Goal: Task Accomplishment & Management: Manage account settings

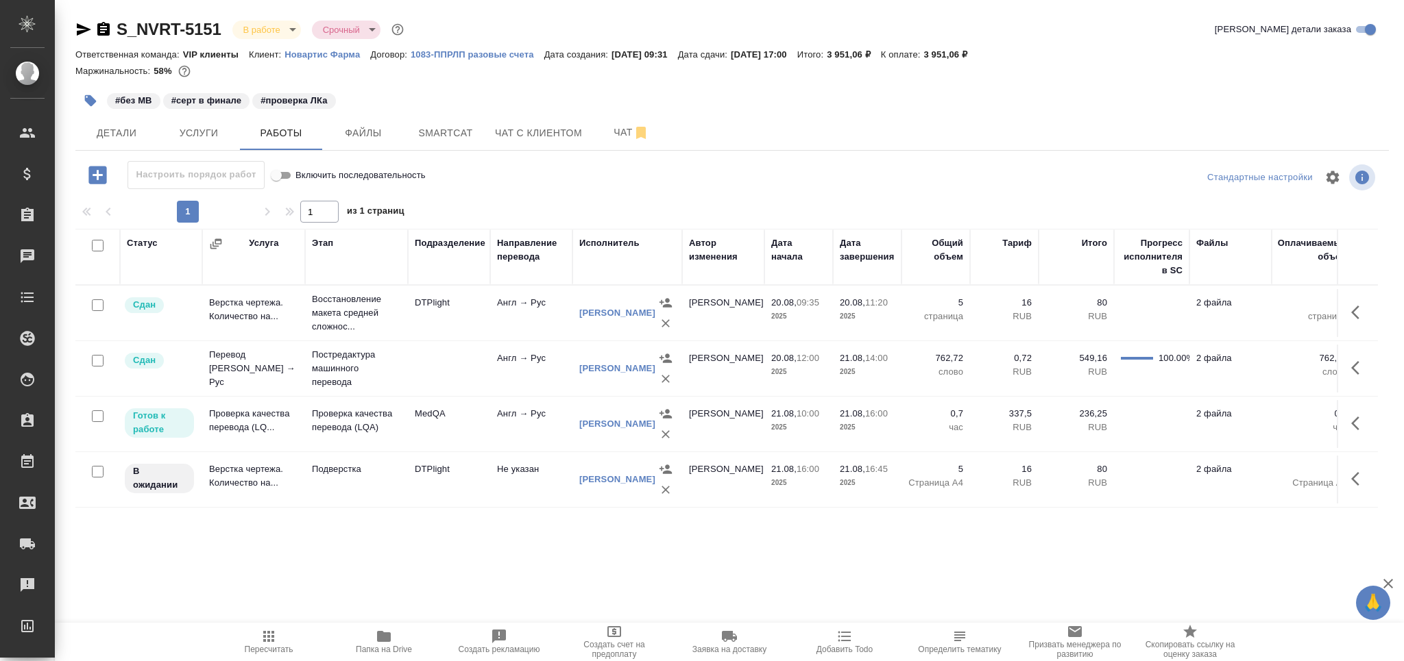
click at [406, 341] on td "Подверстка" at bounding box center [356, 313] width 103 height 55
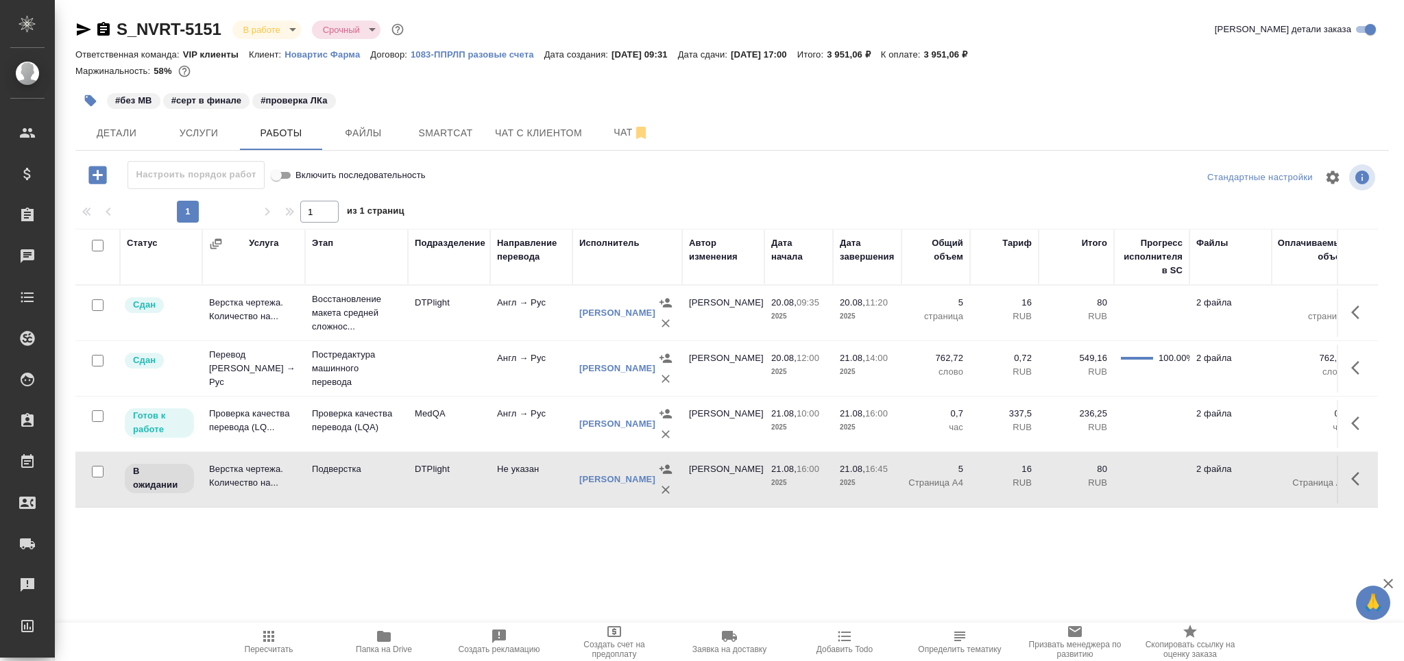
click at [406, 341] on td "Подверстка" at bounding box center [356, 313] width 103 height 55
click at [269, 636] on icon "button" at bounding box center [268, 636] width 11 height 11
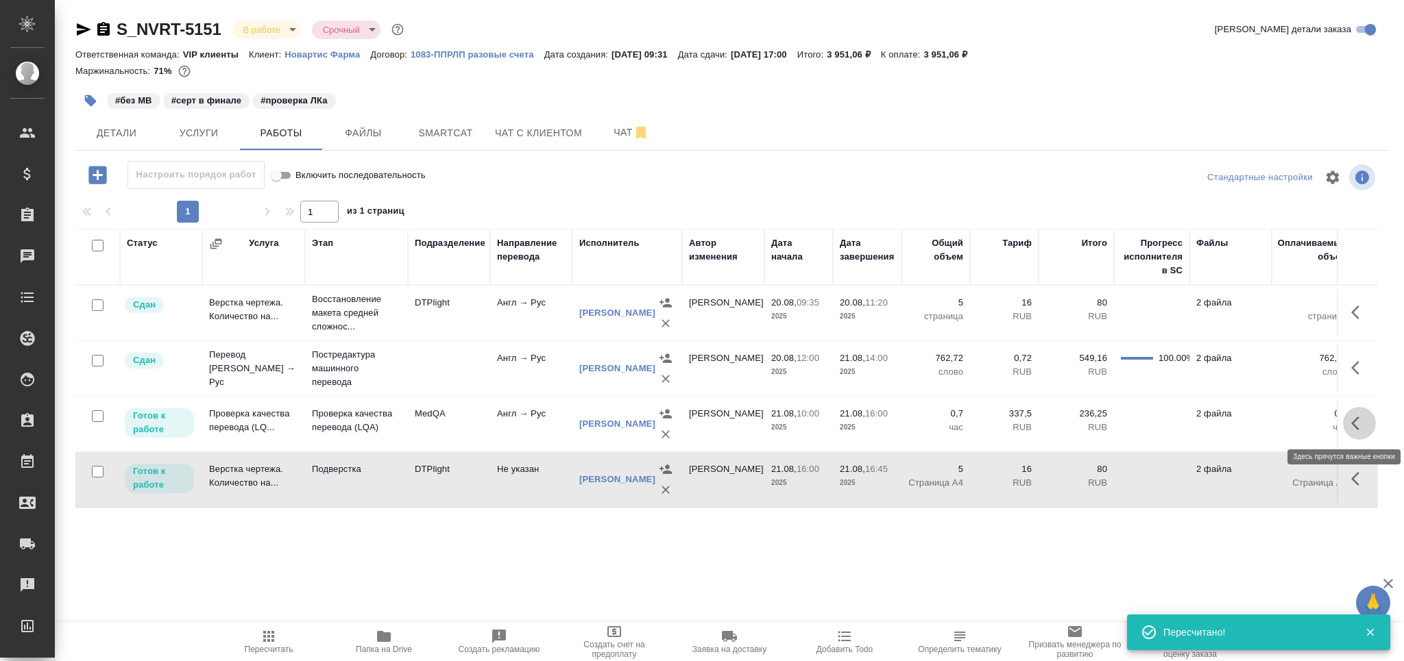
drag, startPoint x: 1344, startPoint y: 426, endPoint x: 1330, endPoint y: 432, distance: 14.8
click at [1351, 426] on icon "button" at bounding box center [1359, 423] width 16 height 16
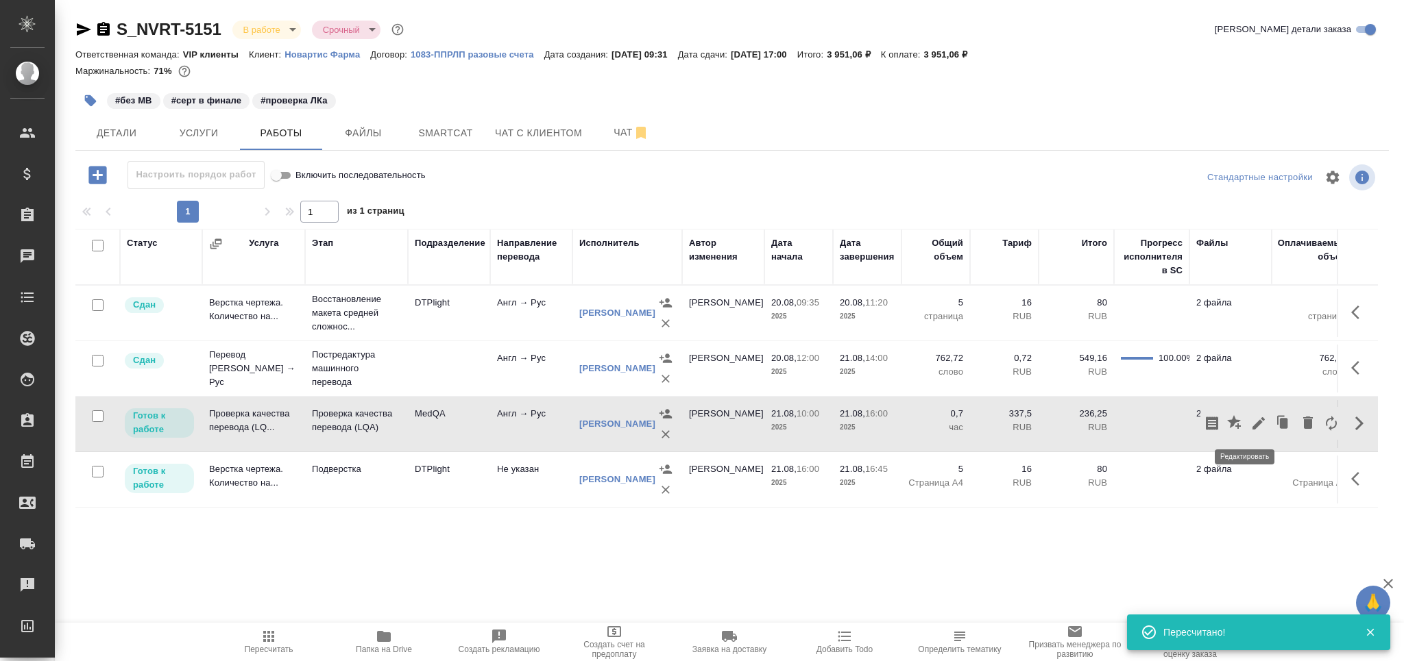
click at [1251, 426] on icon "button" at bounding box center [1258, 423] width 16 height 16
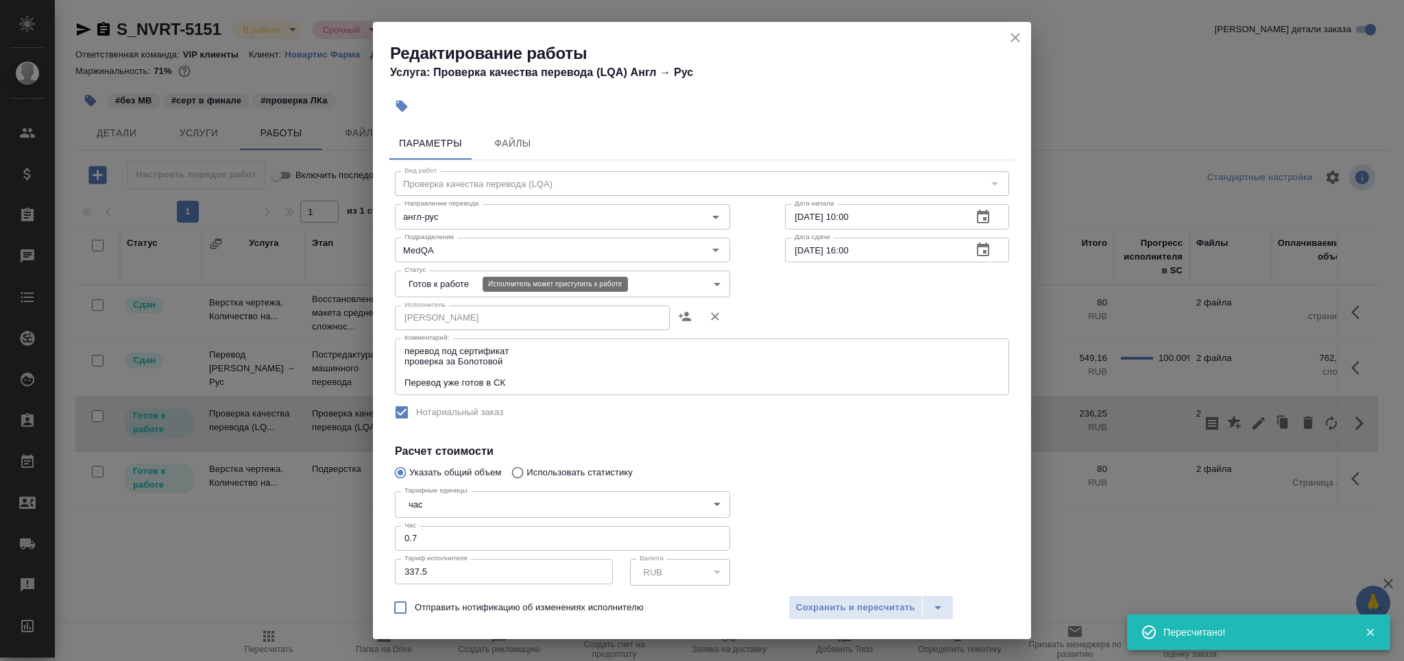
click at [472, 289] on body "🙏 .cls-1 fill:#fff; AWATERA Grabko Mariya Клиенты Спецификации Заказы 0 Чаты To…" at bounding box center [702, 386] width 1404 height 772
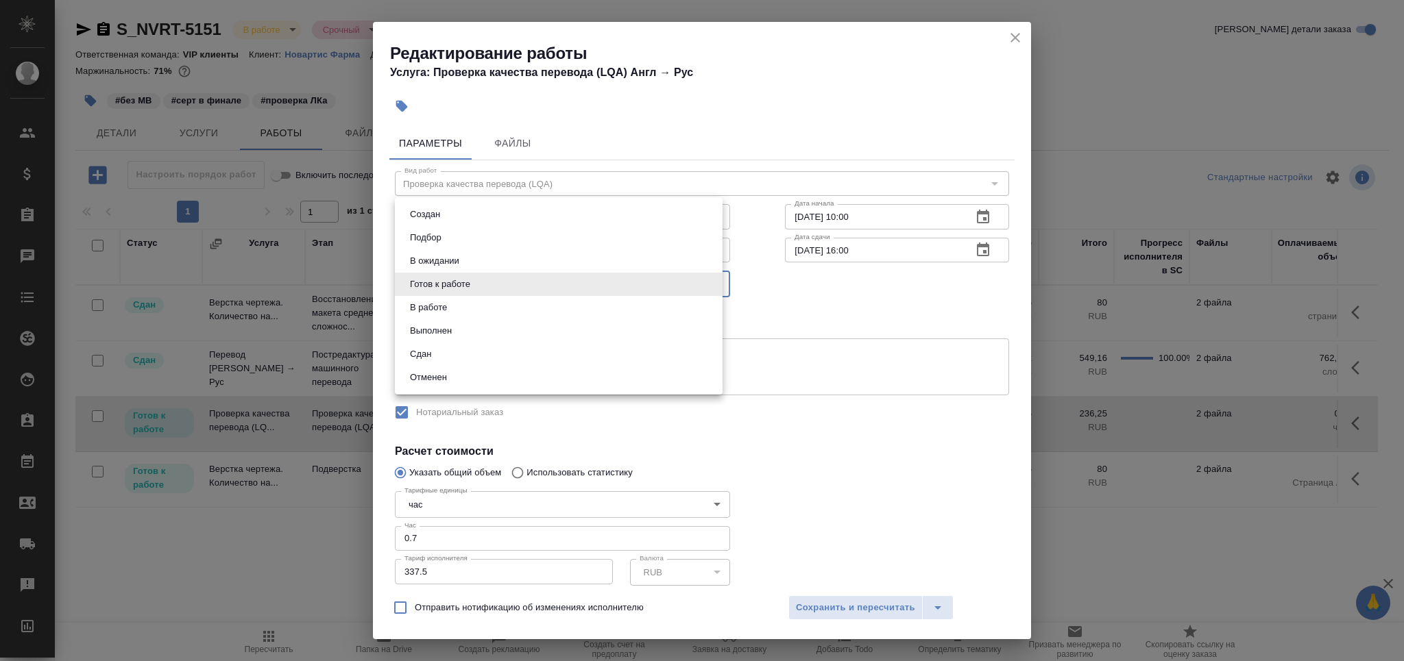
click at [450, 352] on li "Сдан" at bounding box center [559, 354] width 328 height 23
type input "closed"
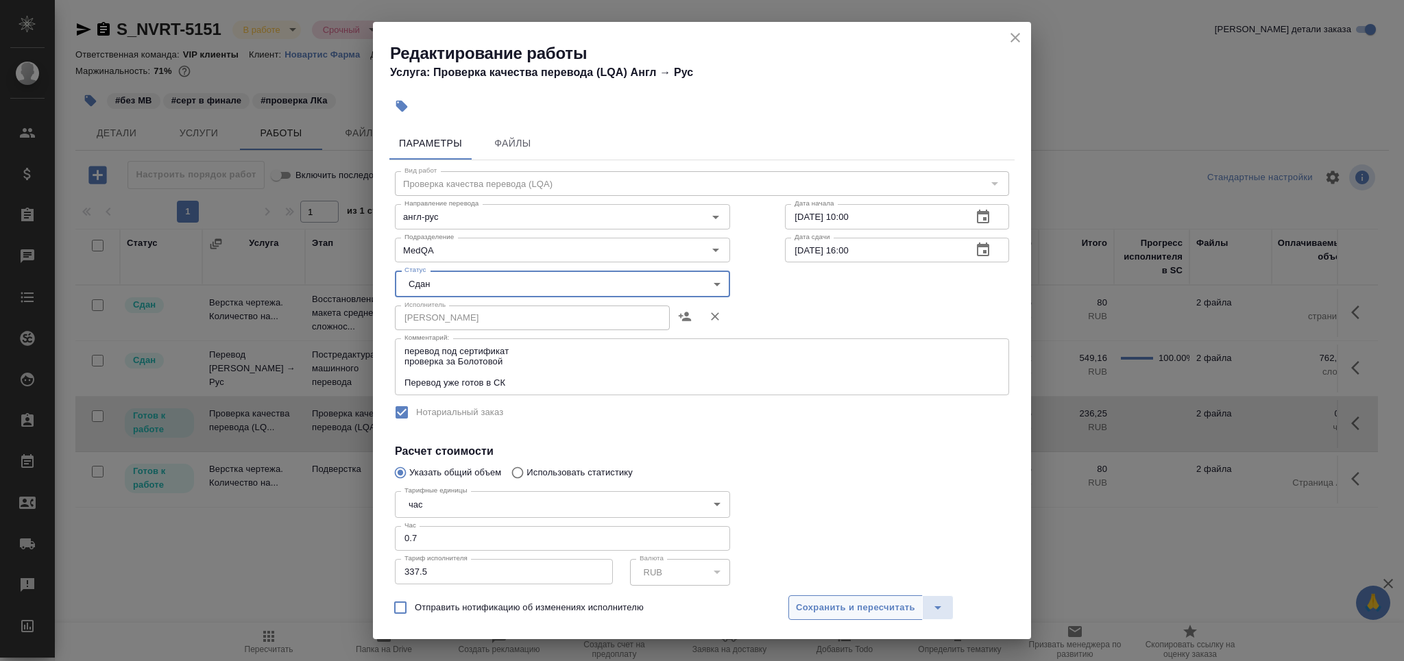
click at [831, 608] on span "Сохранить и пересчитать" at bounding box center [855, 608] width 119 height 16
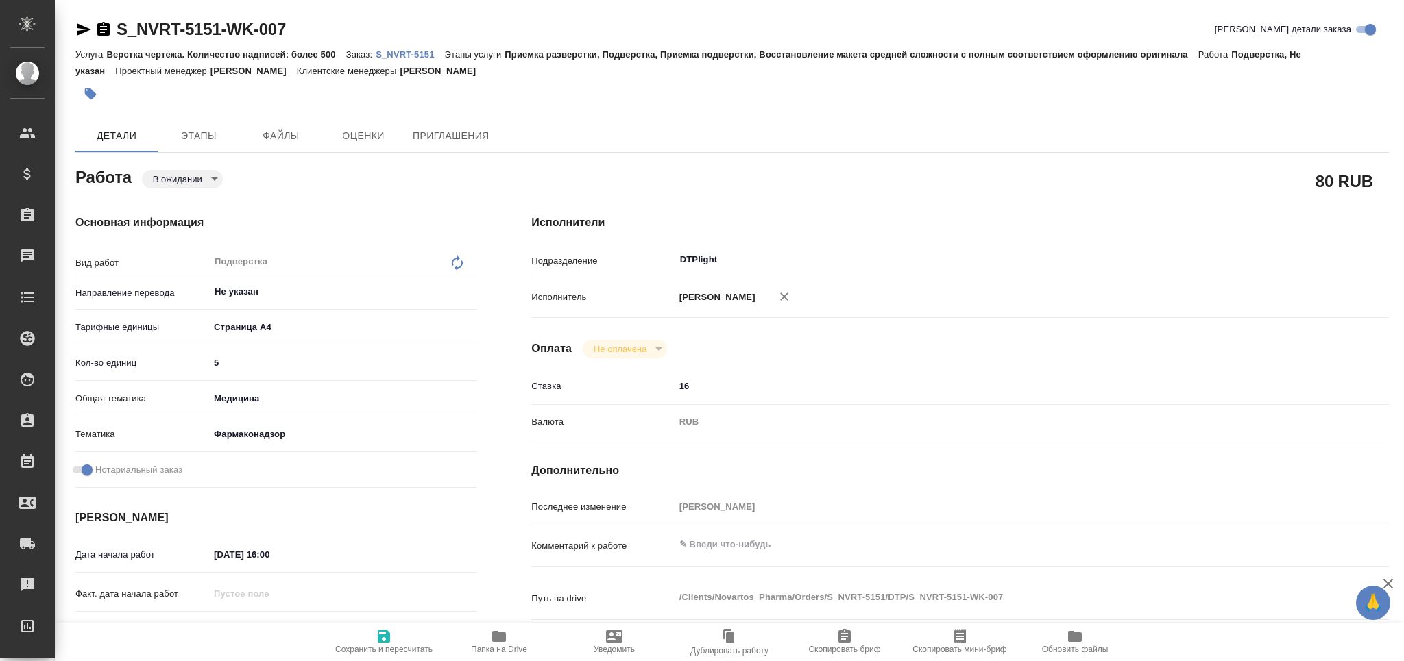
type textarea "x"
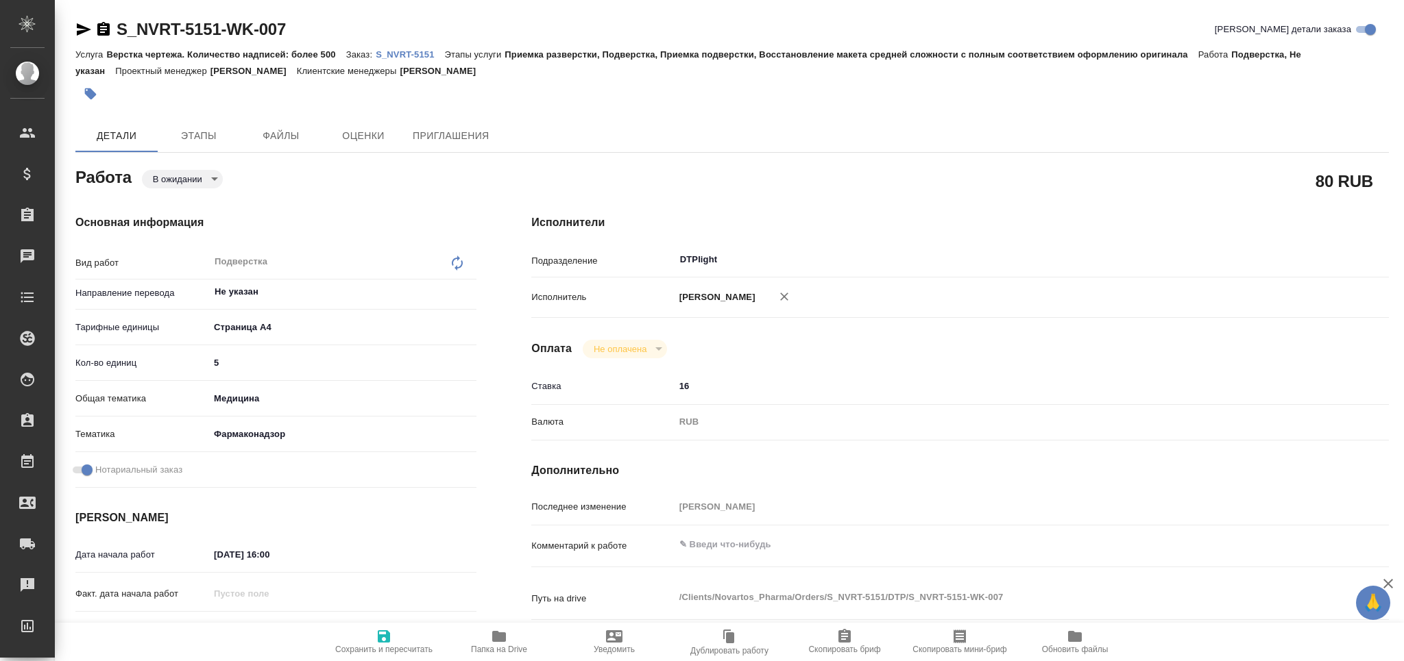
type textarea "x"
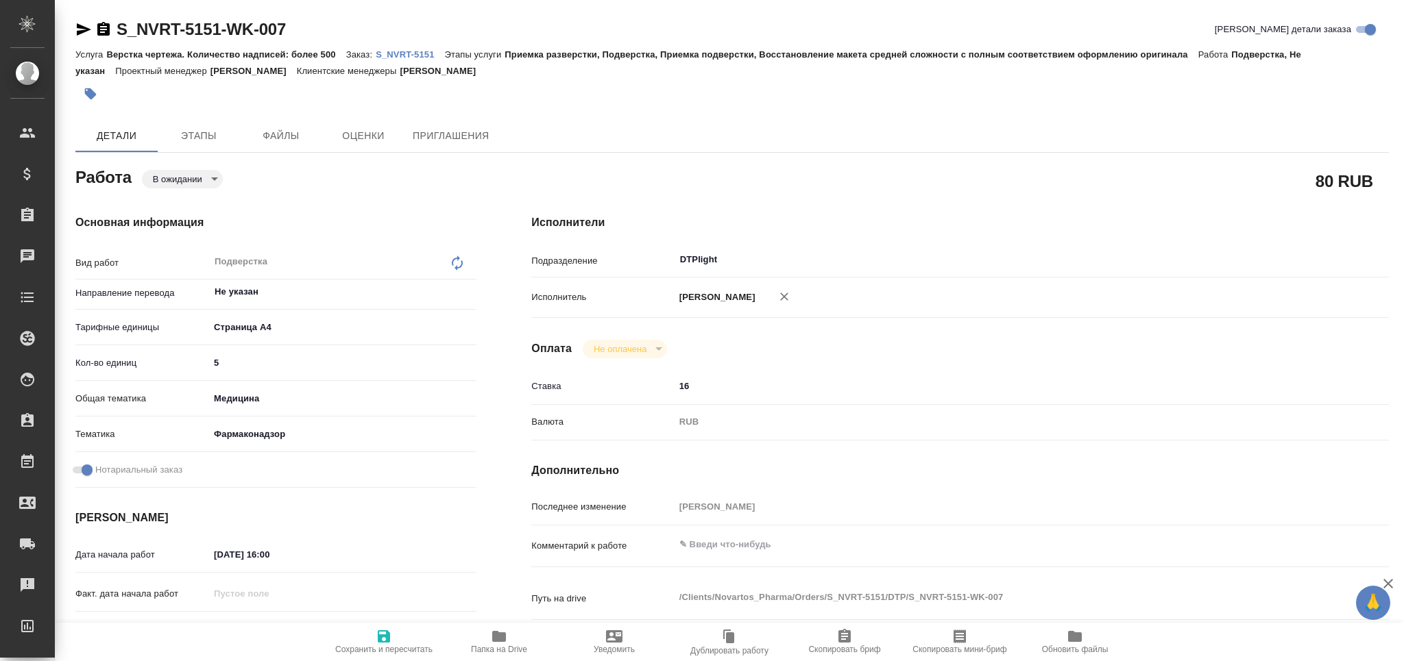
type textarea "x"
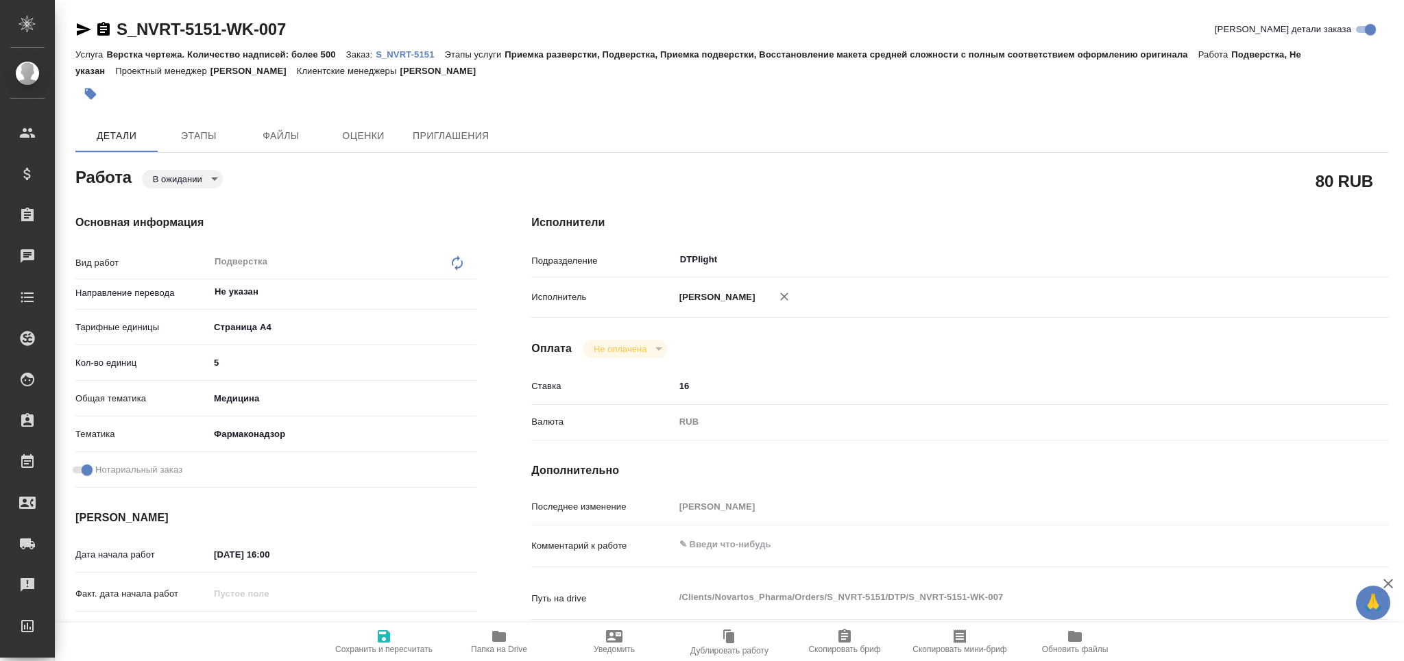
type textarea "x"
click at [759, 557] on textarea at bounding box center [995, 544] width 643 height 23
type textarea "x"
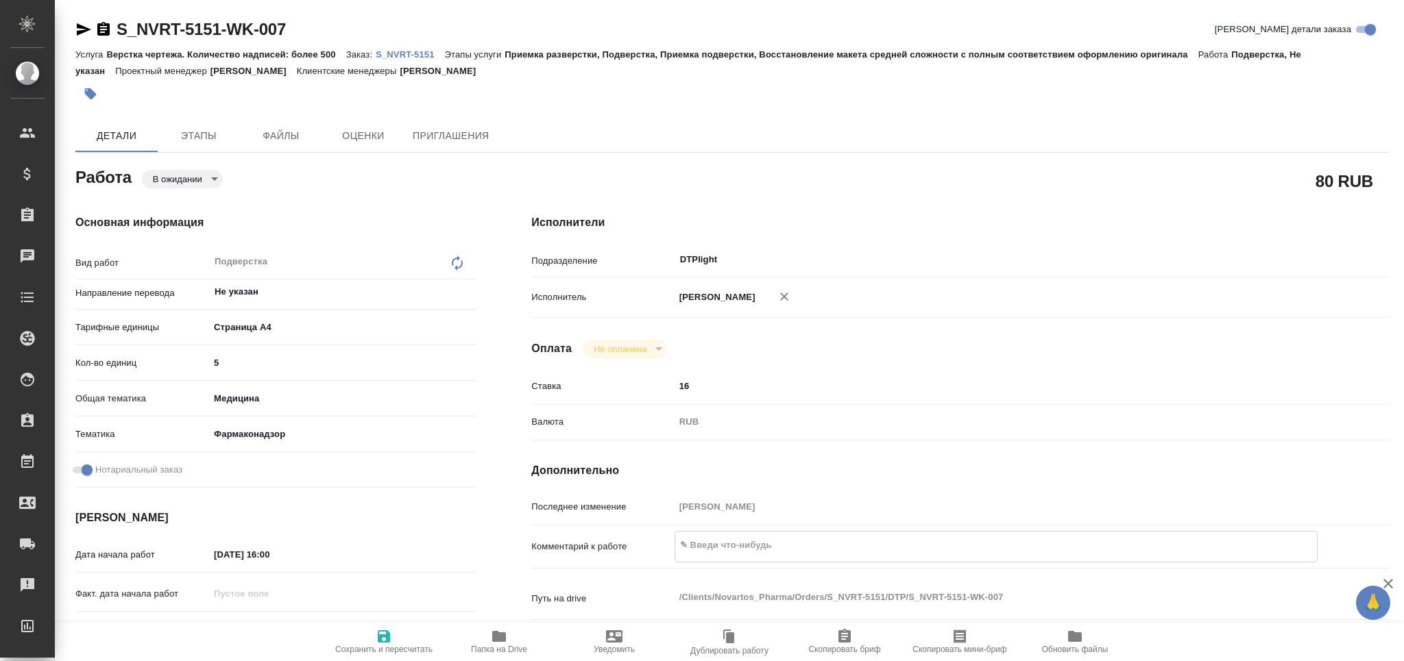
type textarea "x"
paste textarea "https://drive.awatera.com/apps/files/files/10159016?dir=/Shares/Novartos_Pharma…"
type textarea "x"
type textarea "https://drive.awatera.com/apps/files/files/10159016?dir=/Shares/Novartos_Pharma…"
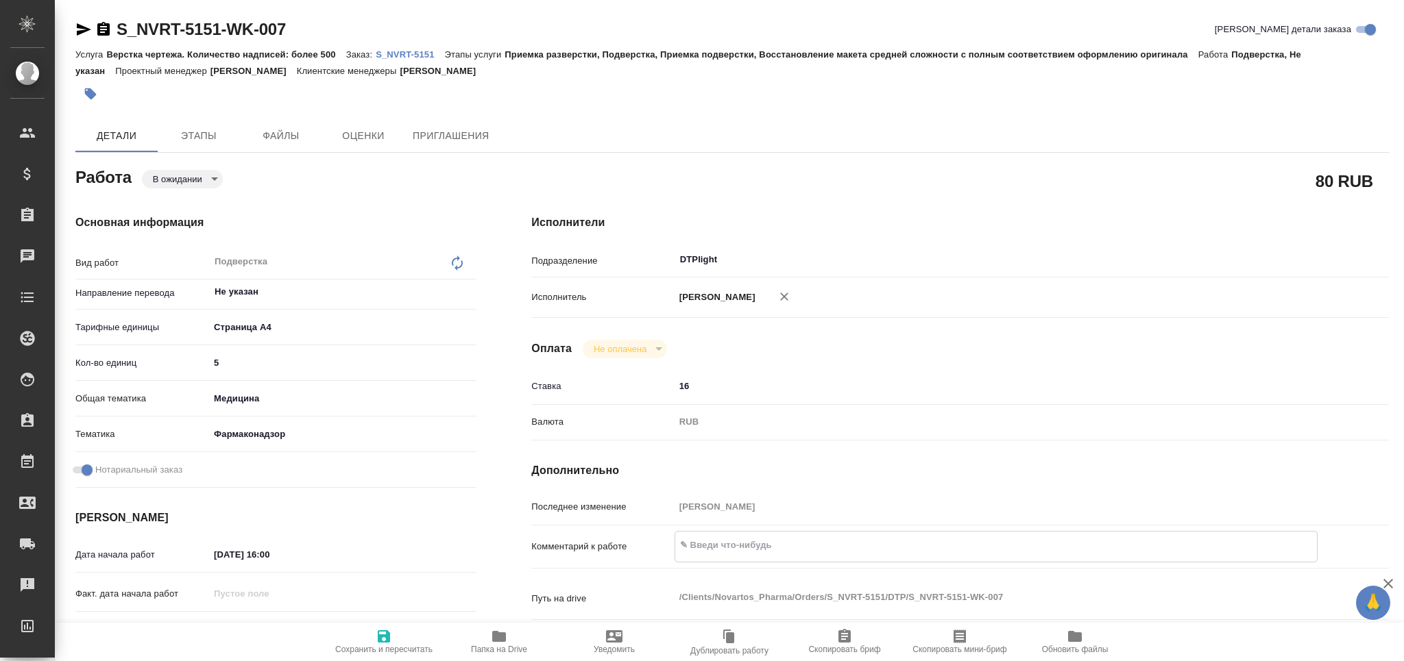
type textarea "x"
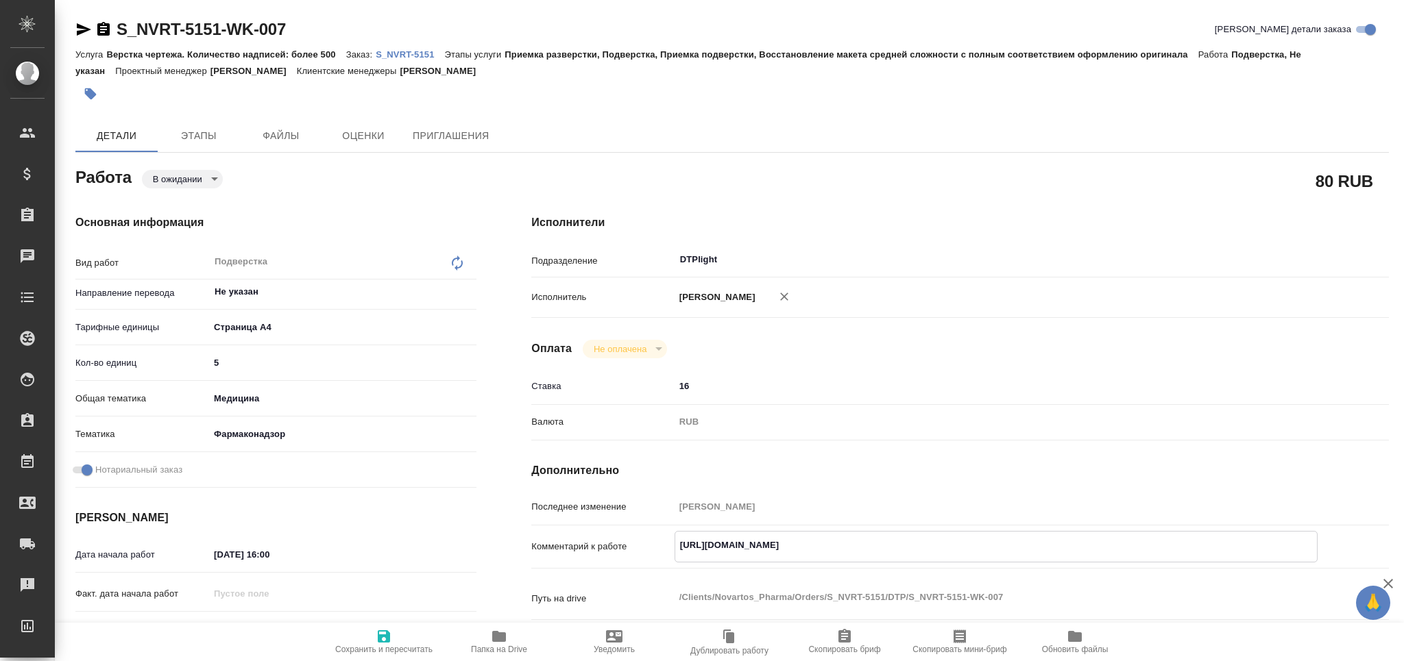
type textarea "x"
type textarea "https://drive.awatera.com/apps/files/files/10159016?dir=/Shares/Novartos_Pharma…"
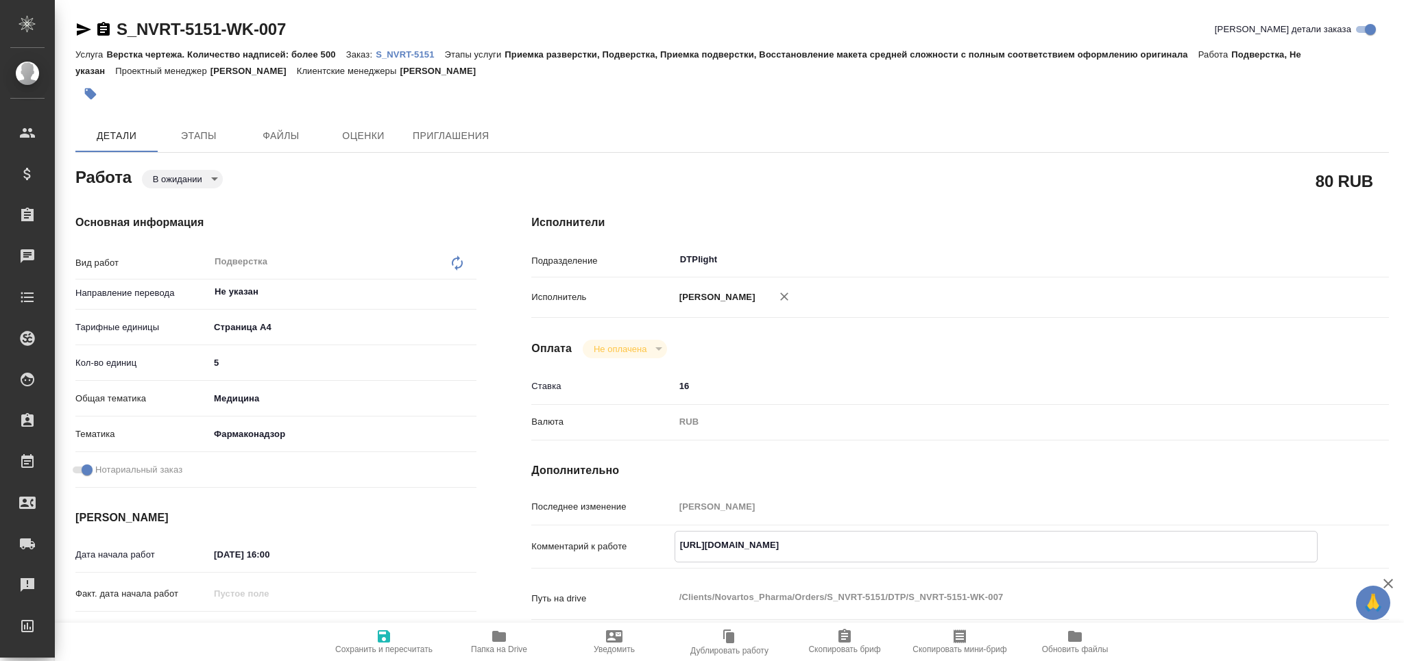
type textarea "x"
click at [377, 633] on icon "button" at bounding box center [384, 637] width 16 height 16
type textarea "x"
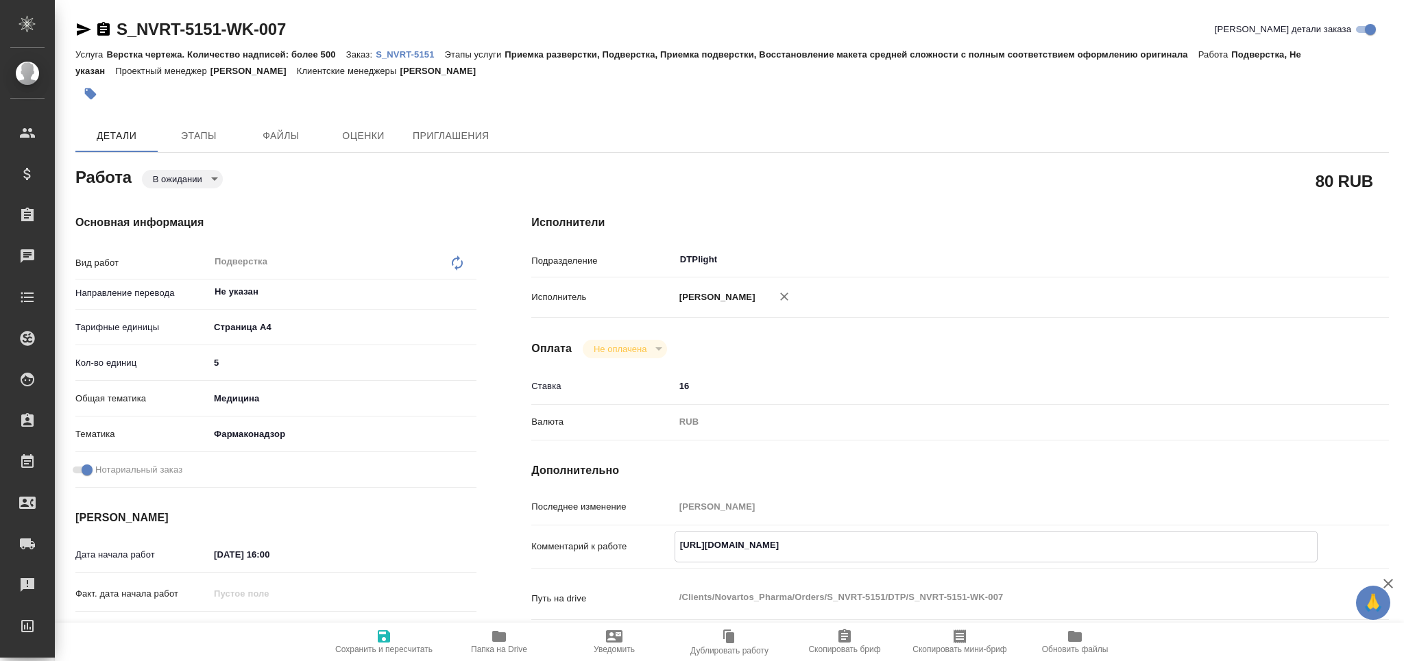
type textarea "x"
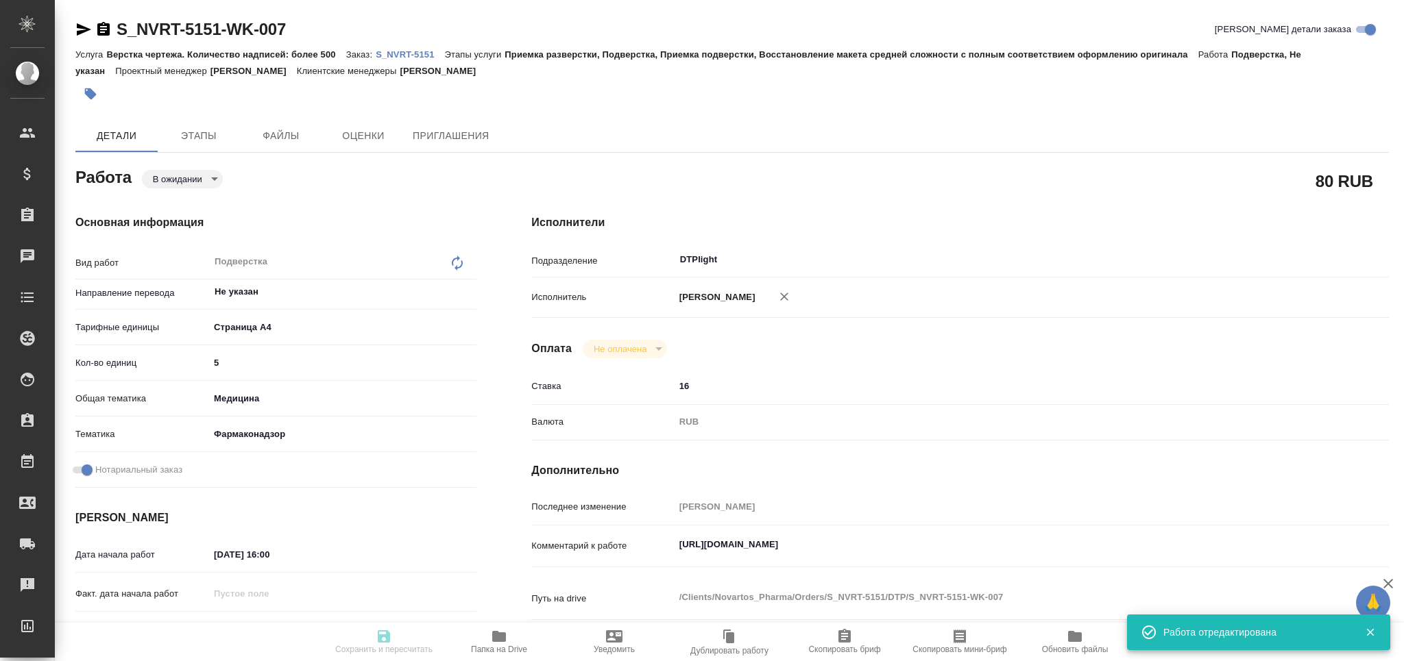
type textarea "x"
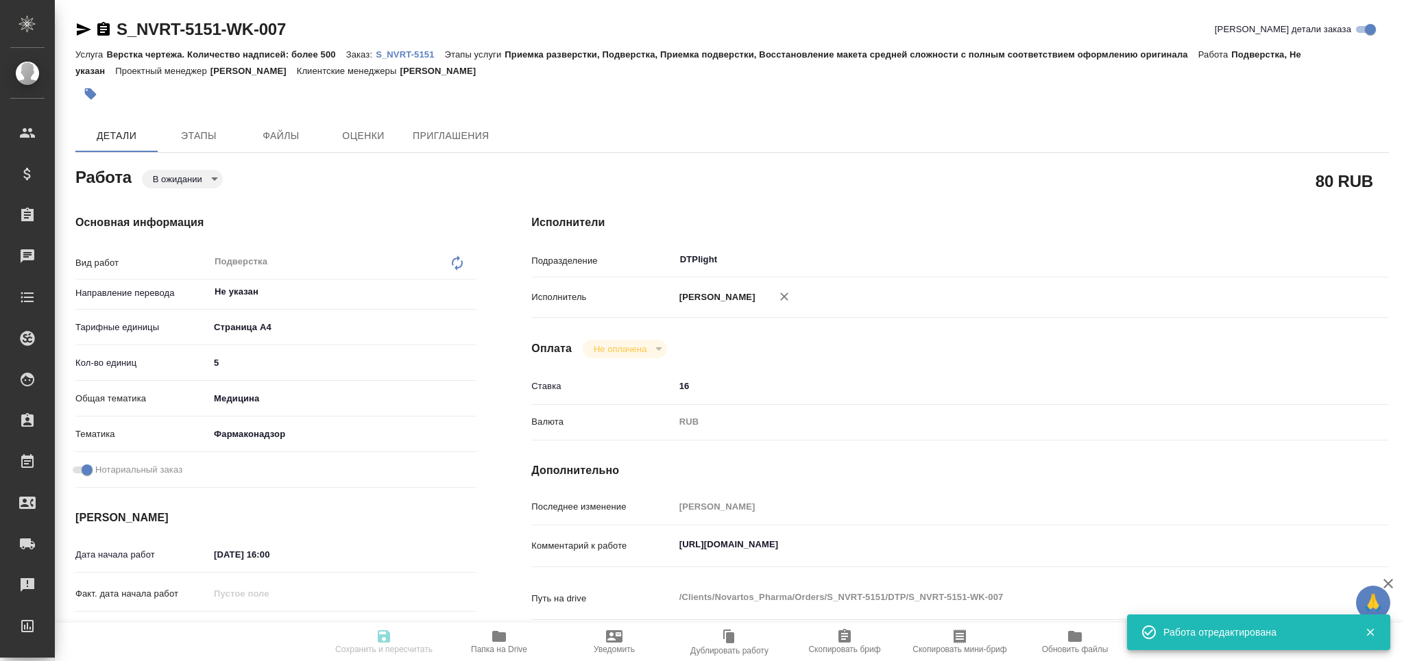
type input "pending"
type textarea "Подверстка"
type textarea "x"
type input "Не указан"
type input "5f036ec4e16dec2d6b59c8ff"
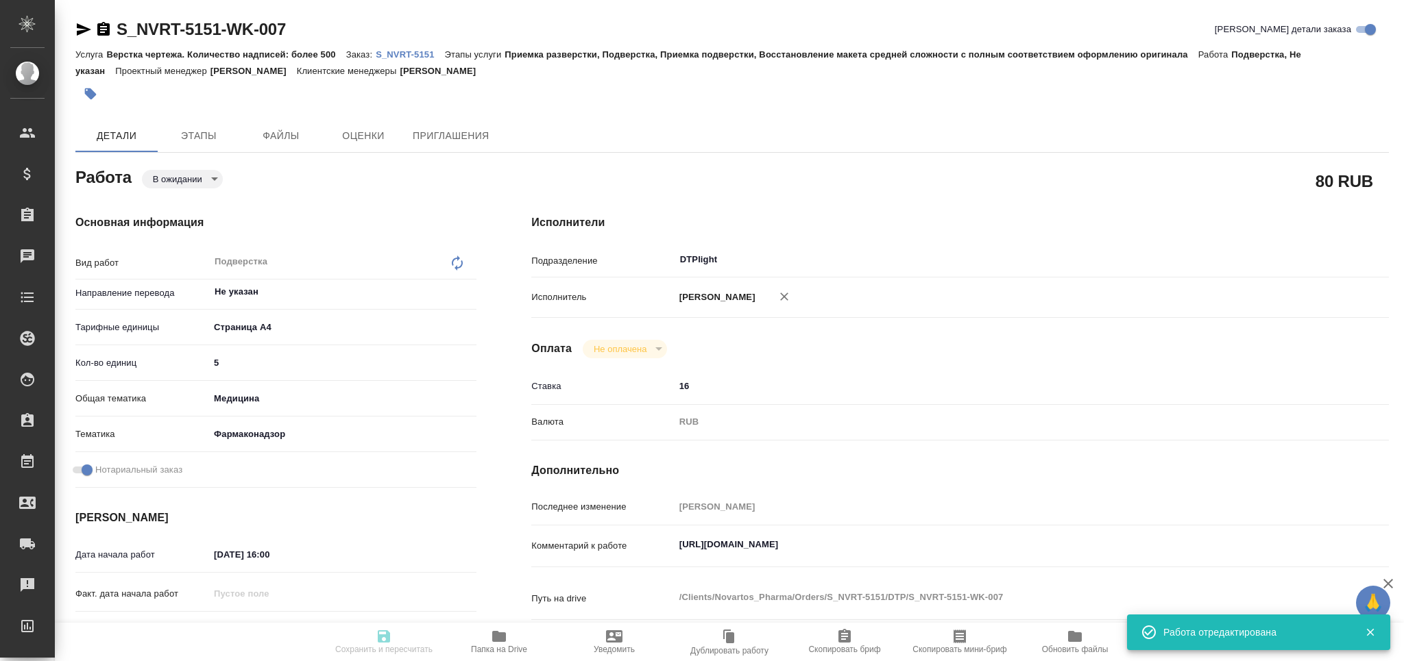
type input "5"
type input "med"
type input "66b350e715fdbd933886e8f8"
checkbox input "true"
type input "21.08.2025 16:00"
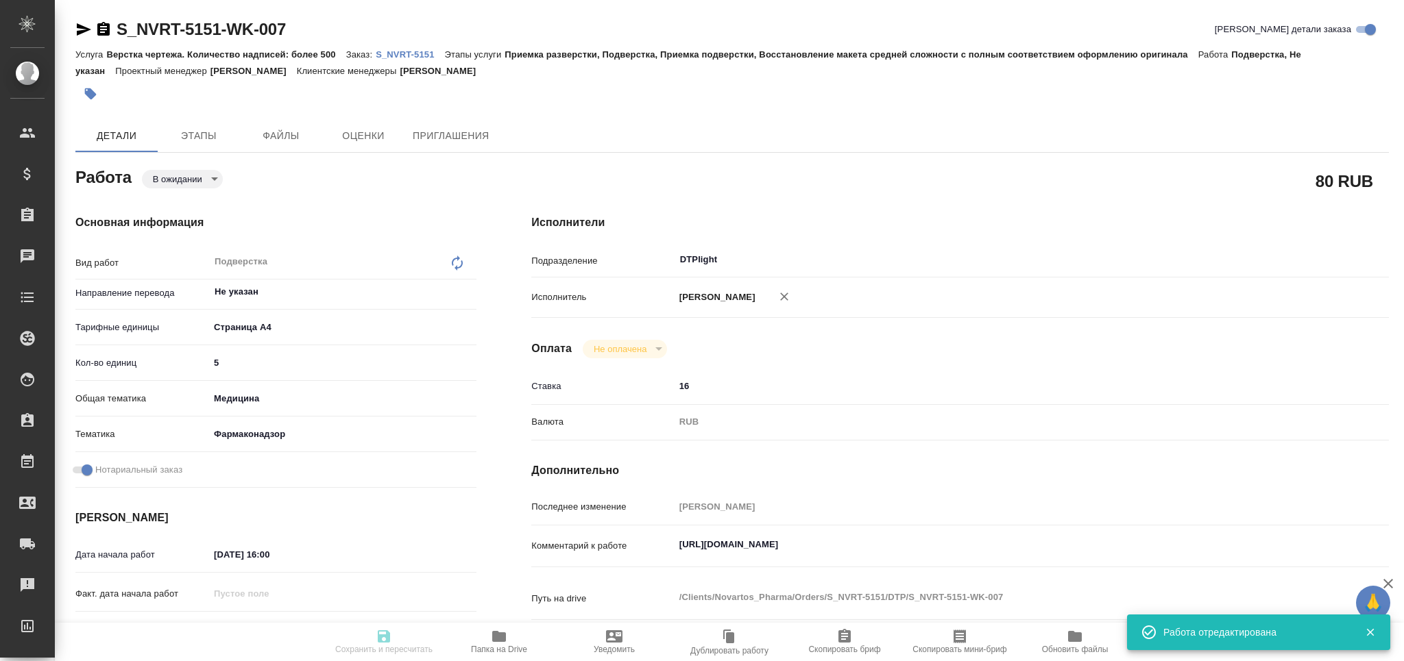
type input "21.08.2025 16:45"
type input "21.08.2025 17:00"
type input "DTPlight"
type input "notPayed"
type input "16"
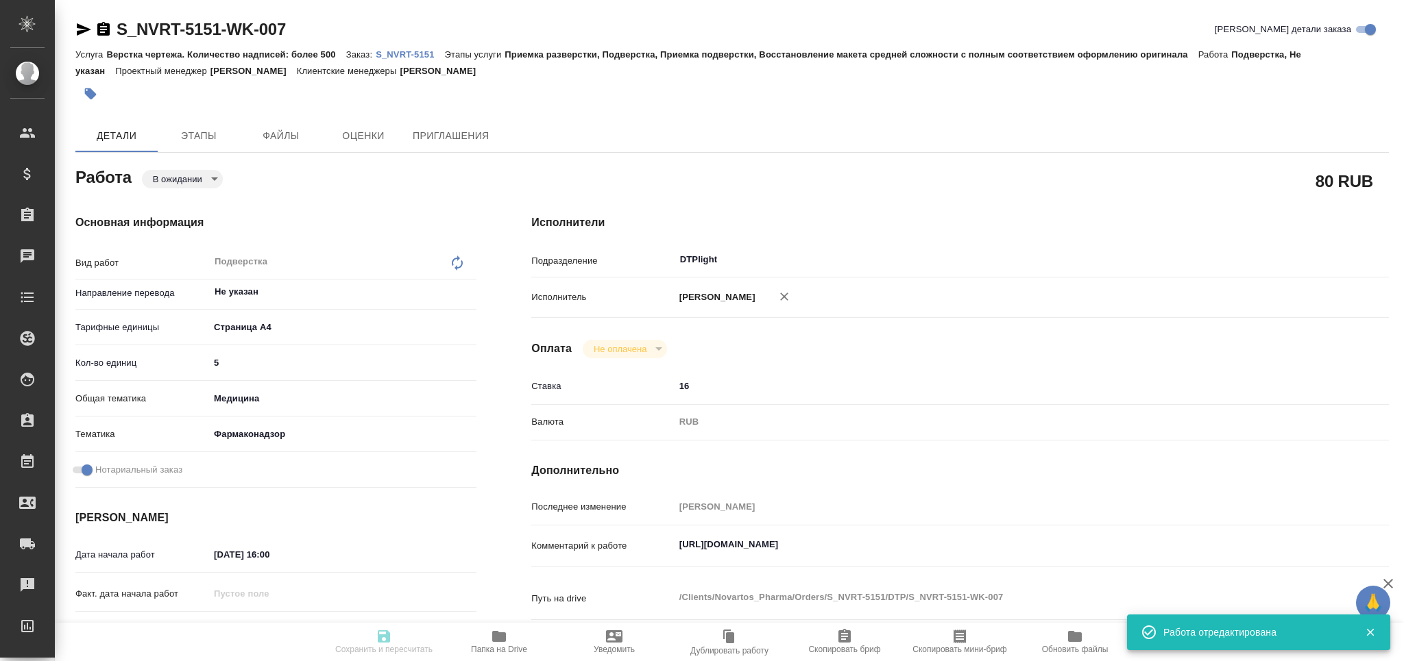
type input "RUB"
type input "[PERSON_NAME]"
type textarea "https://drive.awatera.com/apps/files/files/10159016?dir=/Shares/Novartos_Pharma…"
type textarea "x"
type textarea "/Clients/Novartos_Pharma/Orders/S_NVRT-5151/DTP/S_NVRT-5151-WK-007"
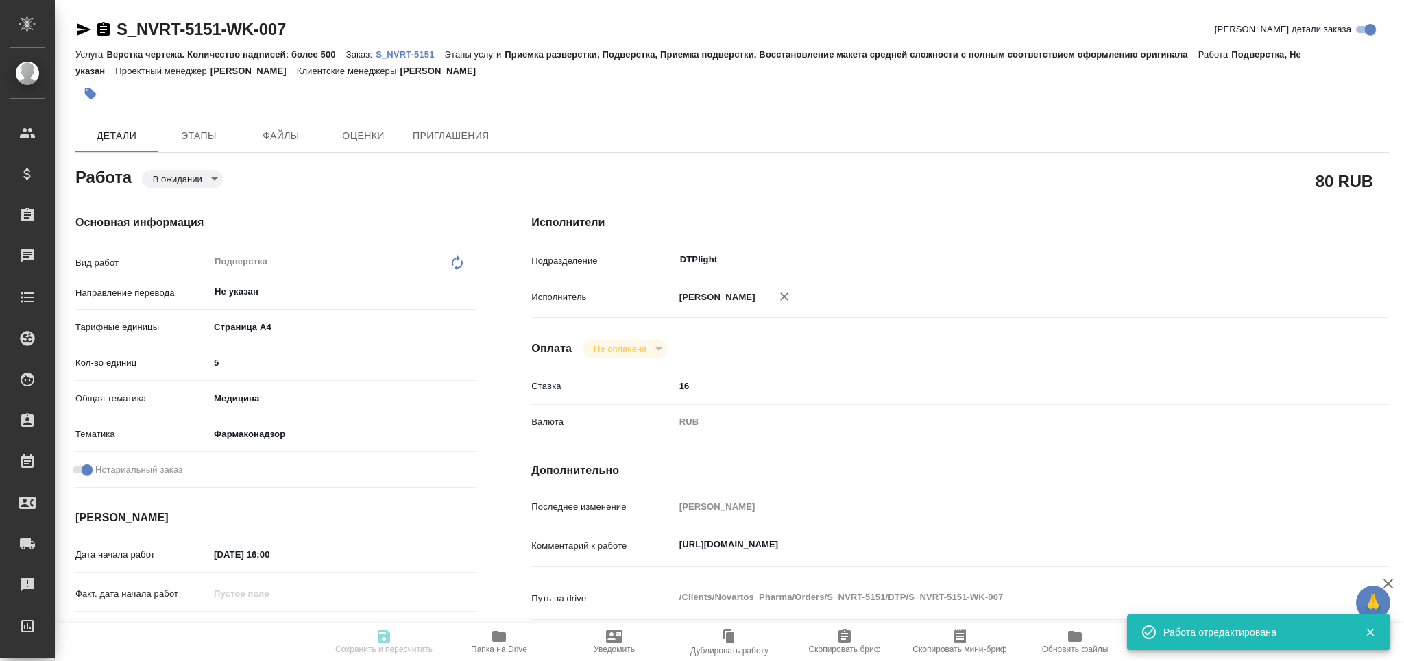
type textarea "x"
type input "S_NVRT-5151"
type input "3006492500"
type input "Верстка чертежа. Количество надписей: более 500"
type input "Приемка разверстки, Подверстка, Приемка подверстки, Восстановление макета средн…"
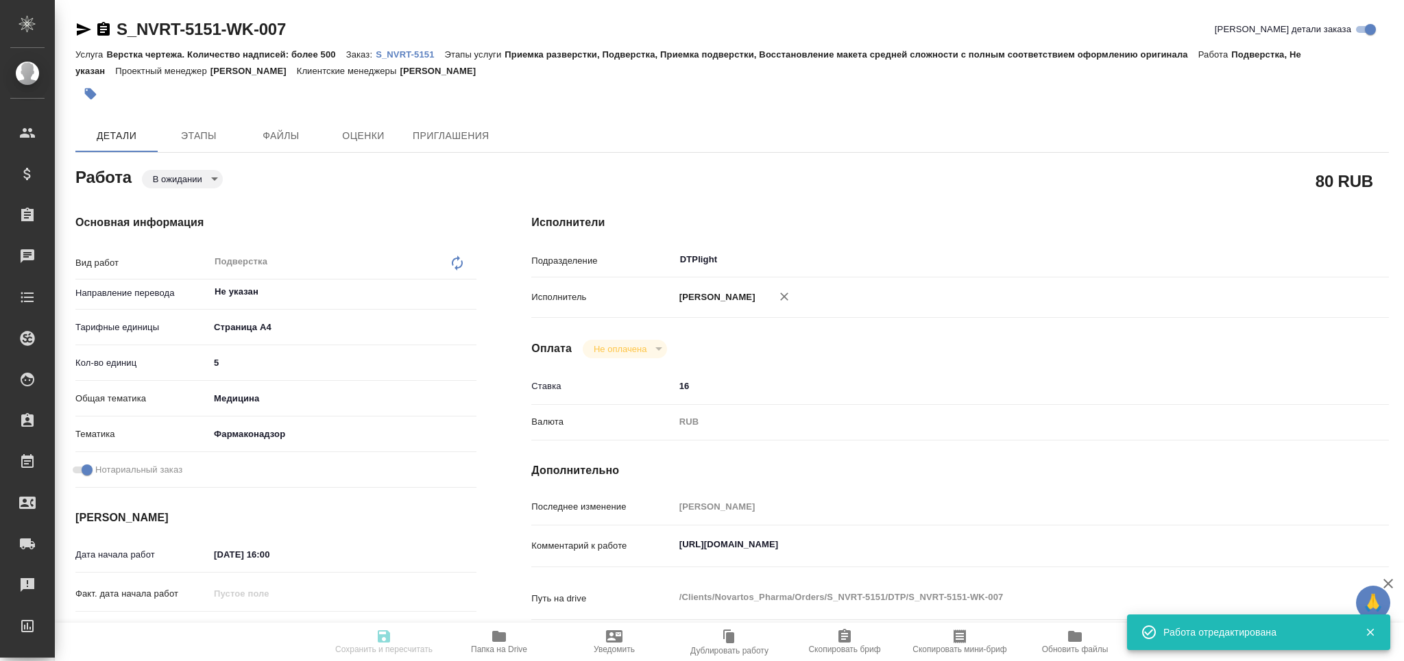
type input "[PERSON_NAME]"
type input "/Clients/Novartos_Pharma/Orders/S_NVRT-5151"
type textarea "x"
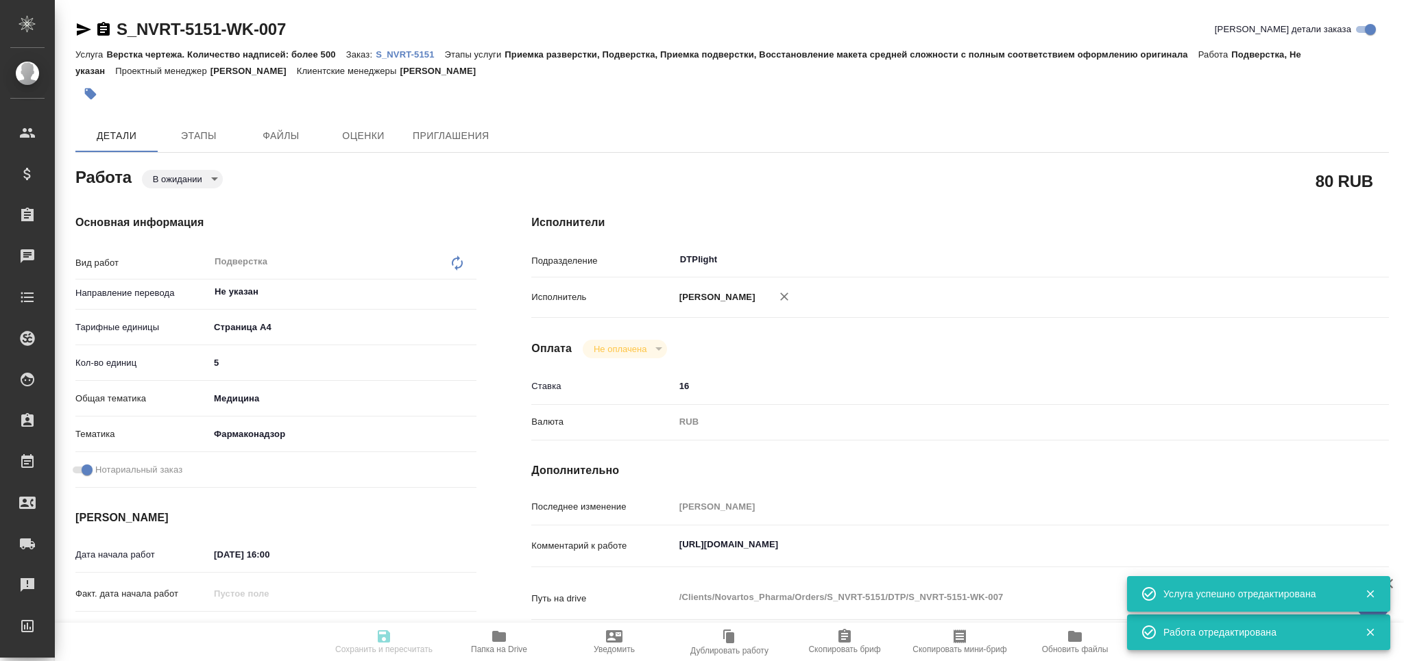
type textarea "x"
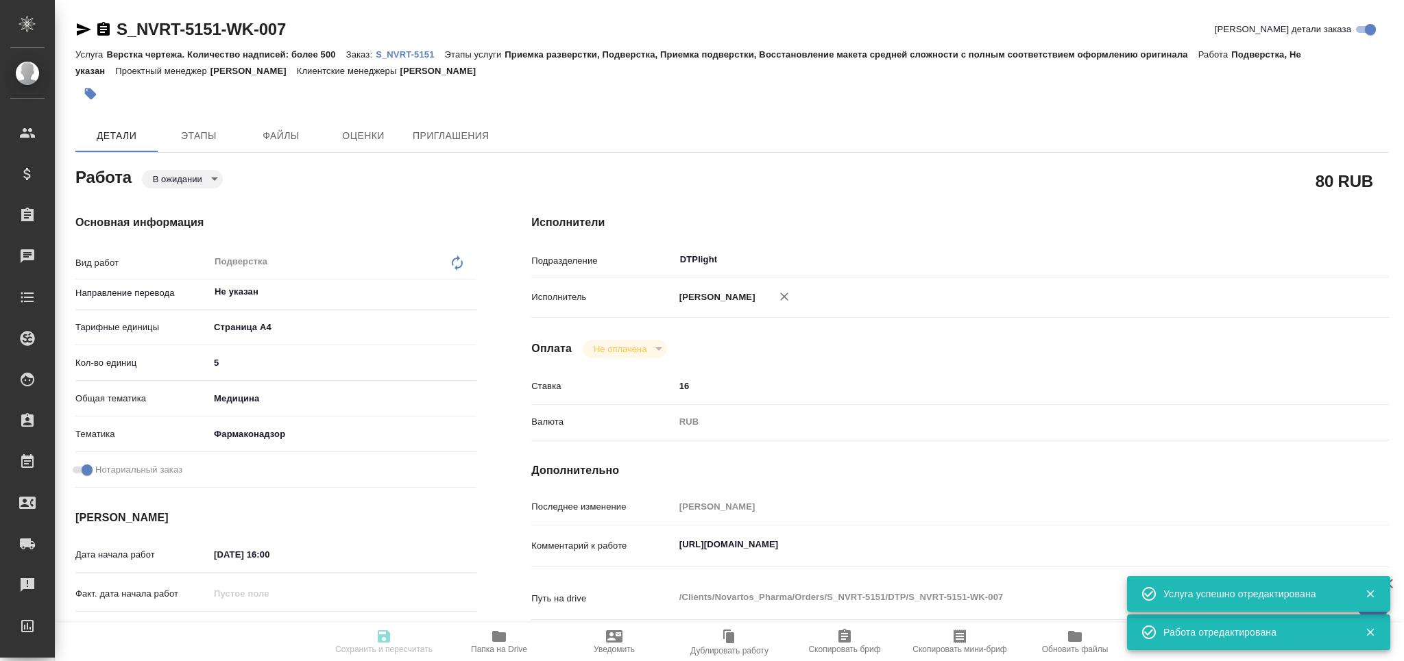
type textarea "x"
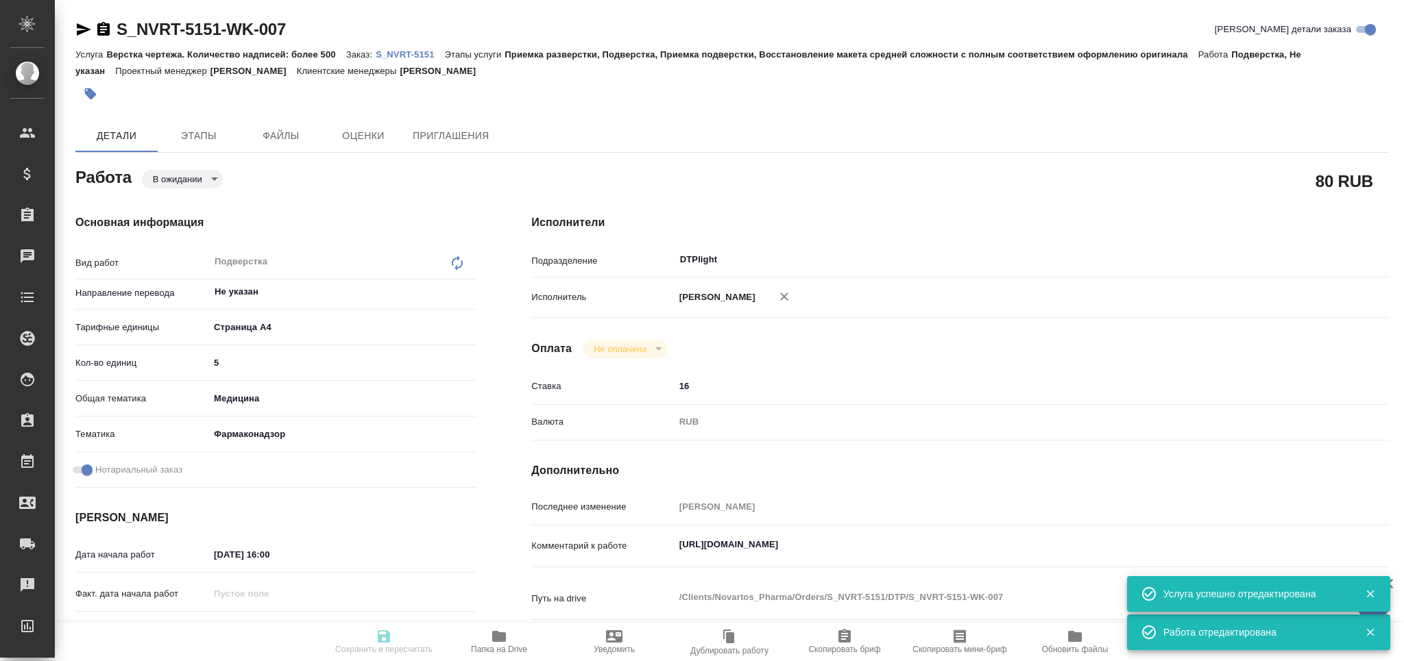
type textarea "x"
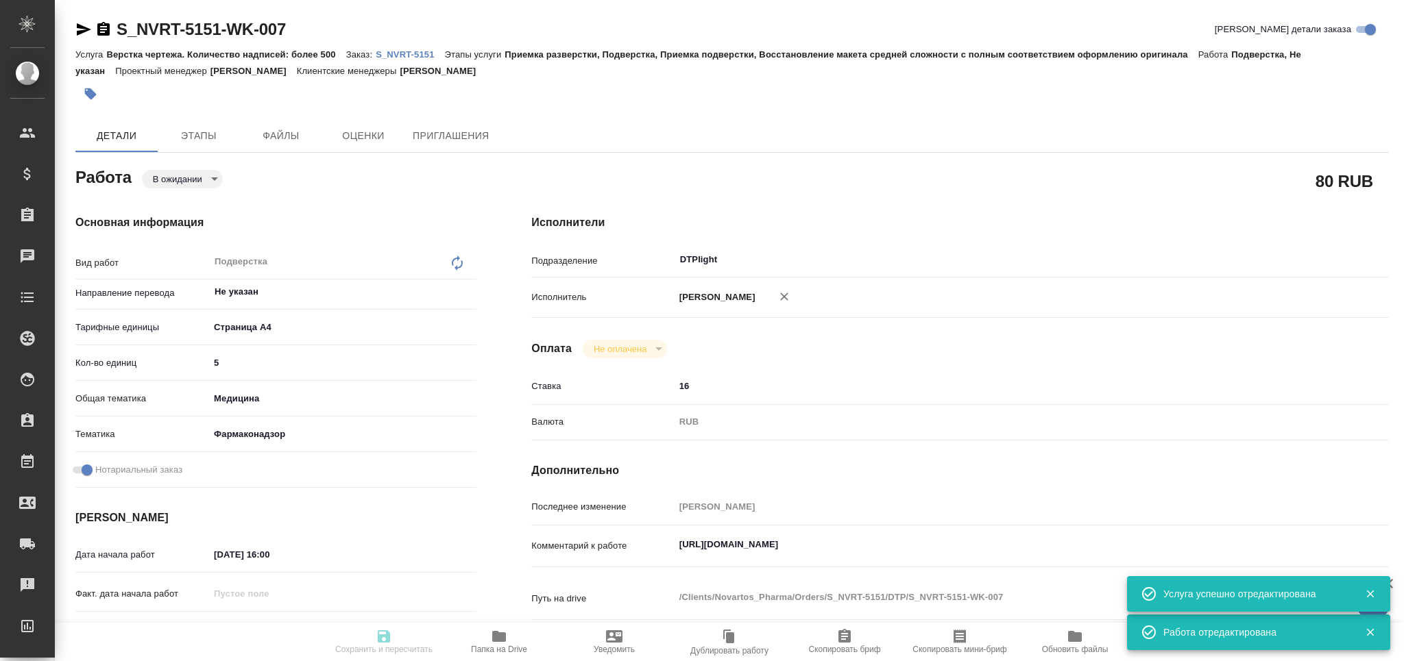
type textarea "x"
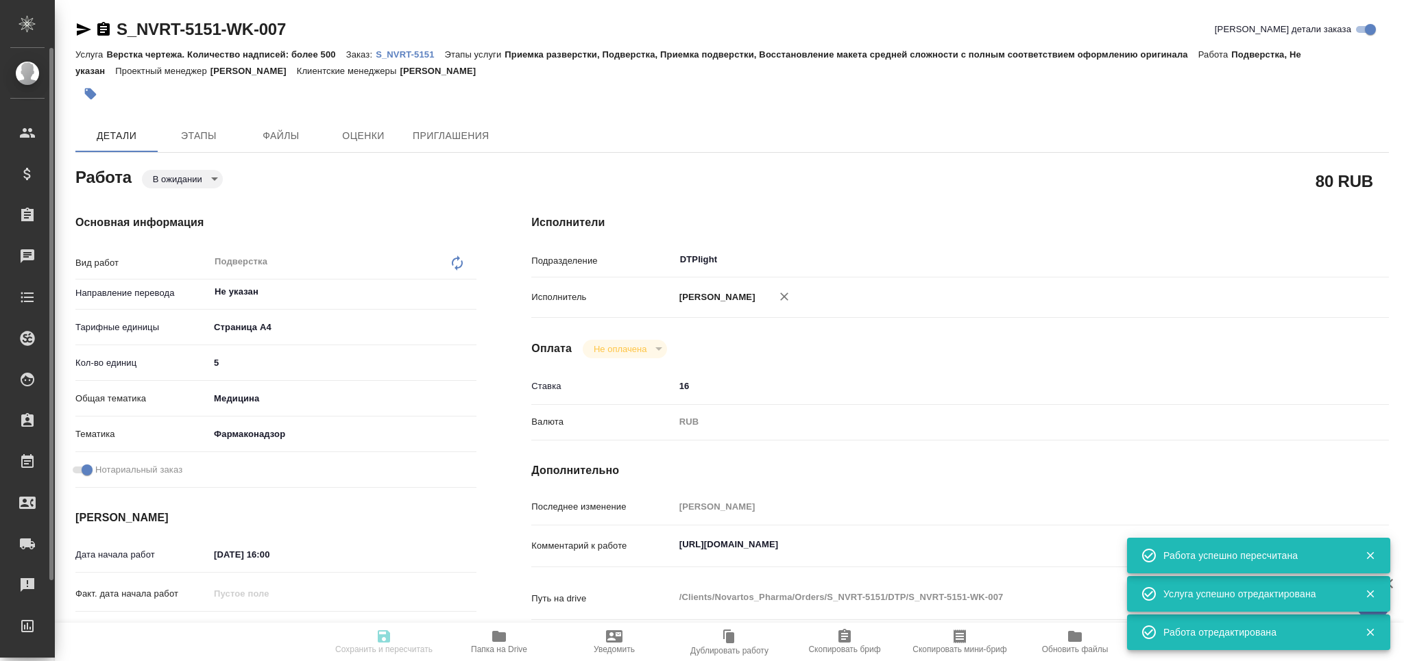
type textarea "x"
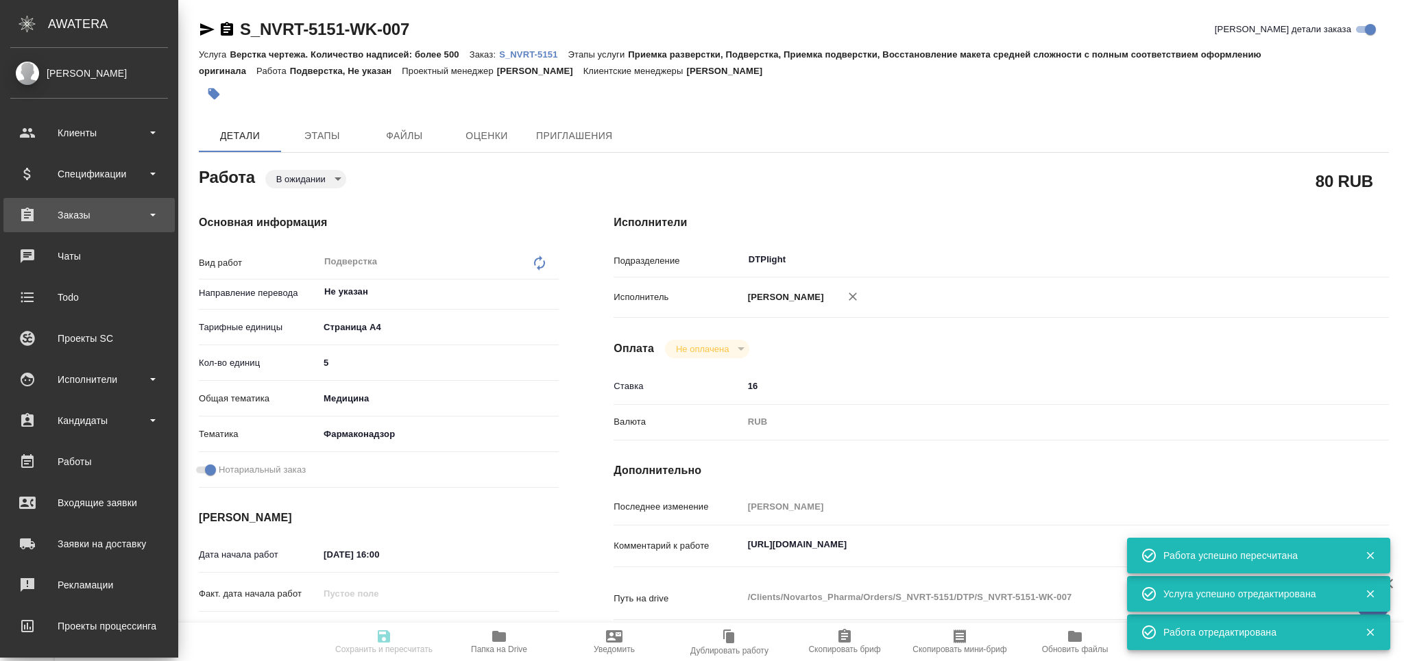
type textarea "x"
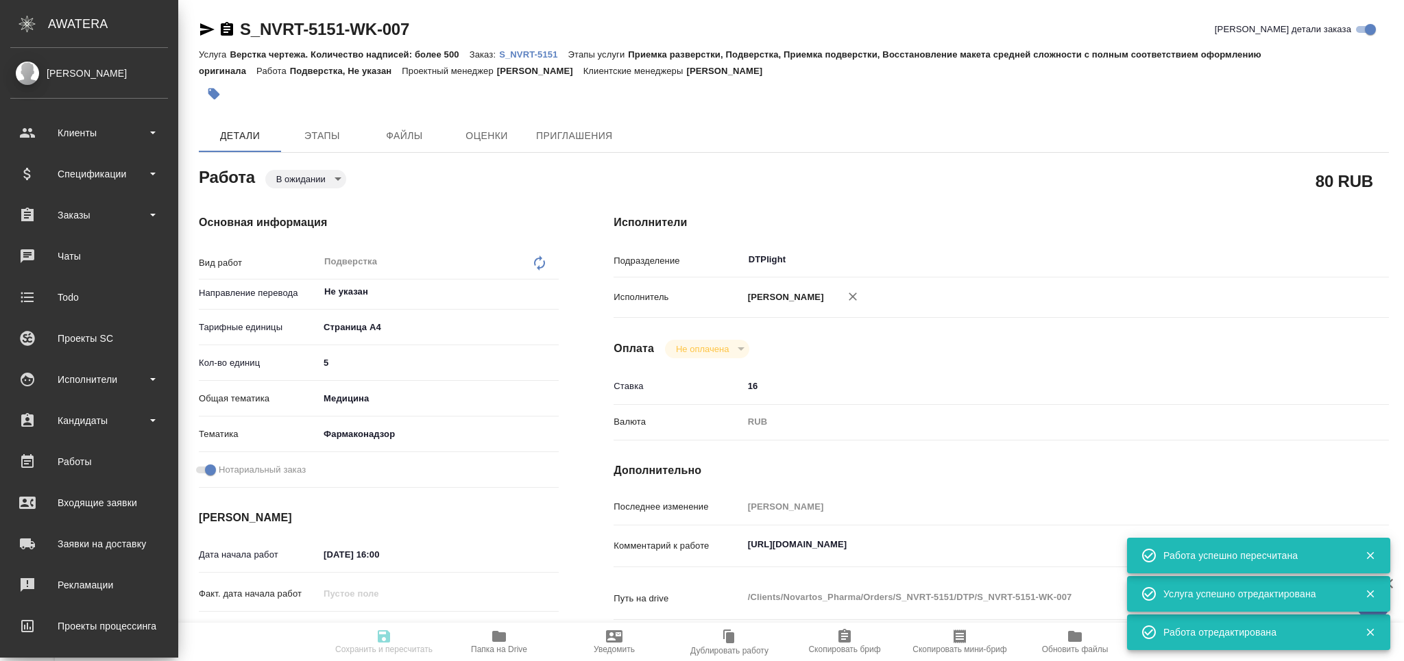
type textarea "x"
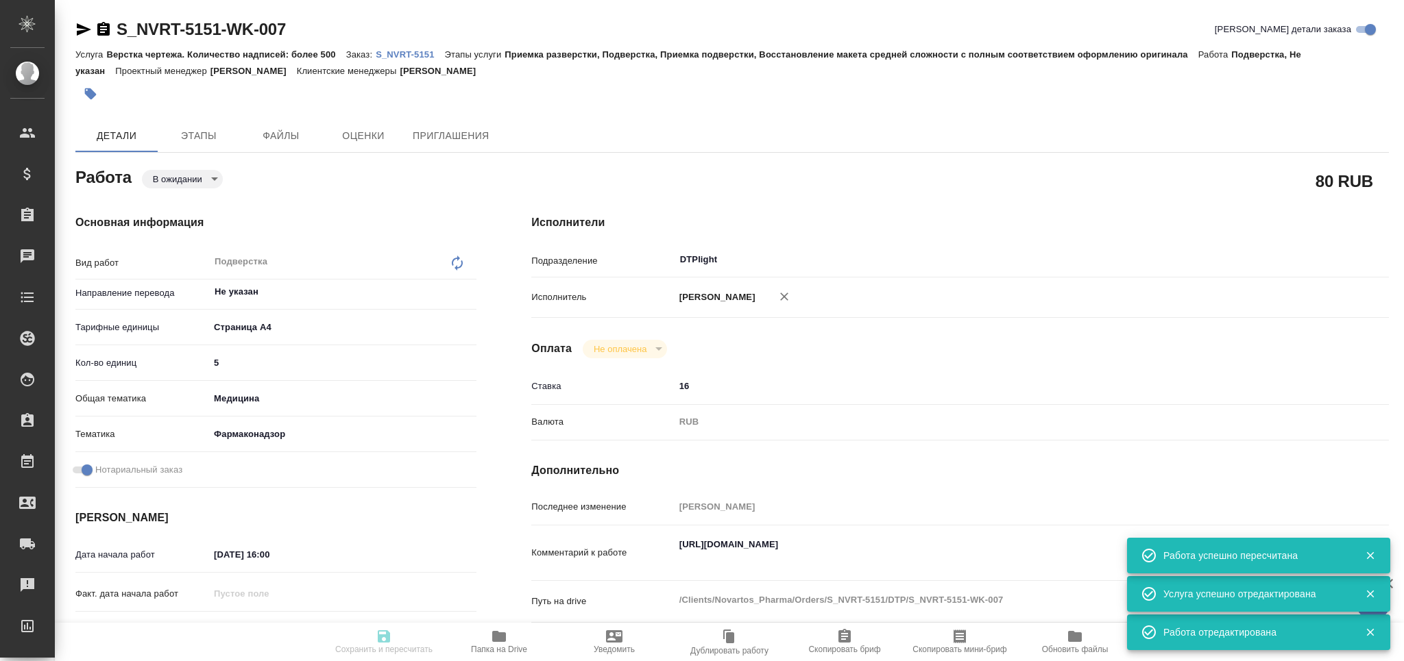
click at [182, 173] on body "🙏 .cls-1 fill:#fff; AWATERA Grabko Mariya Клиенты Спецификации Заказы 0 Чаты To…" at bounding box center [702, 386] width 1404 height 772
click at [184, 202] on button "Готов к работе" at bounding box center [187, 202] width 69 height 15
type textarea "x"
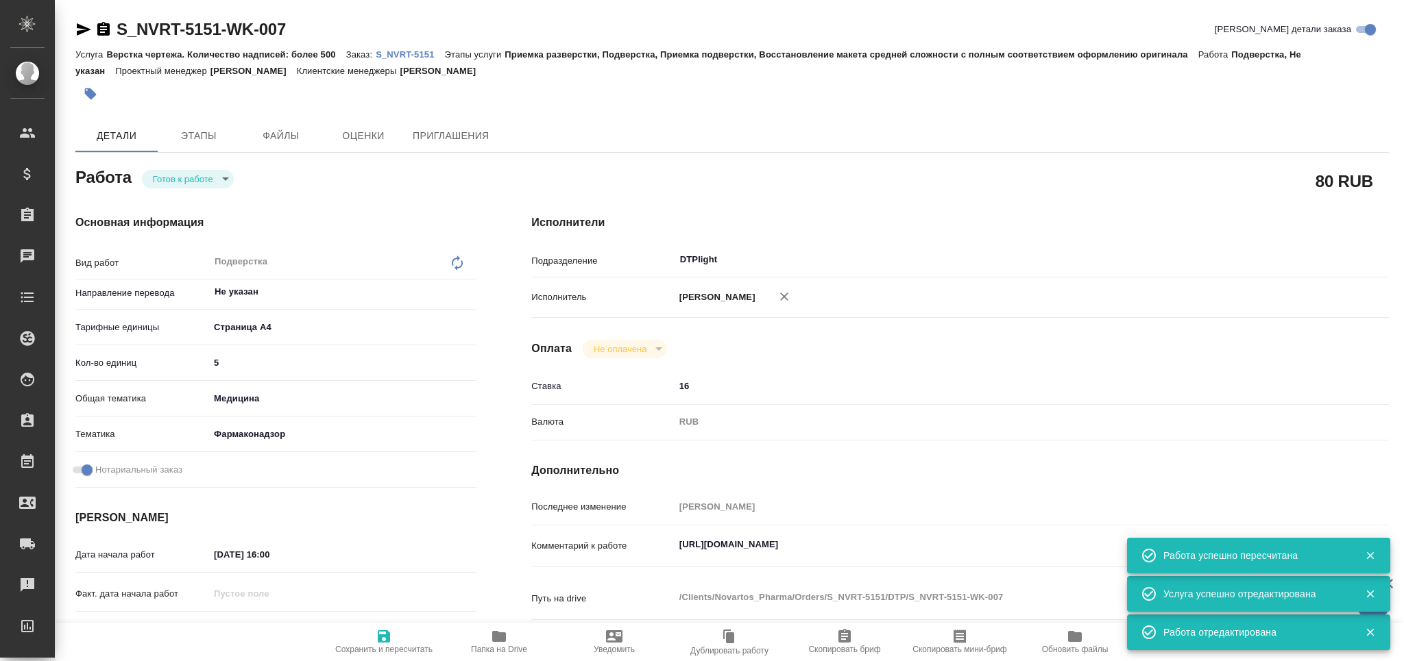
type textarea "x"
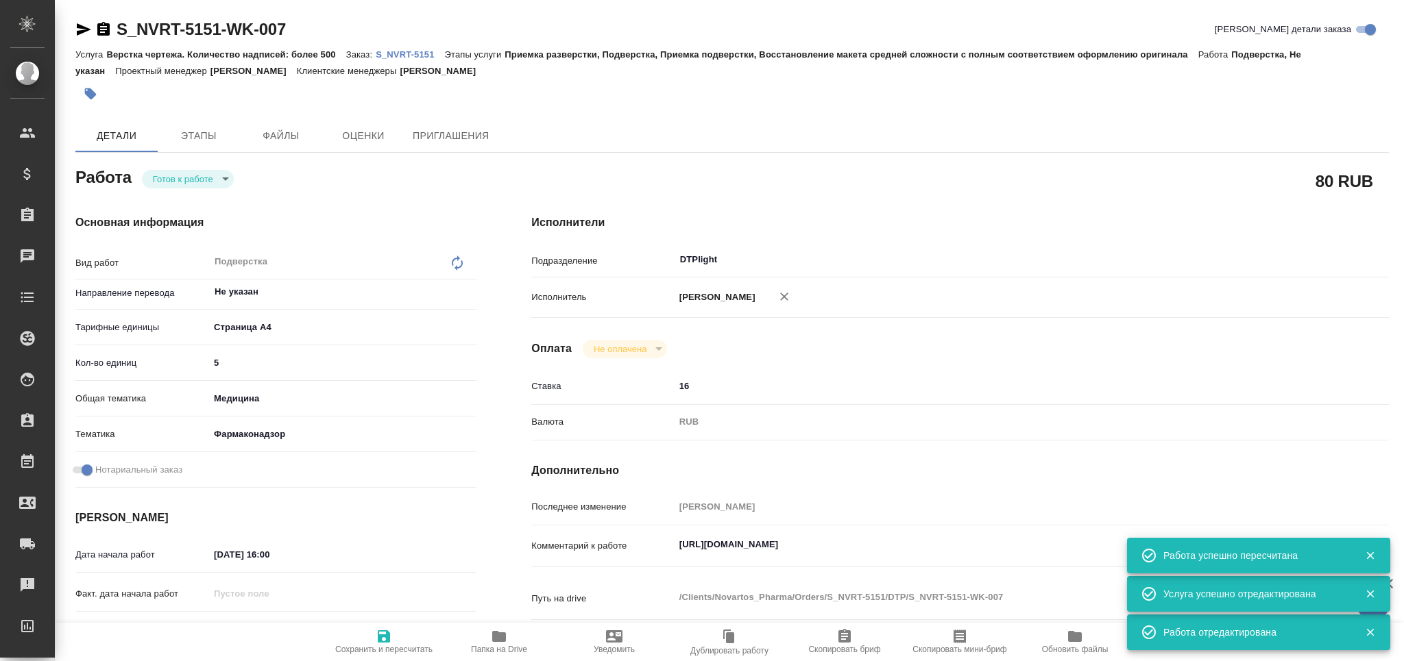
type textarea "x"
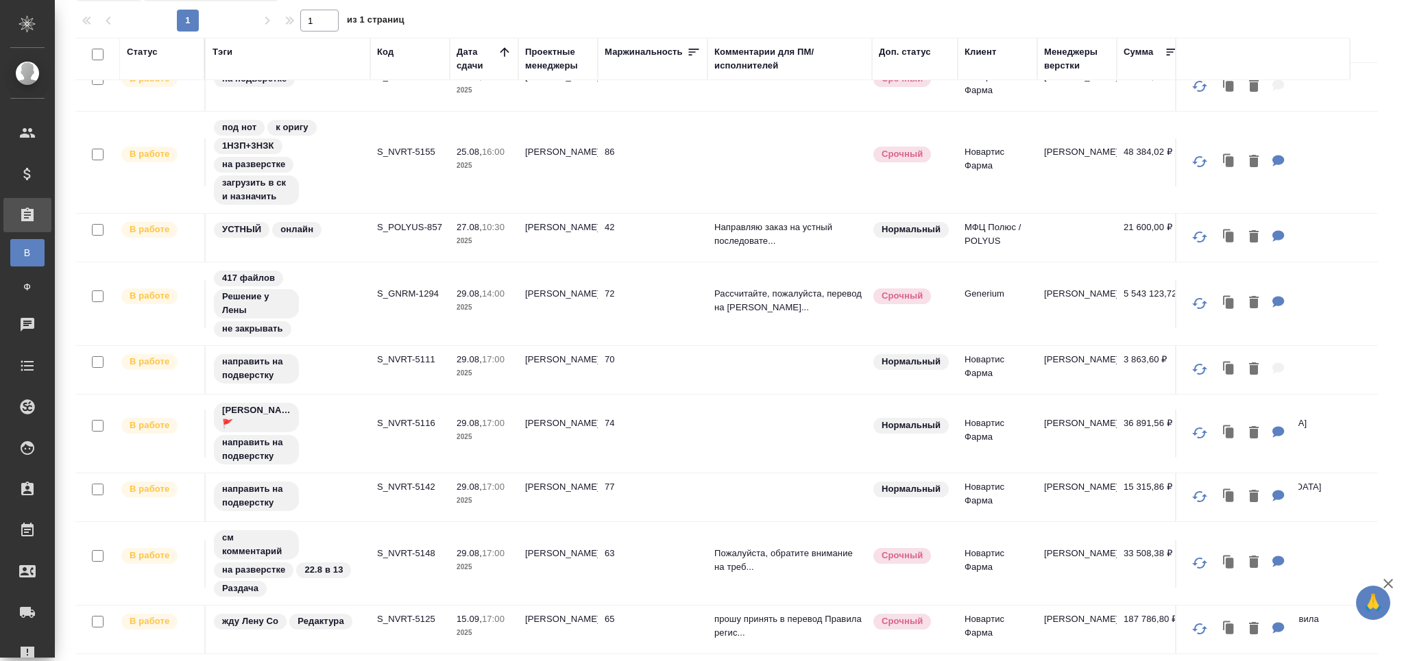
scroll to position [502, 0]
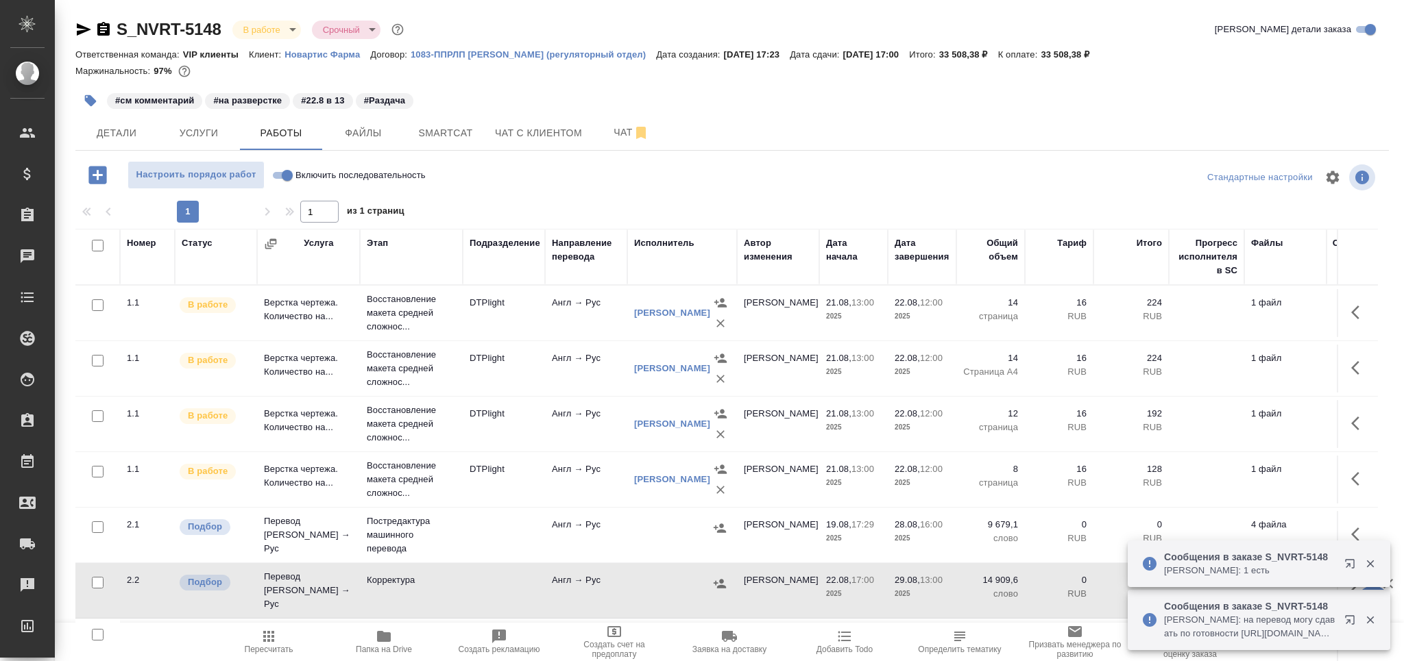
click at [271, 642] on icon "button" at bounding box center [268, 637] width 16 height 16
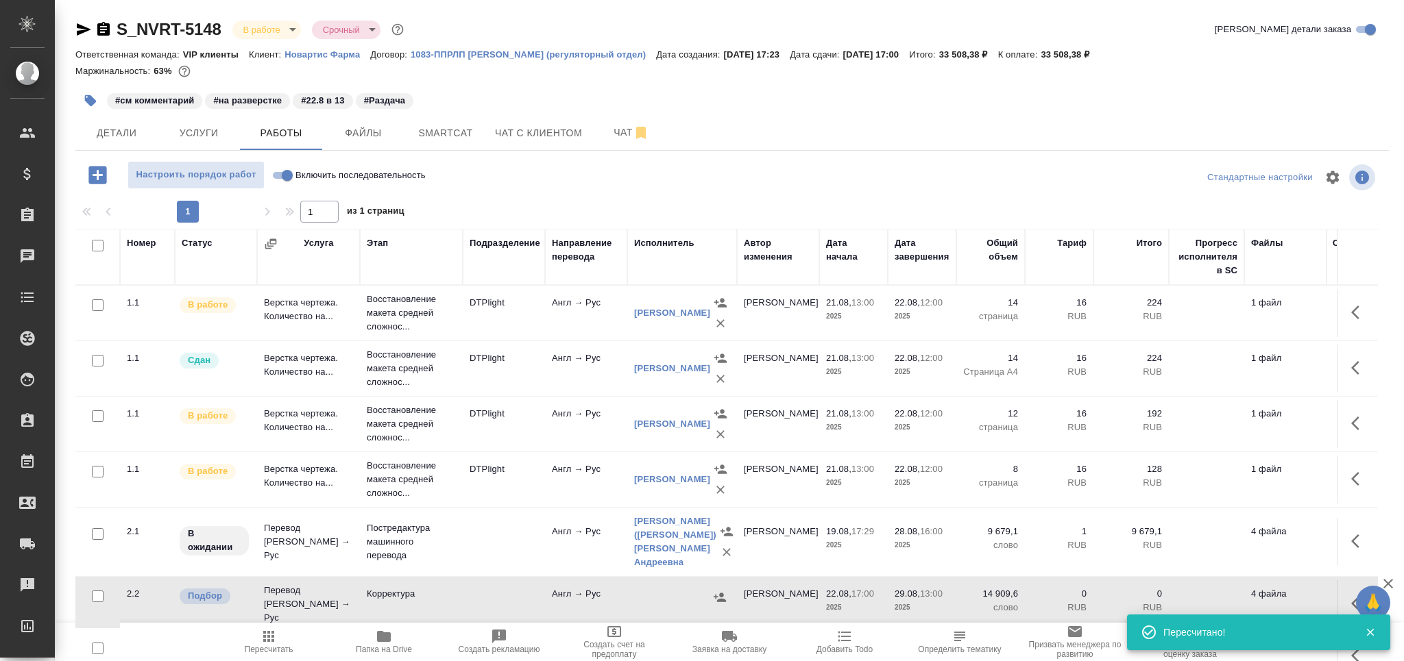
click at [101, 99] on button "button" at bounding box center [90, 101] width 30 height 30
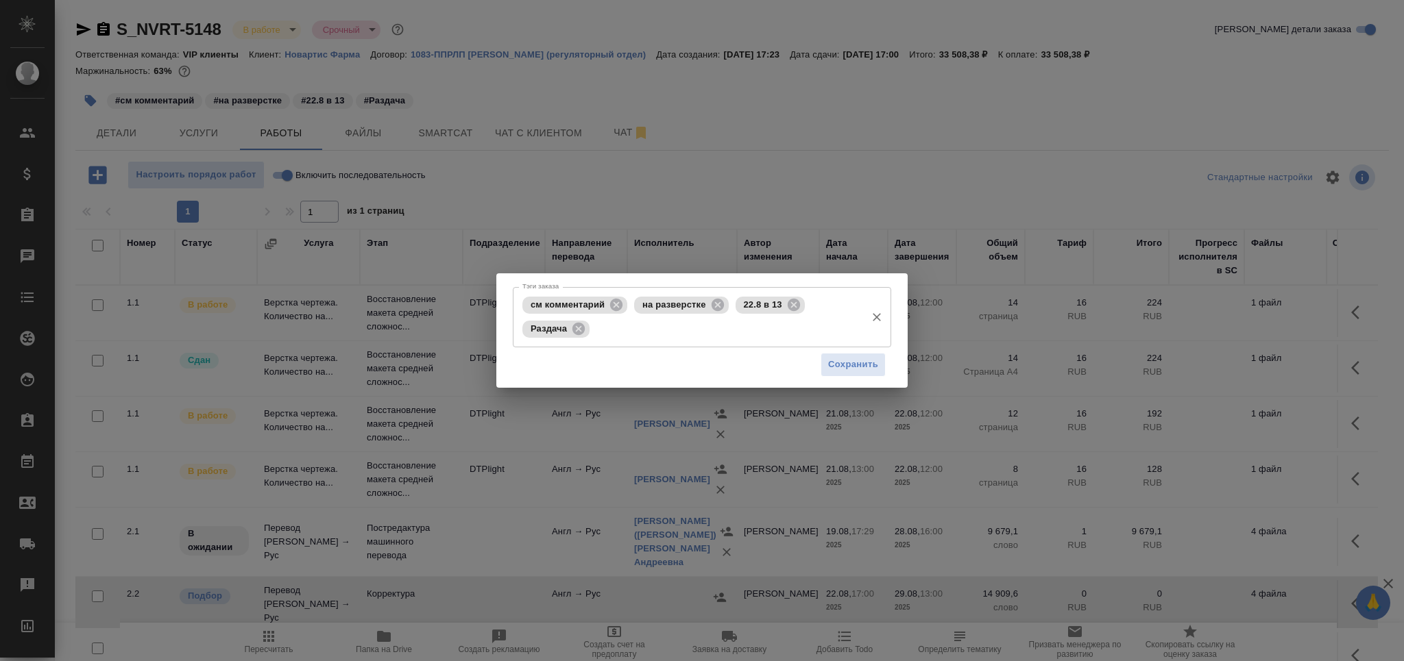
click at [586, 331] on div "Раздача" at bounding box center [555, 329] width 67 height 17
click at [578, 333] on icon at bounding box center [578, 328] width 12 height 12
click at [578, 333] on div "см комментарий на разверстке 22.8 в 13 Раздача Тэги заказа" at bounding box center [702, 317] width 378 height 60
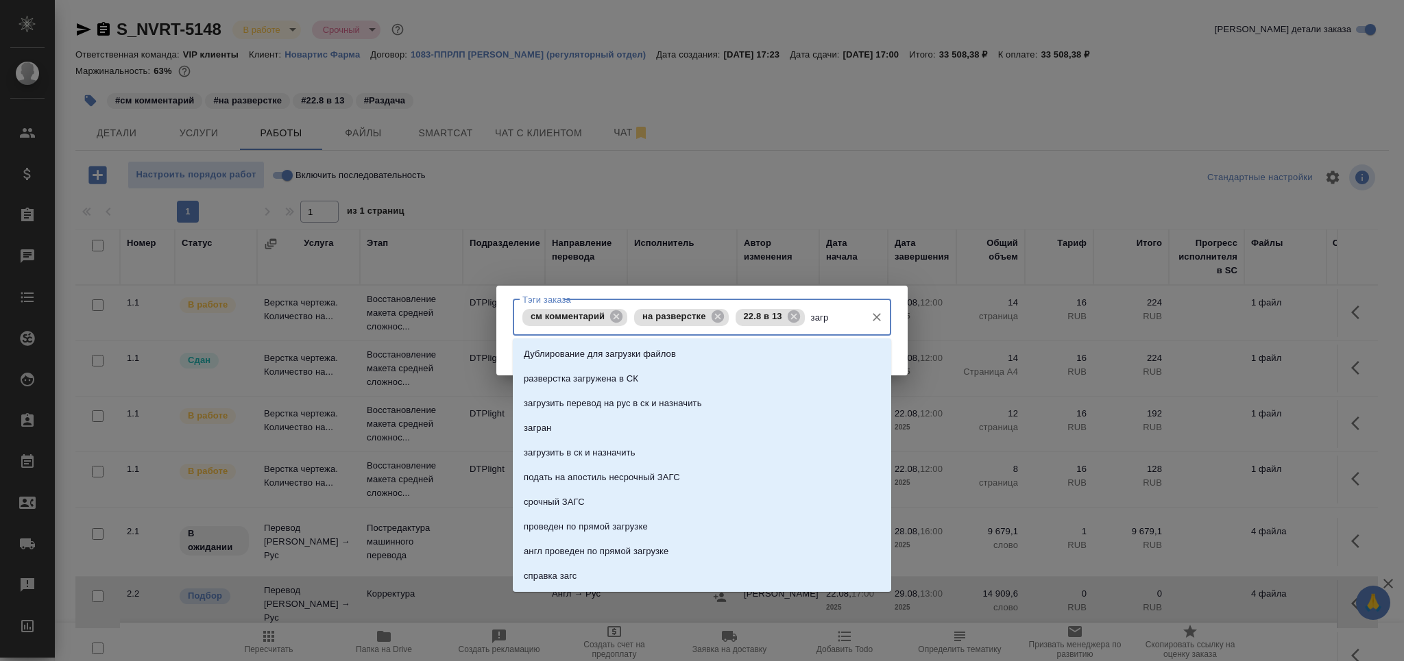
type input "загру"
click at [600, 428] on p "загрузить в ск и назначить" at bounding box center [580, 429] width 112 height 14
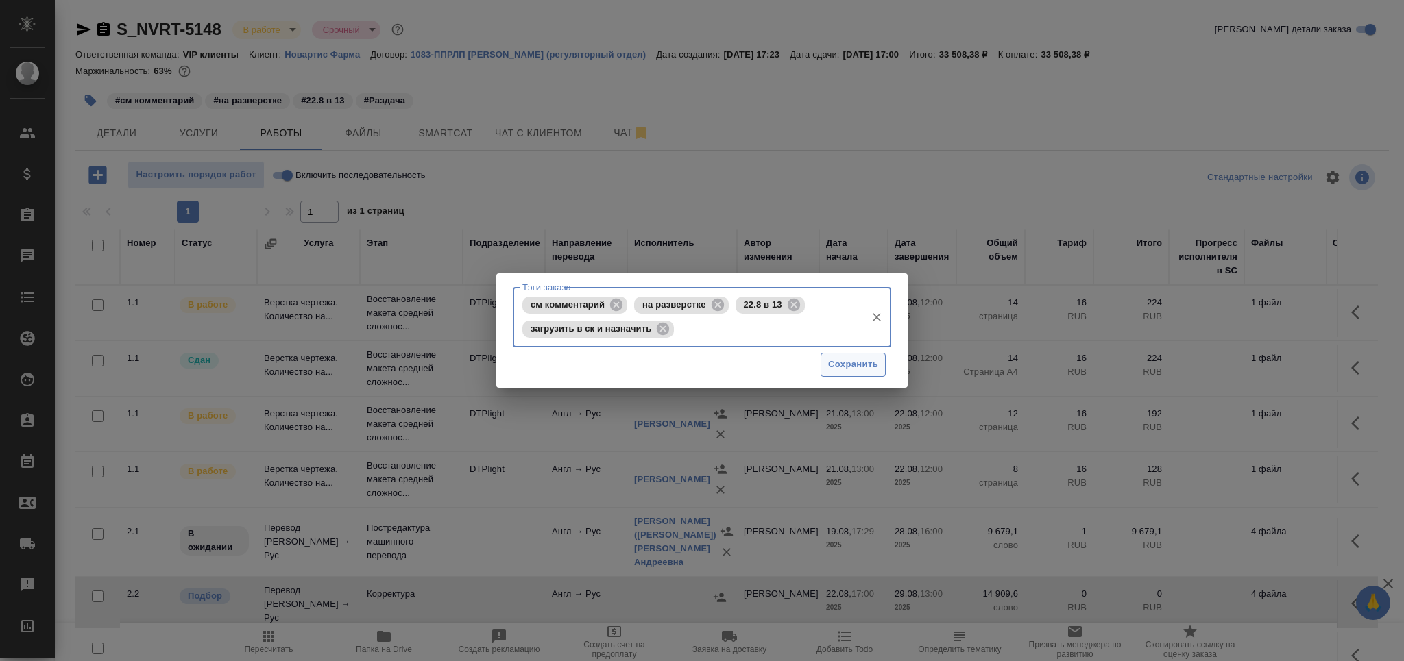
click at [846, 362] on span "Сохранить" at bounding box center [853, 365] width 50 height 16
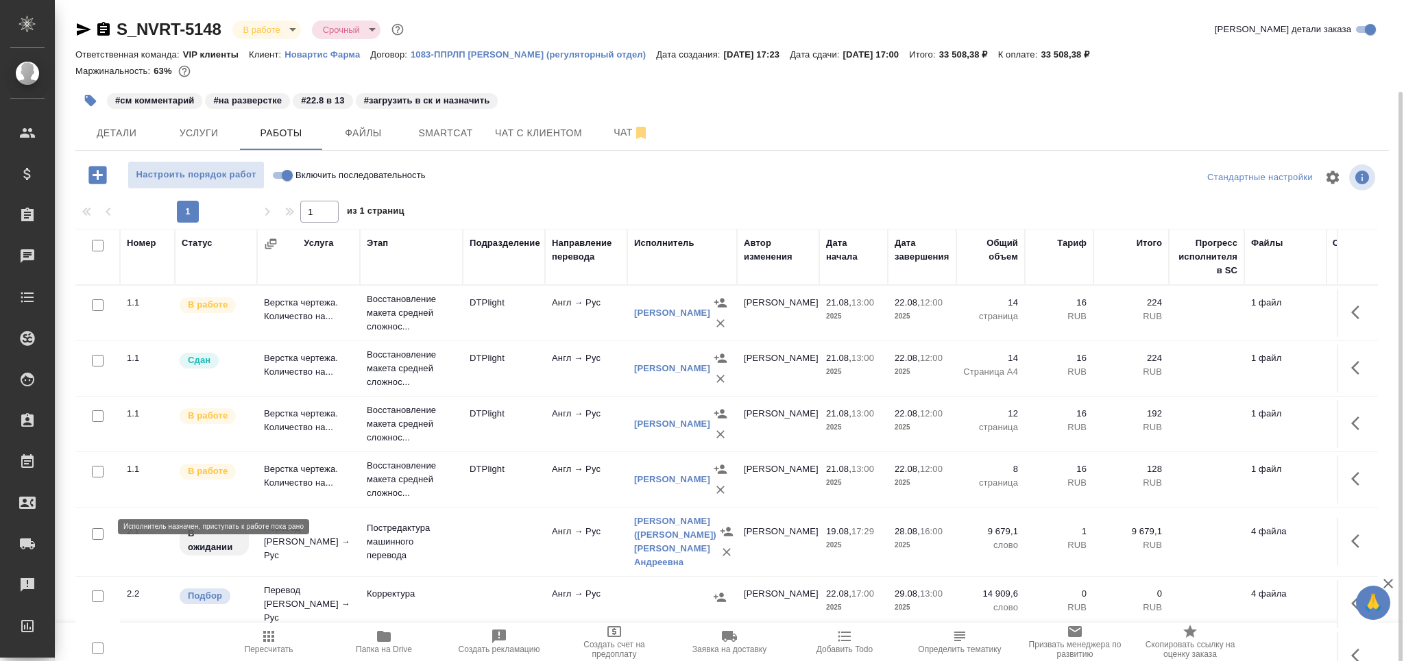
scroll to position [47, 0]
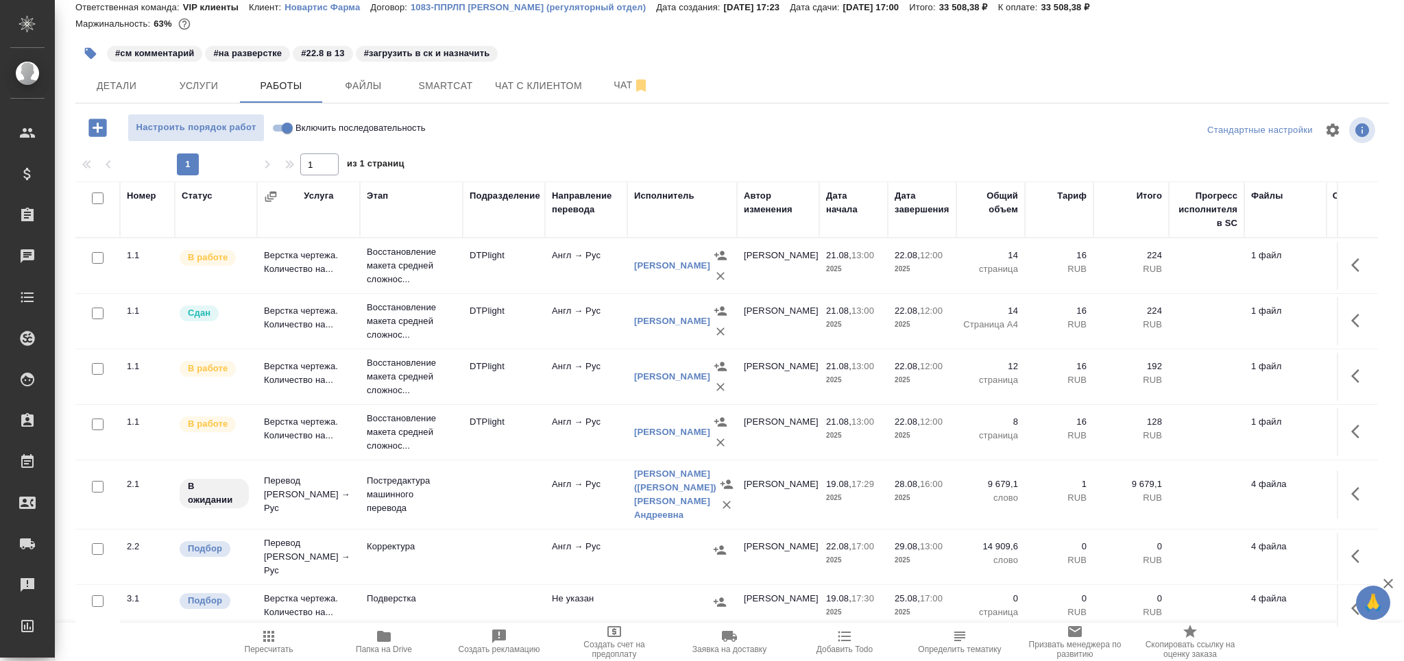
drag, startPoint x: 97, startPoint y: 547, endPoint x: 136, endPoint y: 544, distance: 39.2
click at [99, 547] on input "checkbox" at bounding box center [98, 550] width 12 height 12
checkbox input "true"
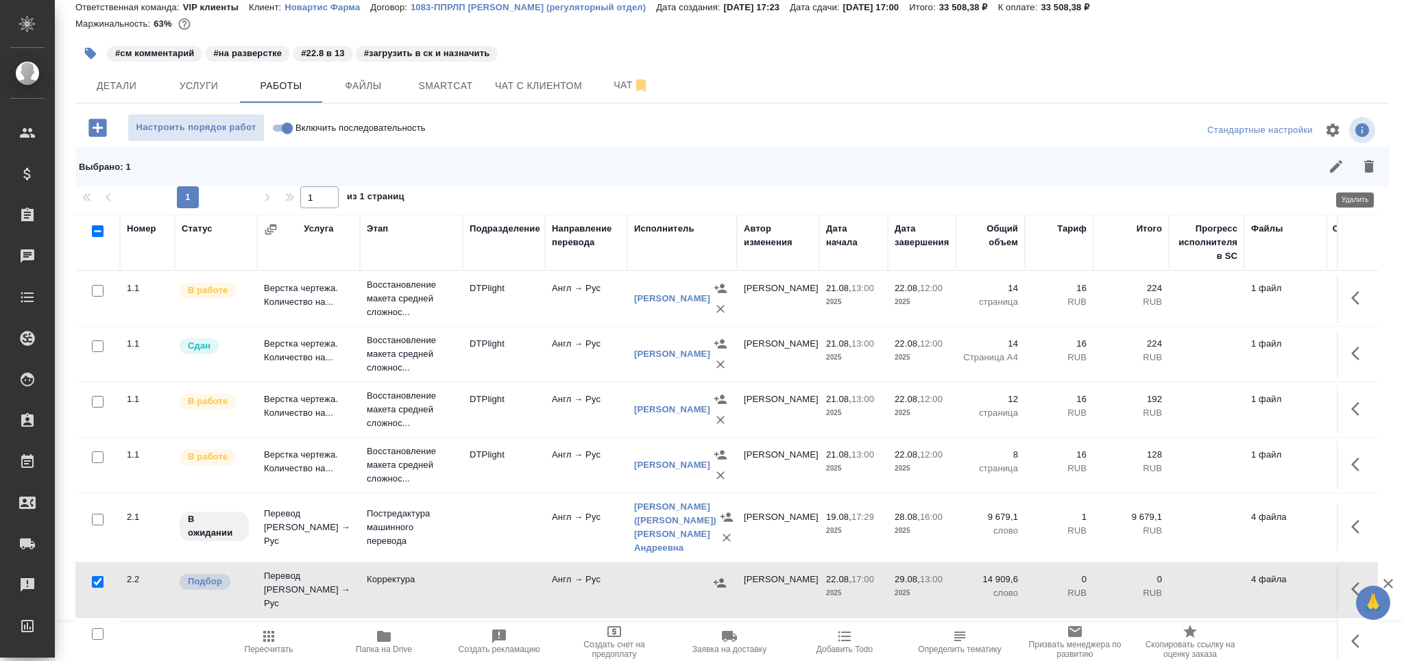
click at [1361, 163] on icon "button" at bounding box center [1369, 166] width 16 height 16
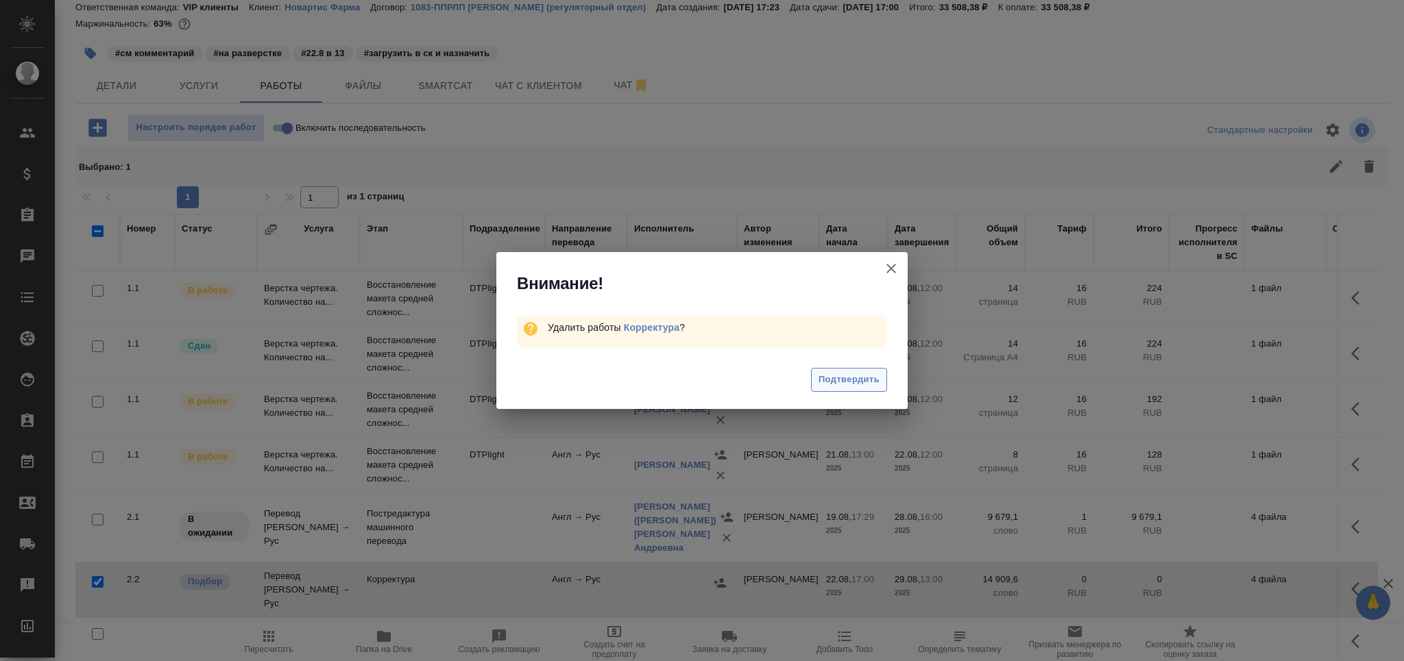
click at [846, 379] on span "Подтвердить" at bounding box center [848, 380] width 61 height 16
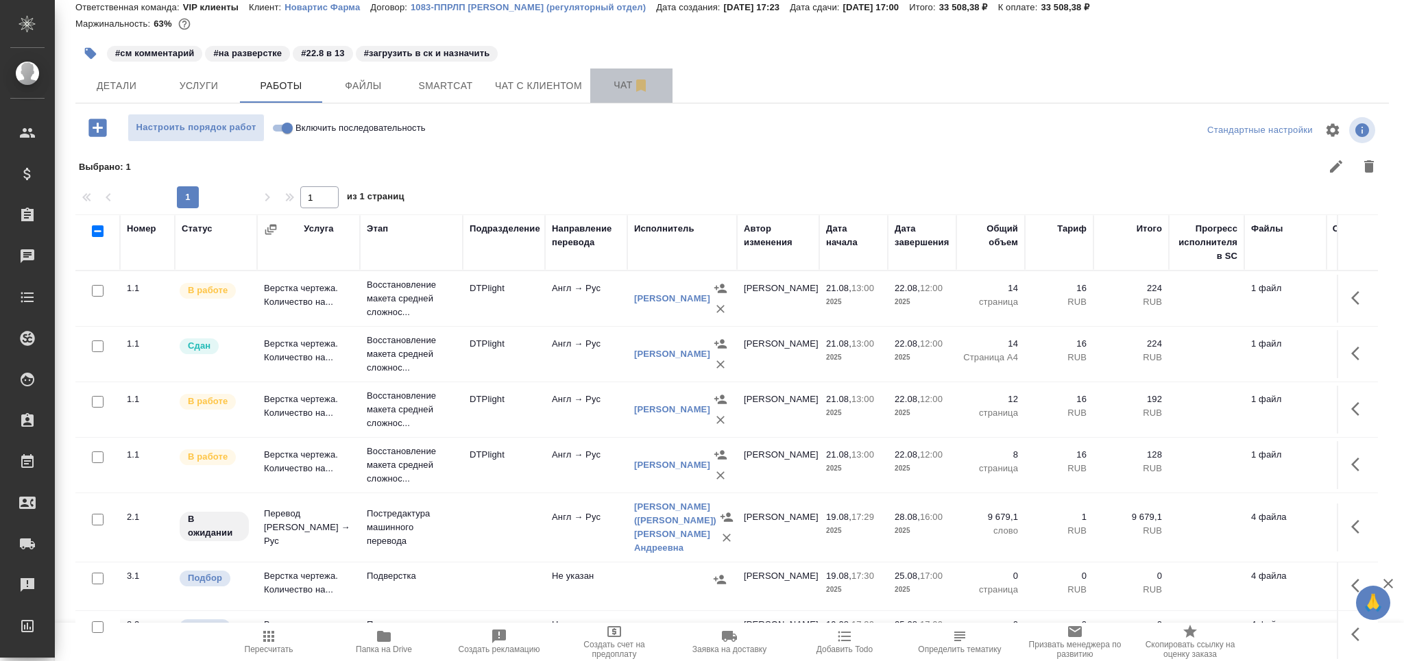
click at [615, 84] on span "Чат" at bounding box center [631, 85] width 66 height 17
click at [92, 57] on icon "button" at bounding box center [91, 54] width 12 height 12
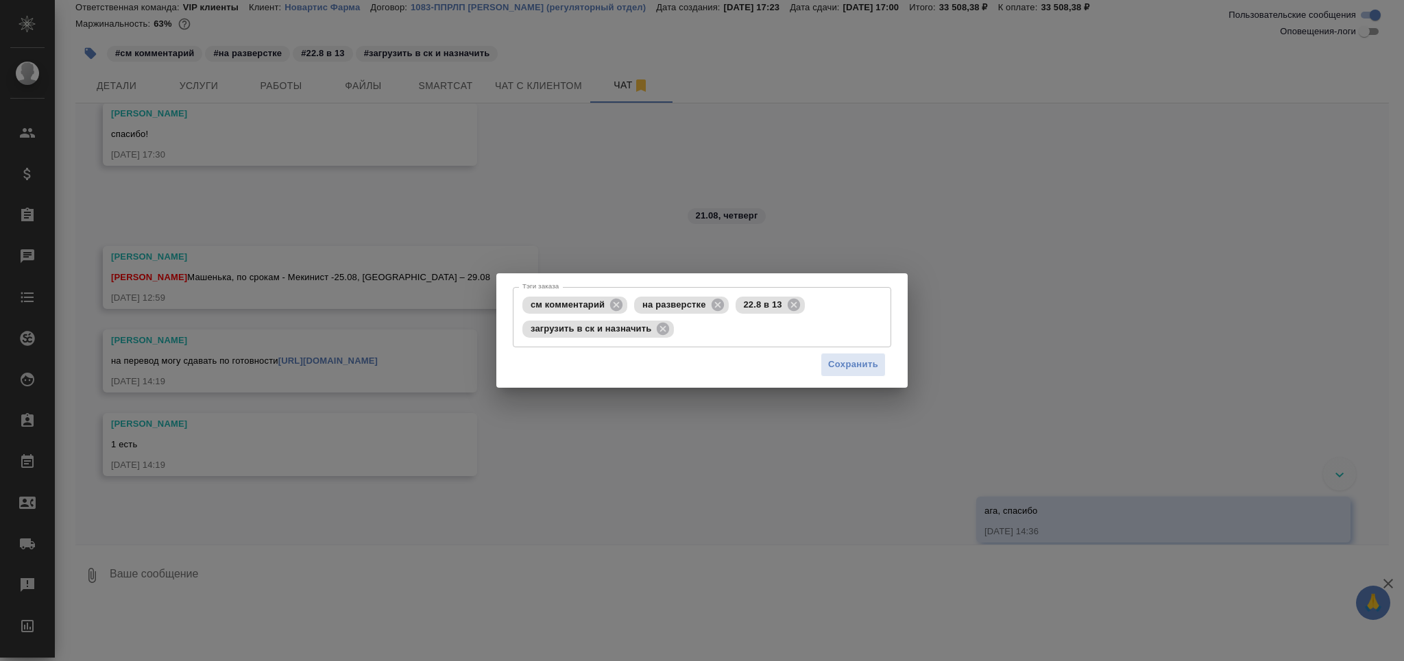
scroll to position [247, 0]
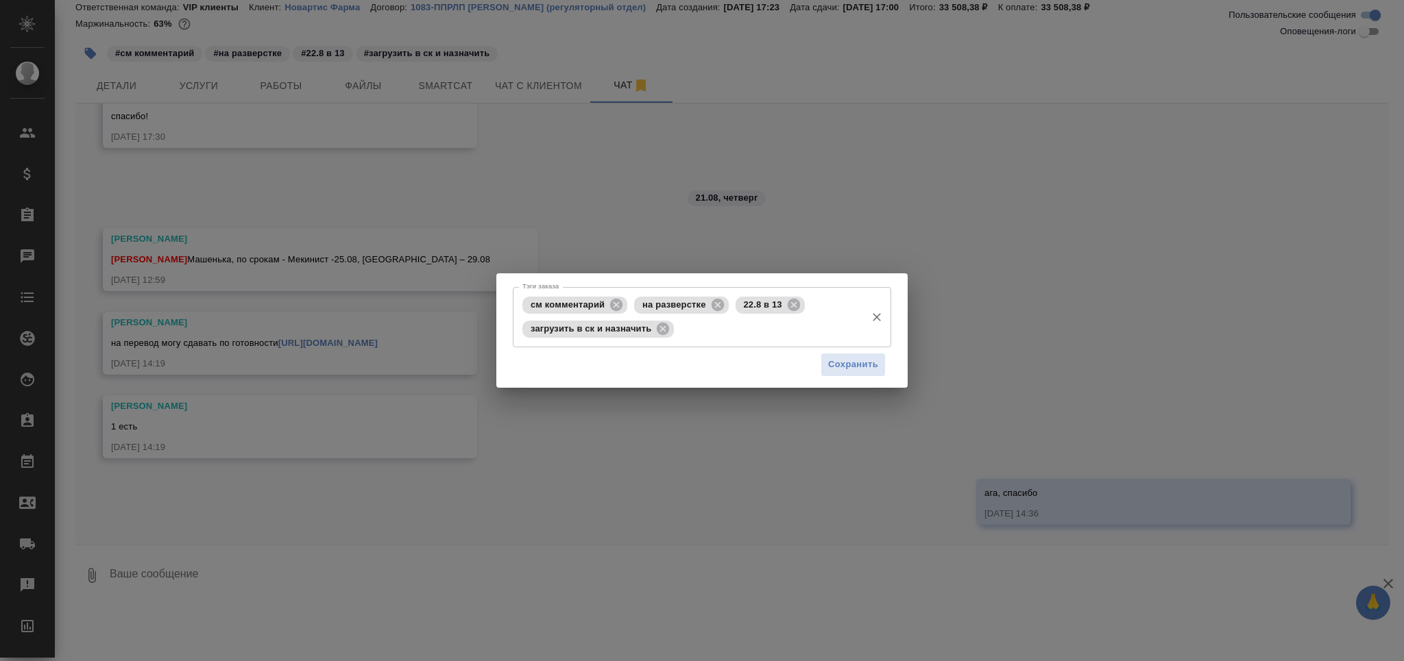
click at [685, 331] on input "Тэги заказа" at bounding box center [768, 328] width 182 height 23
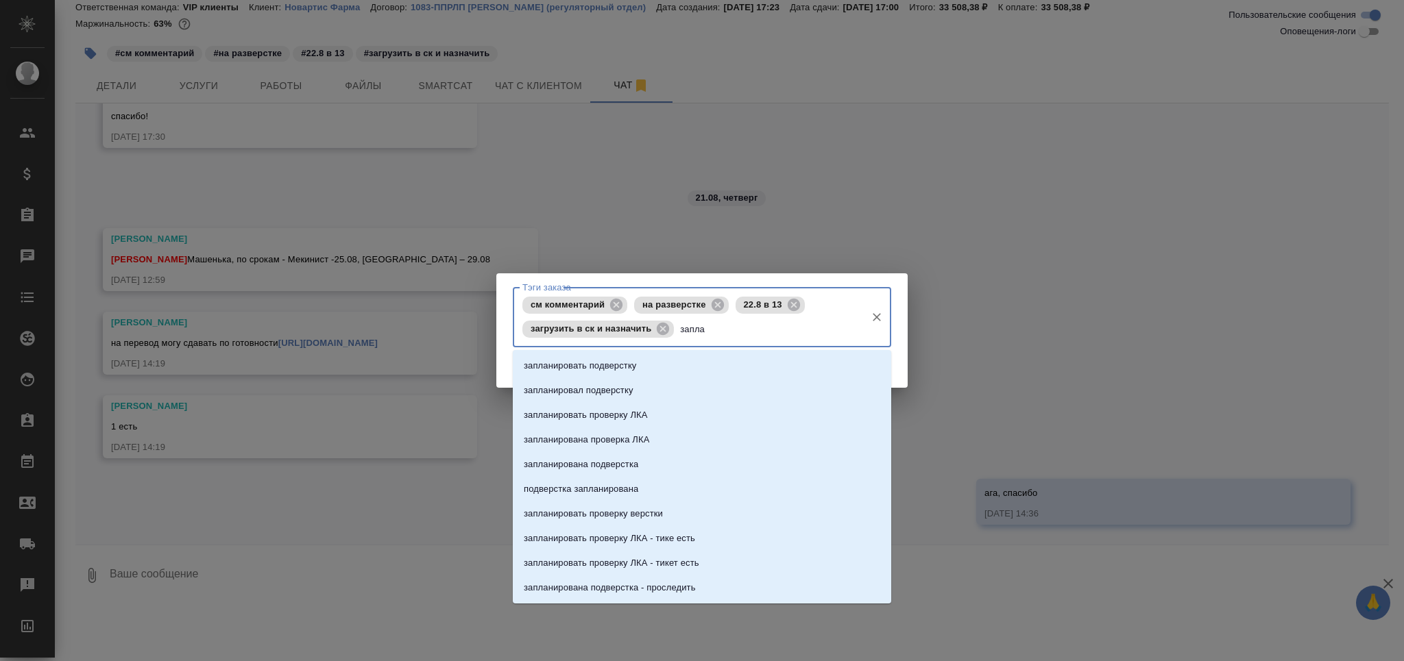
type input "заплан"
click at [671, 359] on li "запланировать подверстку" at bounding box center [702, 366] width 378 height 25
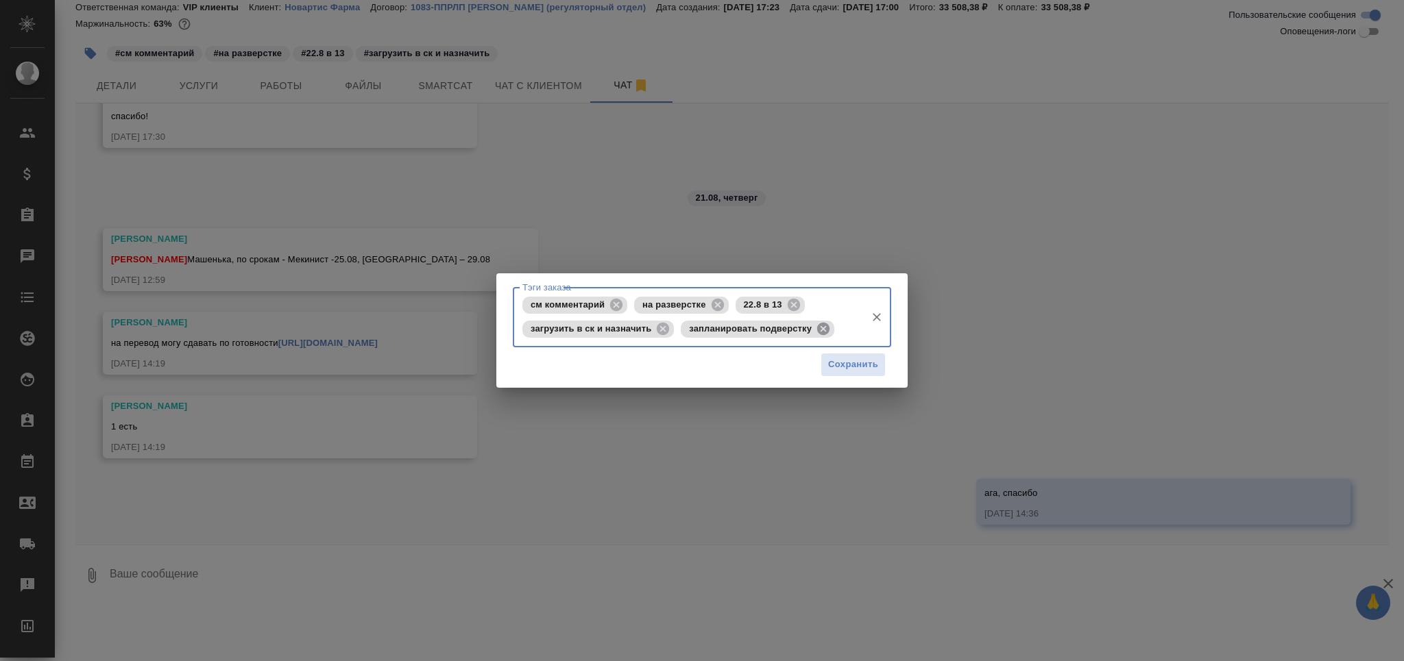
click at [828, 335] on icon at bounding box center [823, 328] width 15 height 15
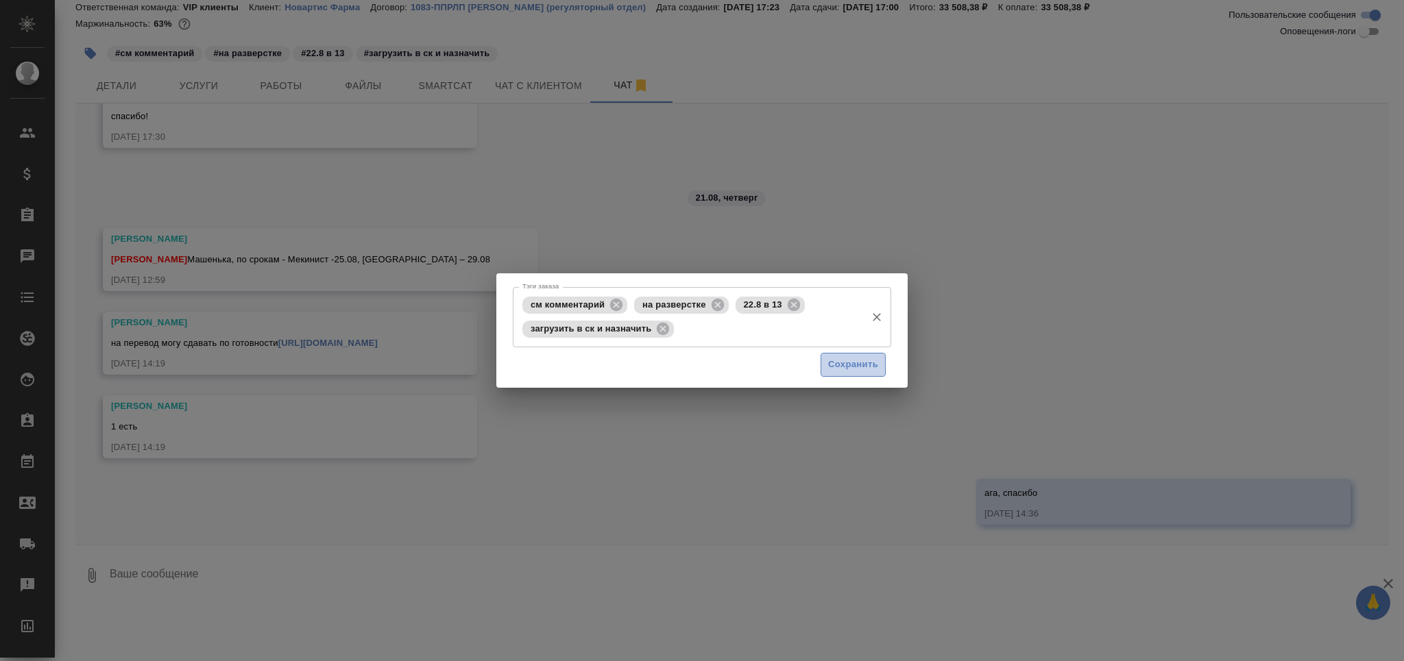
click at [846, 358] on span "Сохранить" at bounding box center [853, 365] width 50 height 16
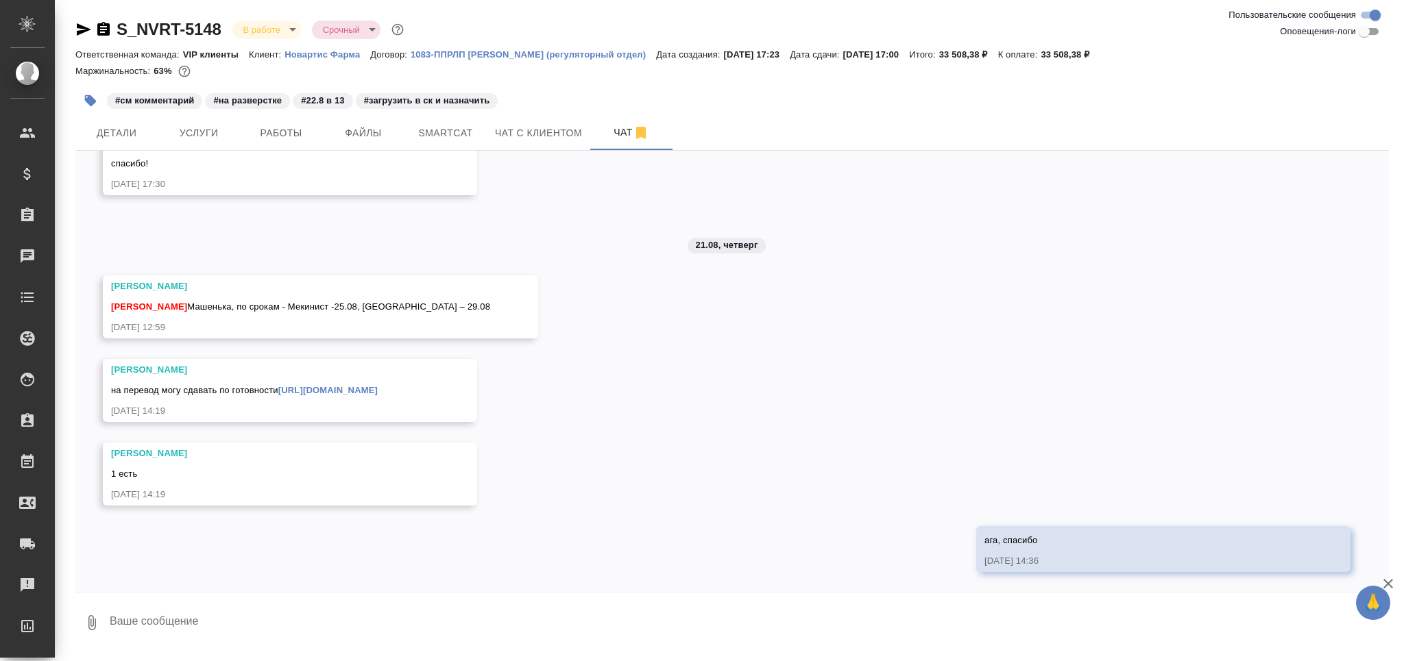
scroll to position [0, 0]
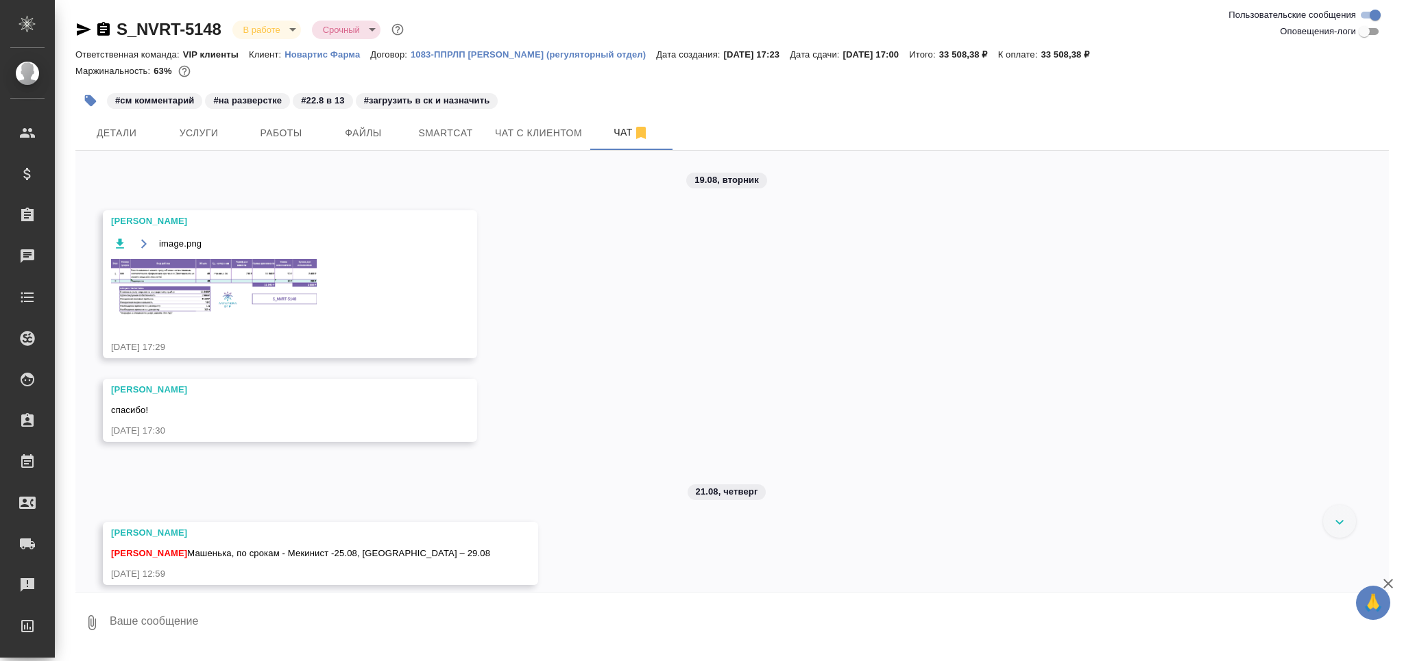
click at [241, 281] on img at bounding box center [214, 288] width 206 height 58
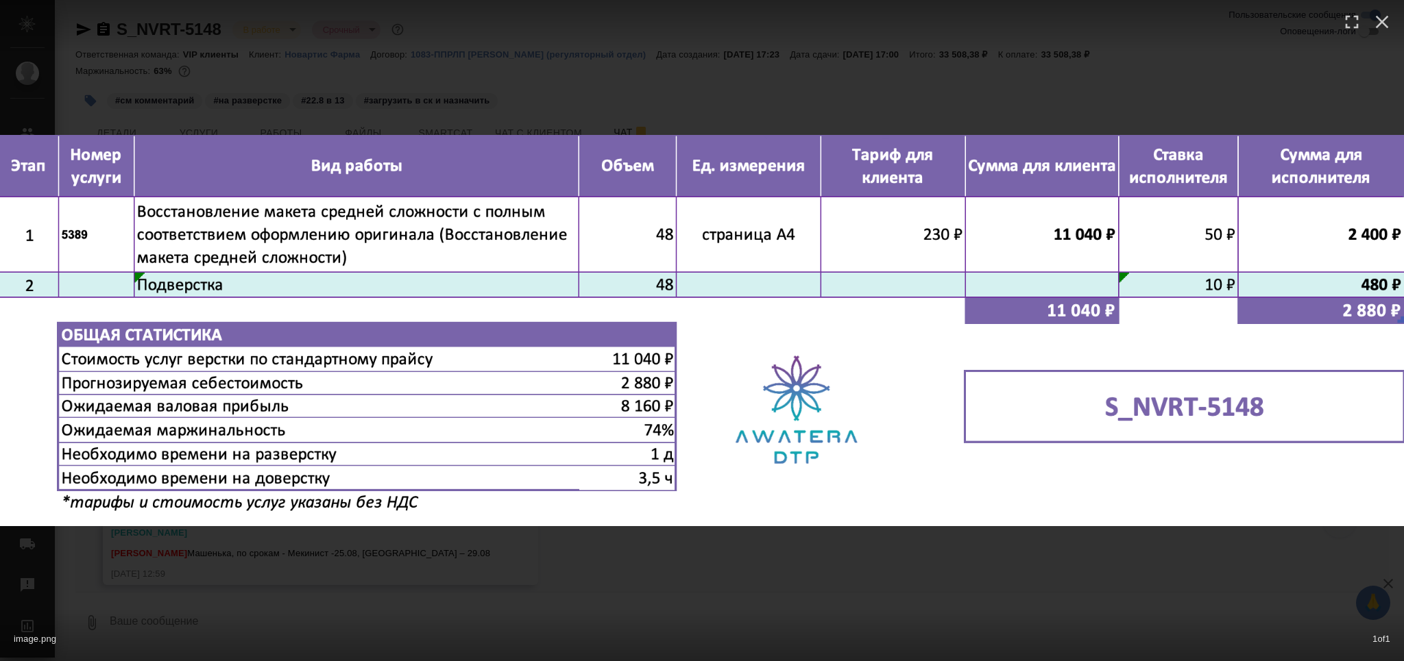
click at [277, 575] on div "image.png 1 of 1" at bounding box center [702, 330] width 1404 height 661
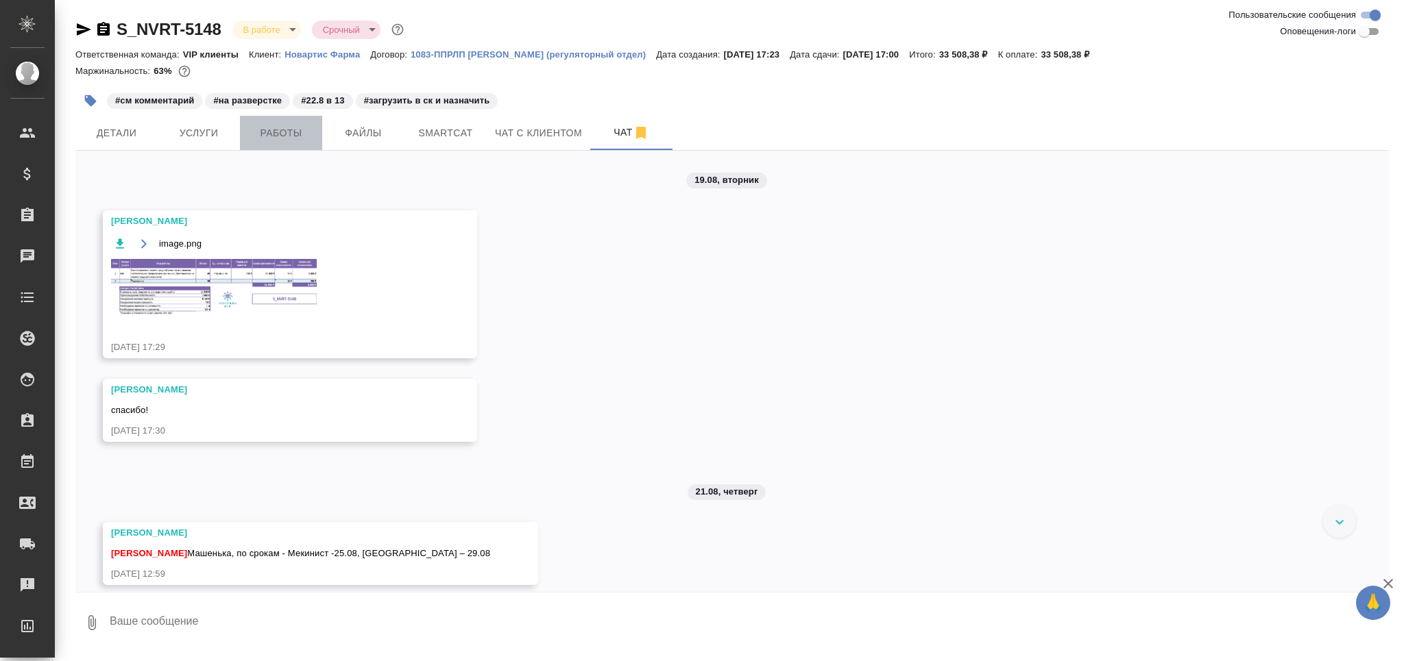
click at [255, 134] on span "Работы" at bounding box center [281, 133] width 66 height 17
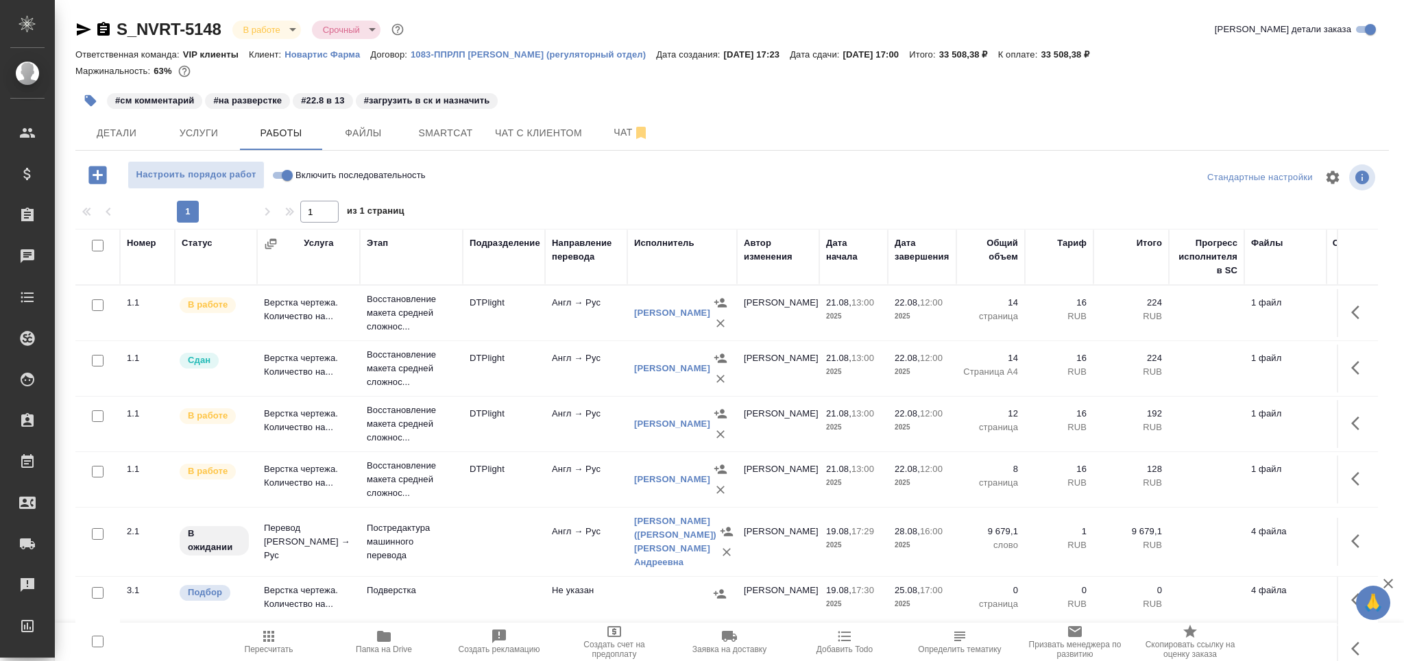
scroll to position [47, 0]
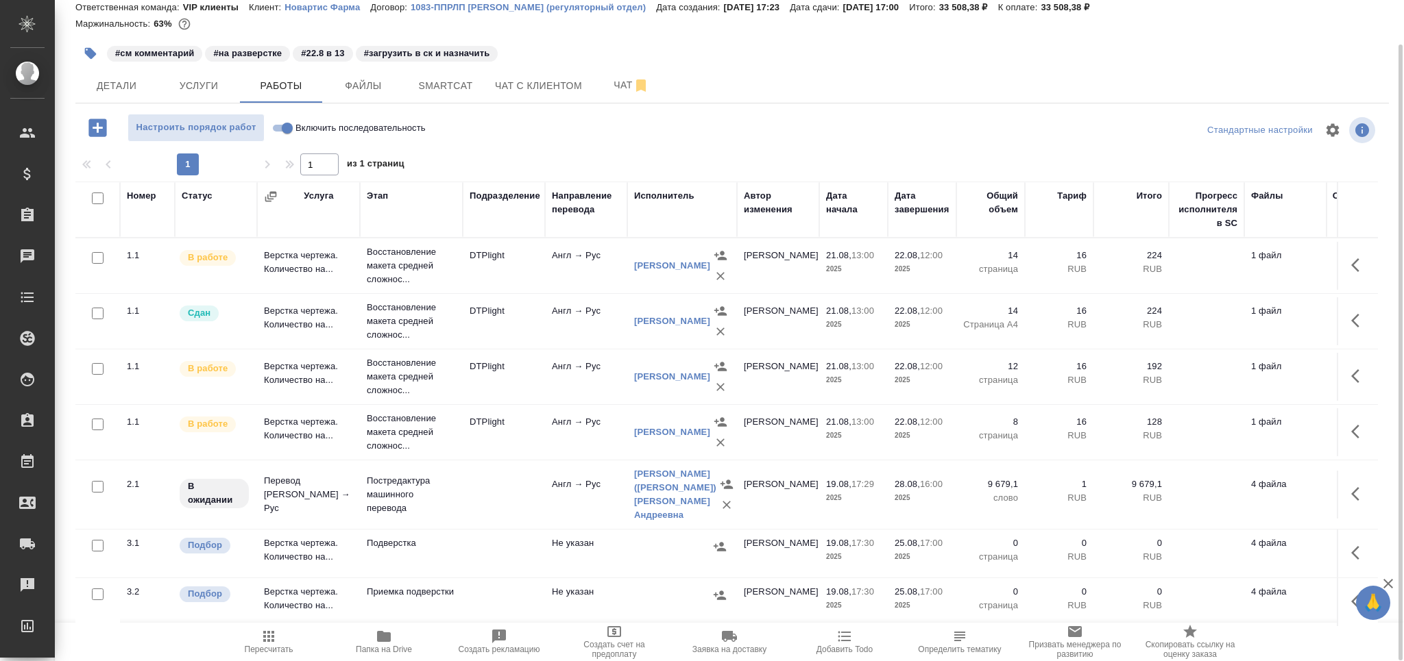
click at [409, 293] on td "Подверстка" at bounding box center [411, 266] width 103 height 55
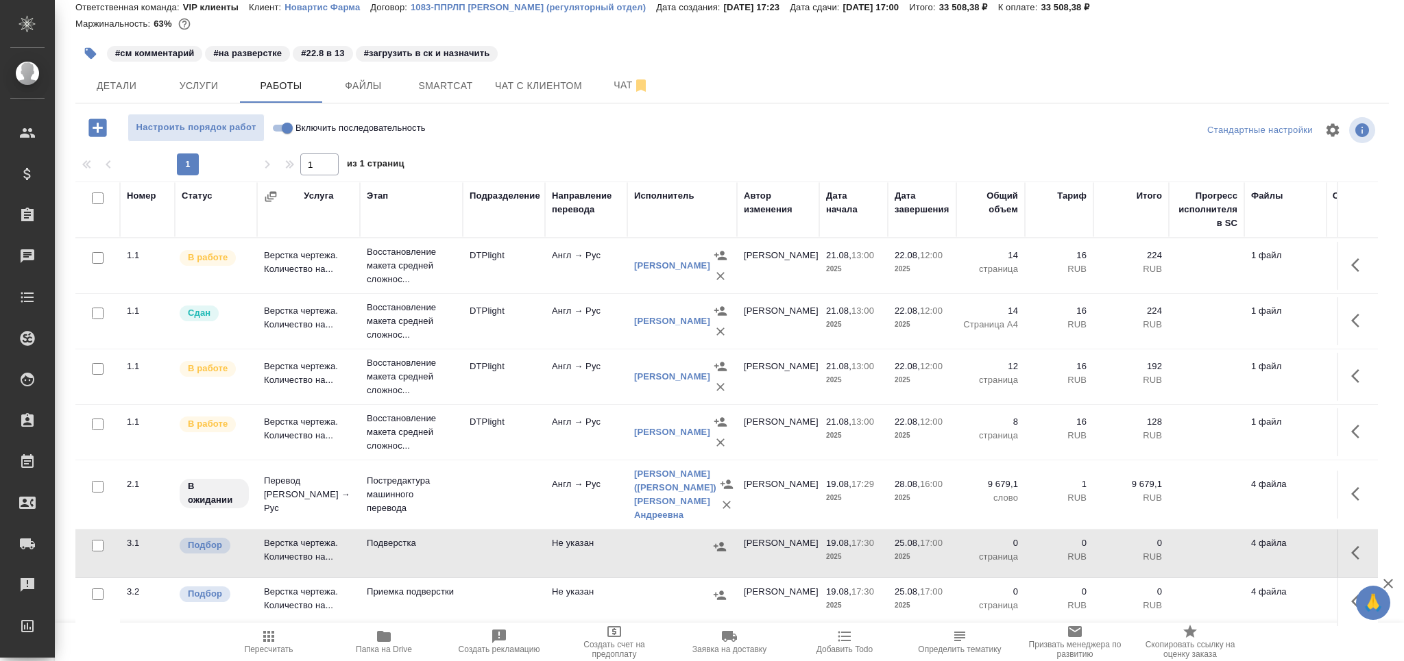
click at [278, 643] on span "Пересчитать" at bounding box center [268, 642] width 99 height 26
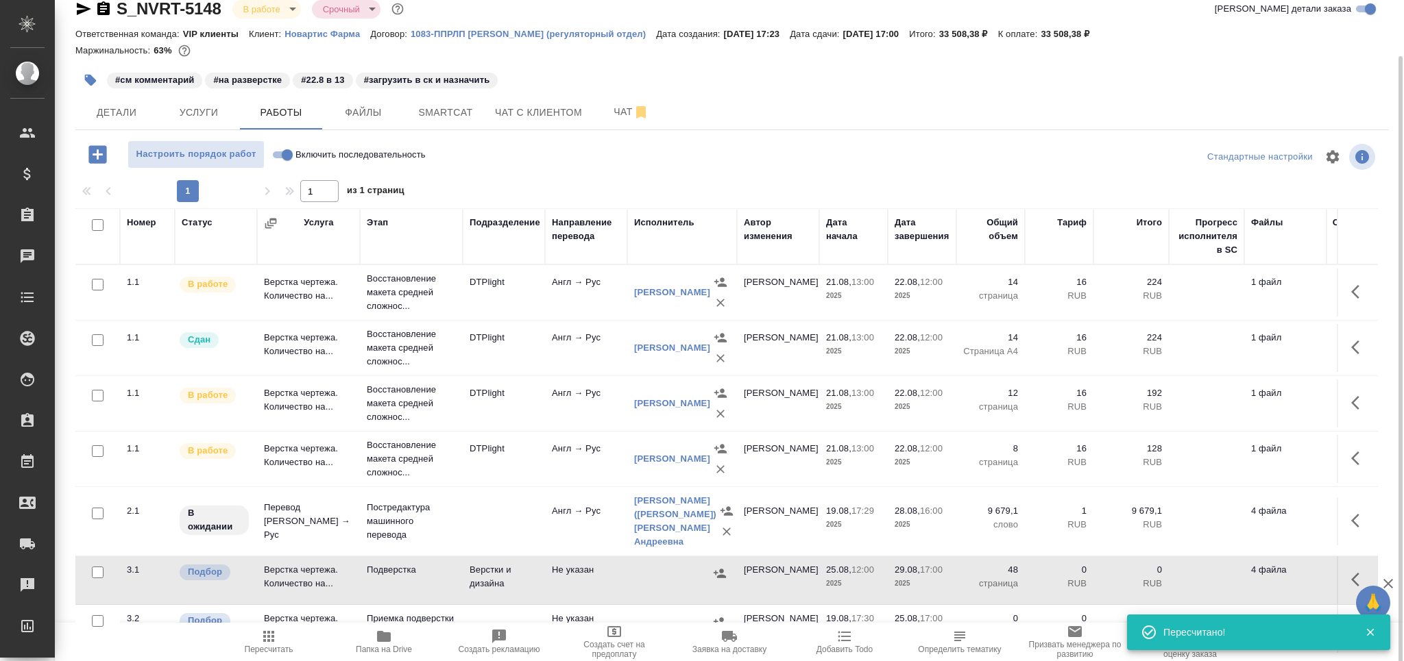
scroll to position [0, 0]
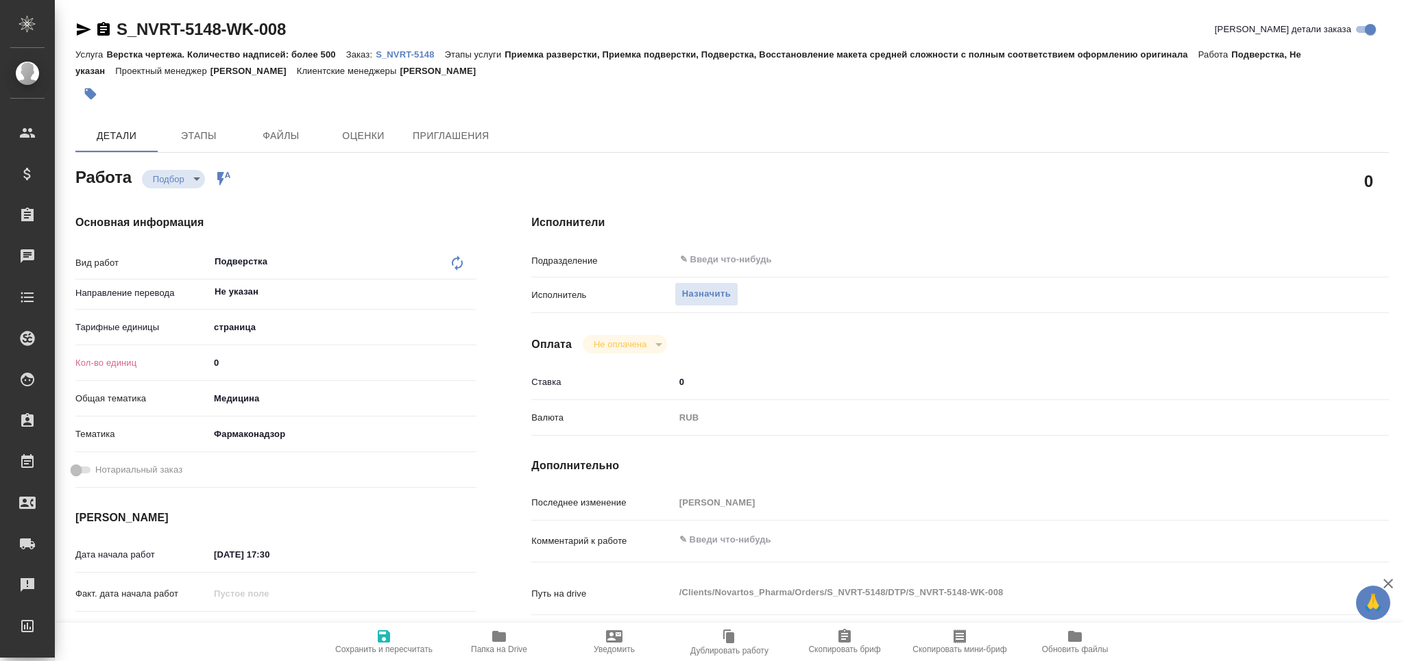
click at [202, 358] on div "Кол-во единиц 0" at bounding box center [275, 363] width 401 height 24
type textarea "x"
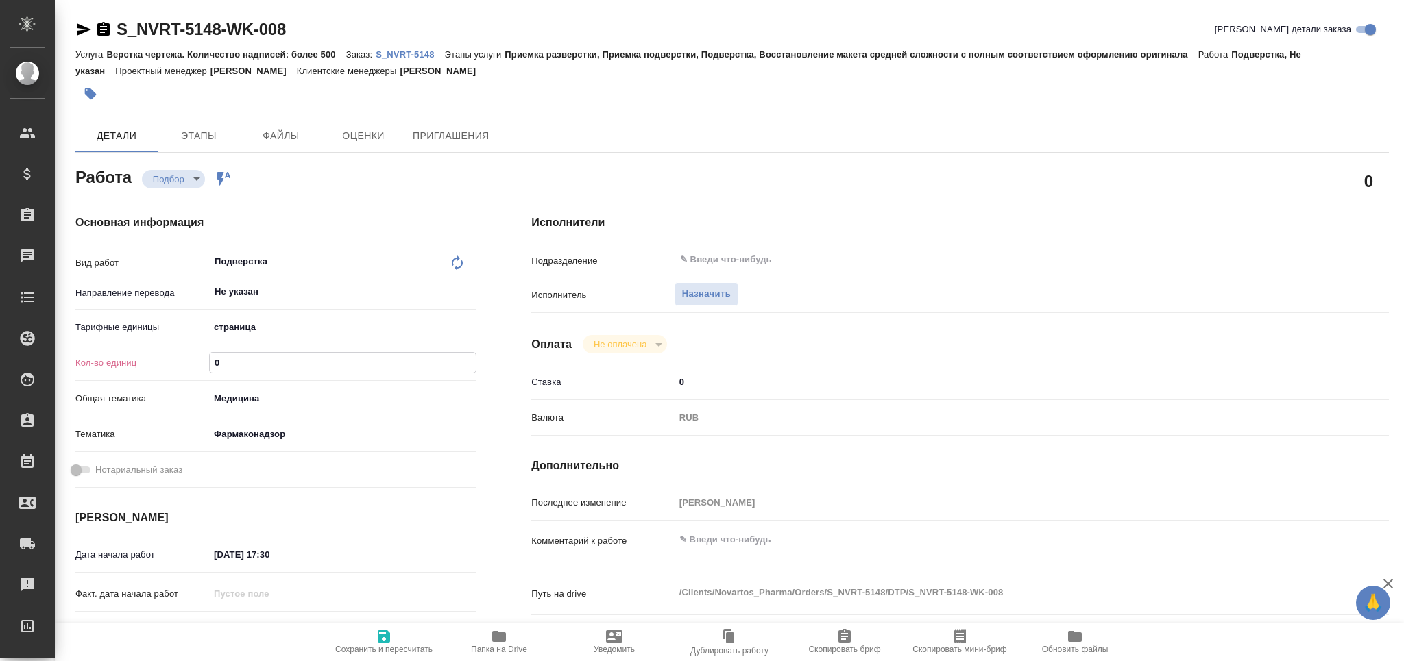
type textarea "x"
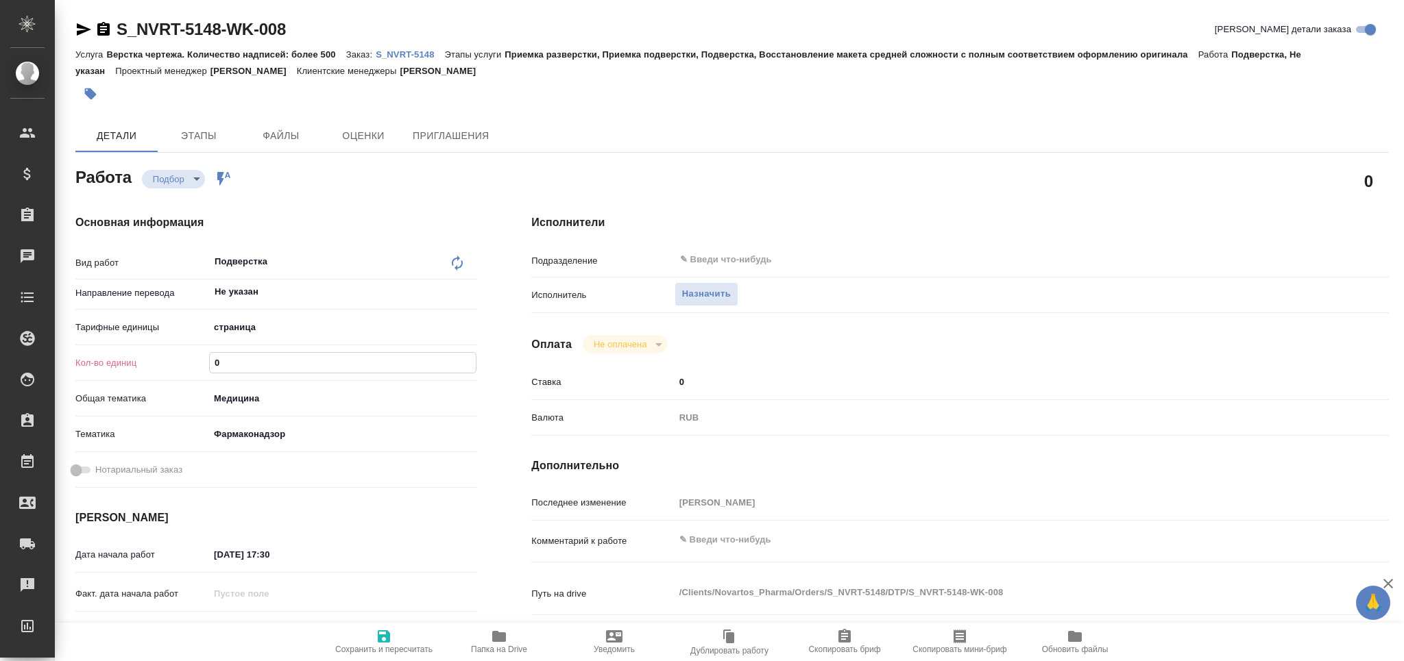
type textarea "x"
type input "4"
type textarea "x"
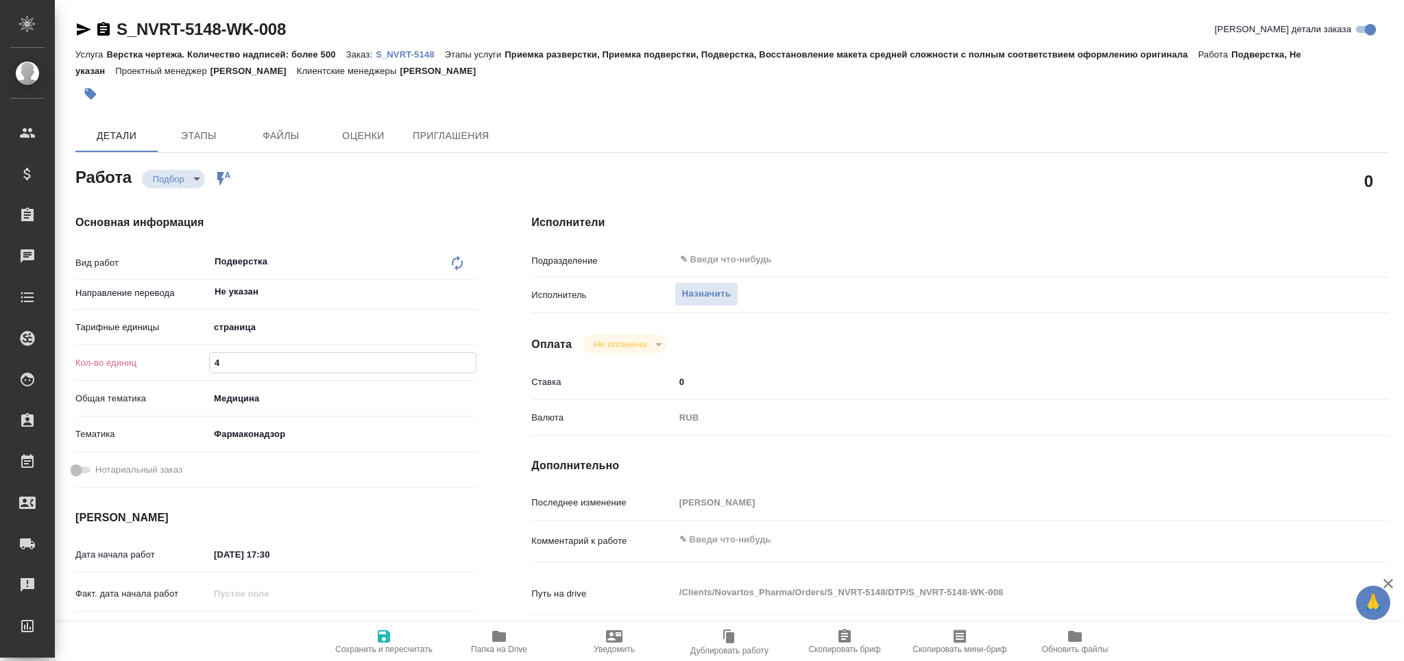
type textarea "x"
type input "48"
type textarea "x"
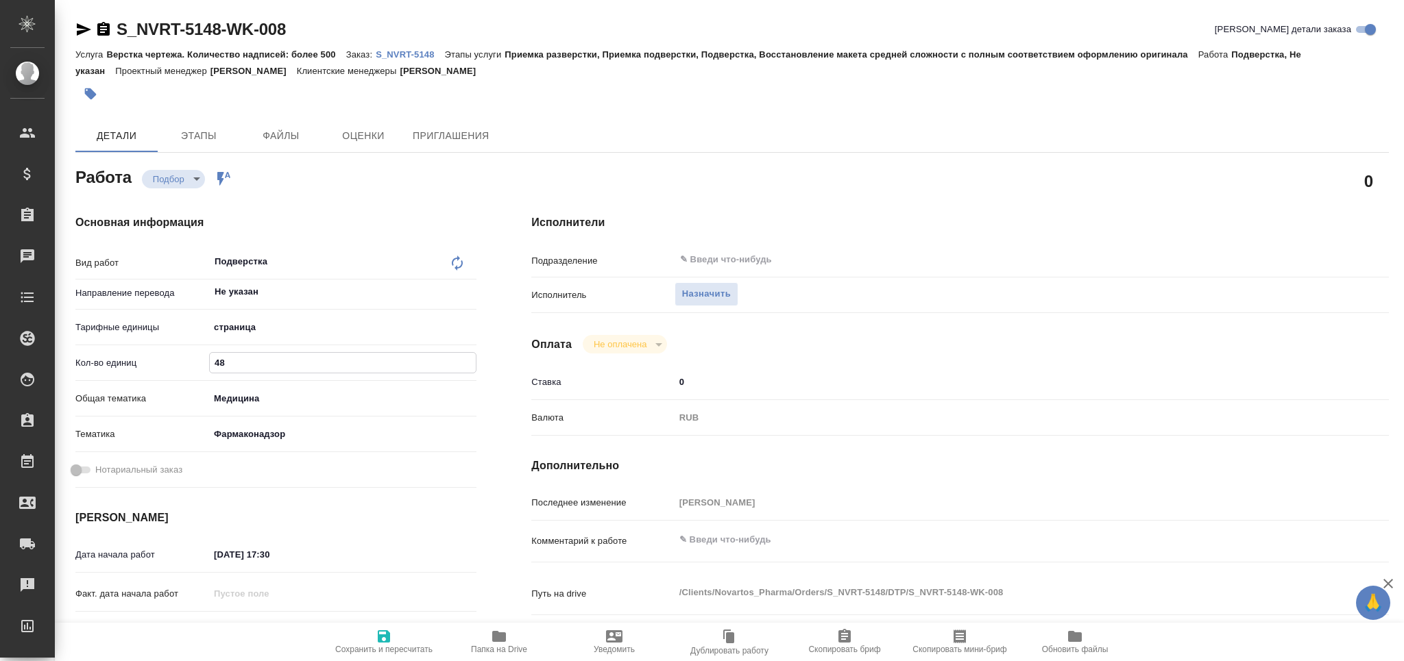
type textarea "x"
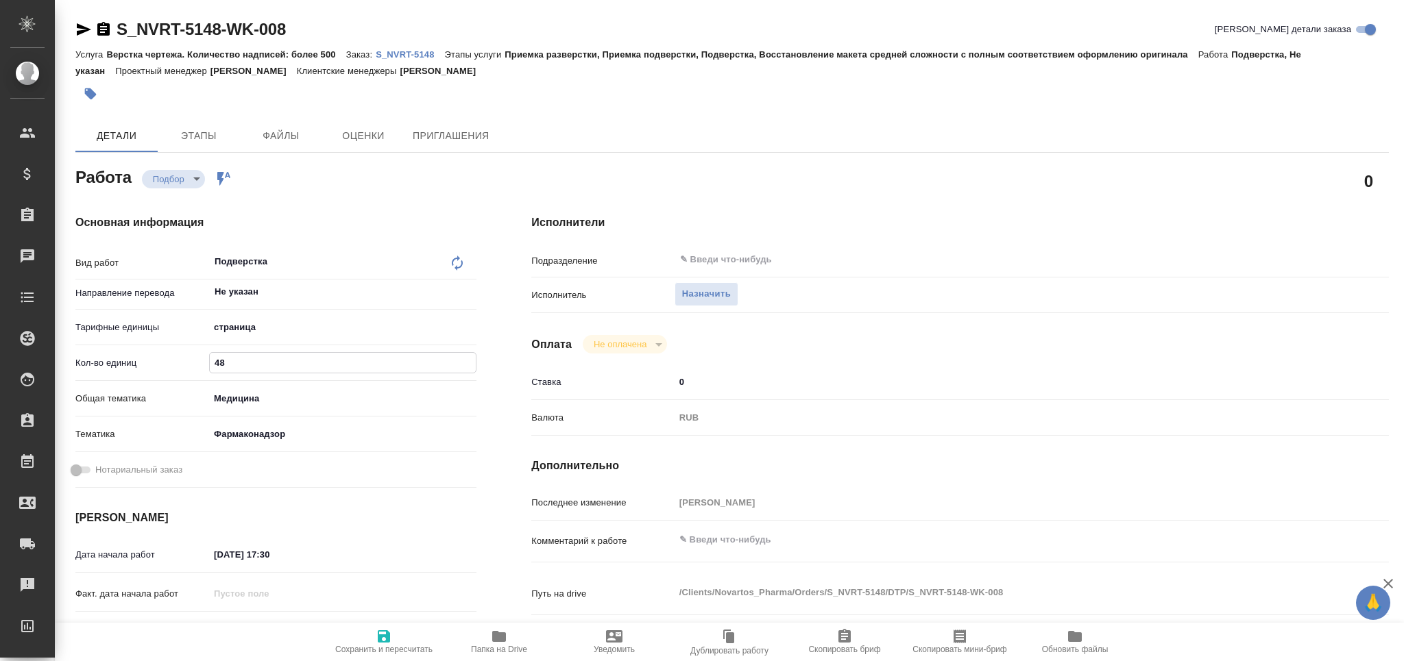
type textarea "x"
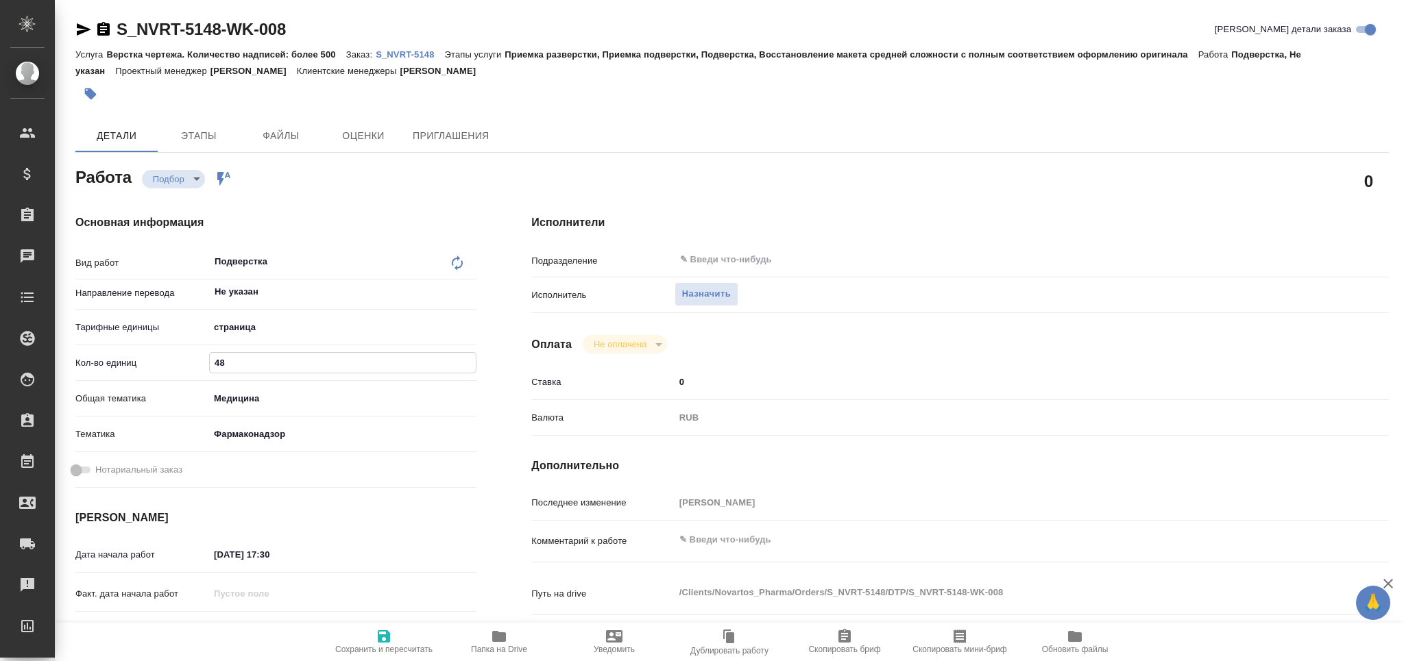
type textarea "x"
type input "48"
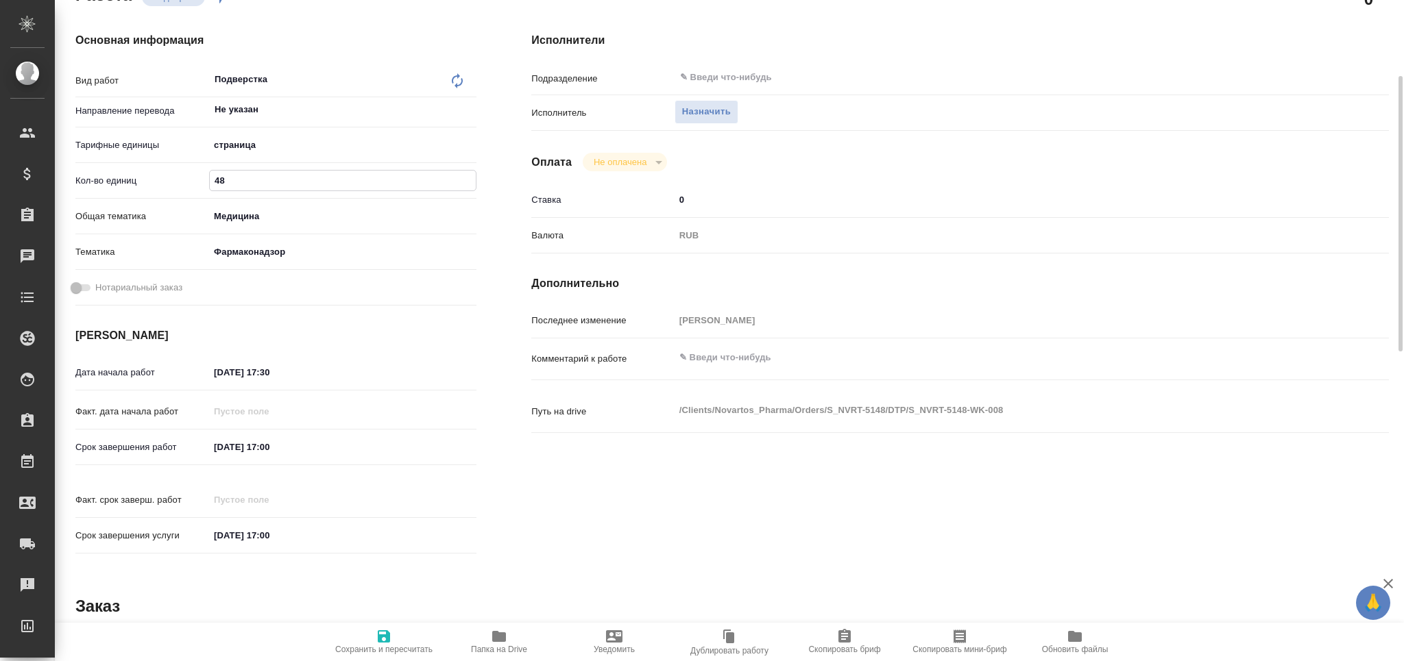
type textarea "x"
click at [727, 354] on textarea at bounding box center [996, 358] width 642 height 23
paste textarea "Файлы Мекинист - сдать 25.08 до 10-00 (7 тыс эф слов) Фабхальта – 28.08 к 16-00…"
type textarea "x"
type textarea "Файлы Мекинист - сдать 25.08 до 10-00 (7 тыс эф слов) Фабхальта – 28.08 к 16-00…"
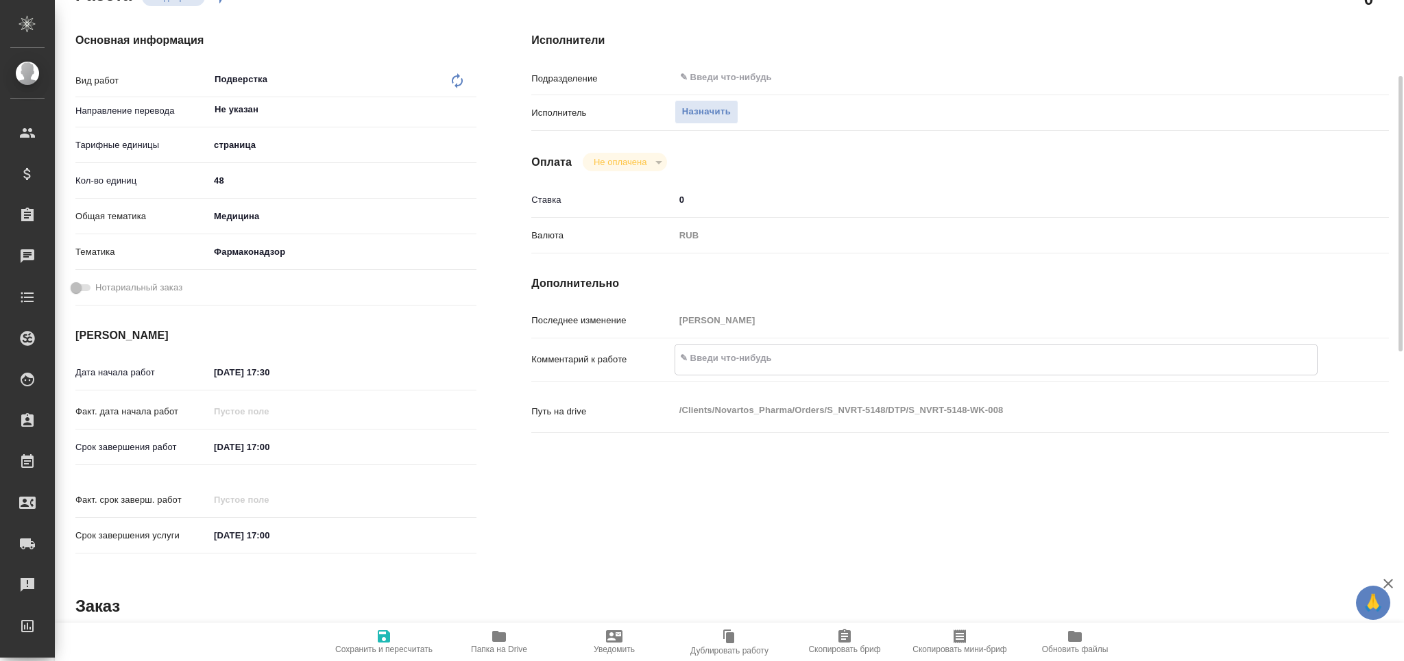
type textarea "x"
click at [781, 358] on textarea "Файлы Мекинист - сдать 25.08 до 10-00 (7 тыс эф слов) Фабхальта – 28.08 к 16-00…" at bounding box center [996, 365] width 642 height 37
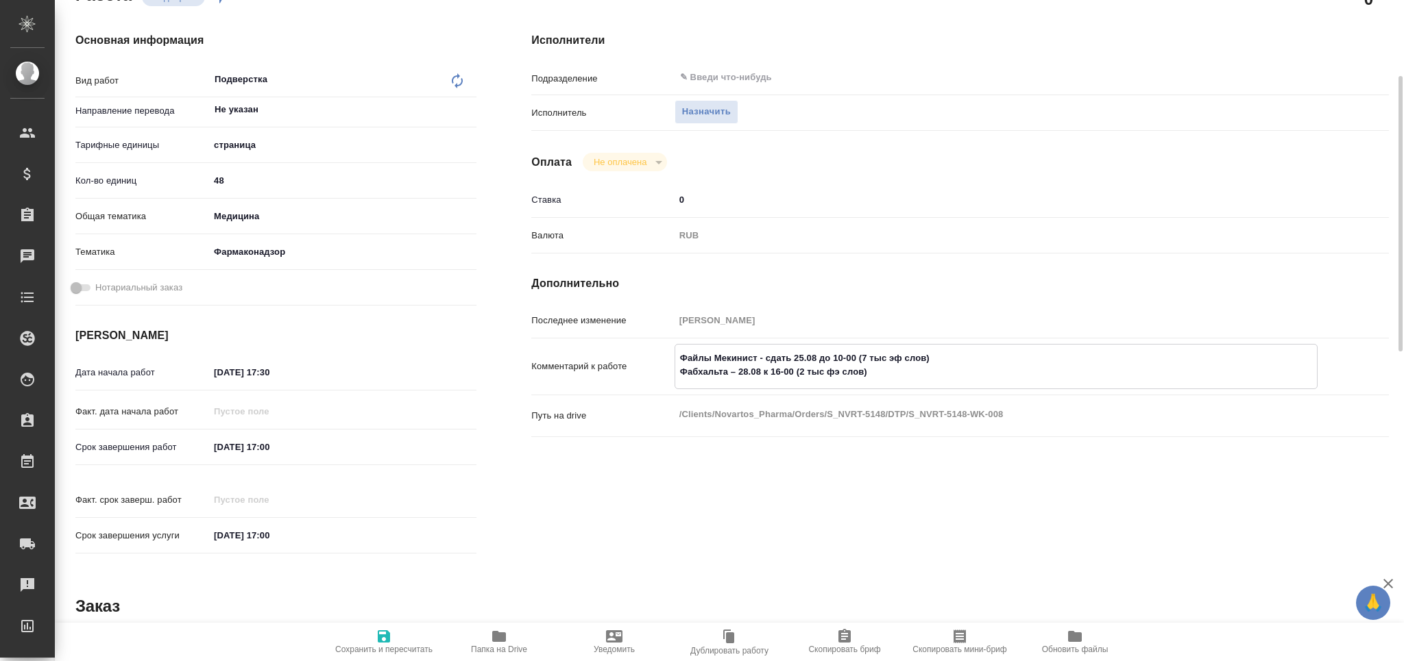
click at [781, 358] on textarea "Файлы Мекинист - сдать 25.08 до 10-00 (7 тыс эф слов) Фабхальта – 28.08 к 16-00…" at bounding box center [996, 365] width 642 height 37
type textarea "x"
type textarea "Файлы Мекинист - п25.08 до 10-00 (7 тыс эф слов) Фабхальта – 28.08 к 16-00 (2 т…"
type textarea "x"
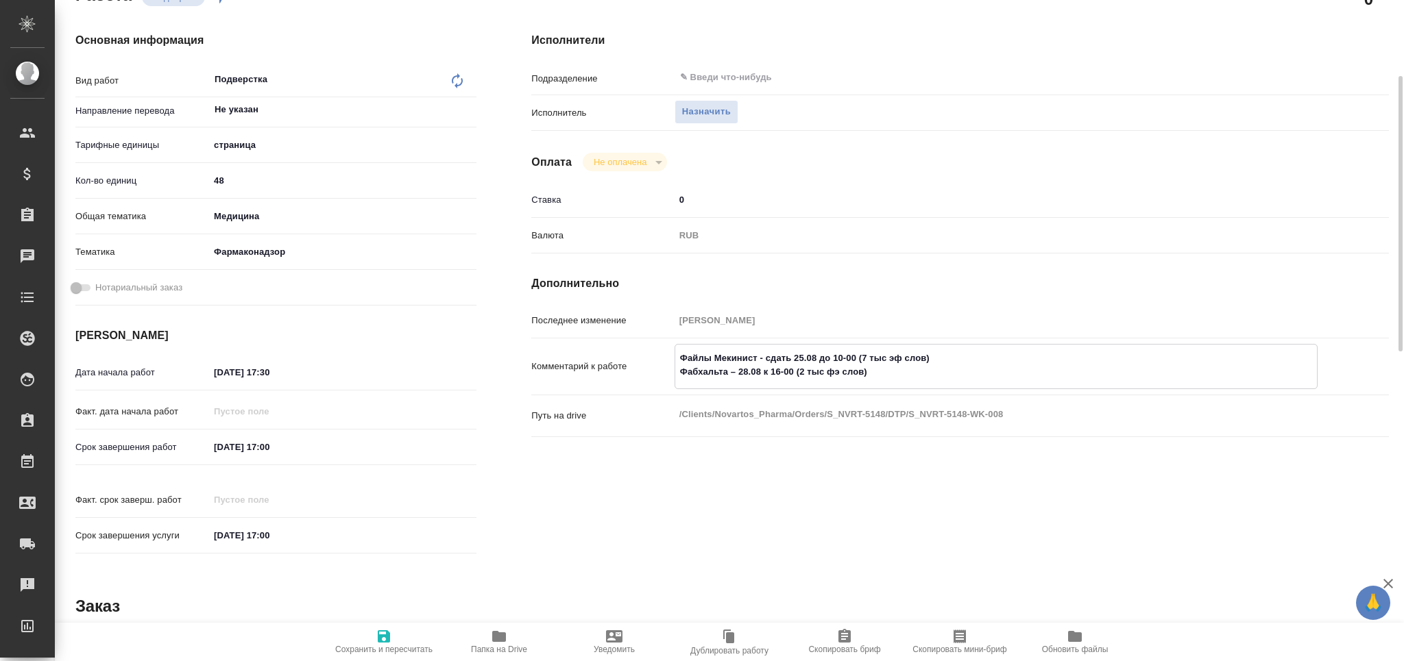
type textarea "x"
type textarea "Файлы Мекинист - пр25.08 до 10-00 (7 тыс эф слов) Фабхальта – 28.08 к 16-00 (2 …"
type textarea "x"
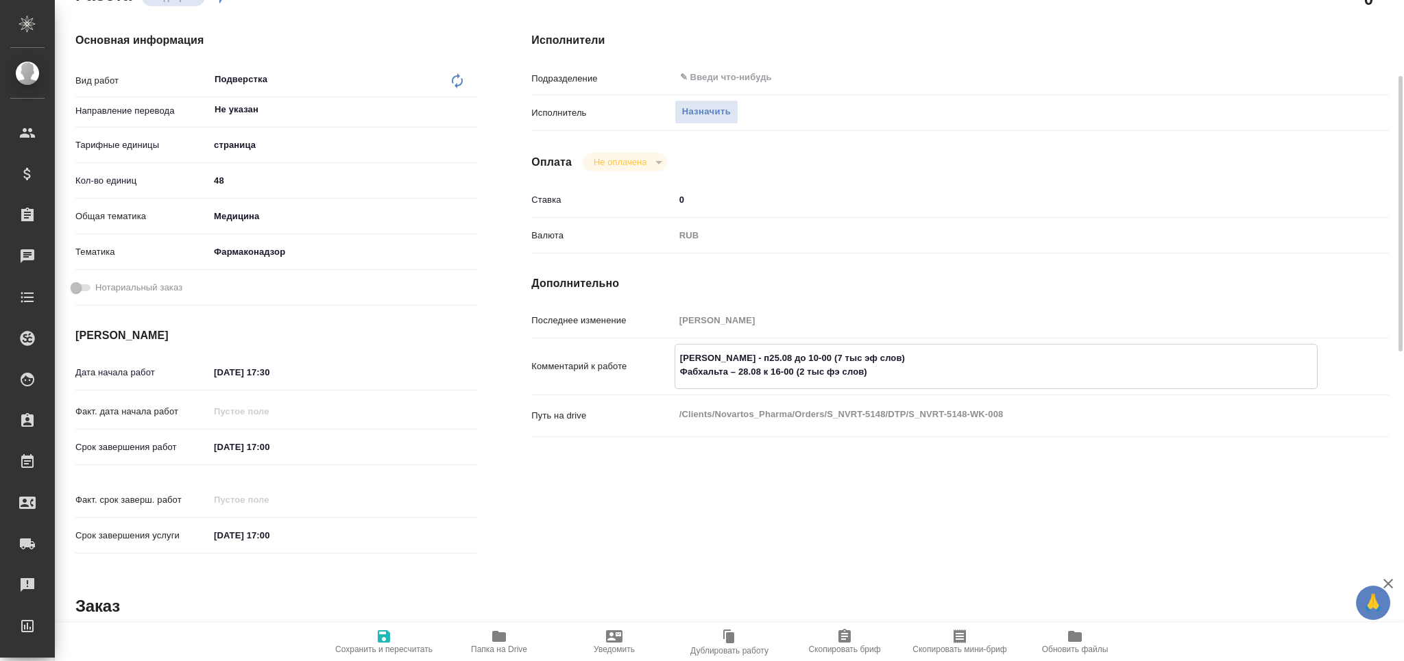
type textarea "x"
type textarea "Файлы Мекинист - при25.08 до 10-00 (7 тыс эф слов) Фабхальта – 28.08 к 16-00 (2…"
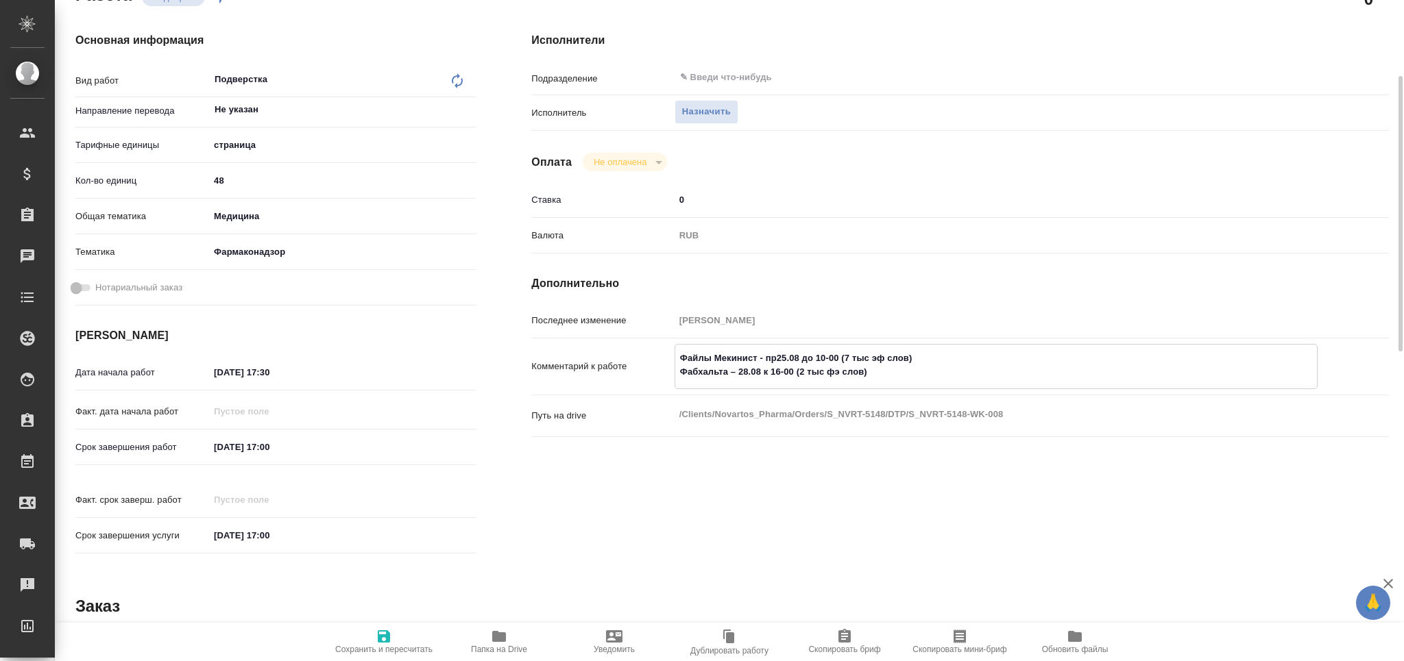
type textarea "x"
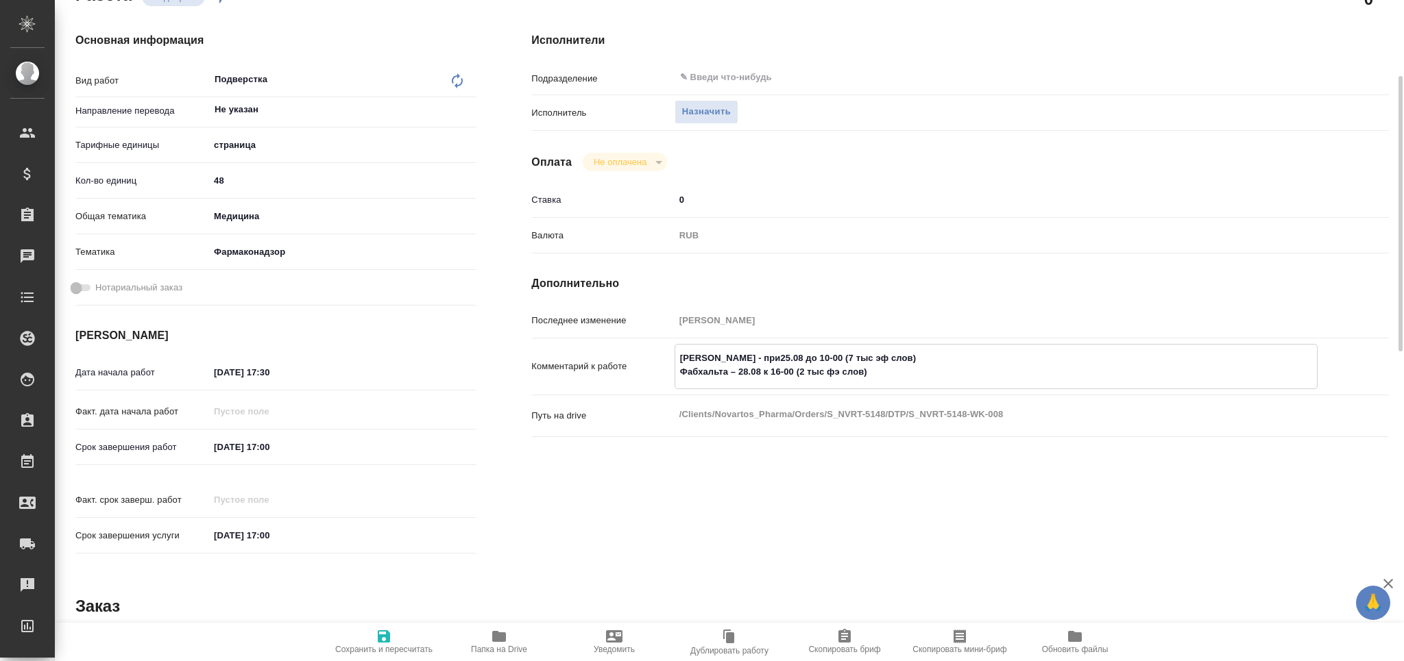
type textarea "Файлы Мекинист - приш25.08 до 10-00 (7 тыс эф слов) Фабхальта – 28.08 к 16-00 (…"
type textarea "x"
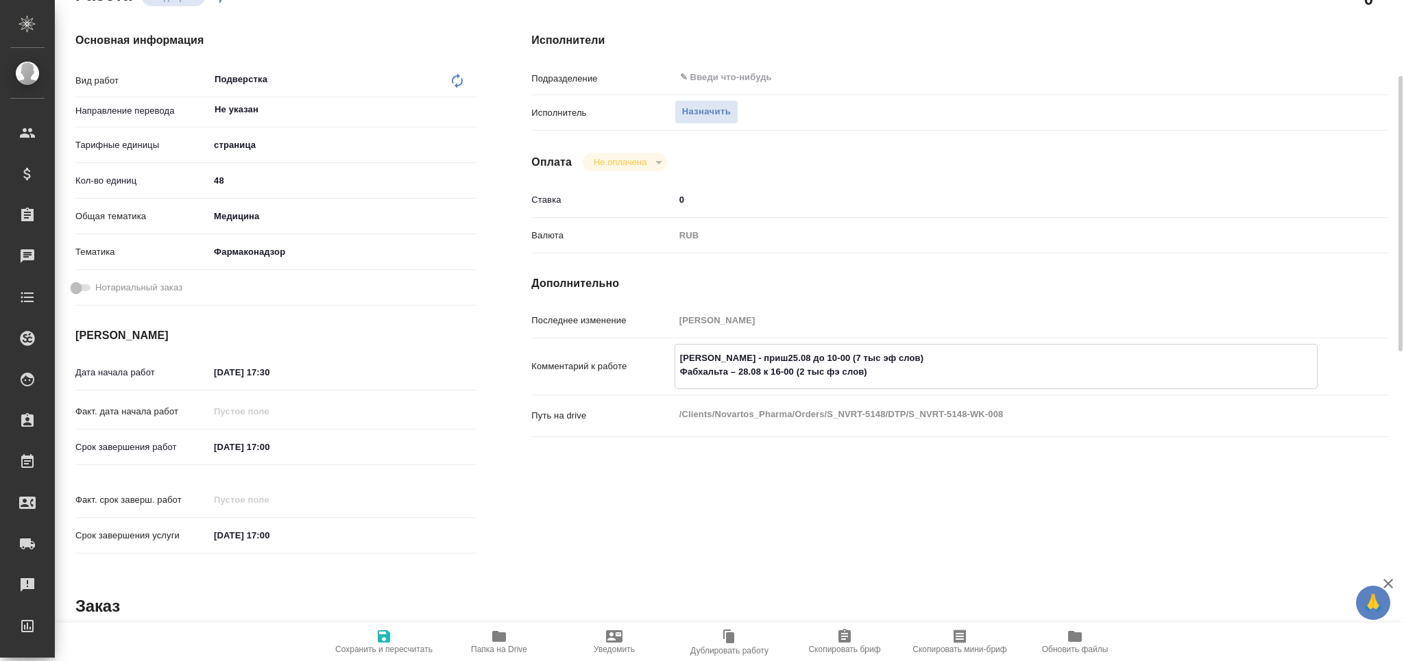
type textarea "Файлы Мекинист - пришл25.08 до 10-00 (7 тыс эф слов) Фабхальта – 28.08 к 16-00 …"
type textarea "x"
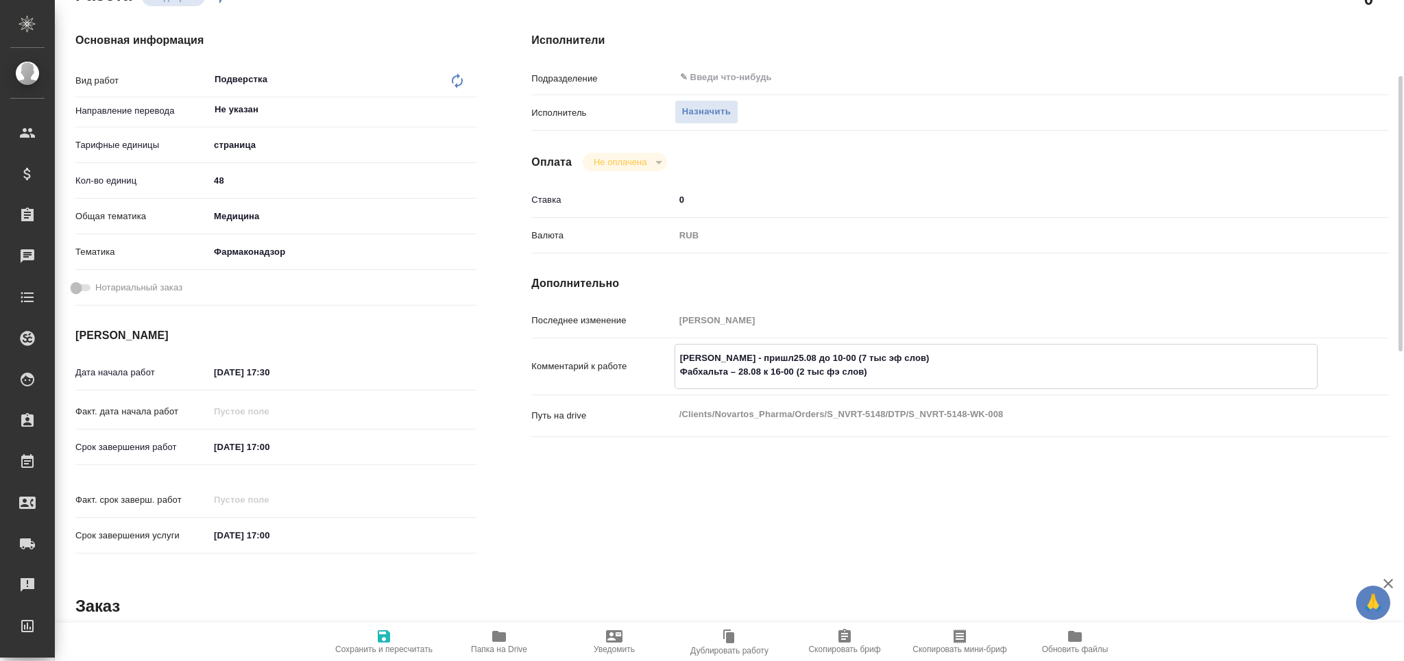
type textarea "x"
type textarea "Файлы Мекинист - пришлю25.08 до 10-00 (7 тыс эф слов) Фабхальта – 28.08 к 16-00…"
type textarea "x"
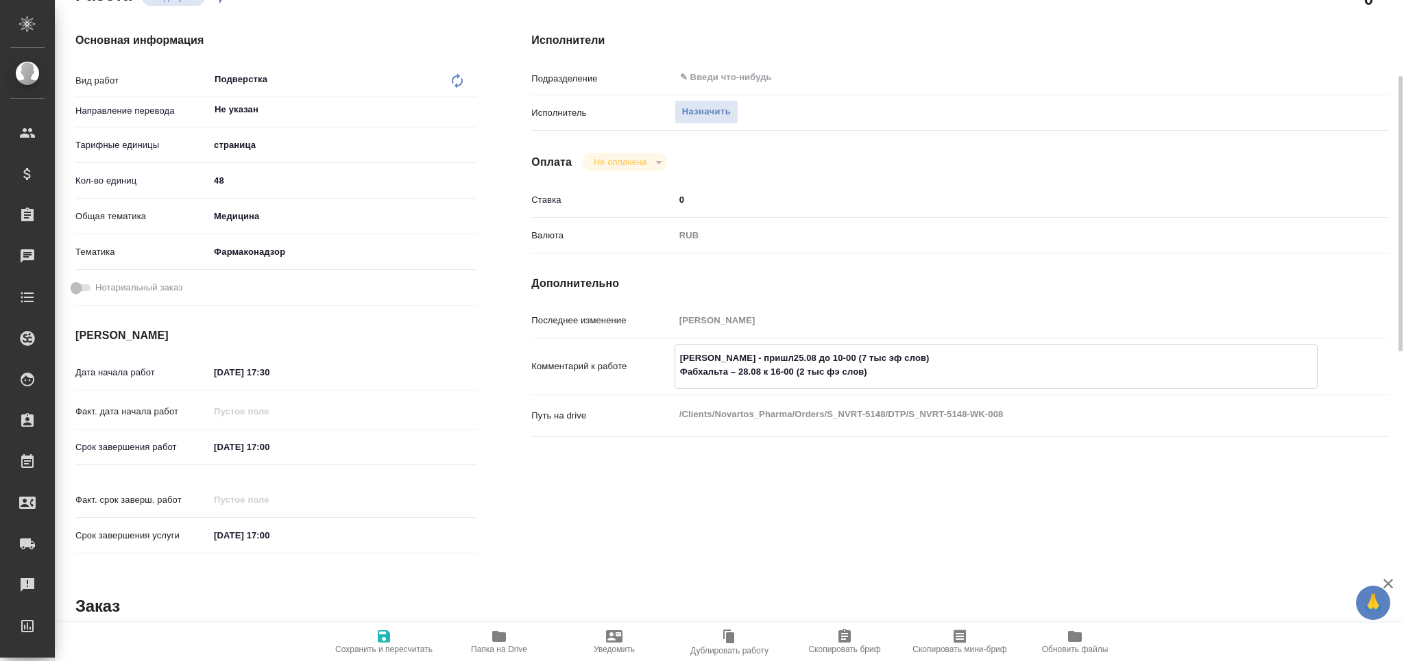
type textarea "x"
type textarea "Файлы Мекинист - пришлю 25.08 до 10-00 (7 тыс эф слов) Фабхальта – 28.08 к 16-0…"
type textarea "x"
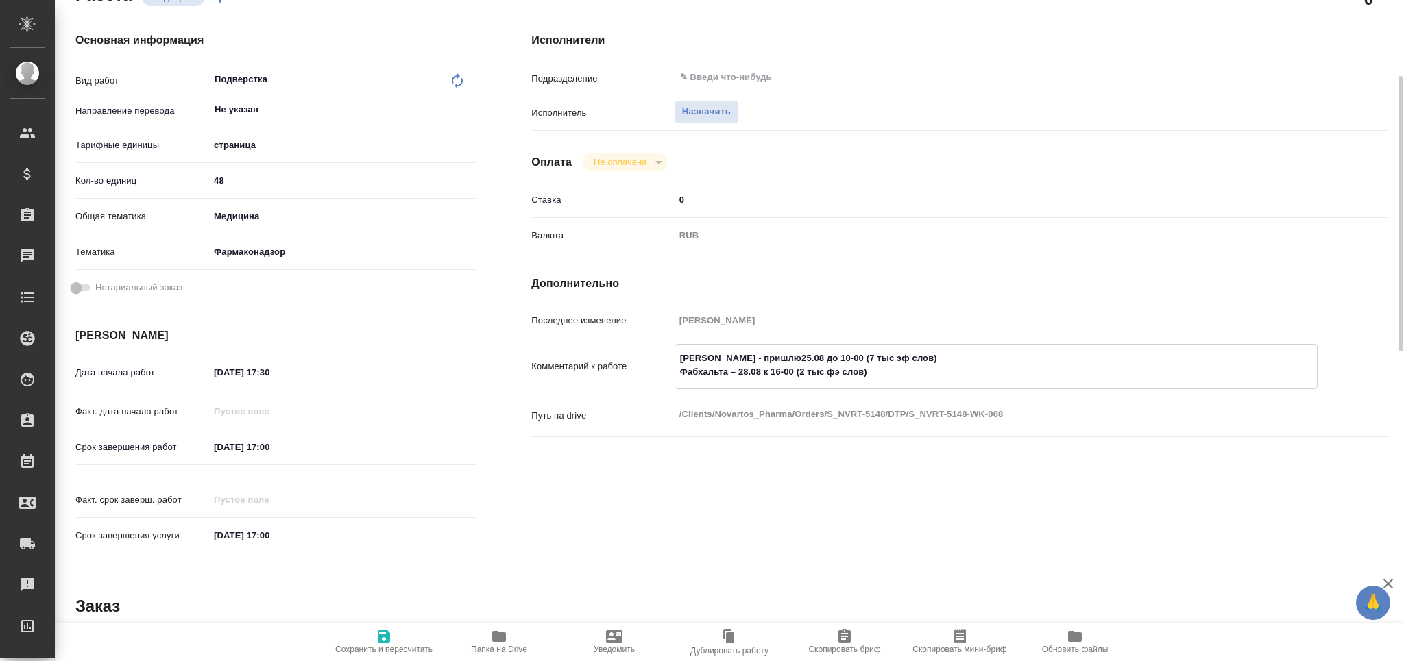
type textarea "x"
click at [855, 357] on textarea "Файлы Мекинист - пришлю 25.08 до 10-00 (7 тыс эф слов) Фабхальта – 28.08 к 16-0…" at bounding box center [996, 365] width 642 height 37
type textarea "Файлы Мекинист - пришлю 25.08 до 12-00 (7 тыс эф слов) Фабхальта – 28.08 к 16-0…"
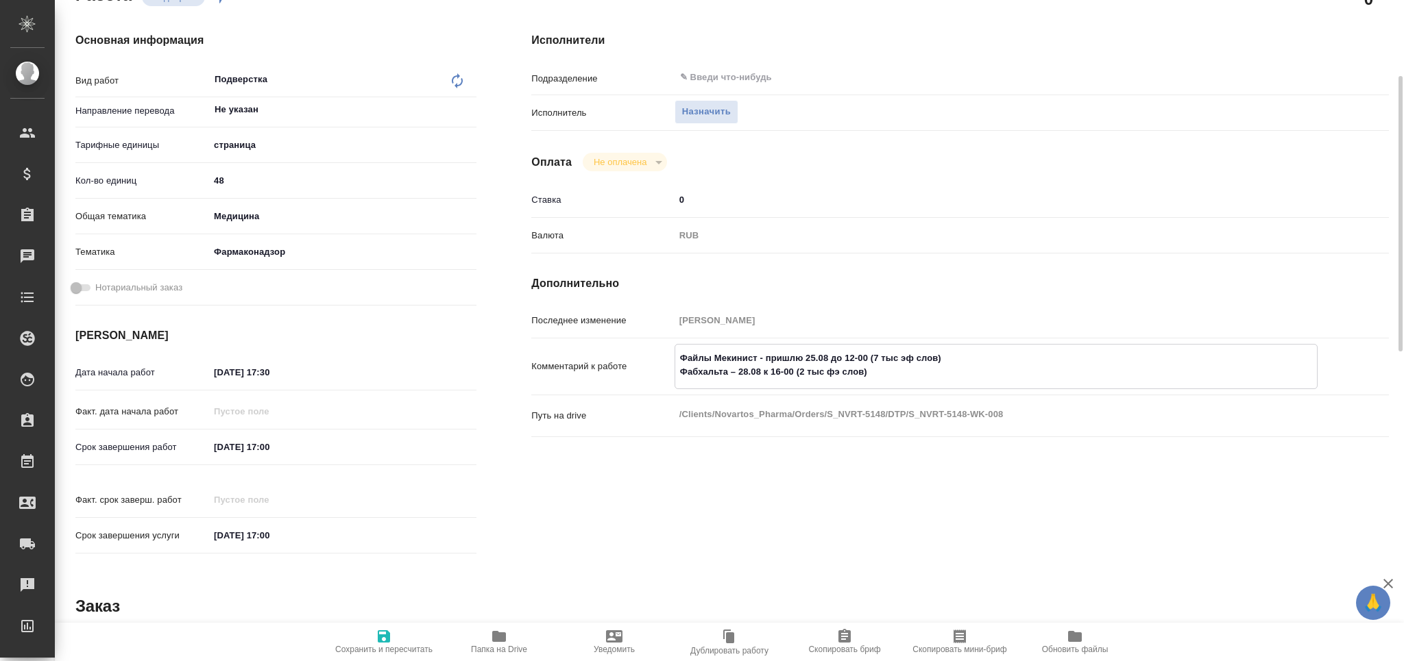
type textarea "x"
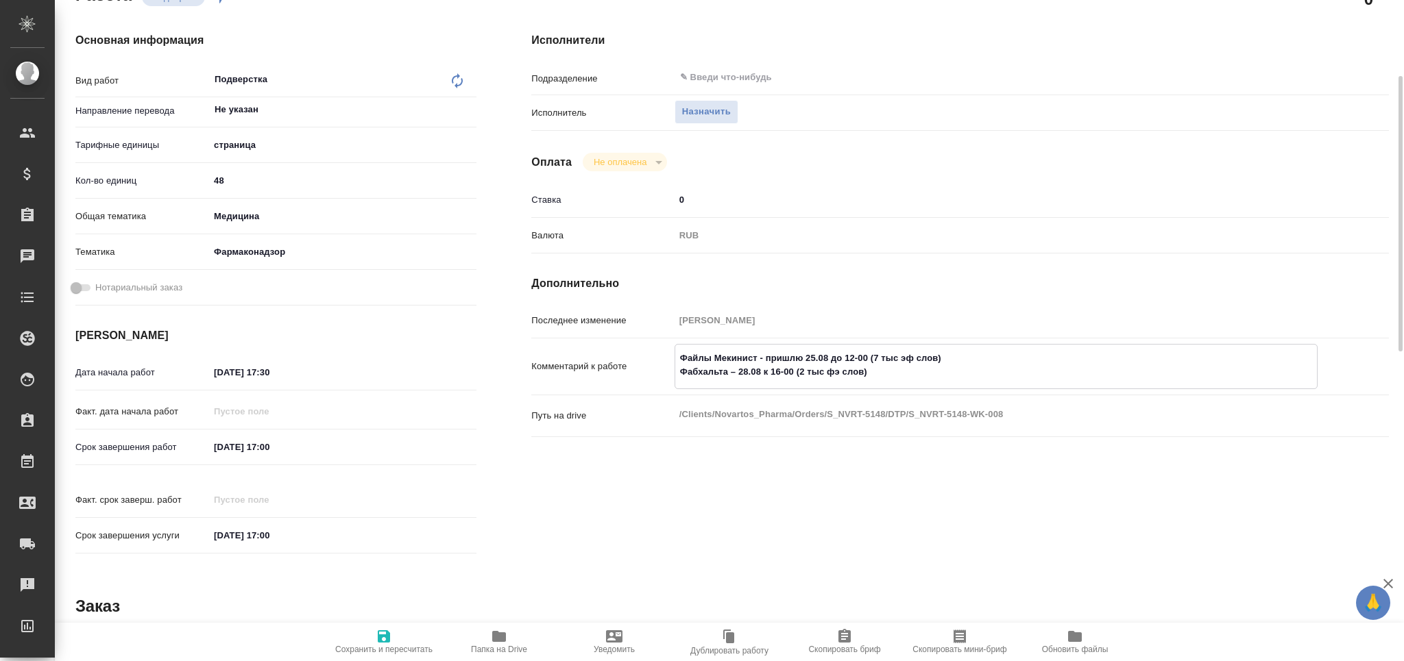
click at [871, 357] on textarea "Файлы Мекинист - пришлю 25.08 до 12-00 (7 тыс эф слов) Фабхальта – 28.08 к 16-0…" at bounding box center [996, 365] width 642 height 37
drag, startPoint x: 871, startPoint y: 357, endPoint x: 960, endPoint y: 360, distance: 89.1
click at [960, 360] on textarea "Файлы Мекинист - пришлю 25.08 до 12-00 (7 тыс эф слов) Фабхальта – 28.08 к 16-0…" at bounding box center [996, 365] width 642 height 37
type textarea "x"
type textarea "Файлы Мекинист - пришлю 25.08 до 12-00 Фабхальта – 28.08 к 16-00 (2 тыс фэ слов)"
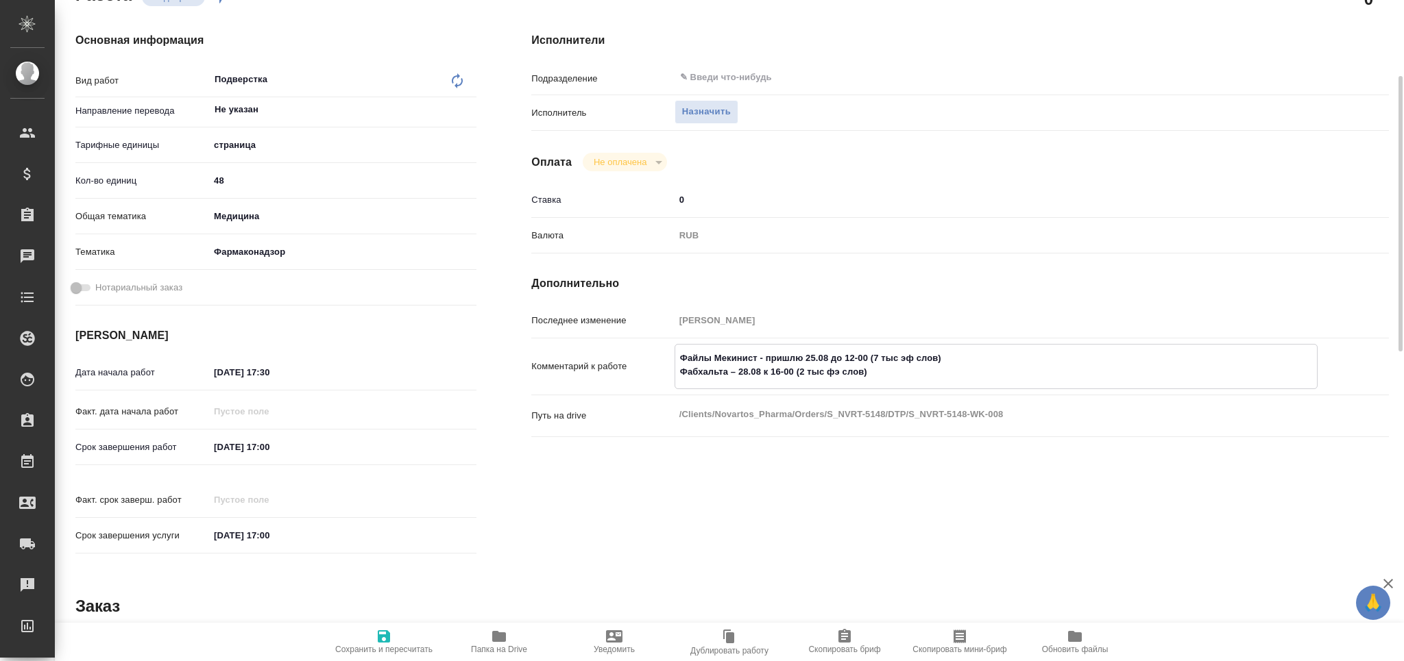
type textarea "x"
click at [746, 374] on textarea "Файлы Мекинист - пришлю 25.08 до 12-00 Фабхальта – 28.08 к 16-00 (2 тыс фэ слов)" at bounding box center [996, 365] width 642 height 37
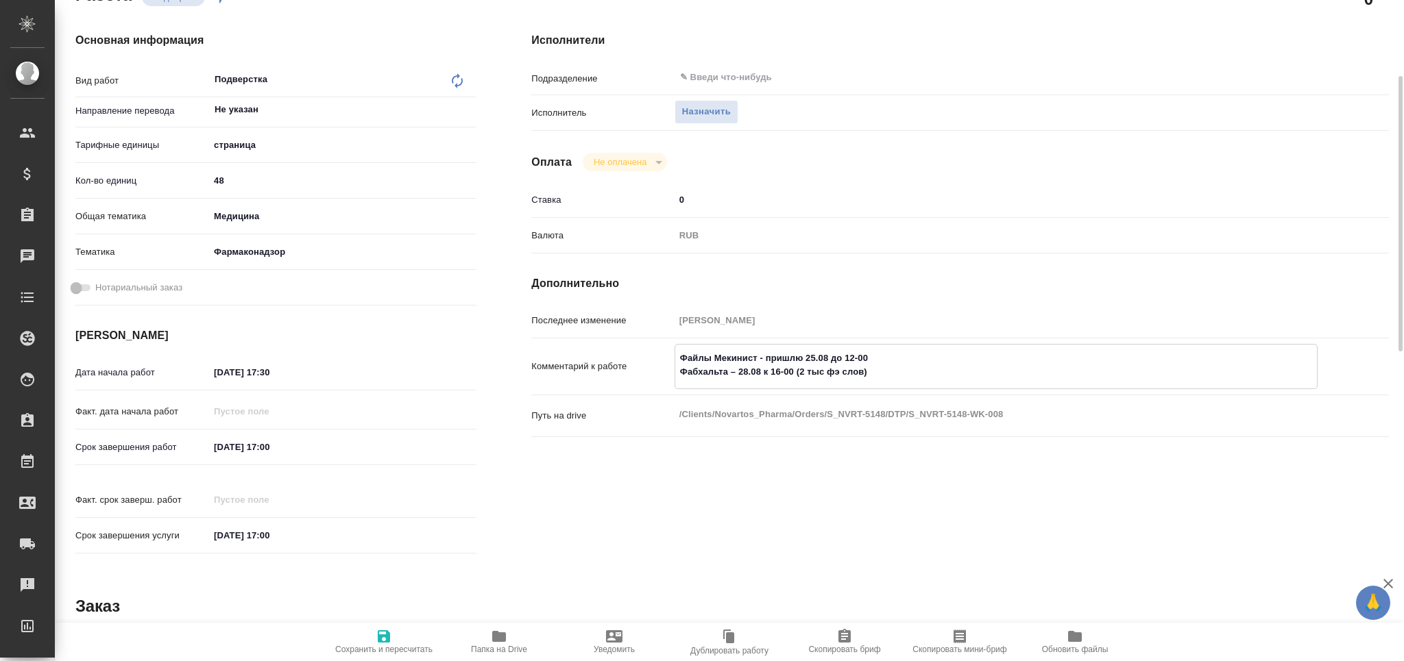
drag, startPoint x: 797, startPoint y: 376, endPoint x: 905, endPoint y: 371, distance: 108.4
click at [905, 371] on textarea "Файлы Мекинист - пришлю 25.08 до 12-00 Фабхальта – 28.08 к 16-00 (2 тыс фэ слов)" at bounding box center [996, 365] width 642 height 37
type textarea "x"
type textarea "Файлы Мекинист - пришлю 25.08 до 12-00 Фабхальта – 28.08 к 16-00"
type textarea "x"
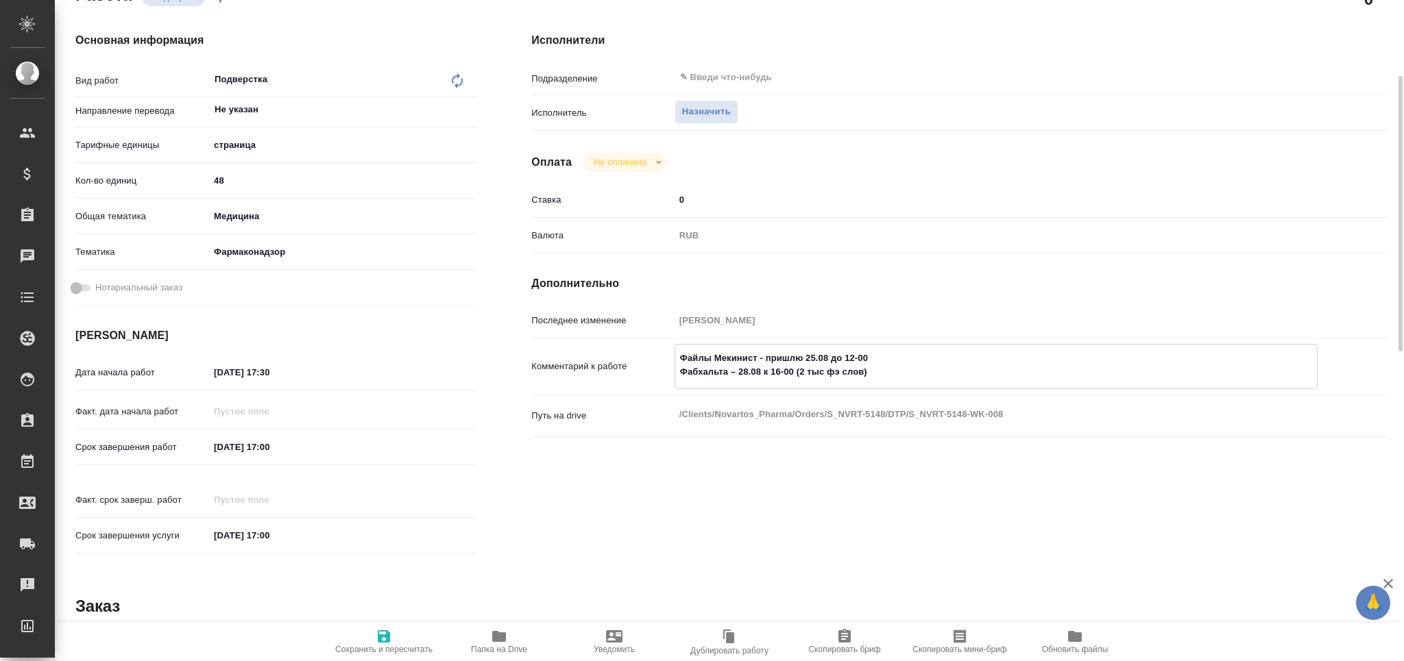
type textarea "x"
type textarea "Файлы Мекинист - пришлю 25.08 до 12-00 Фабхальта – 28.08 к 16-00"
type textarea "x"
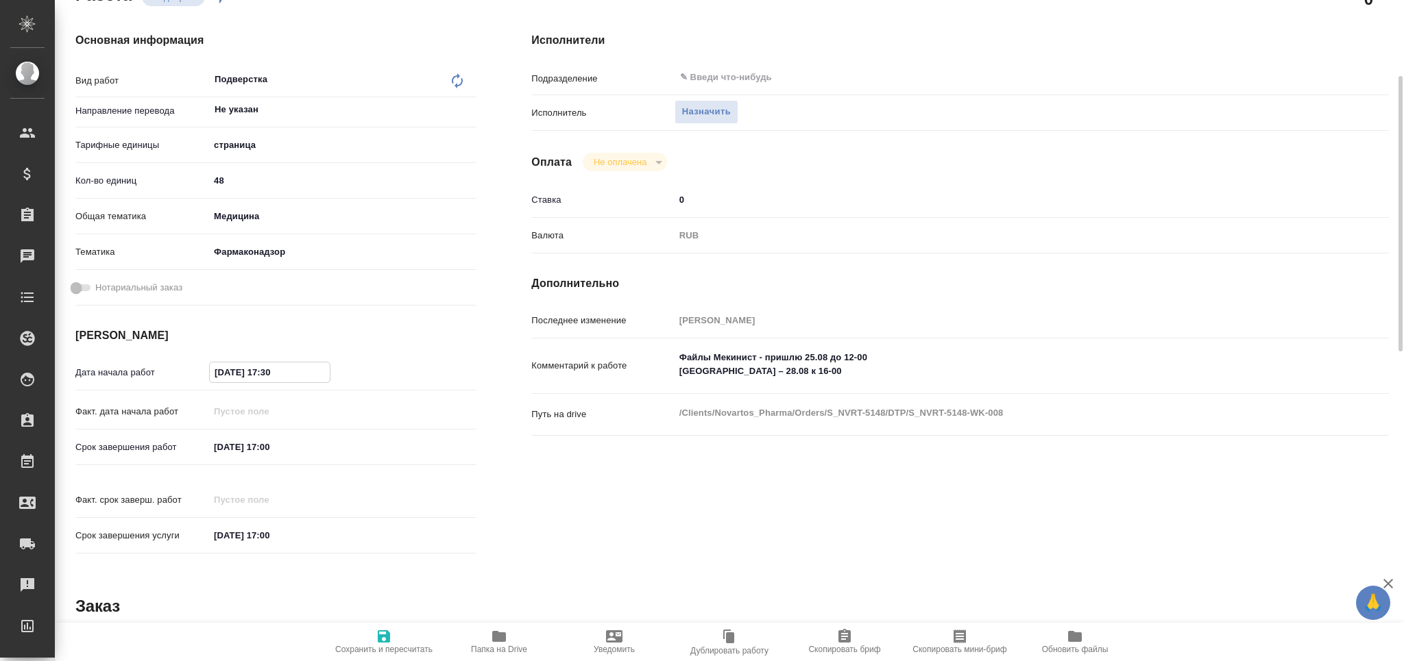
drag, startPoint x: 222, startPoint y: 367, endPoint x: 204, endPoint y: 374, distance: 18.9
click at [204, 374] on div "Дата начала работ 19.08.2025 17:30" at bounding box center [275, 373] width 401 height 24
type input "20.82.0251 73:0_"
type textarea "x"
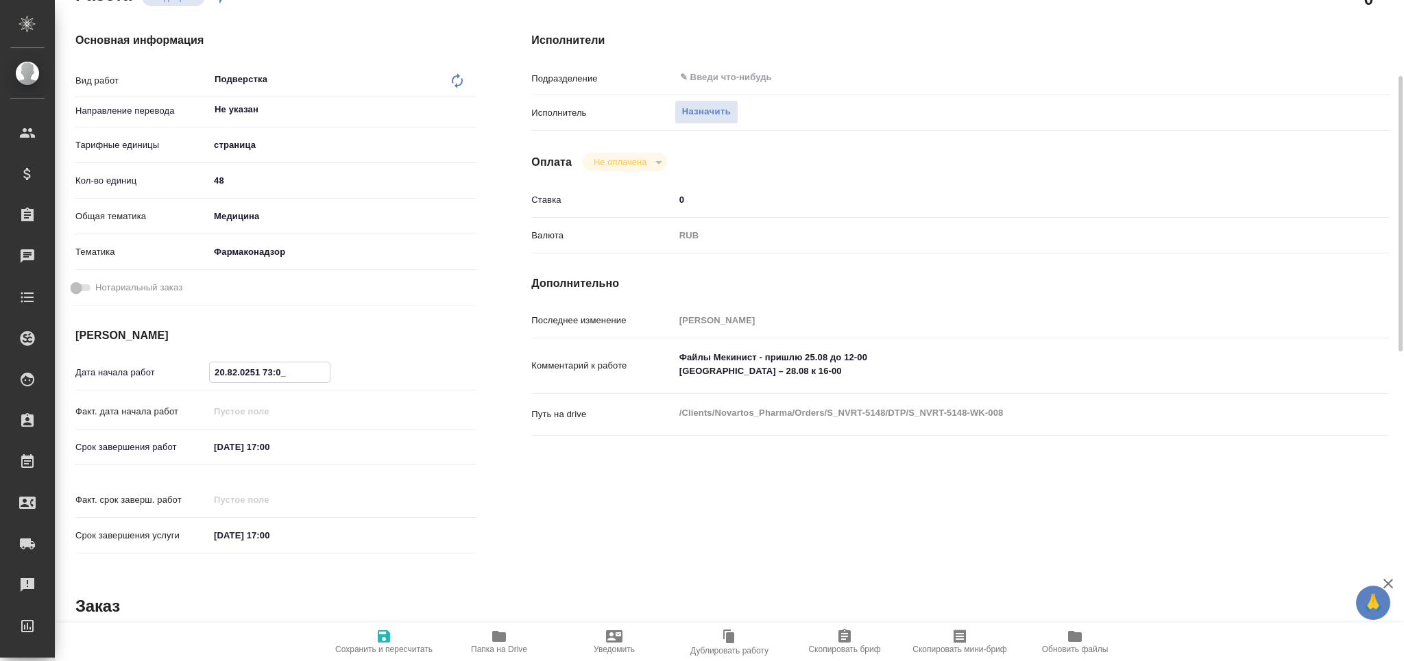
type textarea "x"
type input "25.08.2025 17:30"
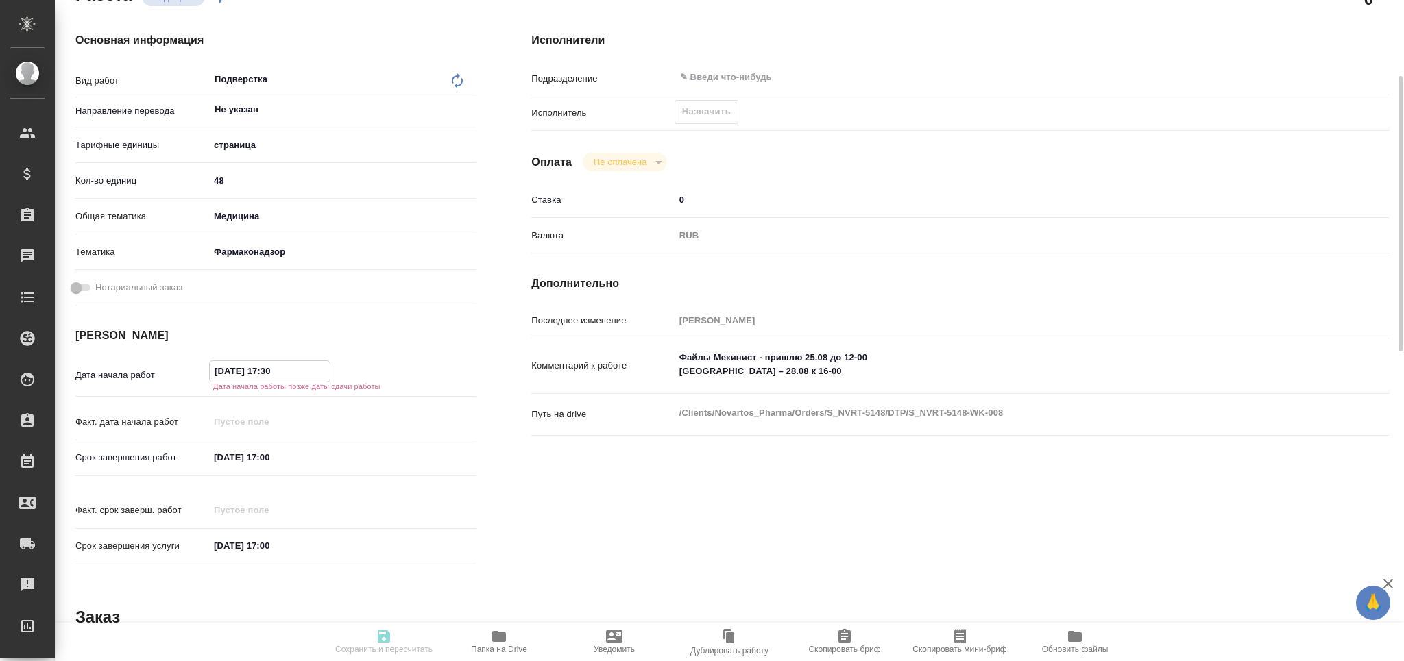
type textarea "x"
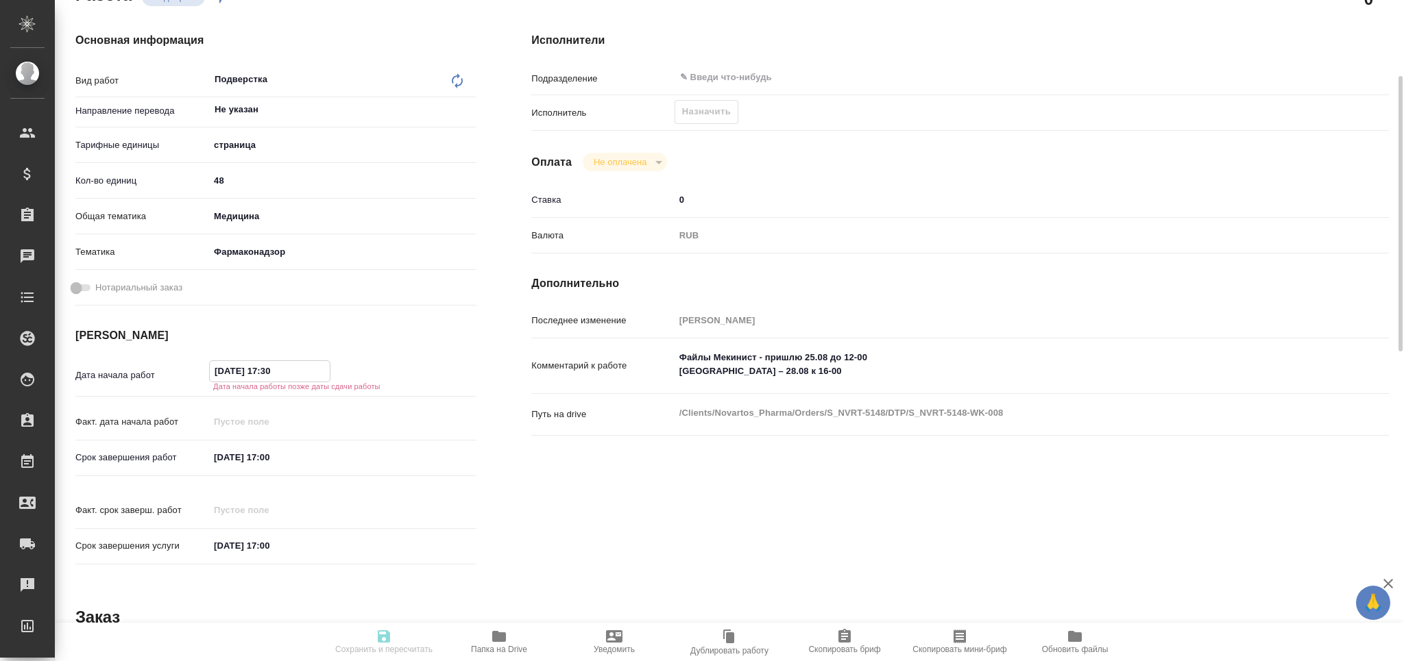
drag, startPoint x: 266, startPoint y: 370, endPoint x: 304, endPoint y: 366, distance: 38.6
click at [304, 366] on input "25.08.2025 17:30" at bounding box center [270, 371] width 120 height 20
type input "25.08.2025 12:__"
type textarea "x"
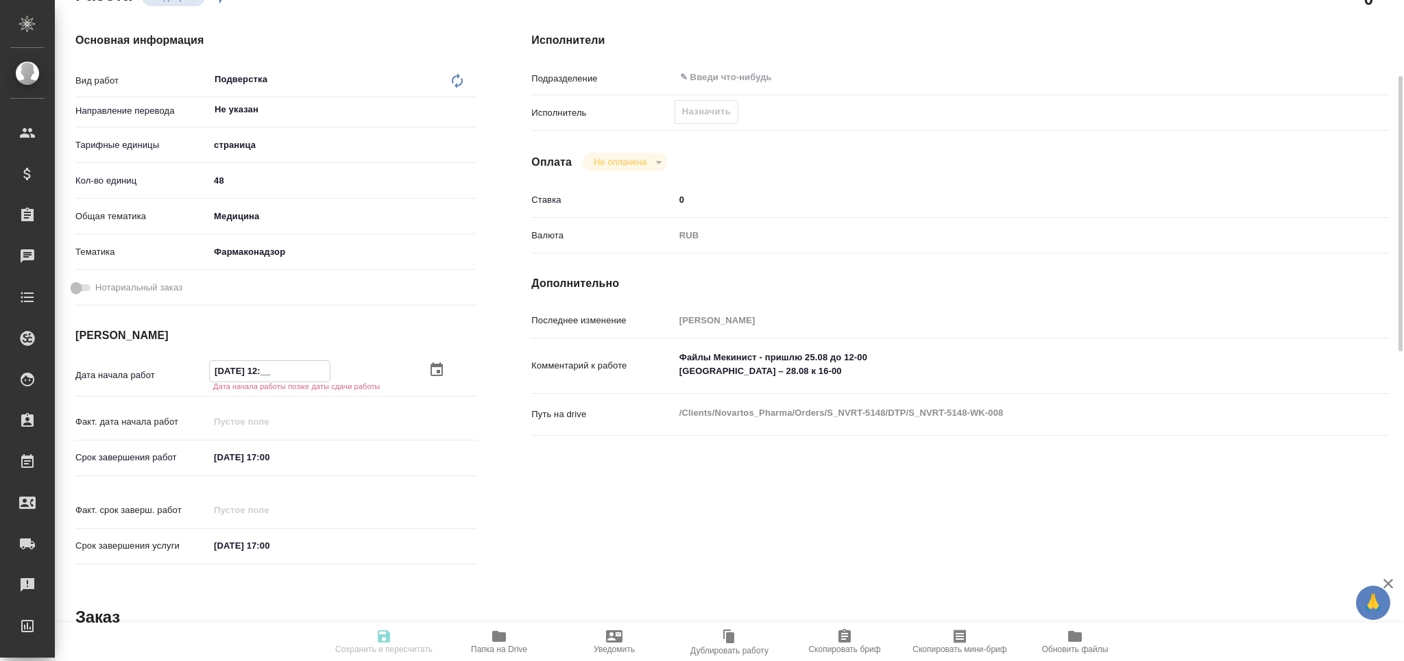
type textarea "x"
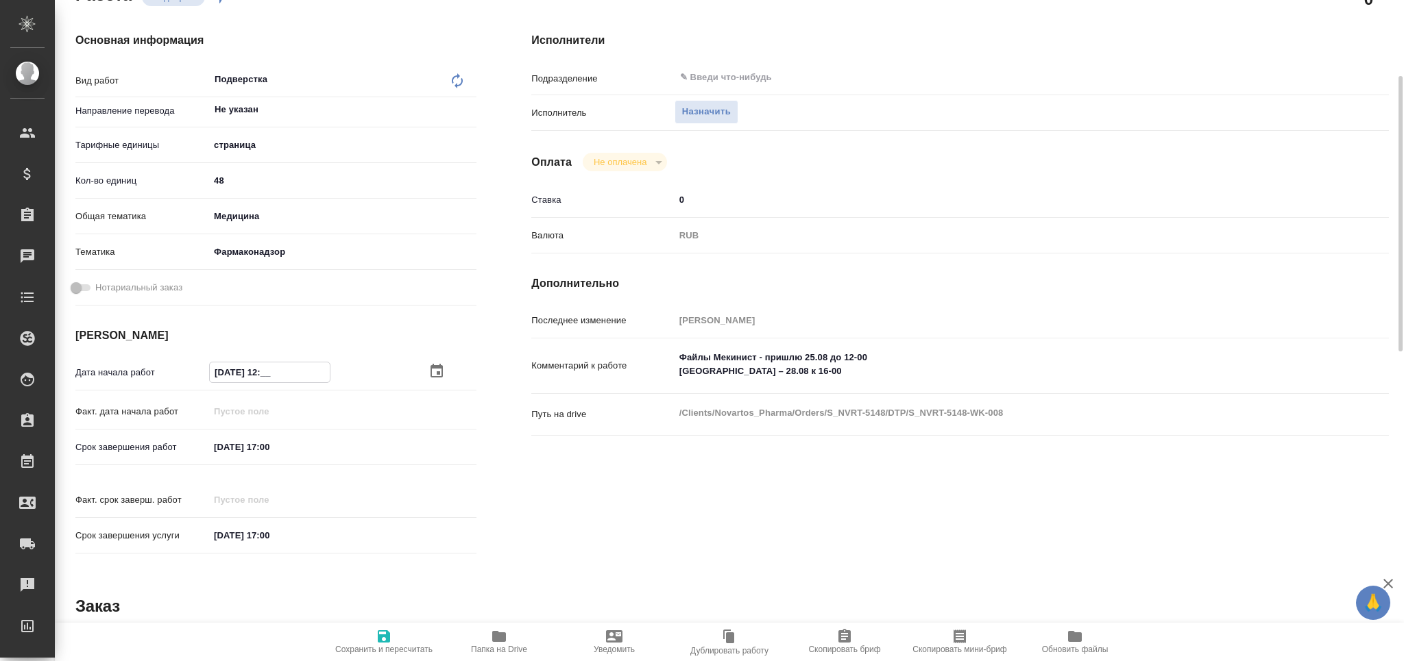
type textarea "x"
type input "25.08.2025 12:0_"
type textarea "x"
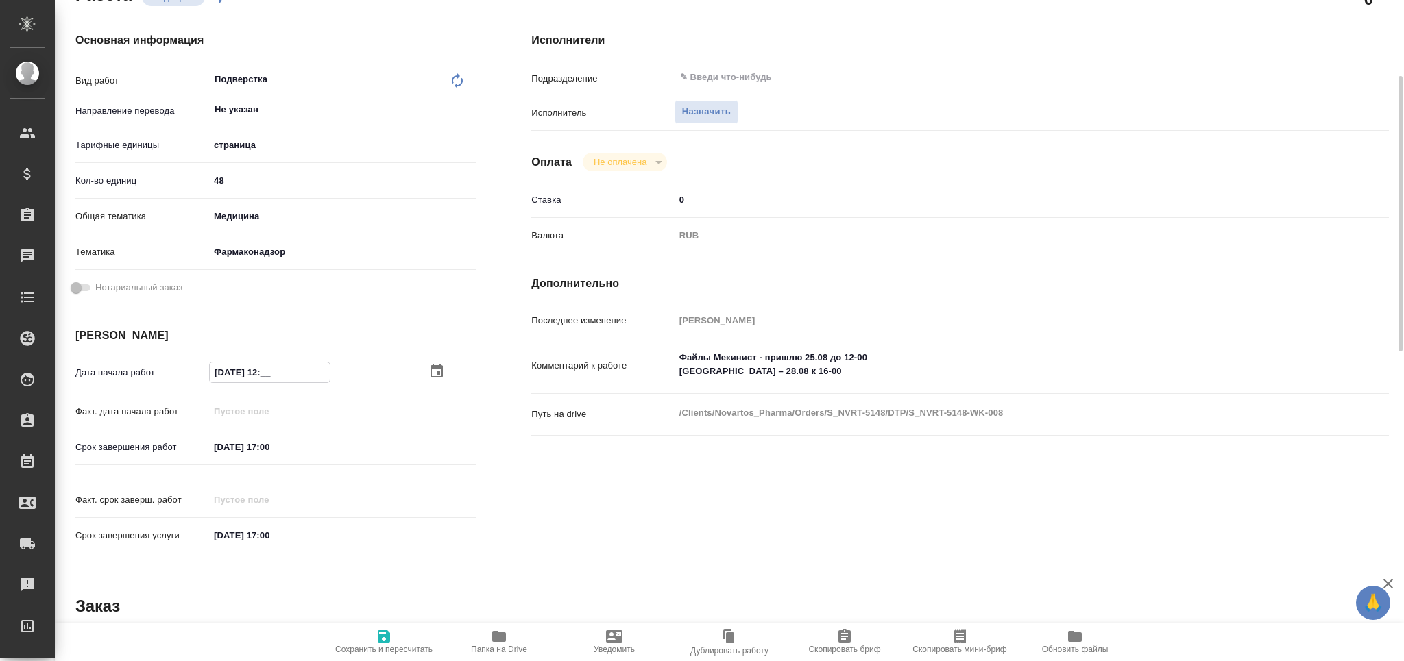
type textarea "x"
type input "25.08.2025 12:00"
type textarea "x"
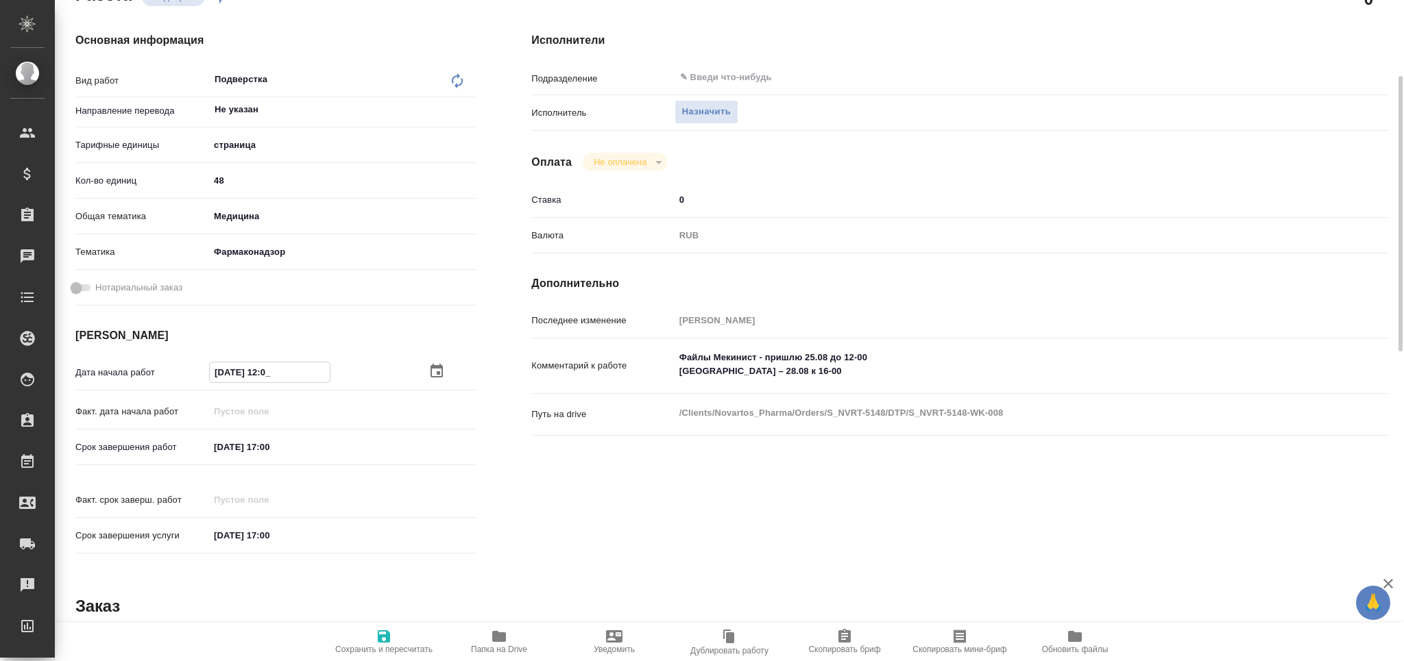
type textarea "x"
type input "25.08.2025 12:00"
drag, startPoint x: 224, startPoint y: 443, endPoint x: 217, endPoint y: 446, distance: 8.0
click at [217, 446] on input "25.08.2025 17:00" at bounding box center [270, 447] width 120 height 20
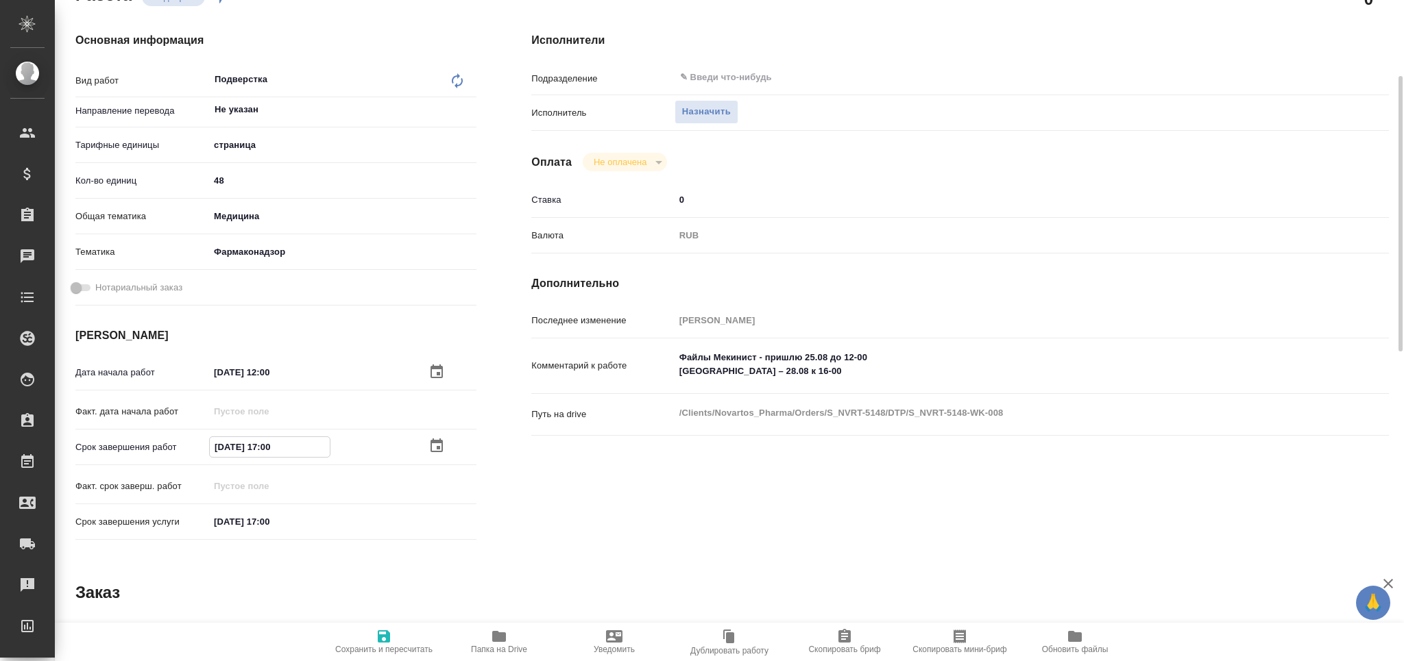
type input "20.82.0251 70:0_"
type textarea "x"
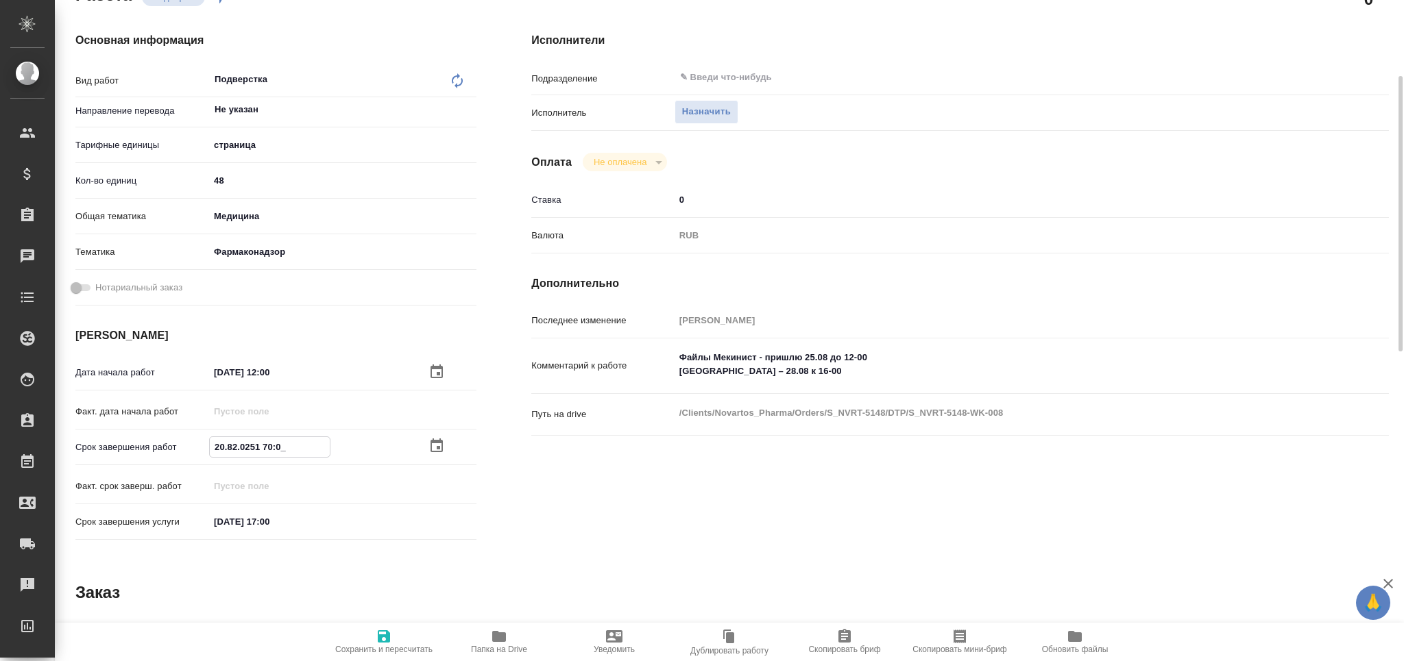
type textarea "x"
type input "29.08.2025 17:00"
type textarea "x"
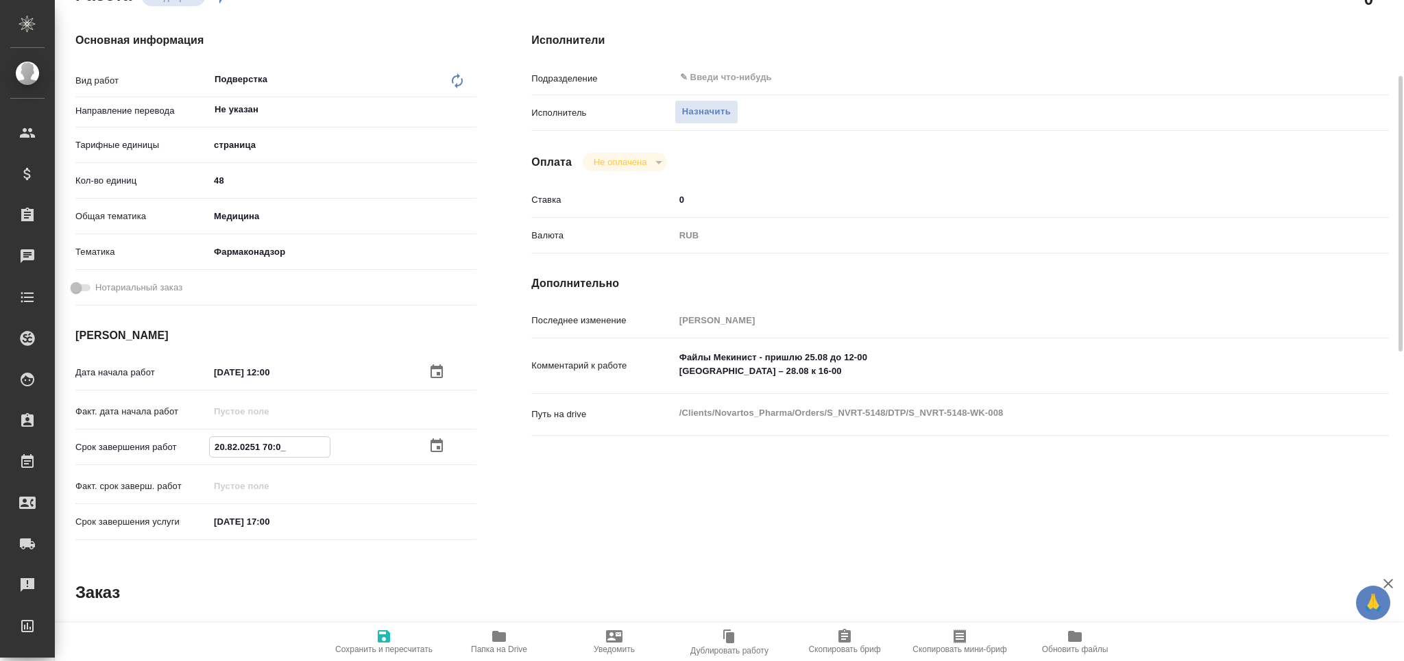
type textarea "x"
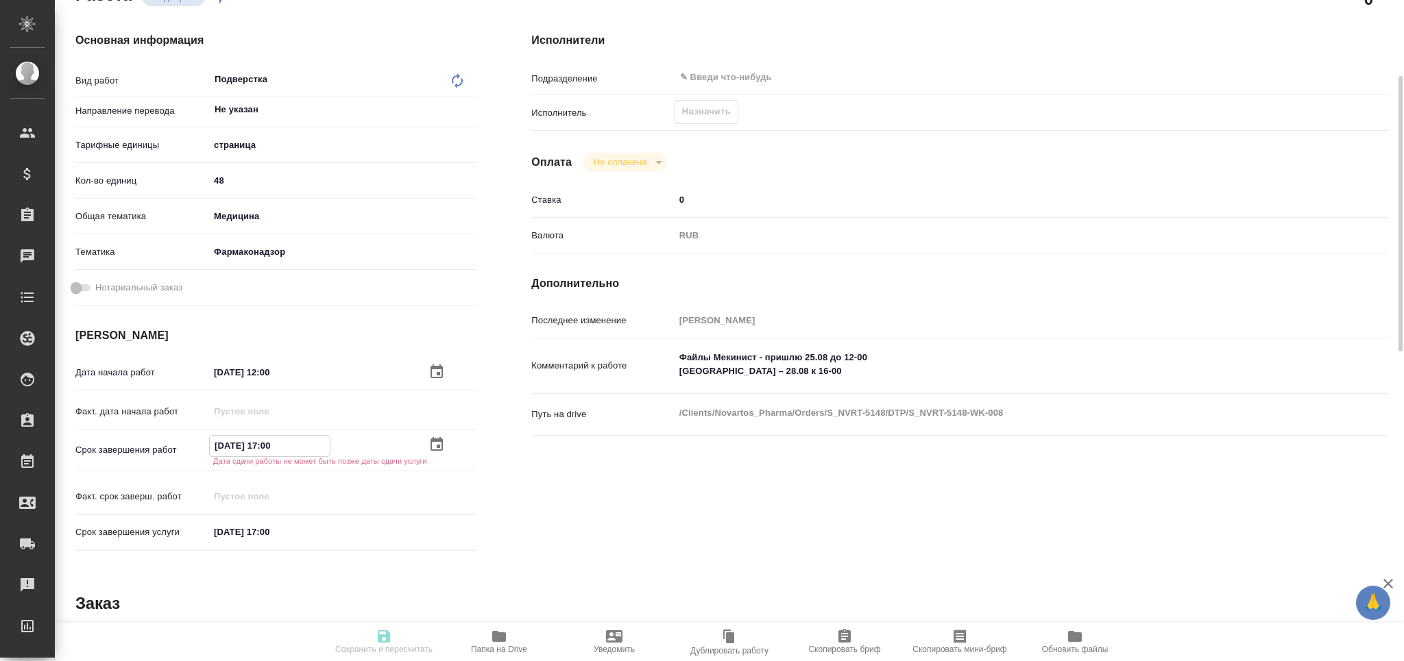
type input "29.08.2025 17:00"
click at [219, 530] on input "25.08.2025 17:00" at bounding box center [270, 531] width 120 height 20
type input "29.08.2025 17:00"
type textarea "x"
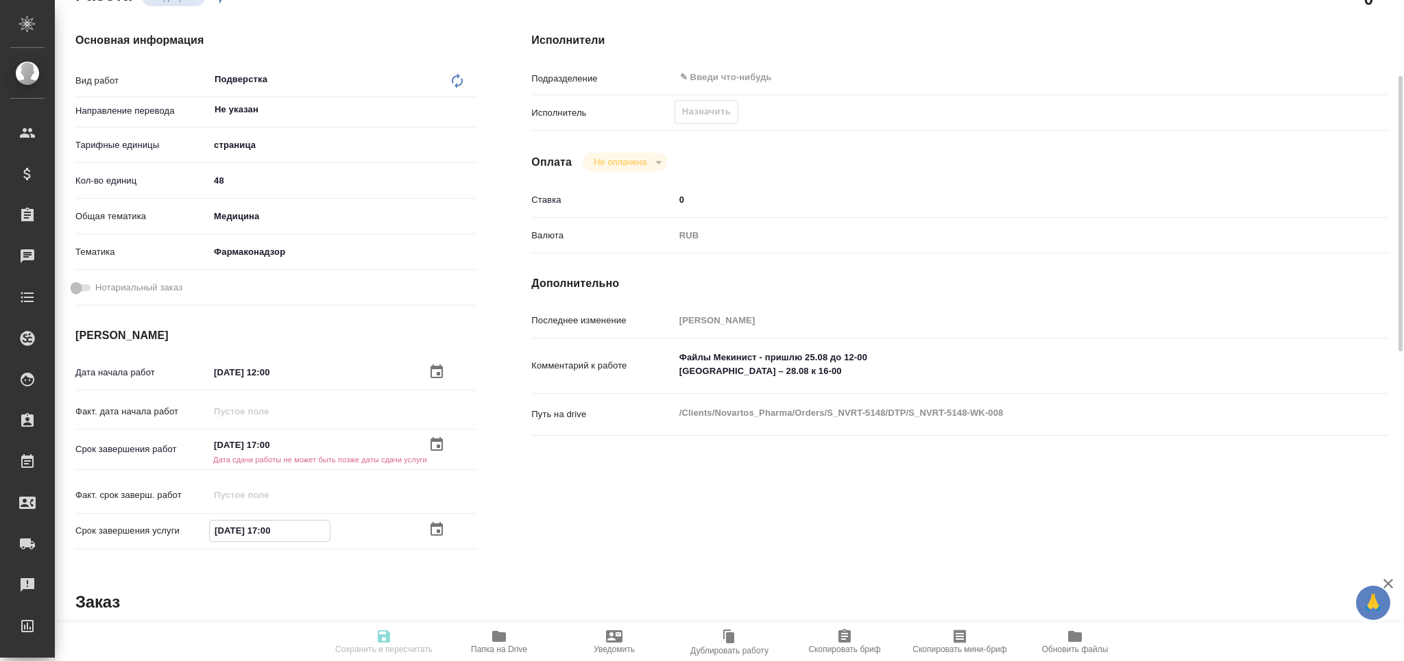
type textarea "x"
type input "29.08.2025 17:00"
click at [744, 71] on input "text" at bounding box center [973, 77] width 589 height 16
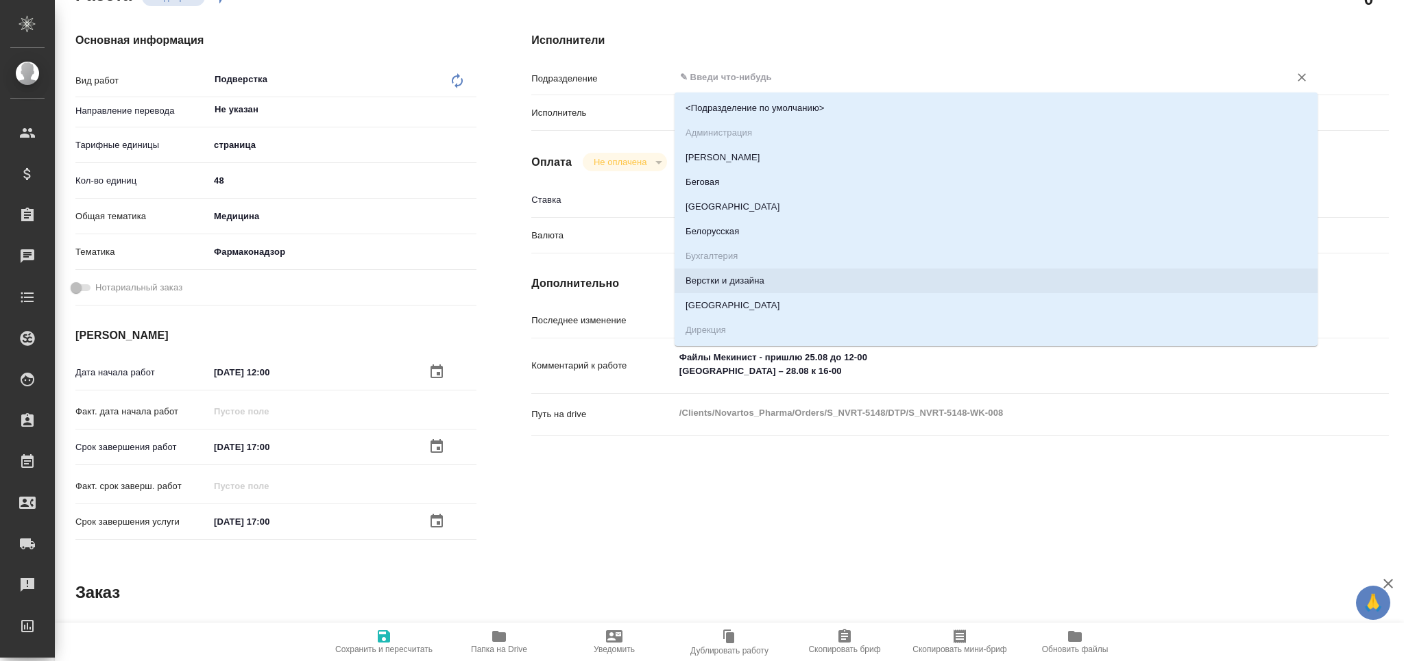
click at [788, 282] on li "Верстки и дизайна" at bounding box center [995, 281] width 643 height 25
type textarea "x"
type input "Верстки и дизайна"
type textarea "x"
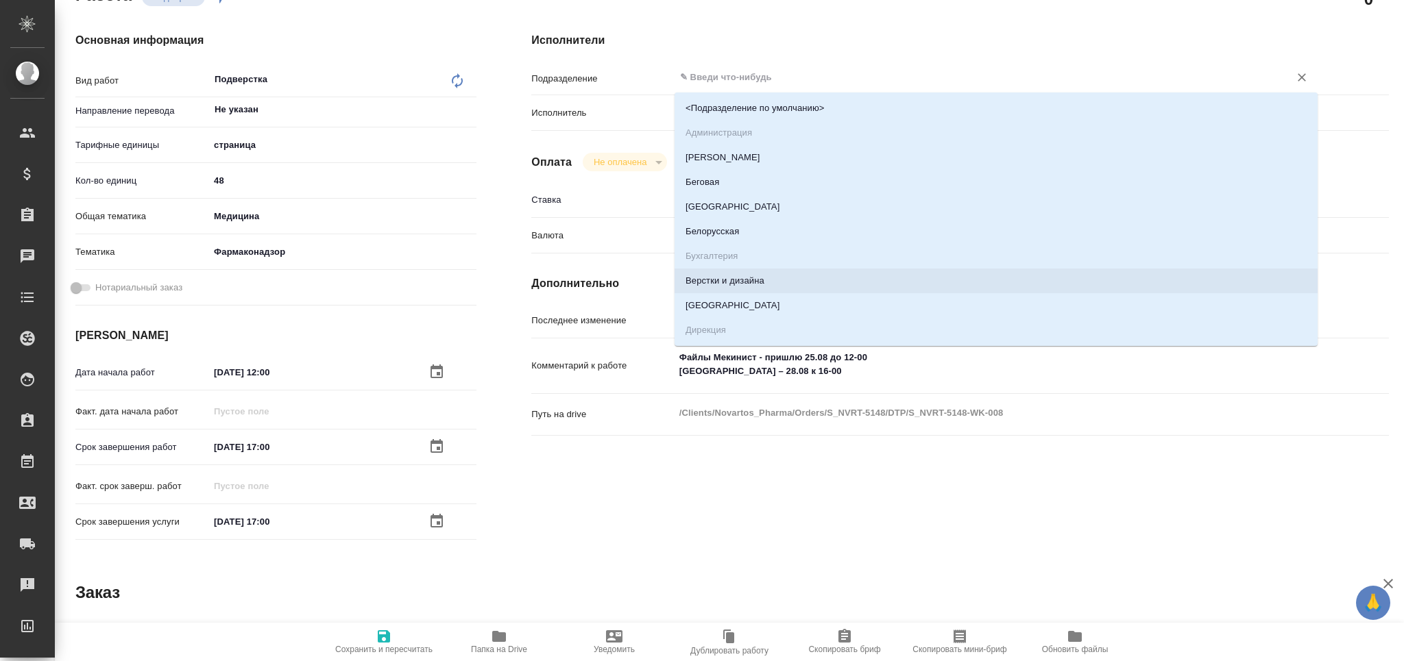
type textarea "x"
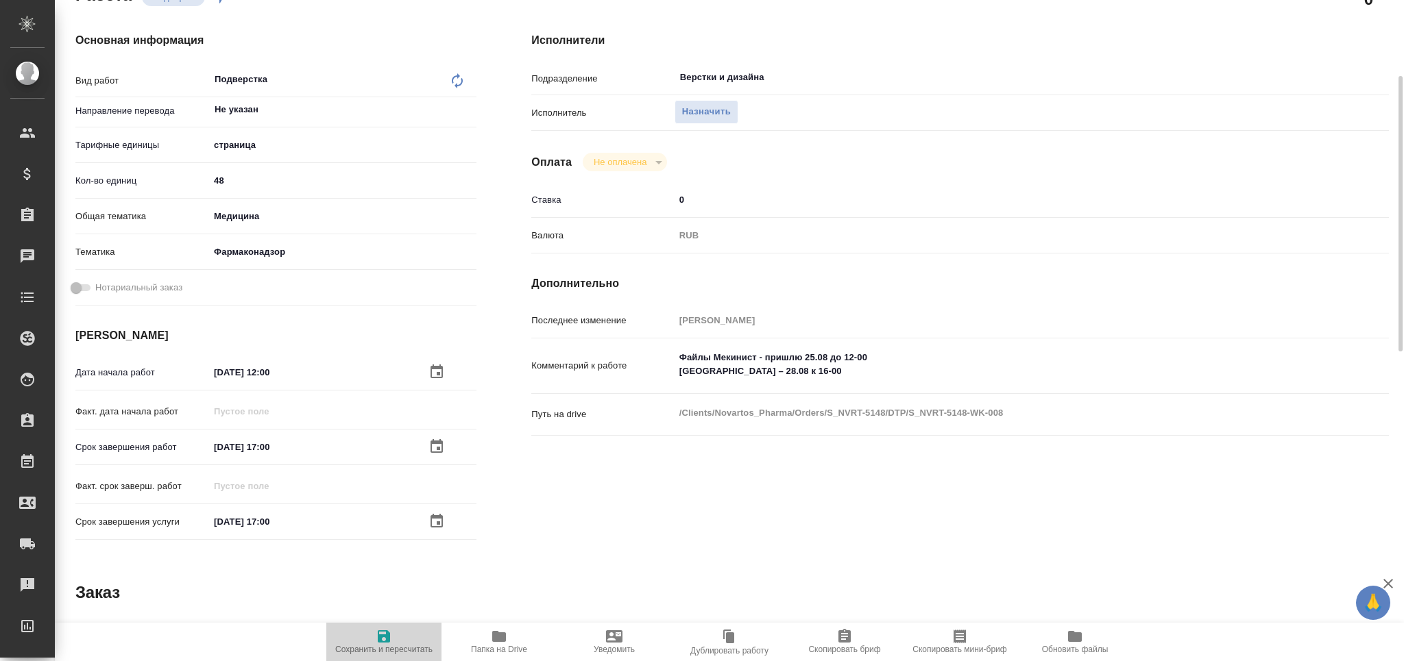
click at [393, 637] on span "Сохранить и пересчитать" at bounding box center [383, 642] width 99 height 26
type textarea "x"
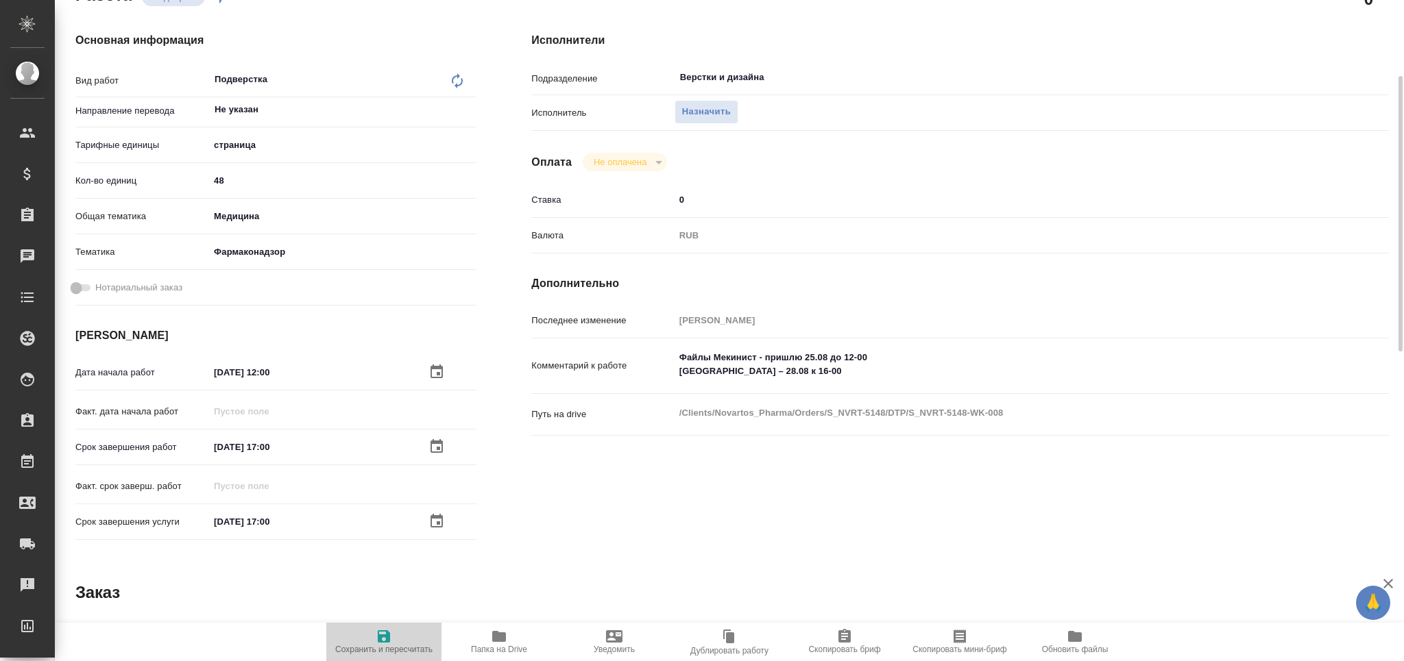
type textarea "x"
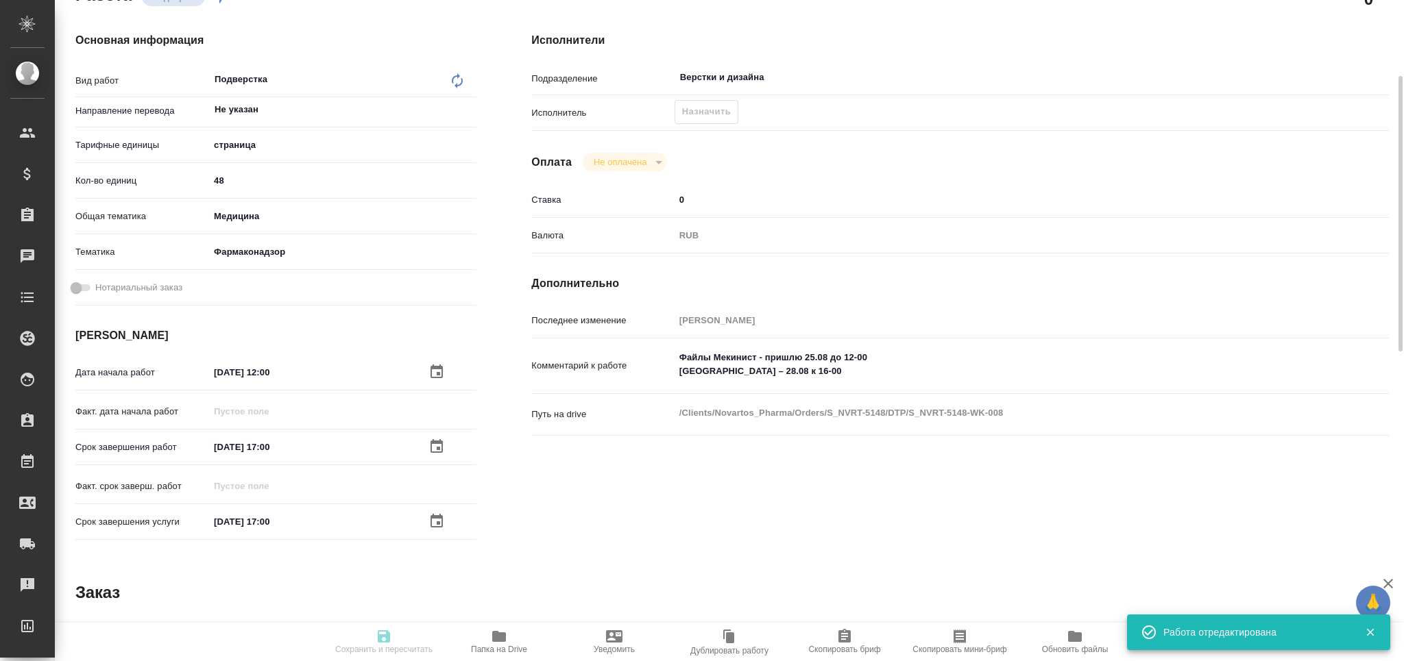
type input "recruiting"
type textarea "Подверстка"
type textarea "x"
type input "Не указан"
type input "5a8b1489cc6b4906c91bfdb2"
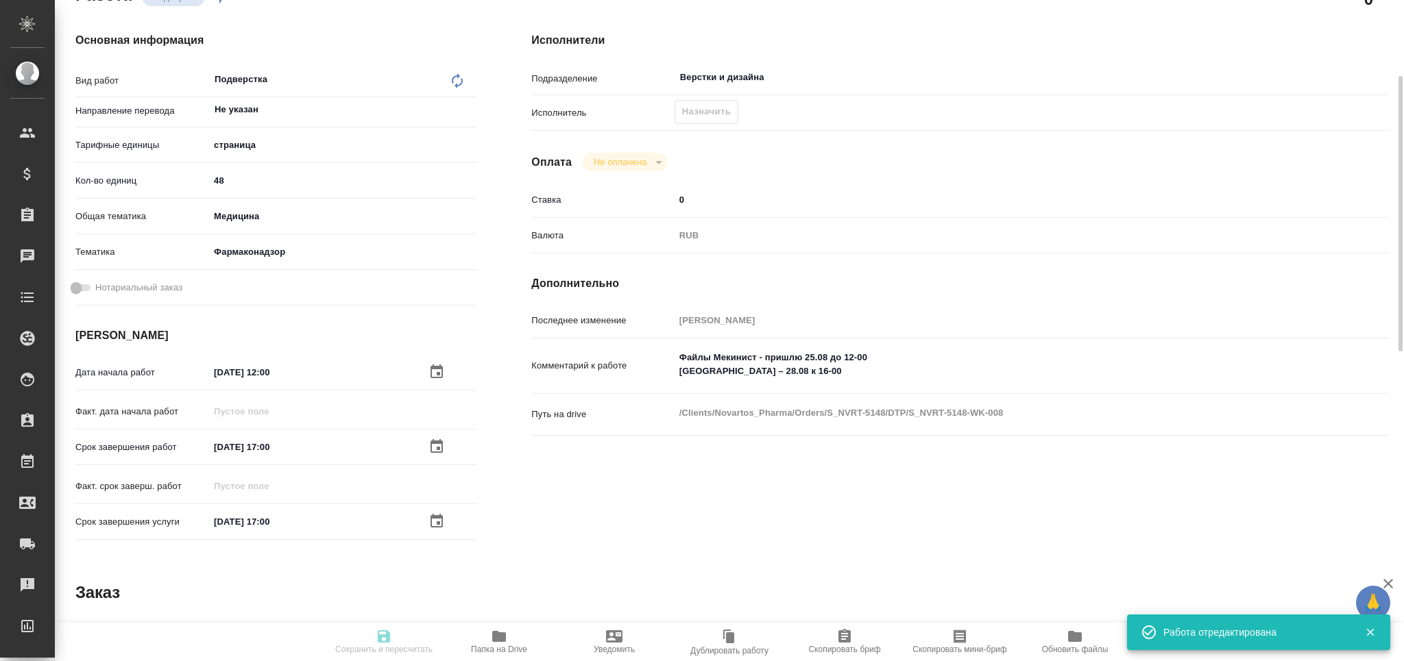
type input "48"
type input "med"
type input "66b350e715fdbd933886e8f8"
type input "25.08.2025 12:00"
type input "29.08.2025 17:00"
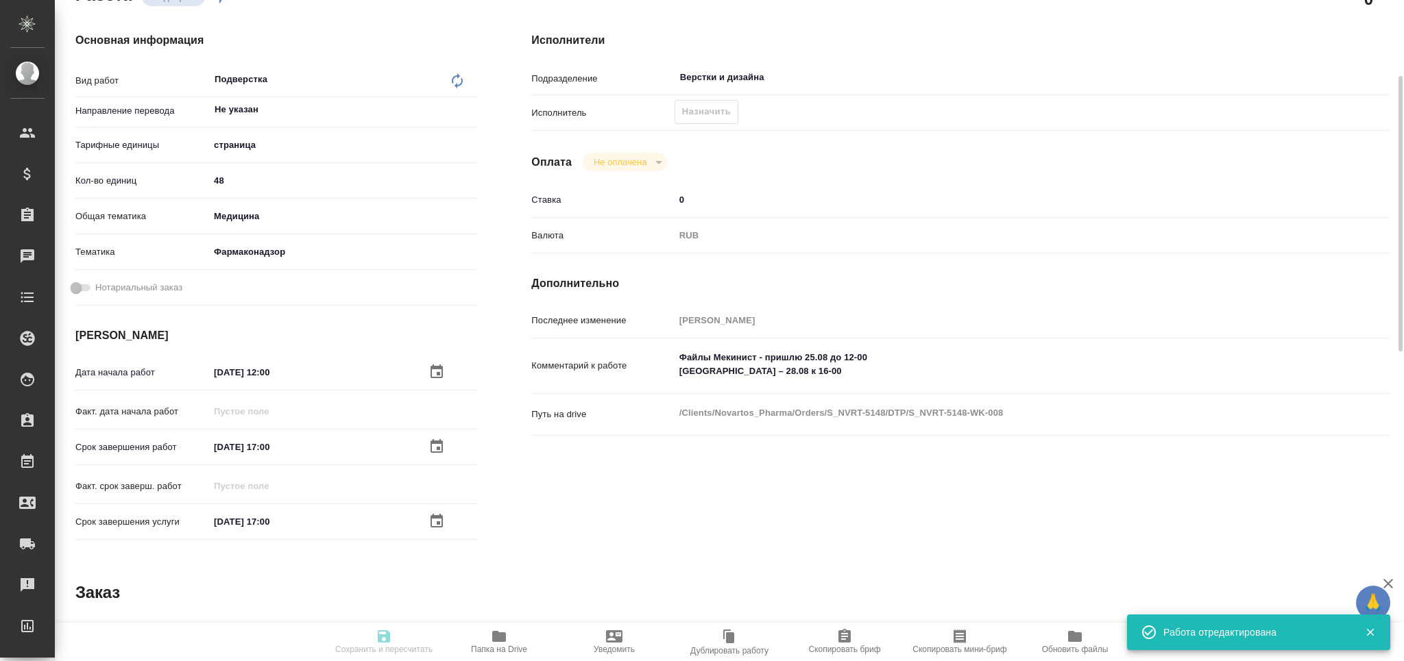
type input "29.08.2025 17:00"
type input "Верстки и дизайна"
type input "notPayed"
type input "0"
type input "RUB"
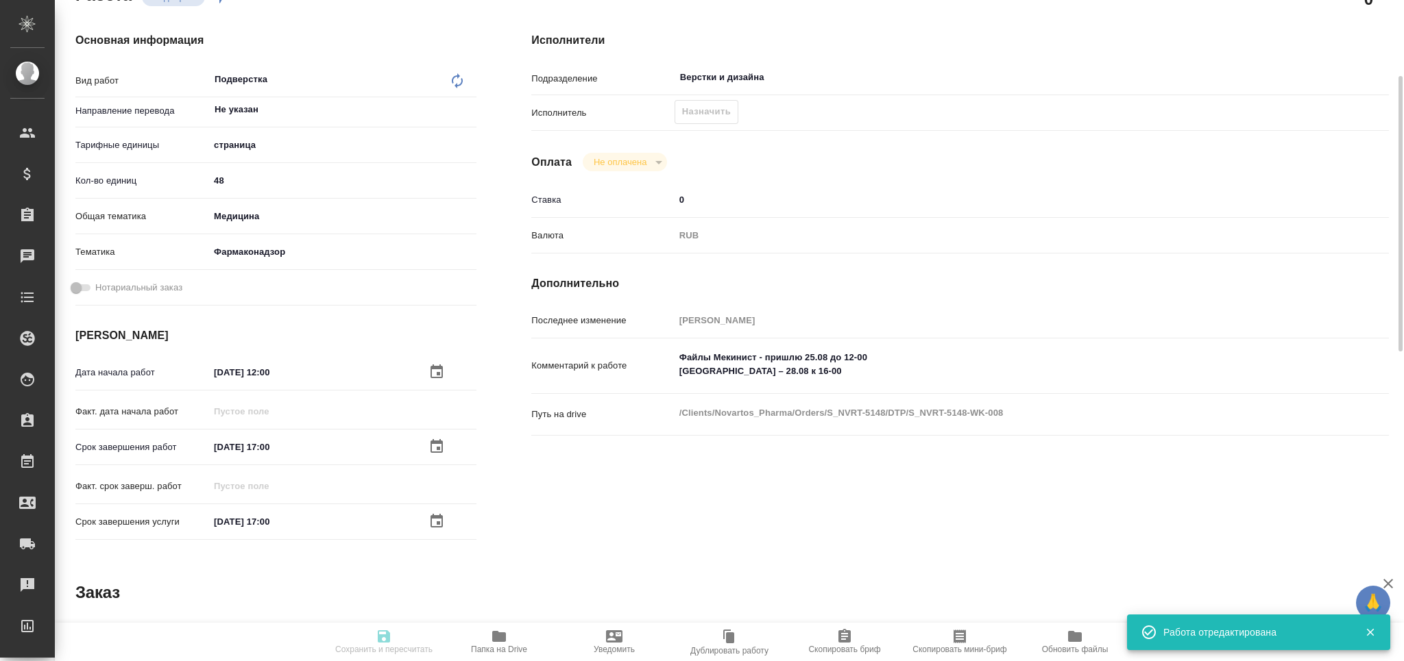
type input "[PERSON_NAME]"
type textarea "Файлы Мекинист - пришлю 25.08 до 12-00 Фабхальта – 28.08 к 16-00"
type textarea "x"
type textarea "/Clients/Novartos_Pharma/Orders/S_NVRT-5148/DTP/S_NVRT-5148-WK-008"
type textarea "x"
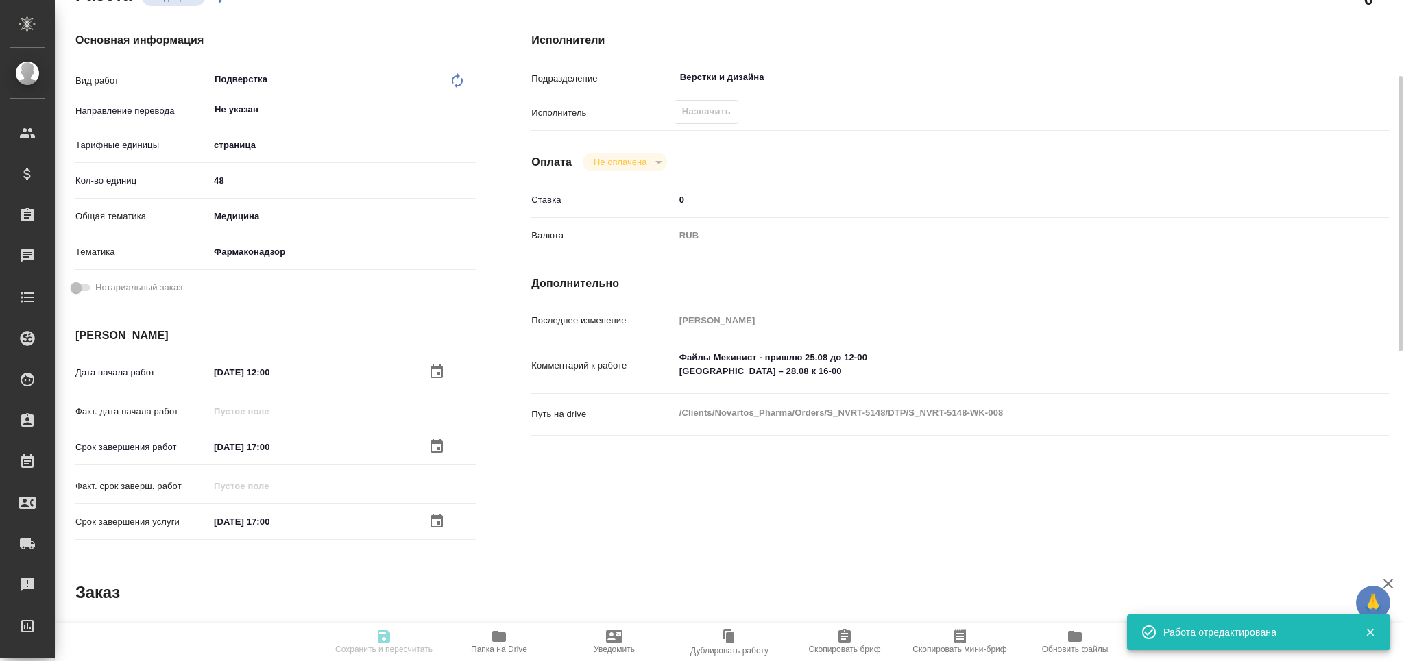
type input "S_NVRT-5148"
type input "Верстка чертежа. Количество надписей: более 500"
type input "Приемка разверстки, Приемка подверстки, Подверстка, Восстановление макета средн…"
type input "[PERSON_NAME]"
type input "Заборова Александра"
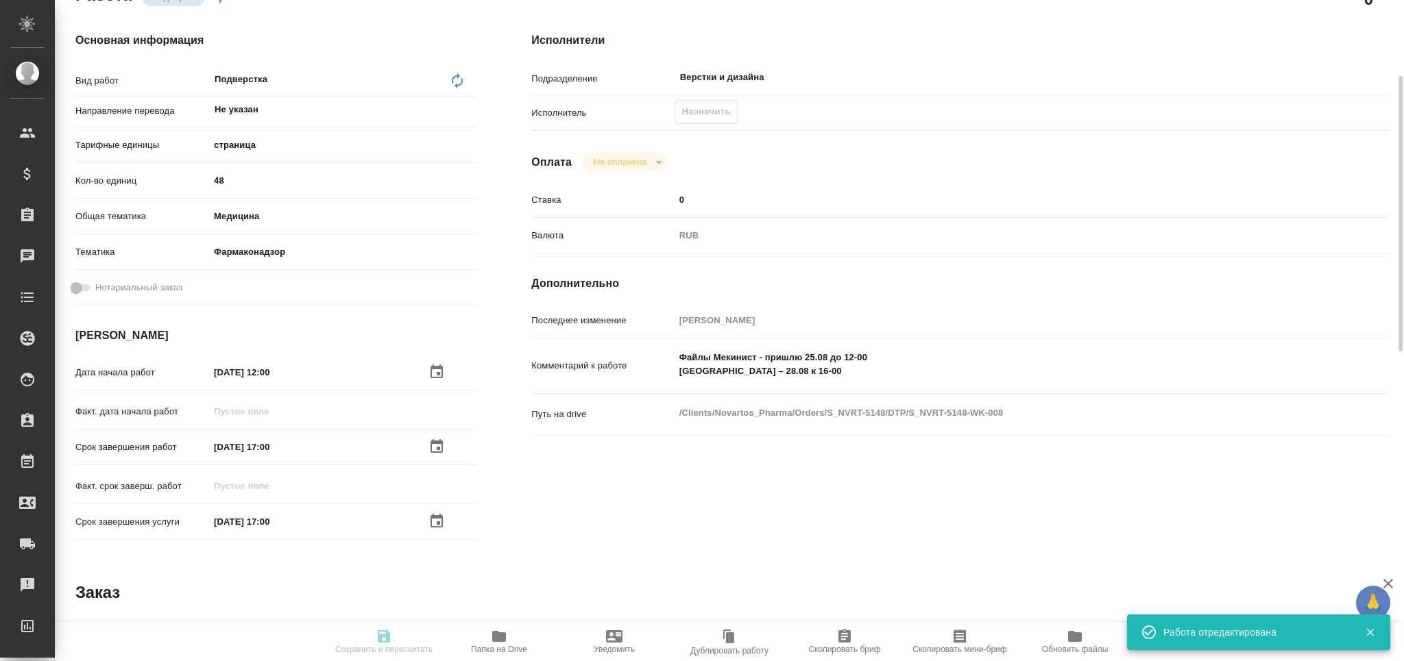
type input "/Clients/Novartos_Pharma/Orders/S_NVRT-5148"
type textarea "x"
type textarea "Пожалуйста, обратите внимание на требования к оформлению: 1. Поля: стандартные …"
type textarea "x"
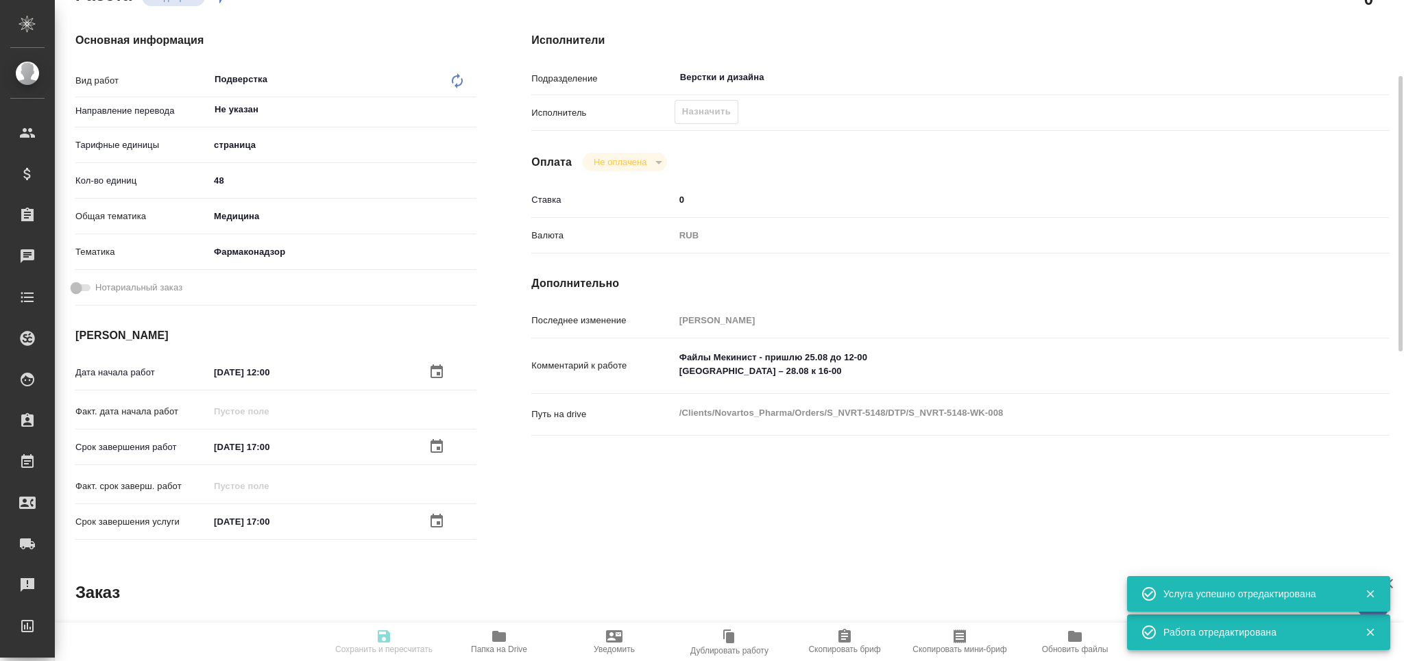
type textarea "x"
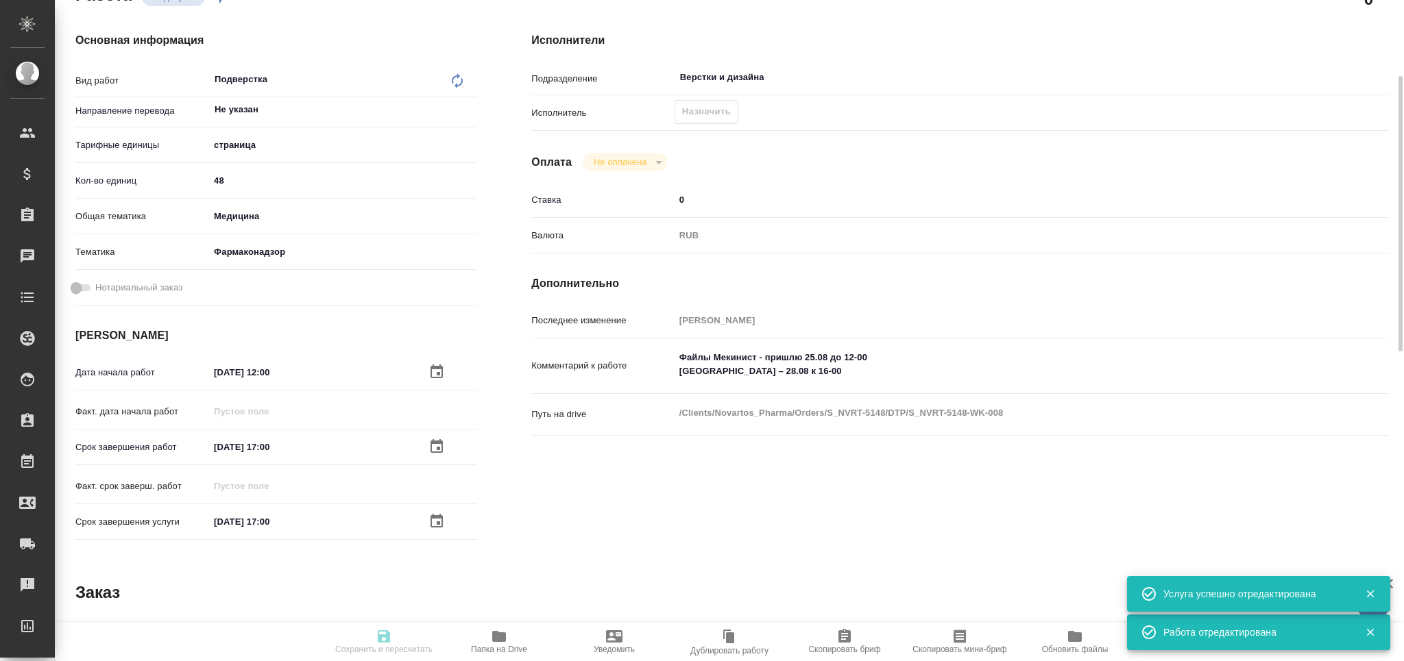
type textarea "x"
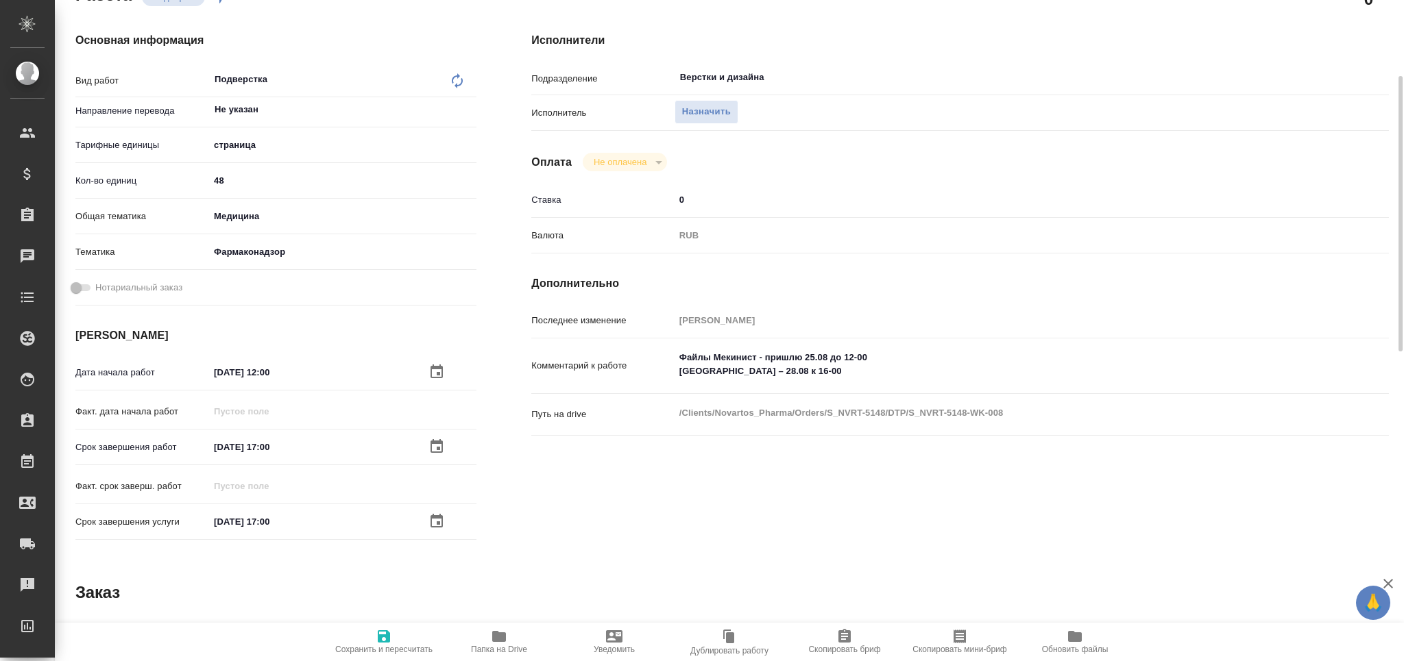
click at [365, 644] on span "Сохранить и пересчитать" at bounding box center [383, 642] width 99 height 26
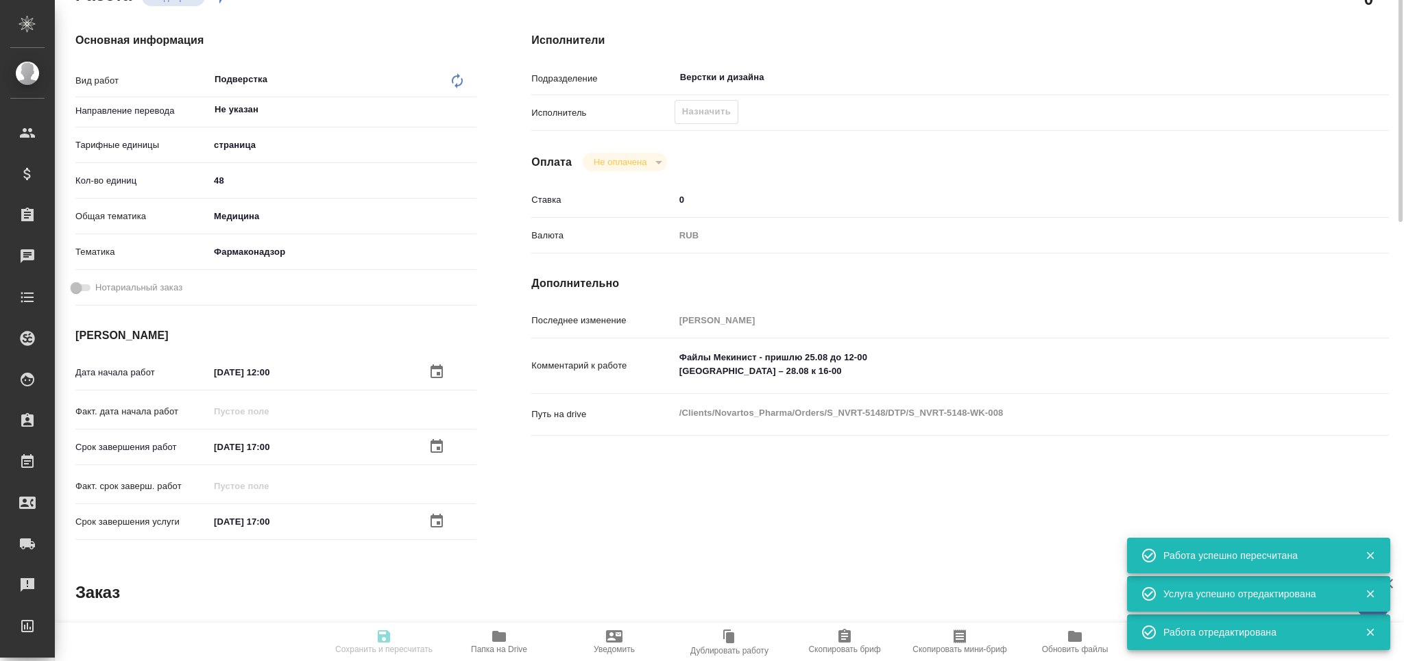
scroll to position [0, 0]
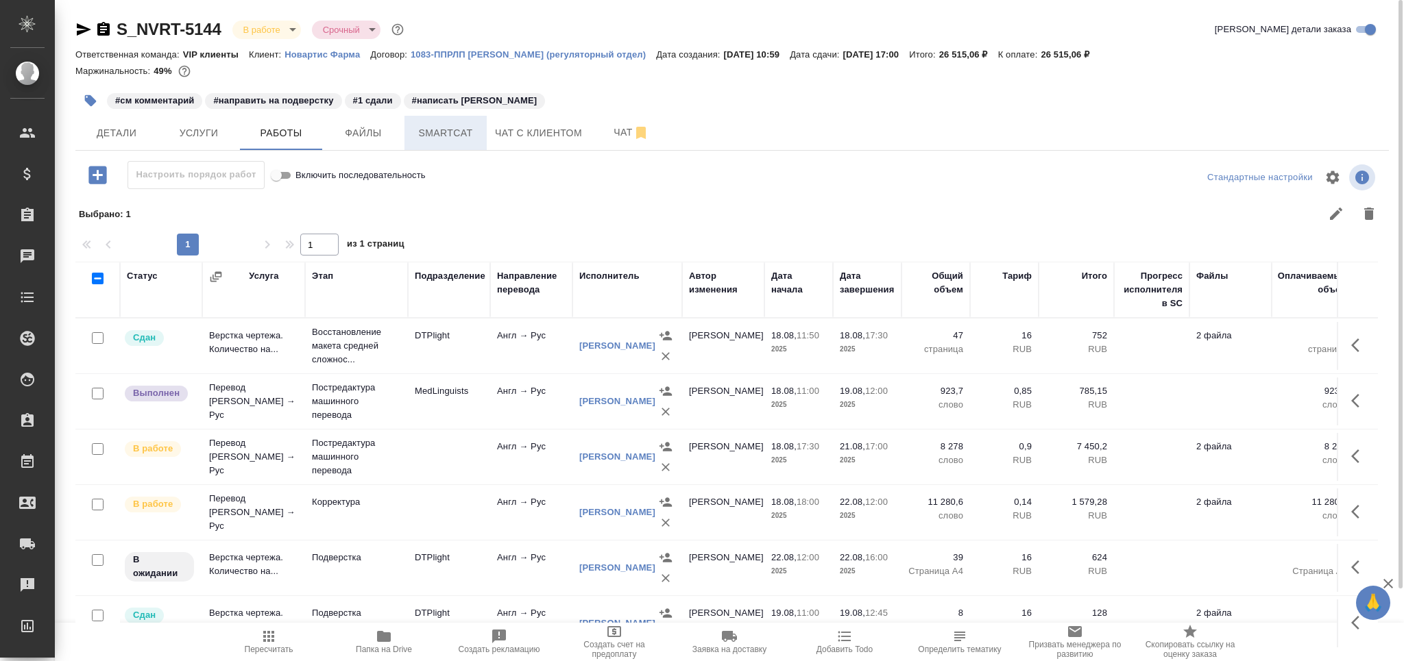
click at [446, 136] on span "Smartcat" at bounding box center [446, 133] width 66 height 17
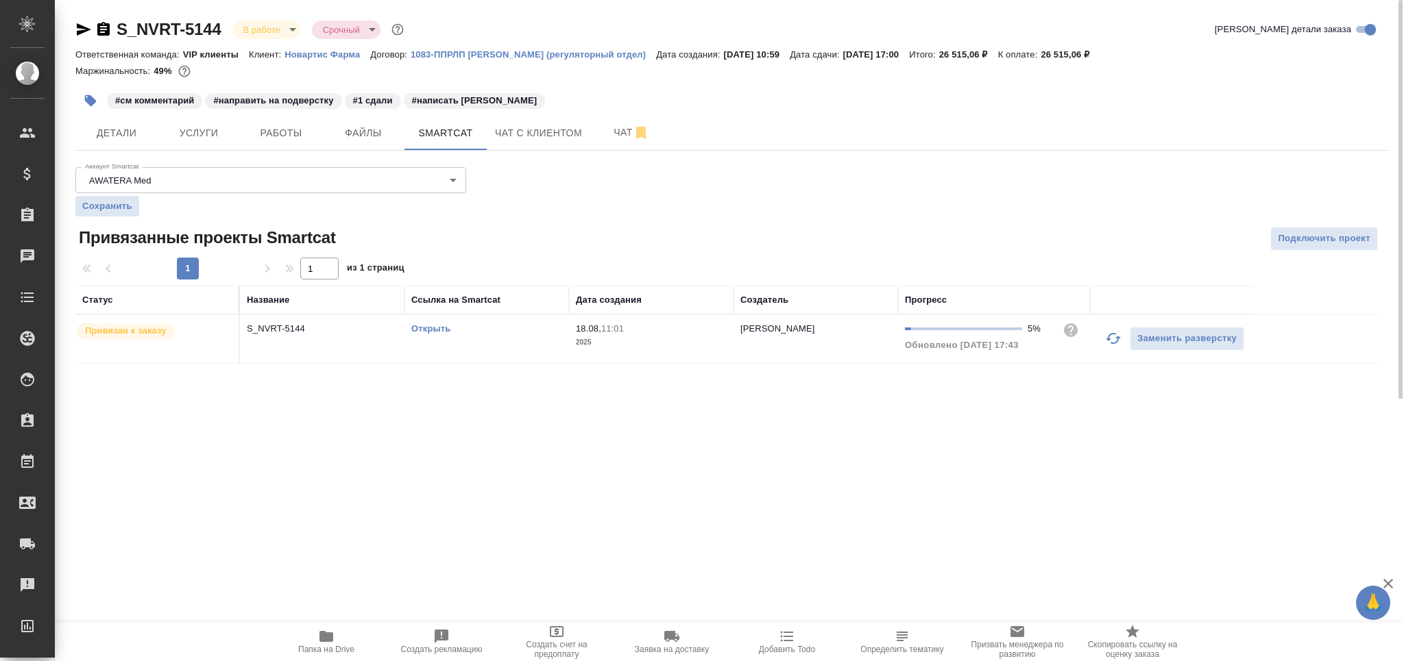
click at [422, 326] on link "Открыть" at bounding box center [430, 329] width 39 height 10
click at [301, 134] on span "Работы" at bounding box center [281, 133] width 66 height 17
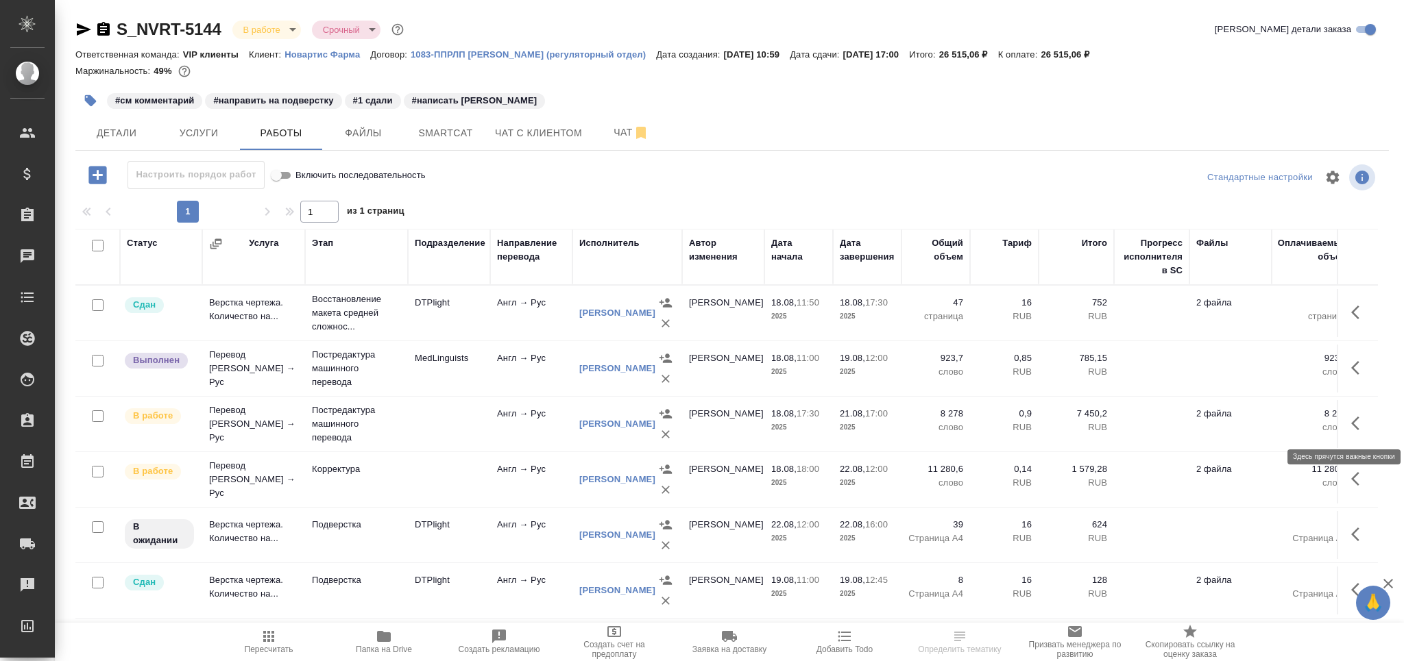
click at [1351, 426] on icon "button" at bounding box center [1359, 423] width 16 height 16
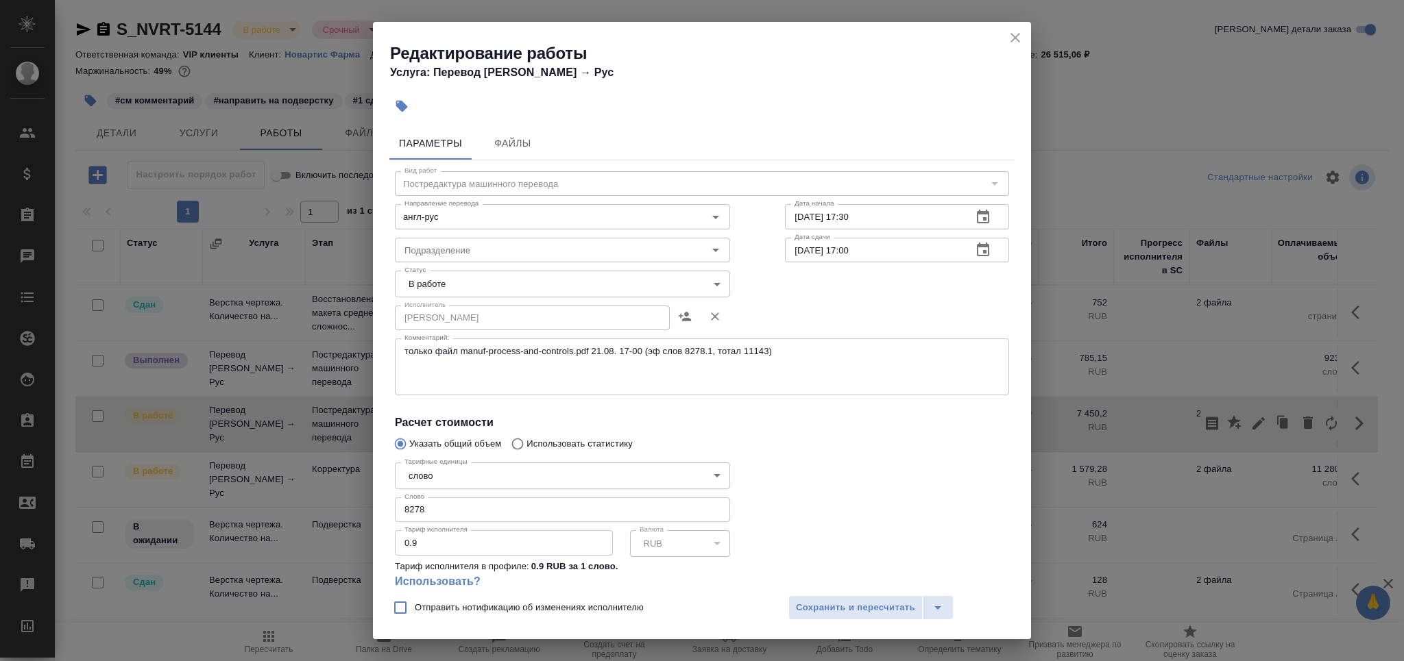
click at [472, 281] on body "🙏 .cls-1 fill:#fff; AWATERA Grabko [PERSON_NAME] Спецификации Заказы 0 Чаты Tod…" at bounding box center [702, 386] width 1404 height 772
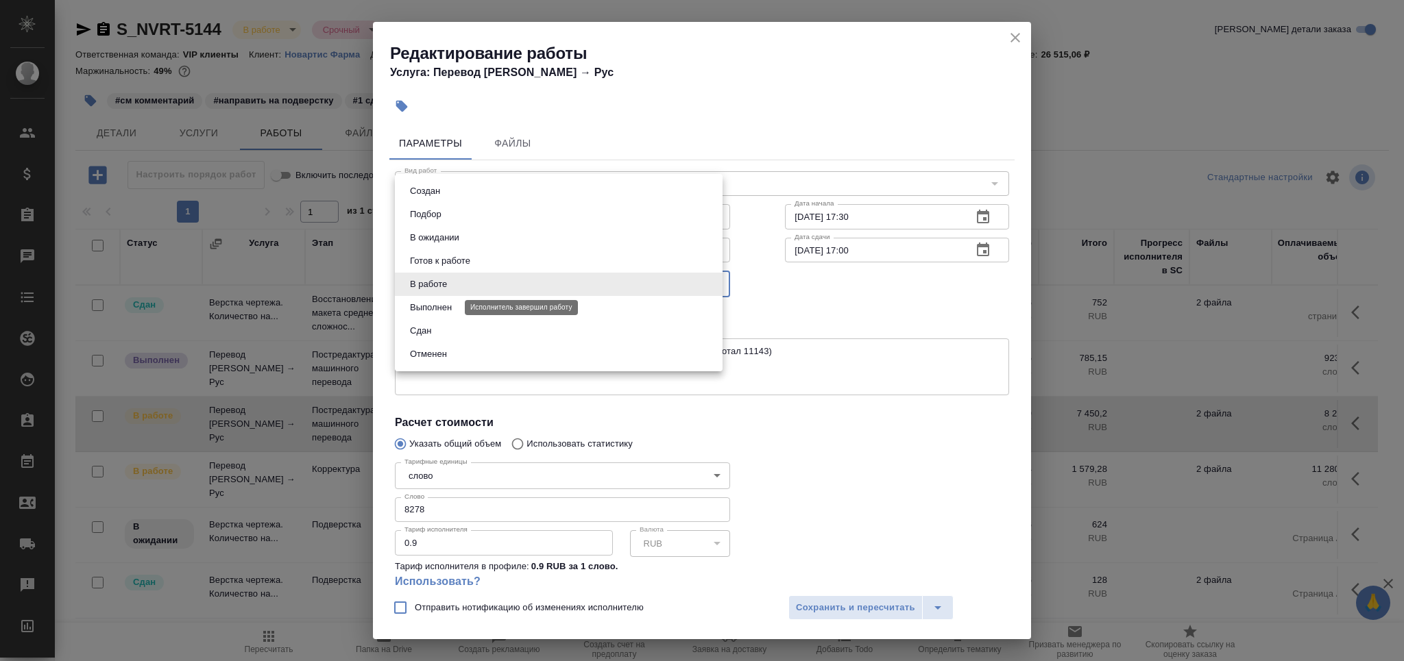
click at [443, 312] on button "Выполнен" at bounding box center [431, 307] width 50 height 15
type input "completed"
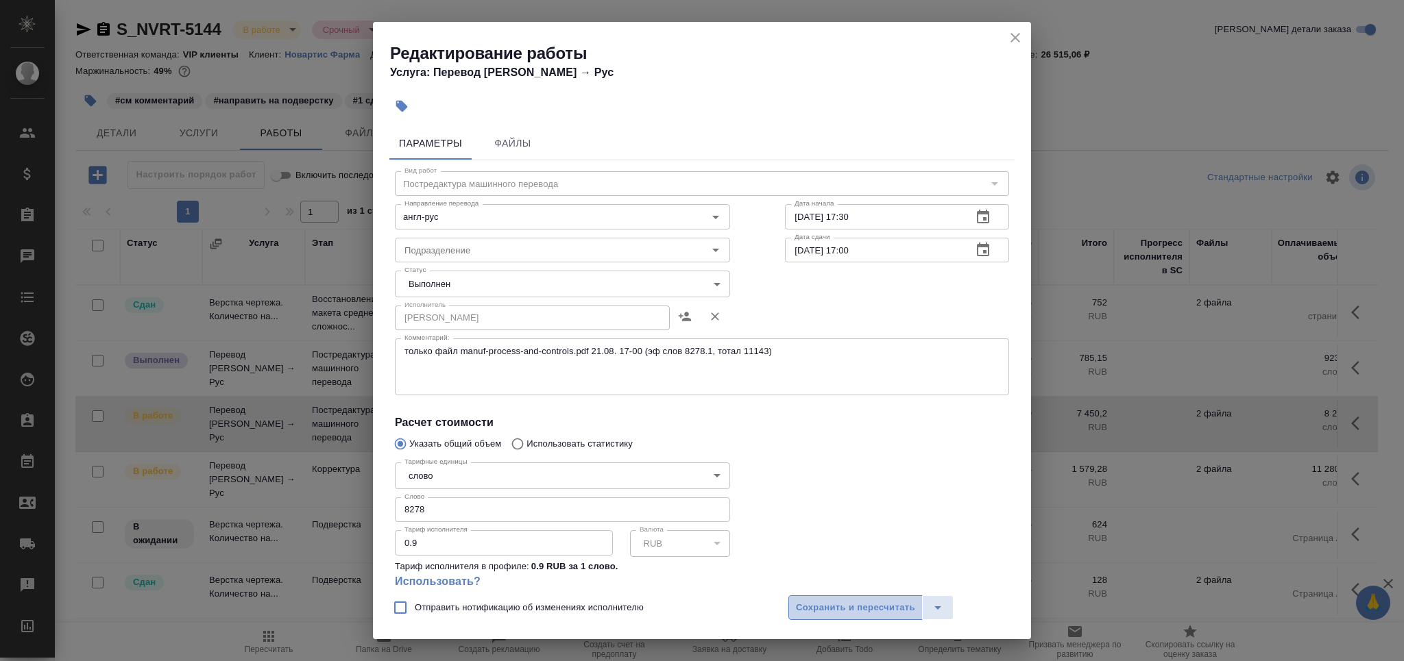
click at [855, 602] on span "Сохранить и пересчитать" at bounding box center [855, 608] width 119 height 16
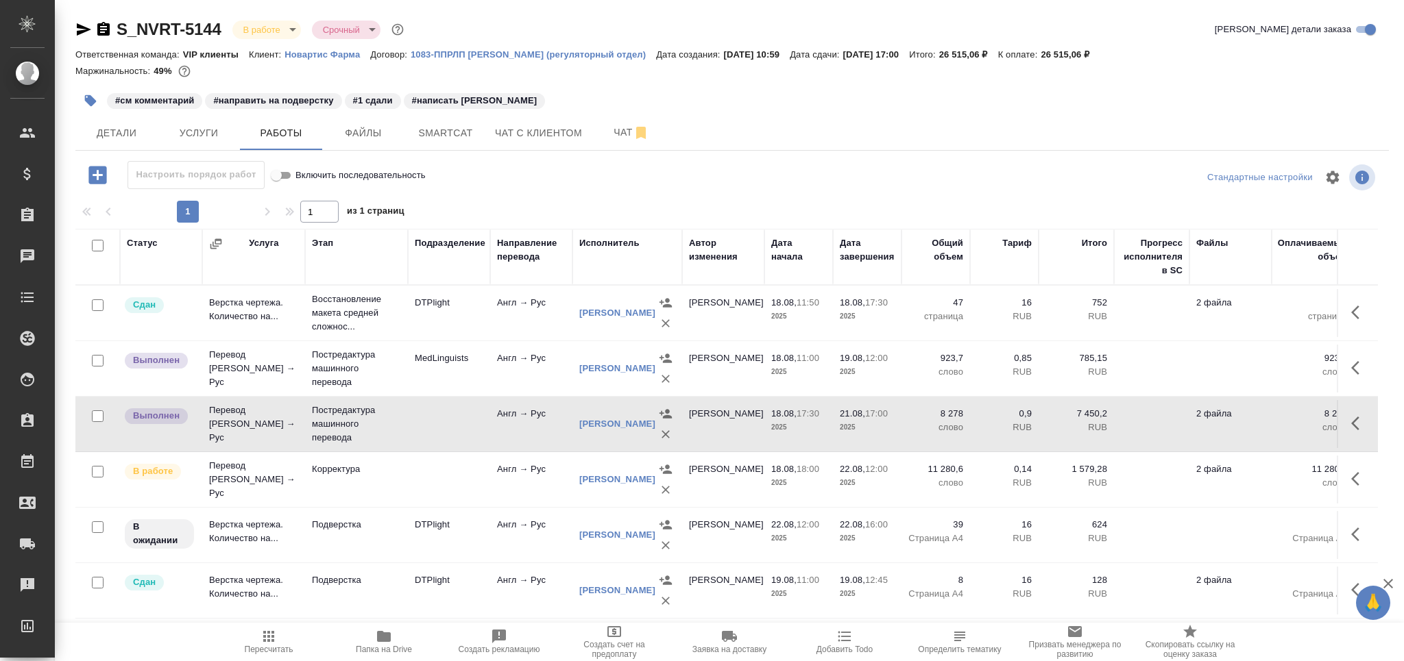
click at [282, 651] on span "Пересчитать" at bounding box center [269, 650] width 49 height 10
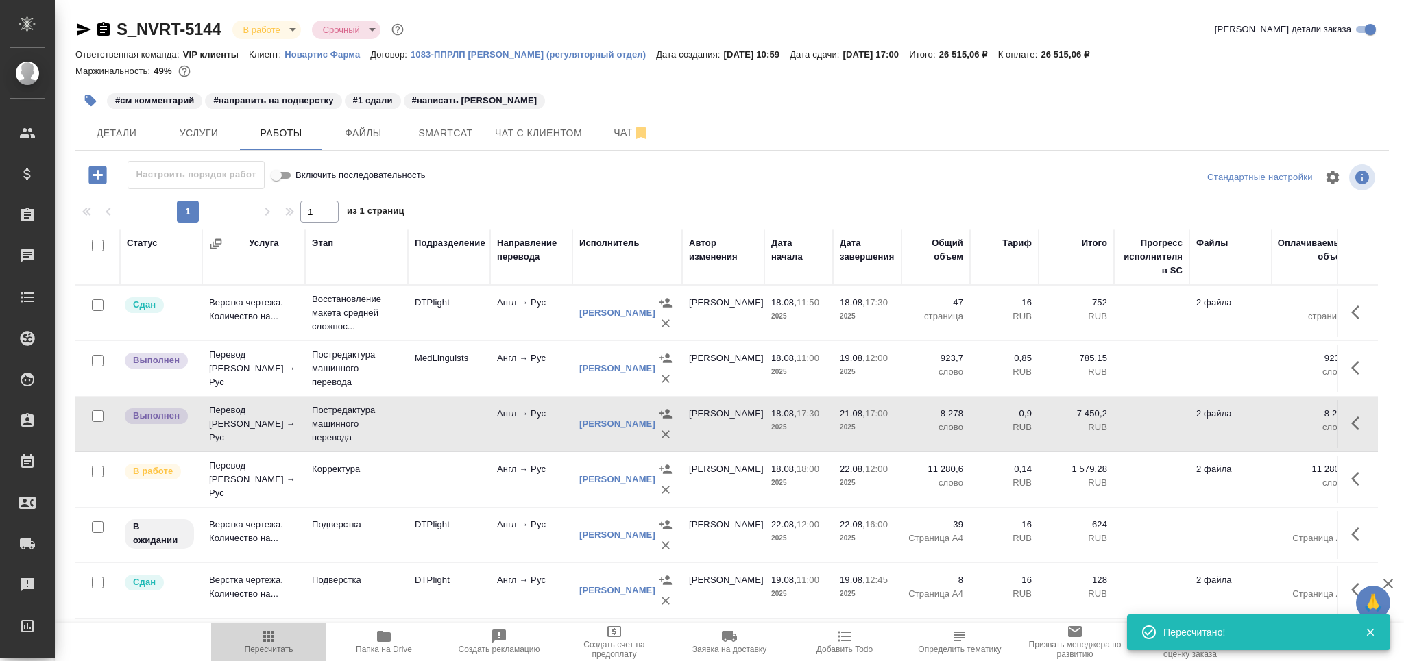
click at [269, 639] on icon "button" at bounding box center [268, 637] width 16 height 16
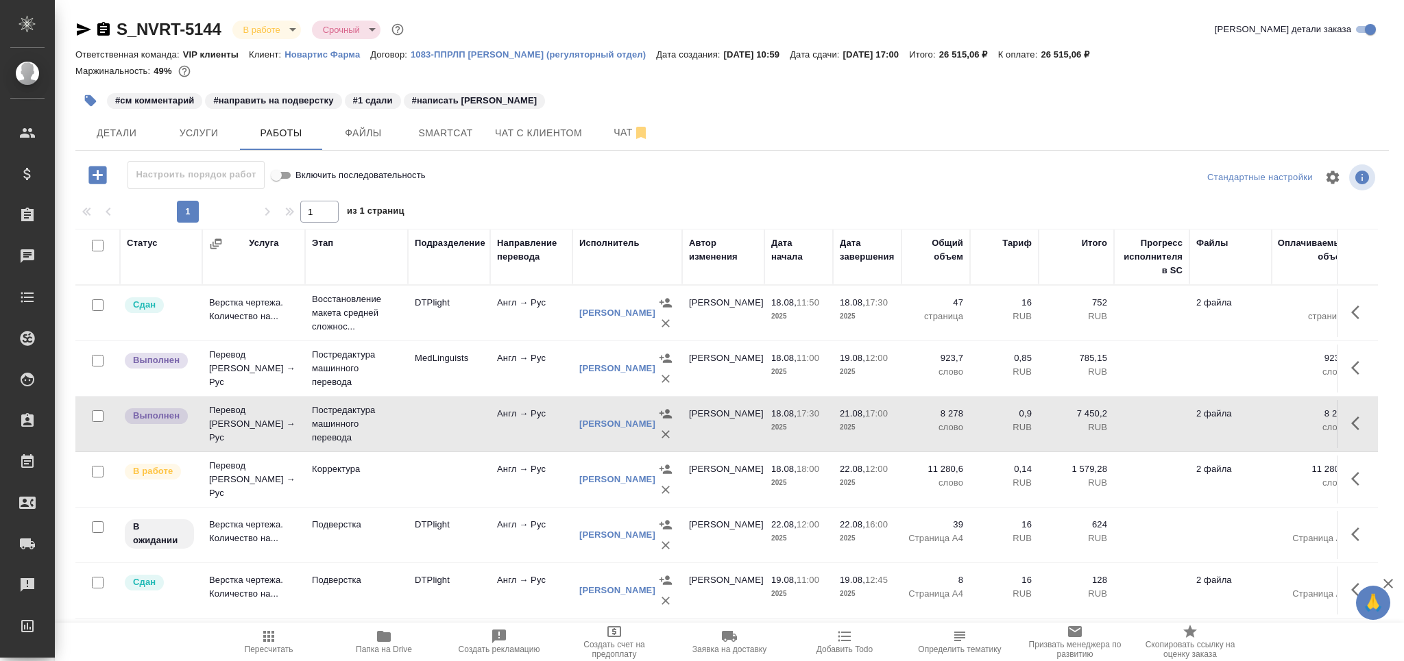
click at [108, 25] on icon "button" at bounding box center [103, 29] width 12 height 14
click at [265, 648] on span "Пересчитать" at bounding box center [269, 650] width 49 height 10
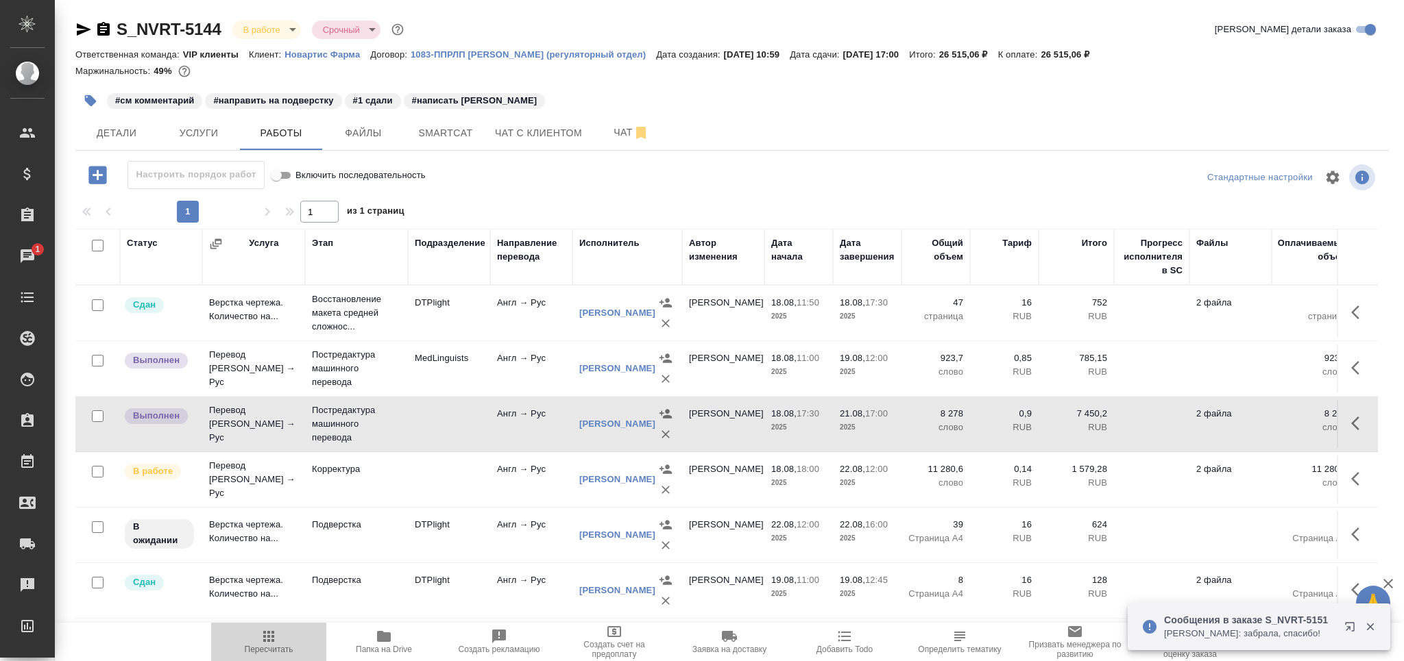
click at [283, 632] on span "Пересчитать" at bounding box center [268, 642] width 99 height 26
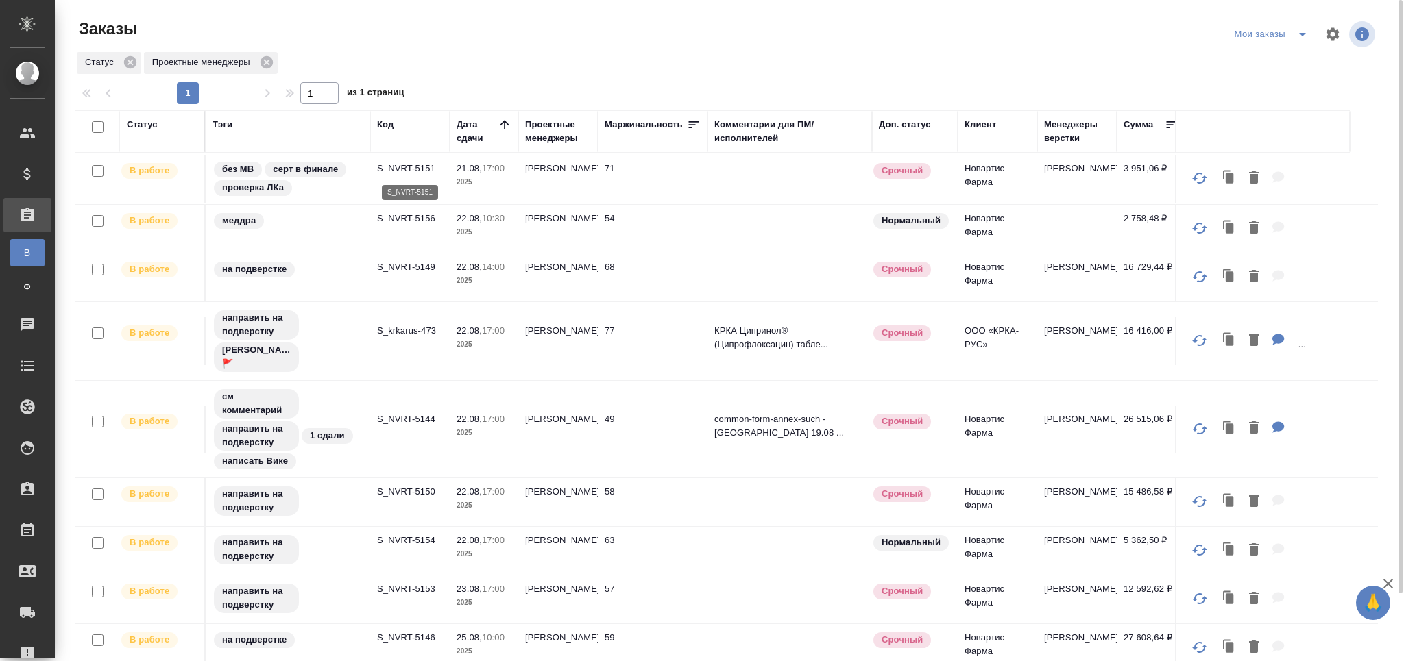
click at [409, 162] on p "S_NVRT-5151" at bounding box center [410, 169] width 66 height 14
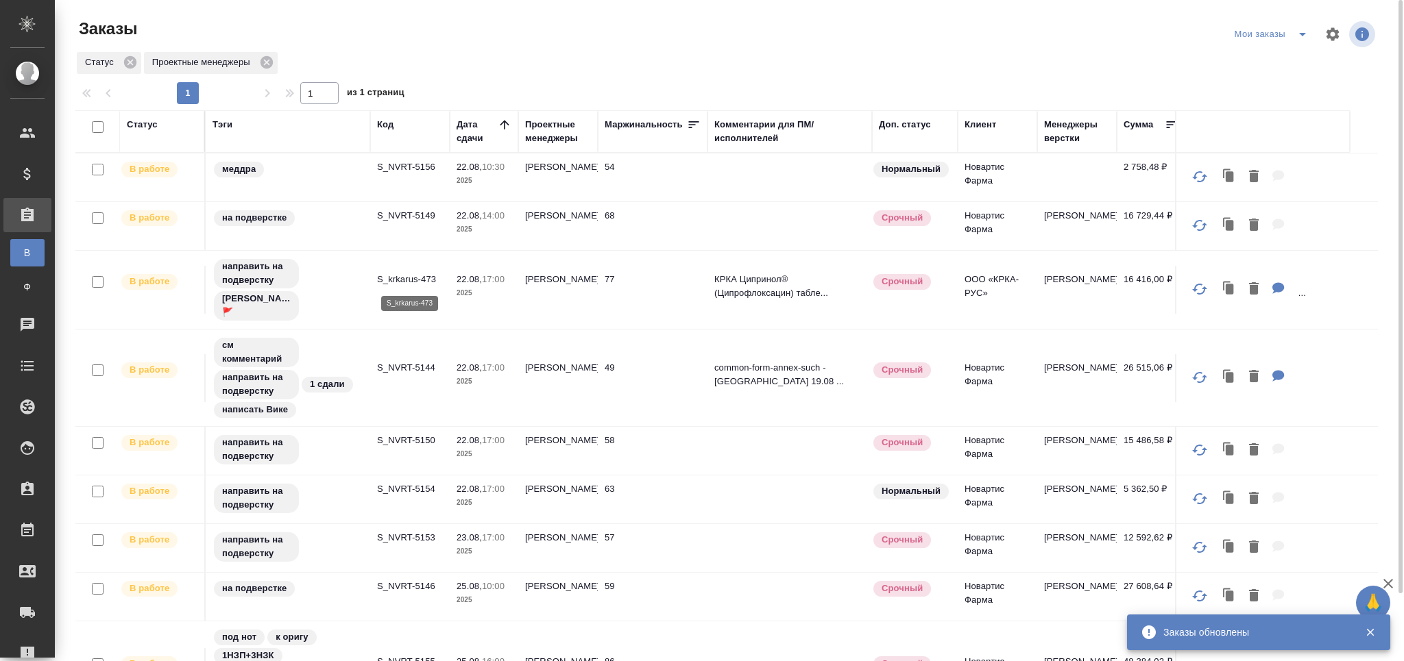
click at [410, 278] on p "S_krkarus-473" at bounding box center [410, 280] width 66 height 14
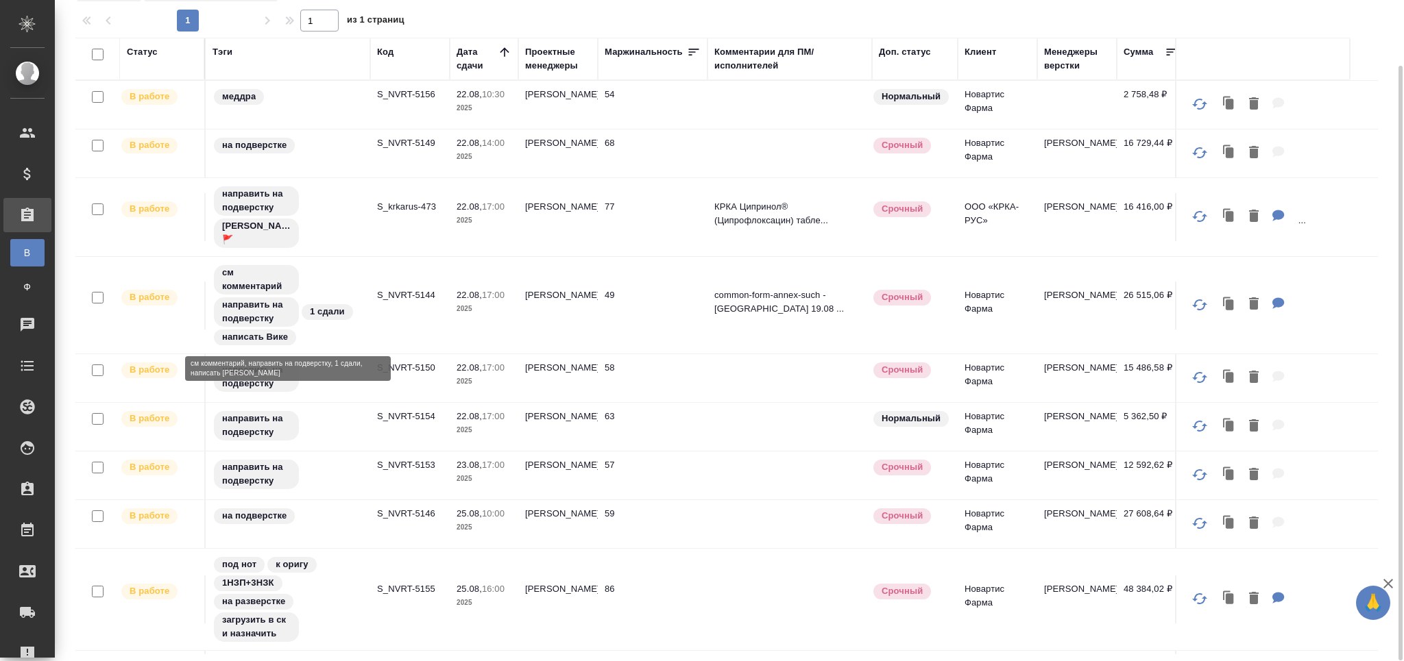
click at [339, 265] on div "см комментарий направить на подверстку 1 сдали написать Вике" at bounding box center [287, 305] width 151 height 83
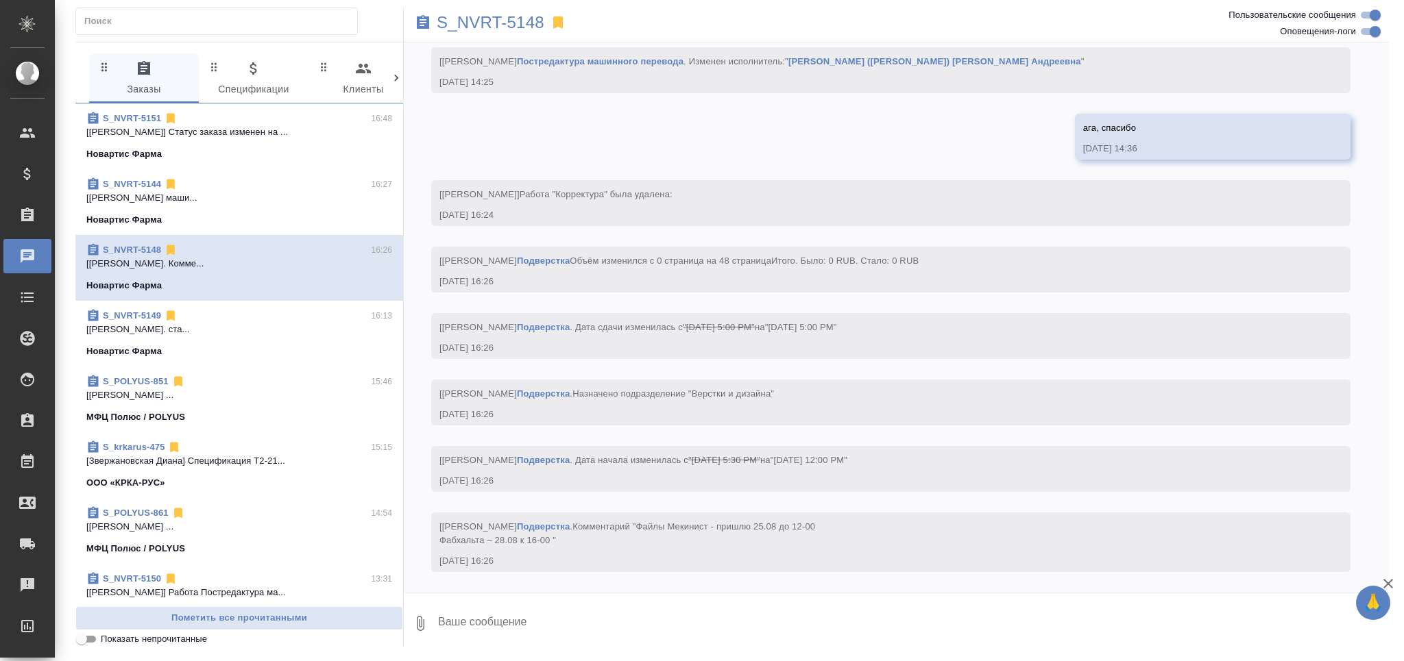
scroll to position [7028, 0]
click at [95, 642] on input "Показать непрочитанные" at bounding box center [81, 639] width 49 height 16
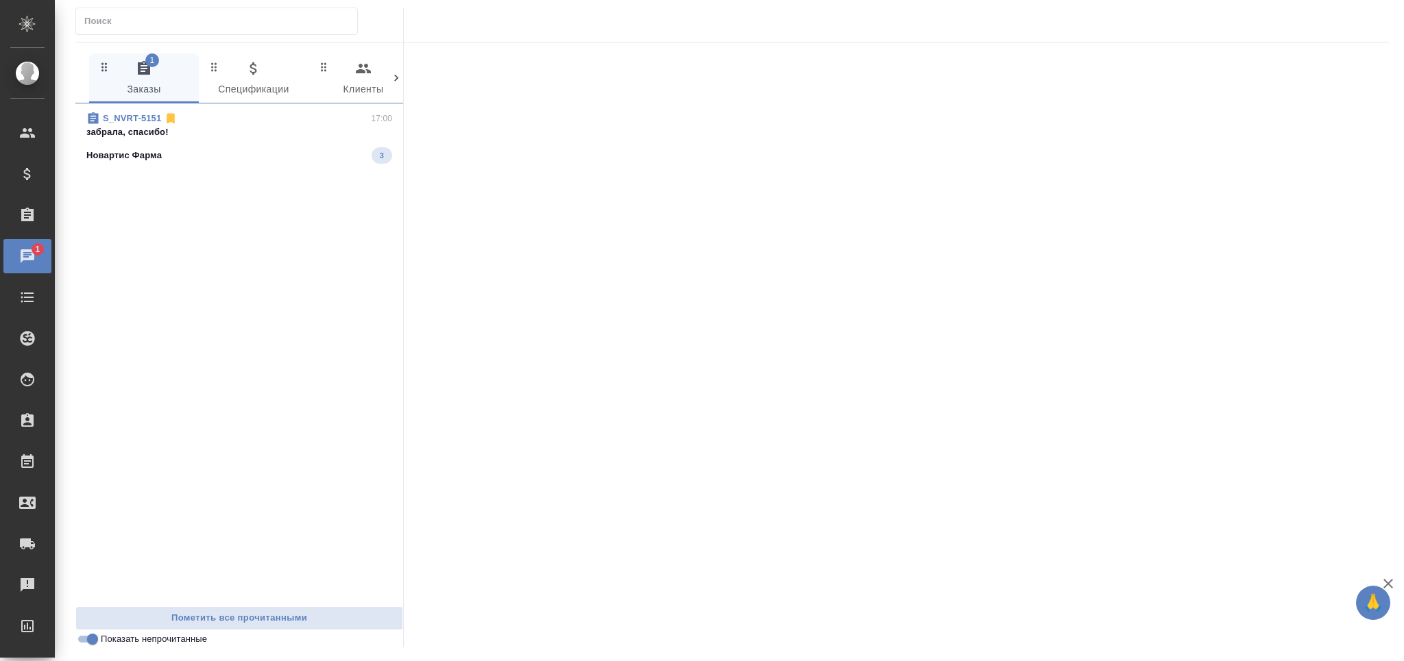
click at [212, 161] on div "Новартис Фарма 3" at bounding box center [239, 155] width 306 height 16
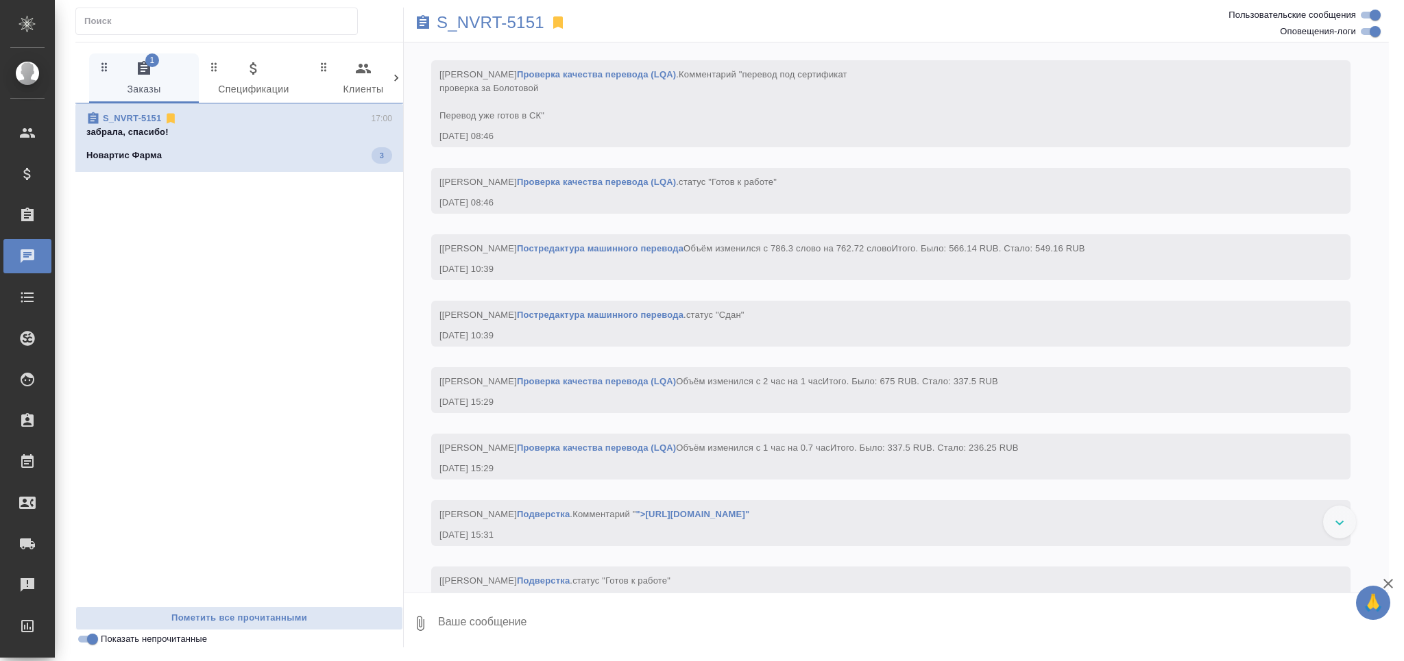
scroll to position [6011, 0]
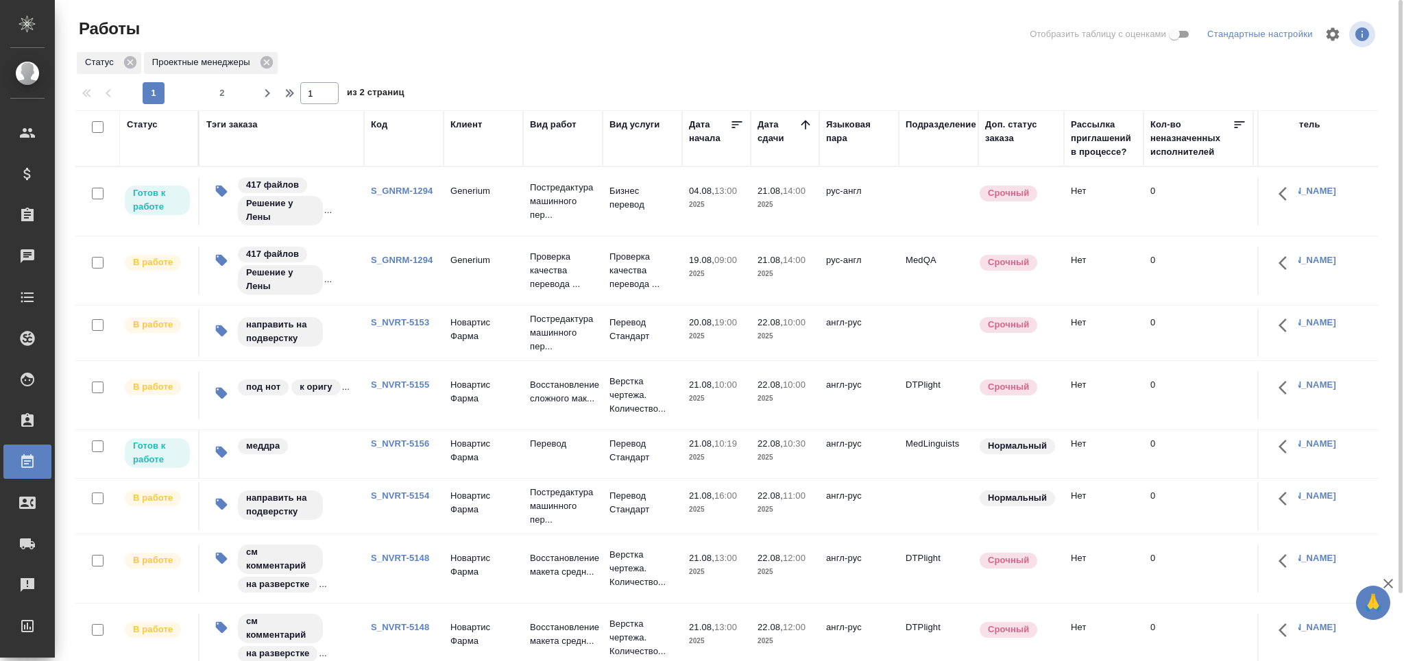
click at [421, 317] on link "S_NVRT-5153" at bounding box center [400, 322] width 58 height 10
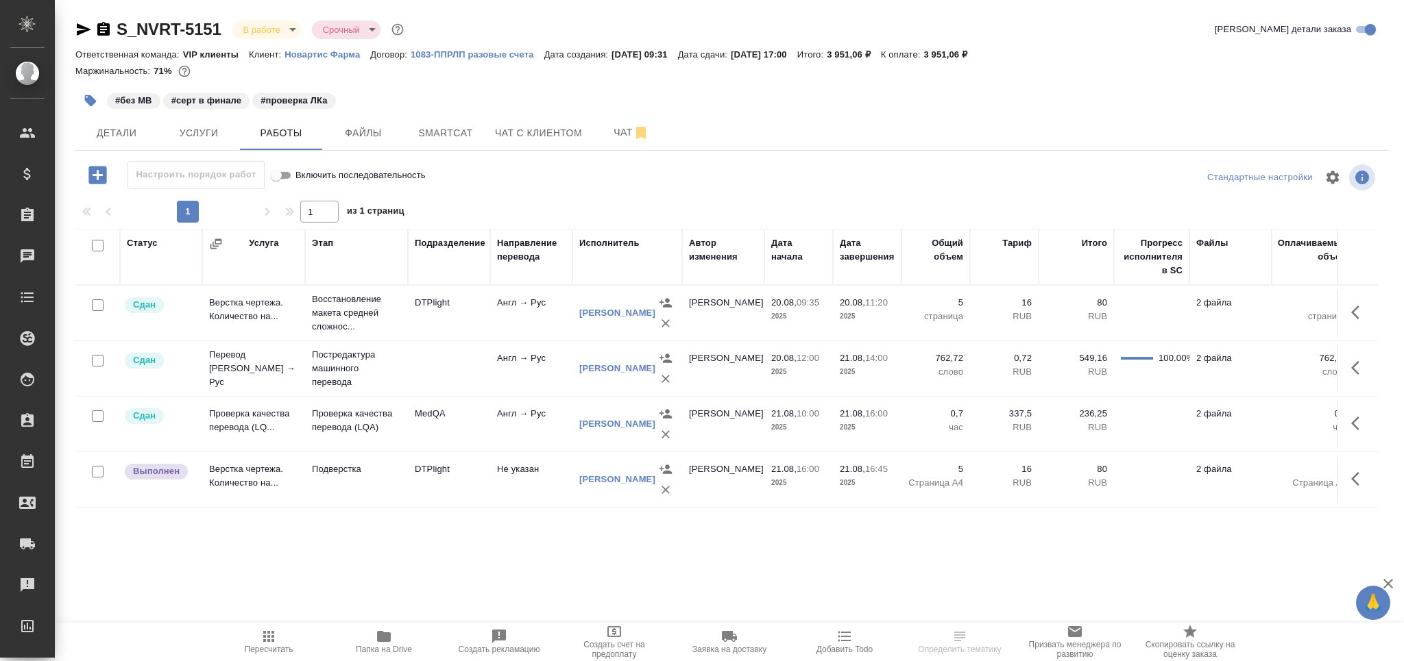
click at [457, 337] on td "DTPlight" at bounding box center [449, 313] width 82 height 48
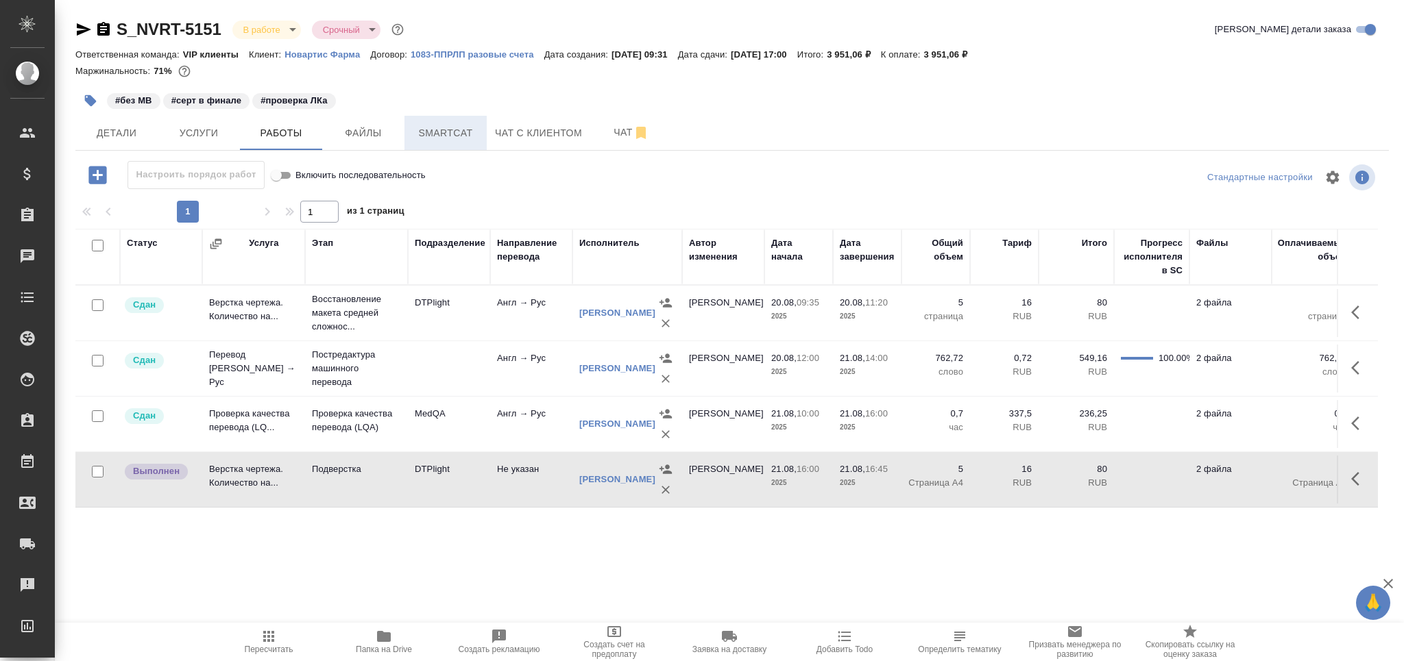
click at [462, 136] on span "Smartcat" at bounding box center [446, 133] width 66 height 17
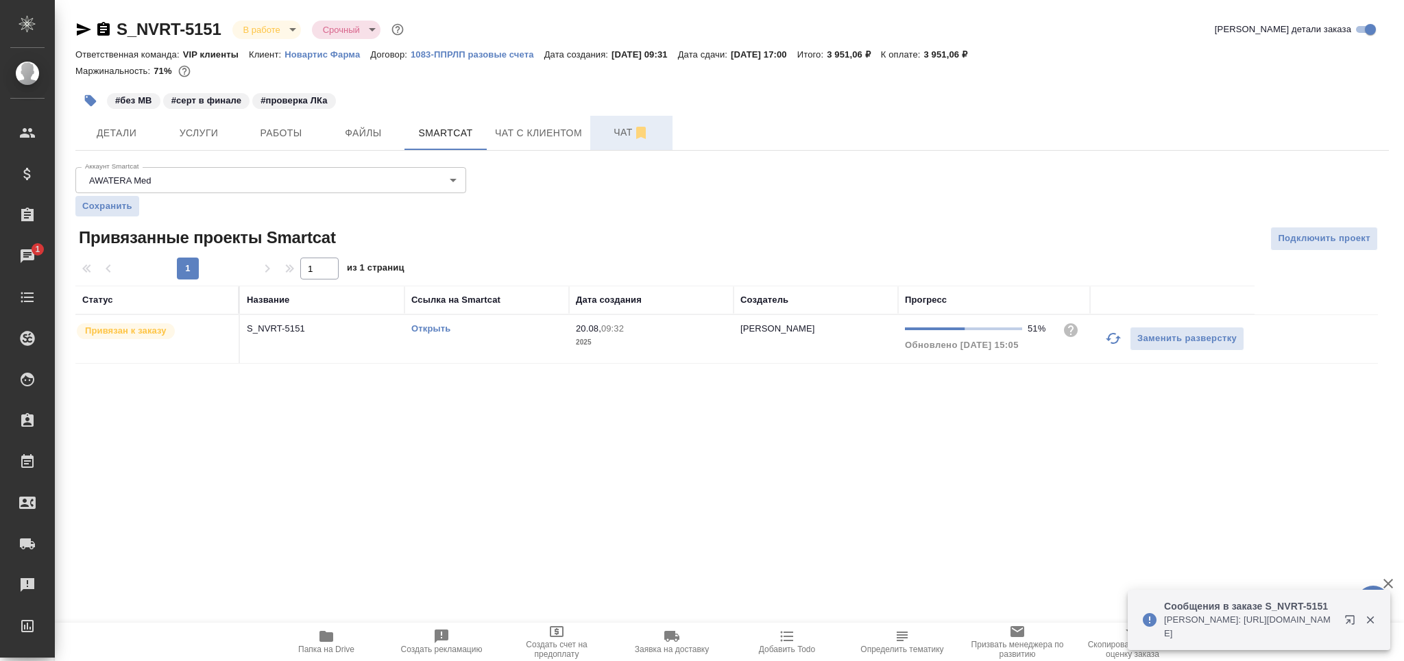
click at [607, 136] on span "Чат" at bounding box center [631, 132] width 66 height 17
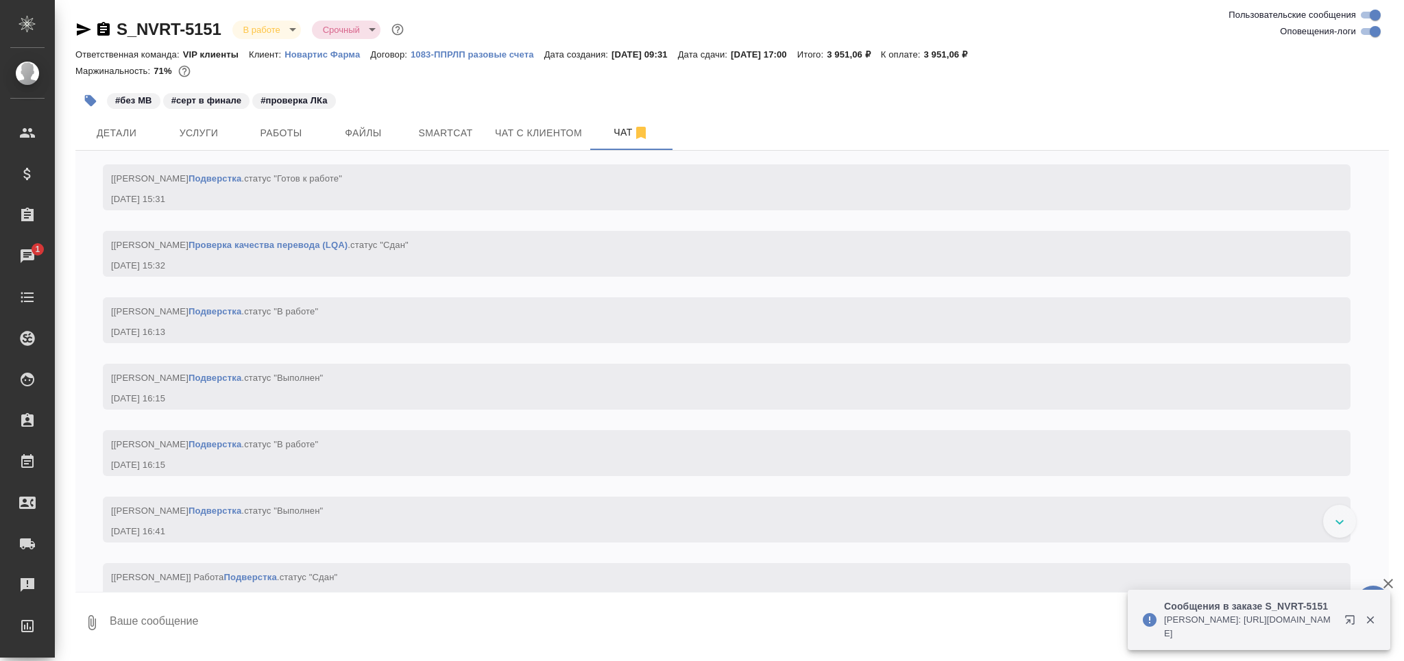
scroll to position [5906, 0]
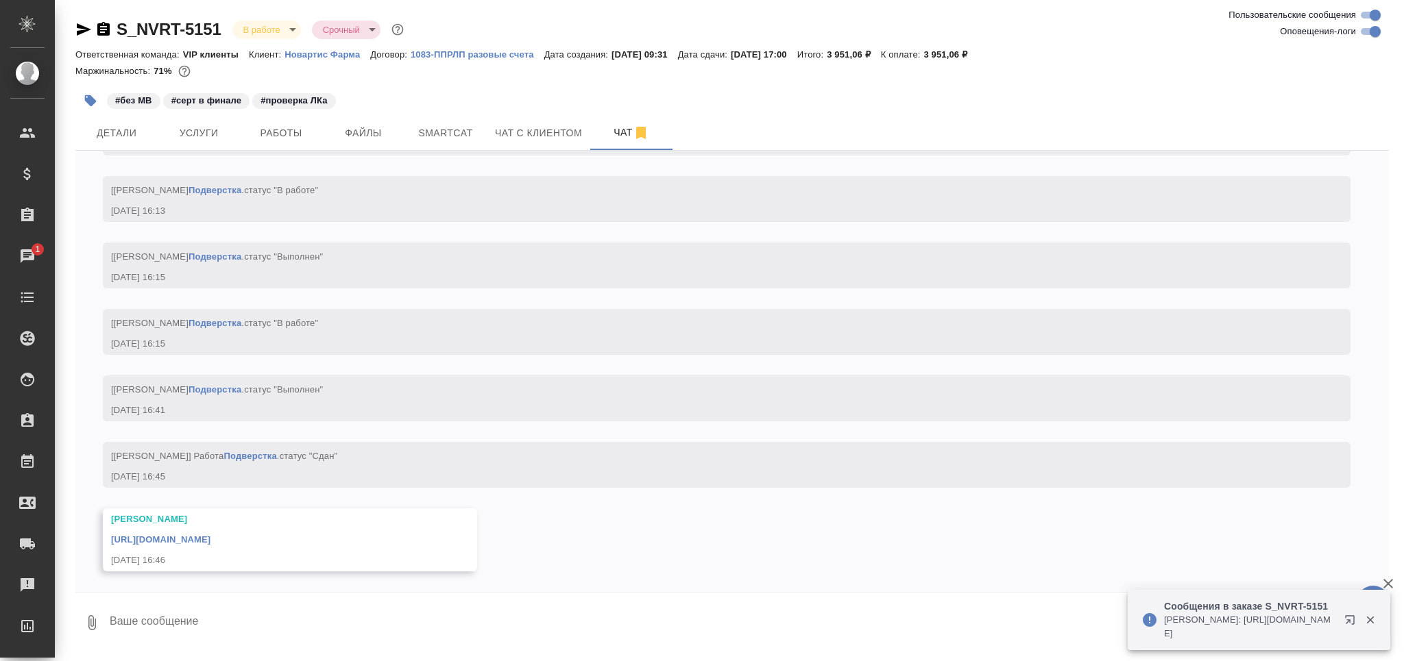
click at [210, 538] on link "https://drive.awatera.com/apps/files/files/10149016?dir=/Shares/Novartos_Pharma…" at bounding box center [160, 540] width 99 height 10
click at [210, 544] on link "https://drive.awatera.com/apps/files/files/10149016?dir=/Shares/Novartos_Pharma…" at bounding box center [160, 540] width 99 height 10
click at [125, 132] on span "Детали" at bounding box center [117, 133] width 66 height 17
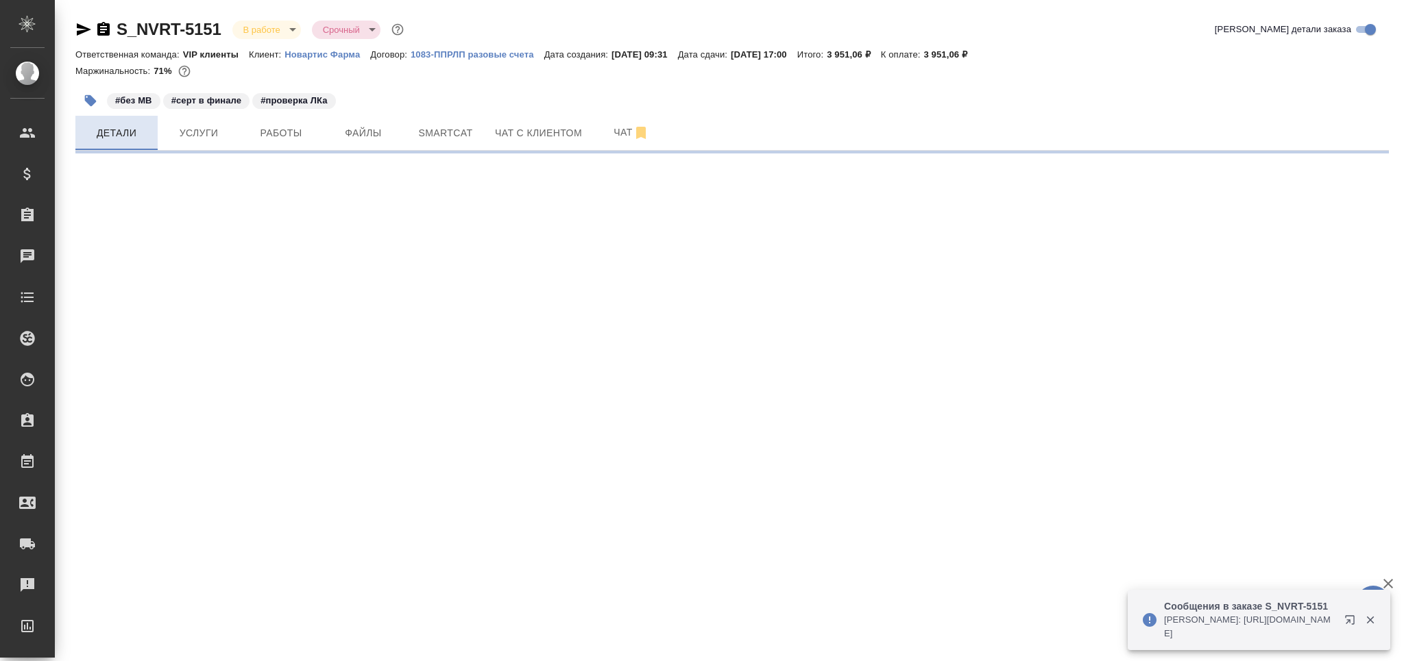
select select "RU"
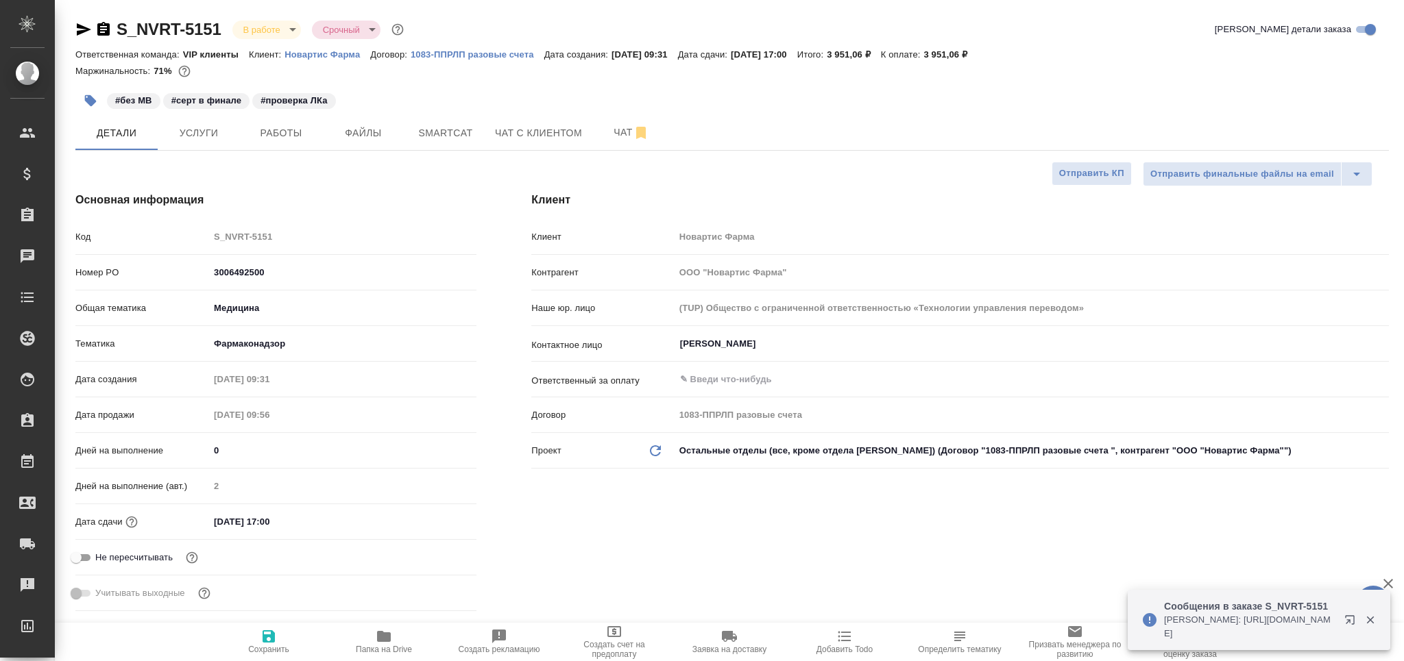
type textarea "x"
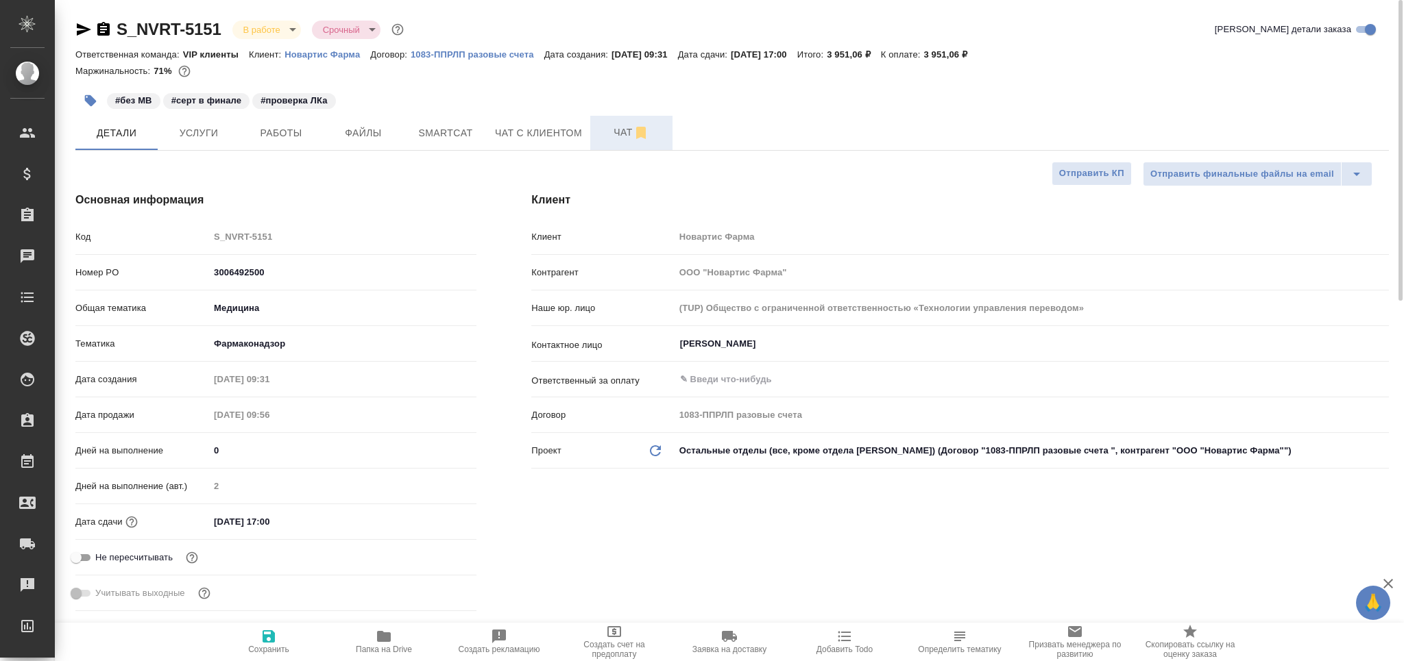
click at [624, 127] on span "Чат" at bounding box center [631, 132] width 66 height 17
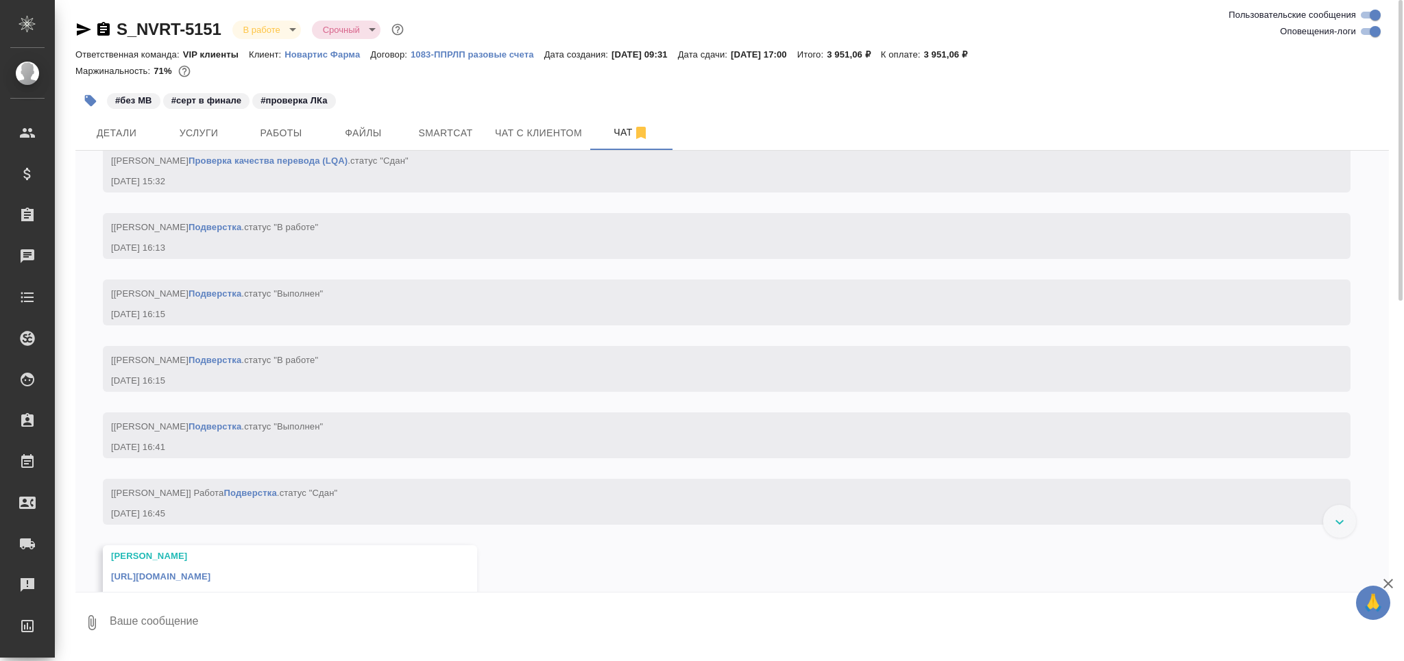
click at [132, 626] on textarea at bounding box center [748, 623] width 1280 height 47
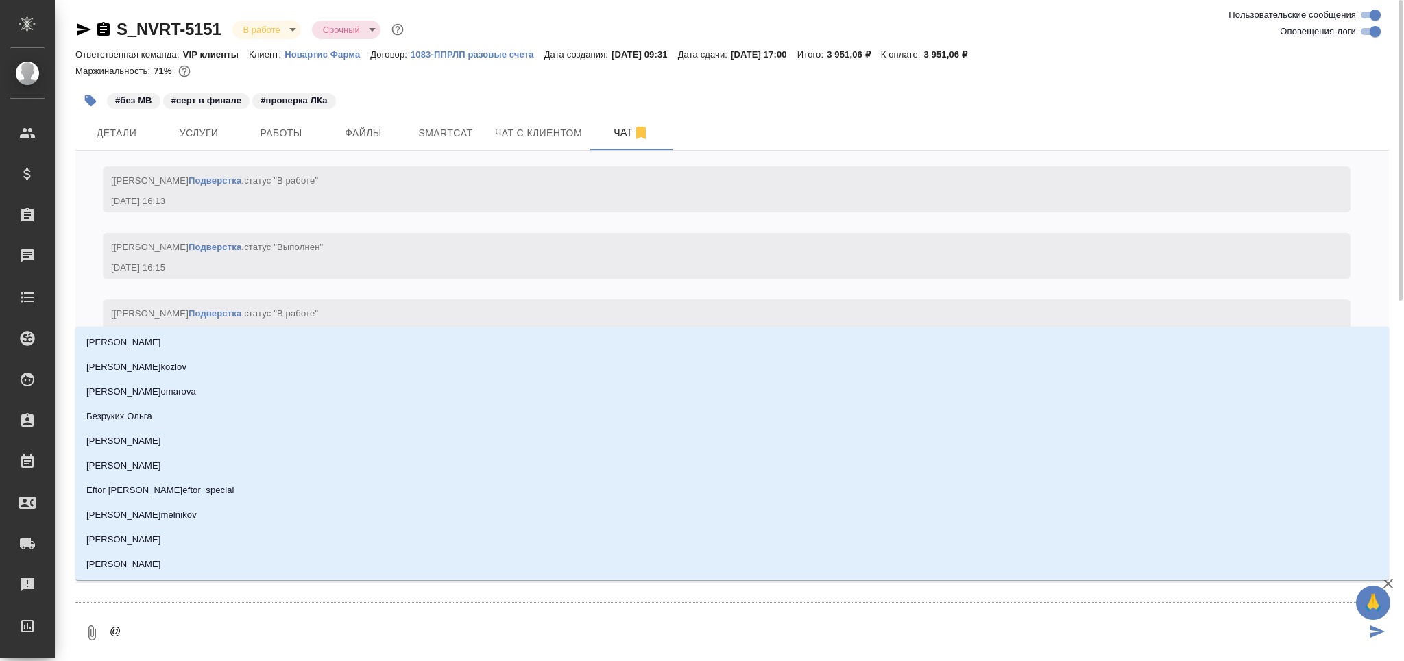
type textarea "@д"
type input "д"
type textarea "@ди"
type input "ди"
type textarea "@дил"
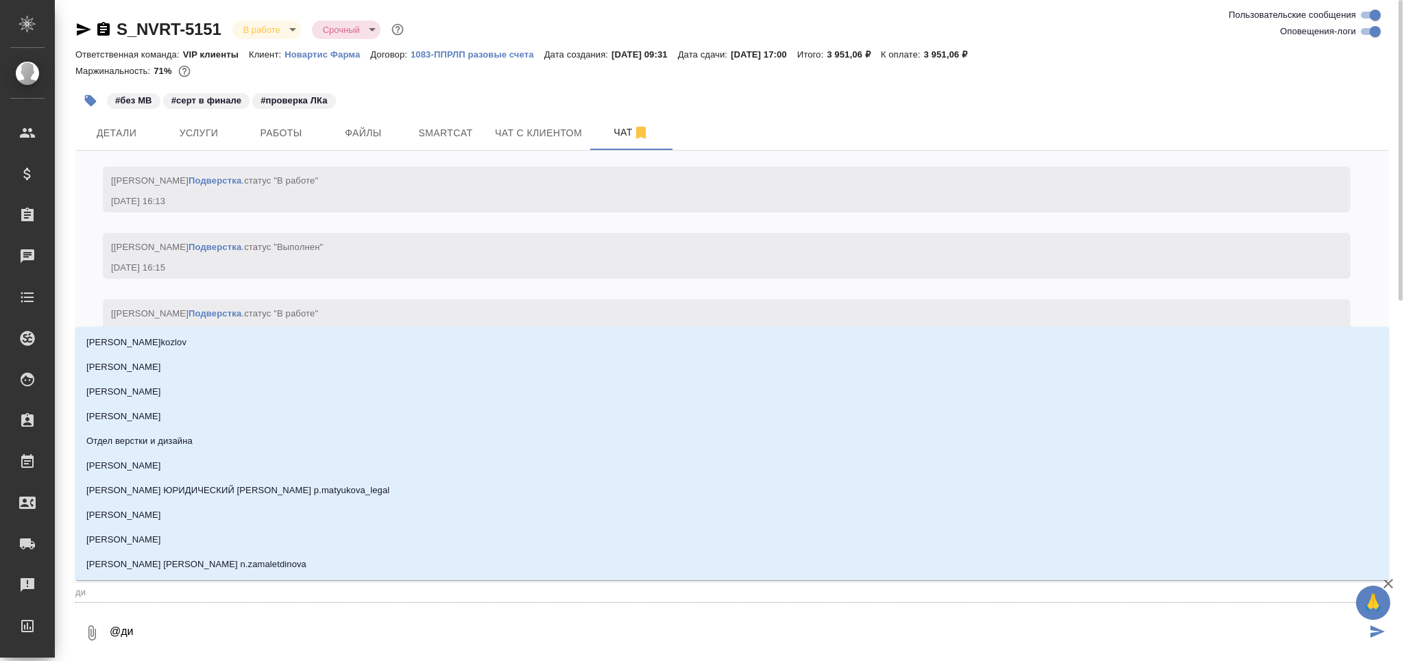
type input "дил"
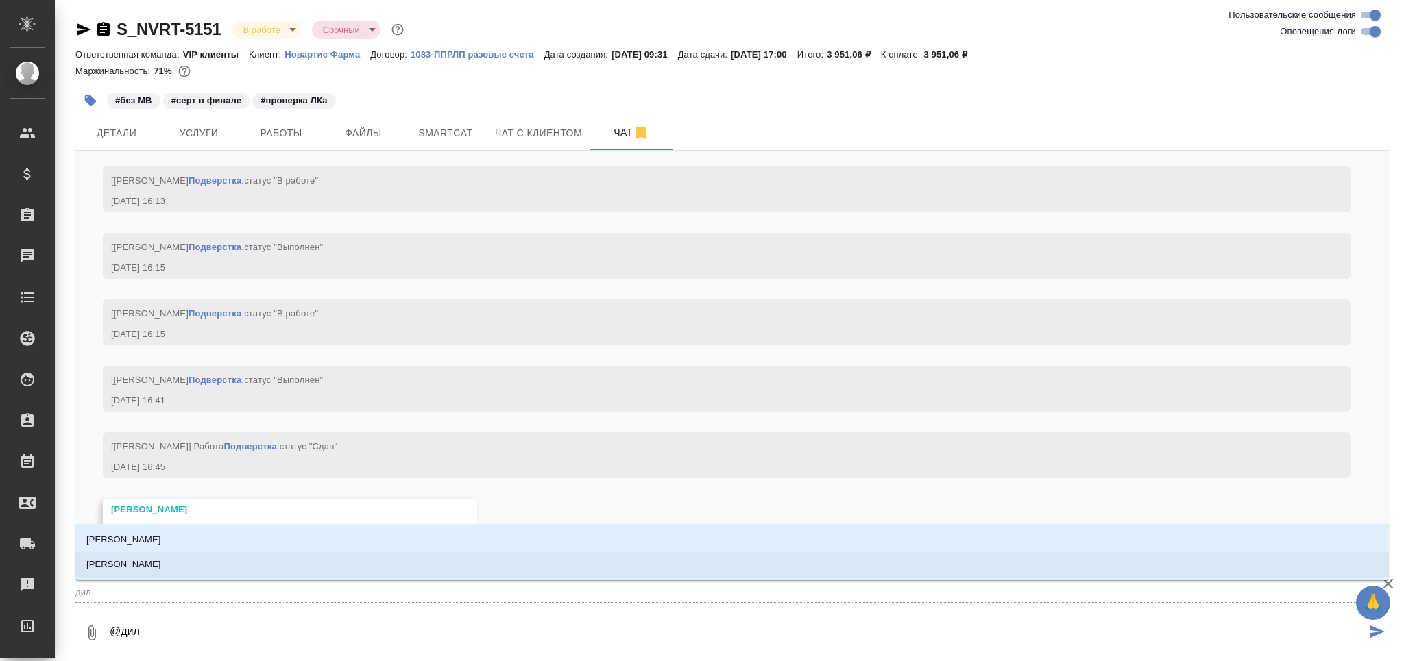
click at [181, 573] on li "Сайдашева Диляра" at bounding box center [731, 564] width 1313 height 25
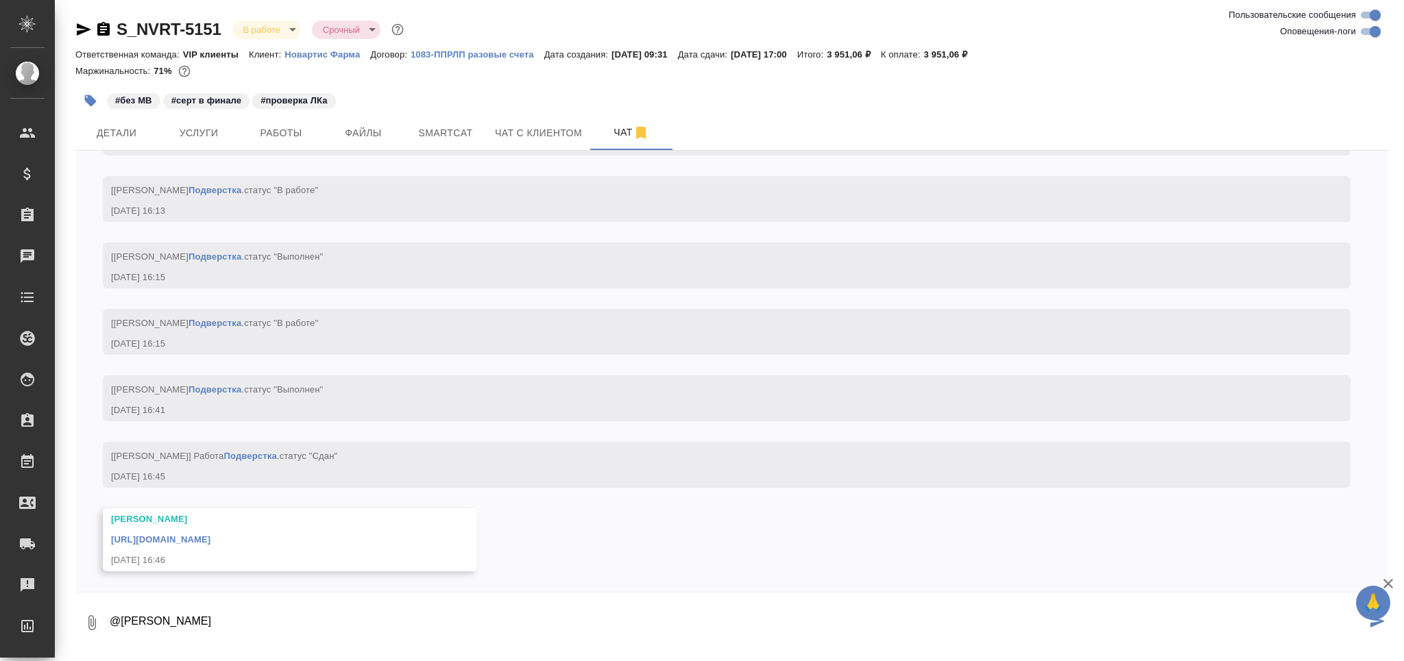
type textarea "@Сайдашева Диляра сдаюсь"
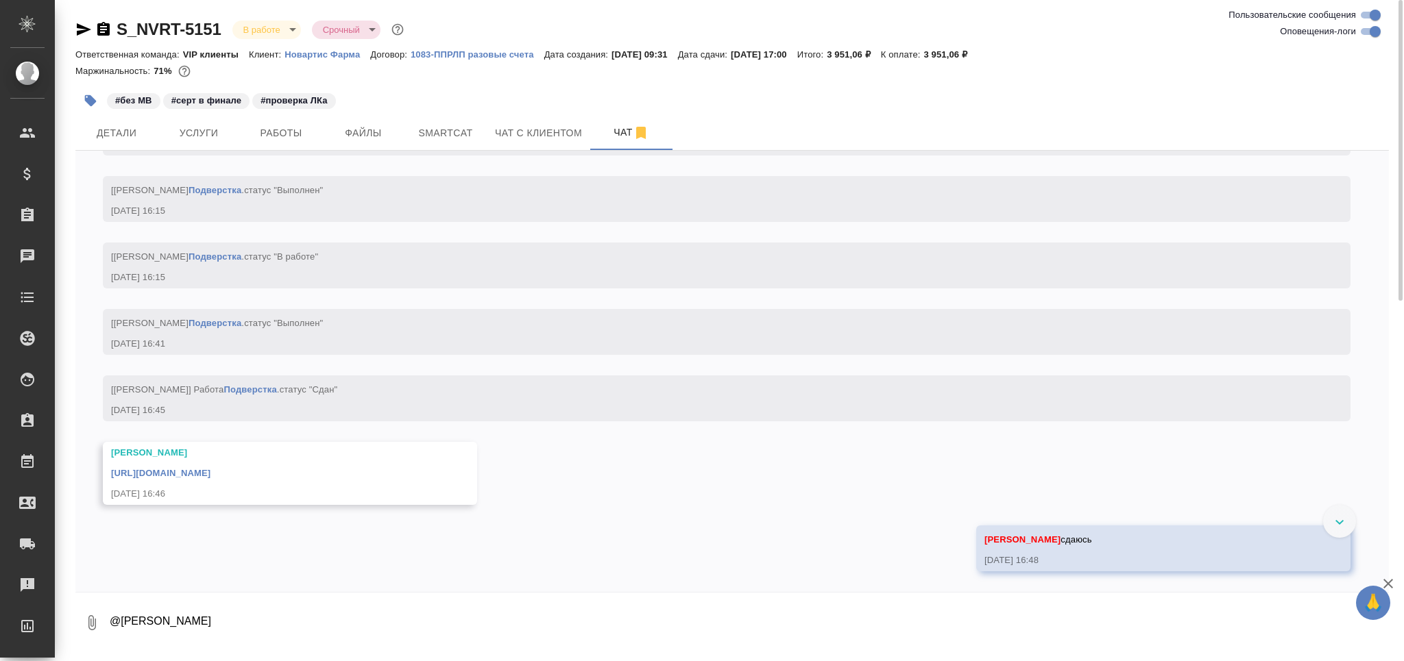
scroll to position [5973, 0]
click at [312, 143] on button "Работы" at bounding box center [281, 133] width 82 height 34
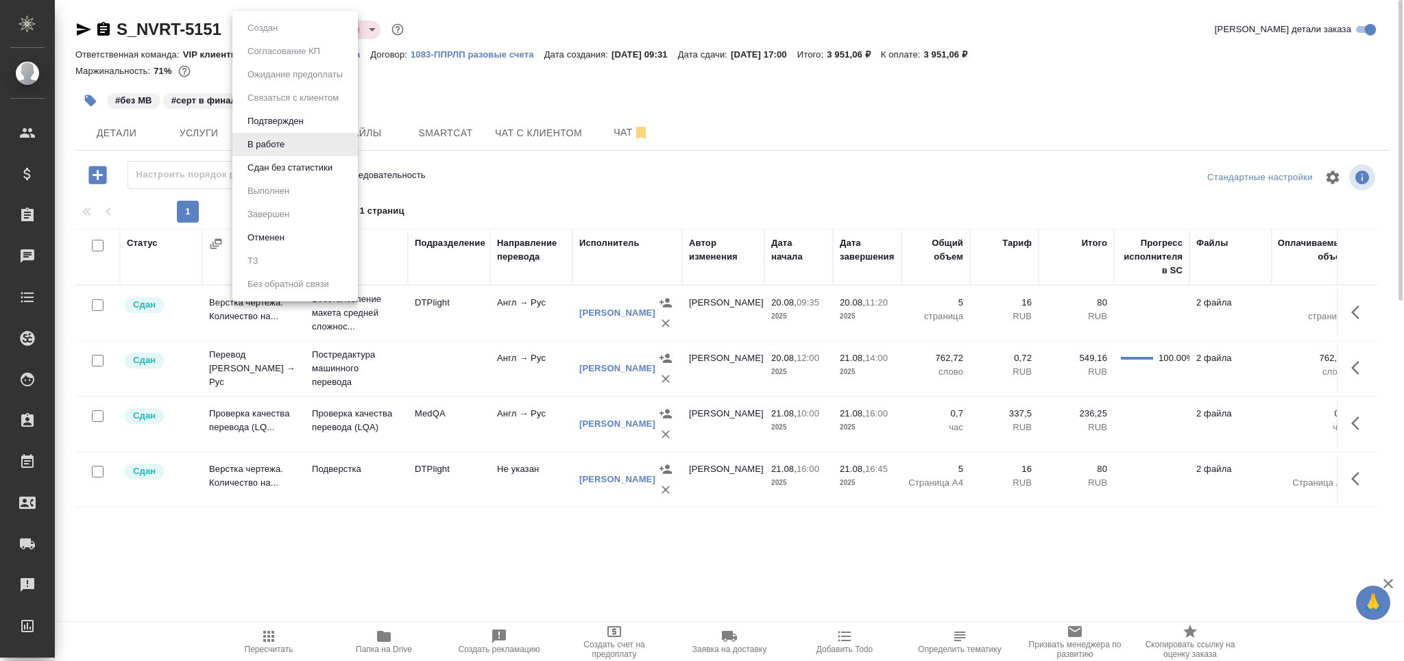
click at [268, 29] on body "🙏 .cls-1 fill:#fff; AWATERA Grabko Mariya Клиенты Спецификации Заказы 0 Чаты To…" at bounding box center [702, 386] width 1404 height 772
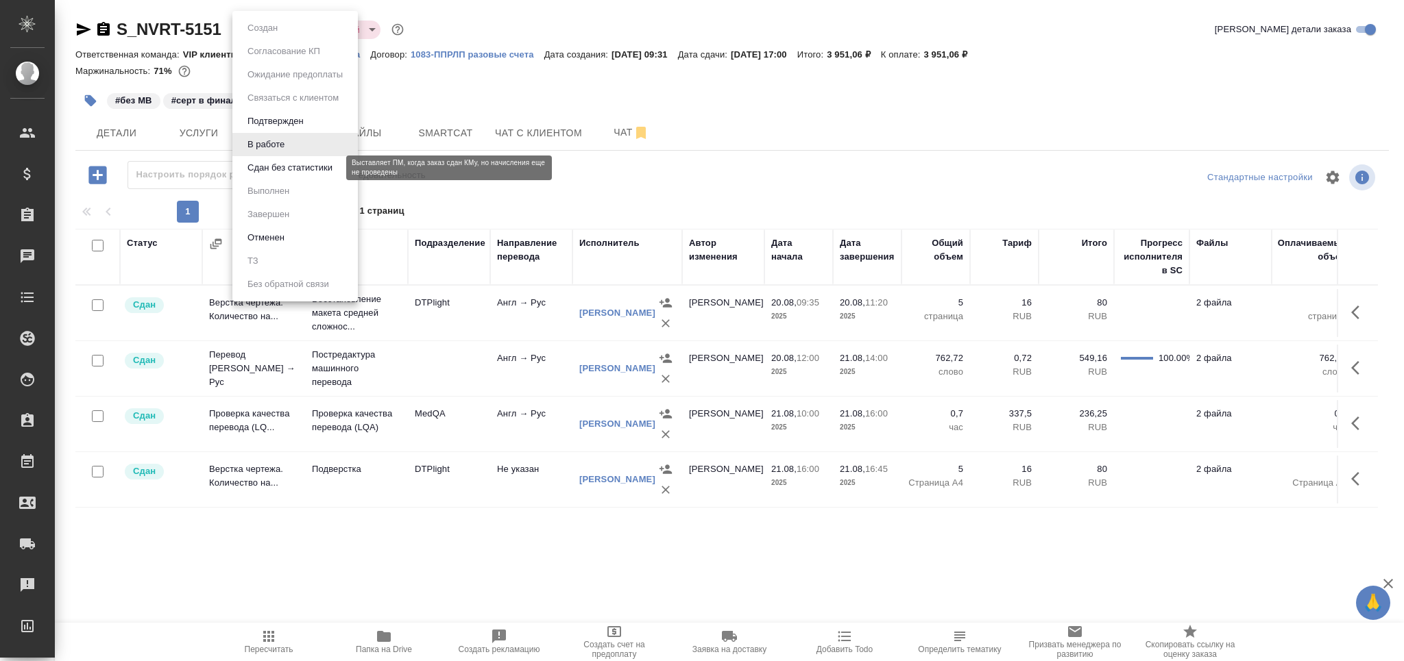
click at [272, 172] on button "Сдан без статистики" at bounding box center [289, 167] width 93 height 15
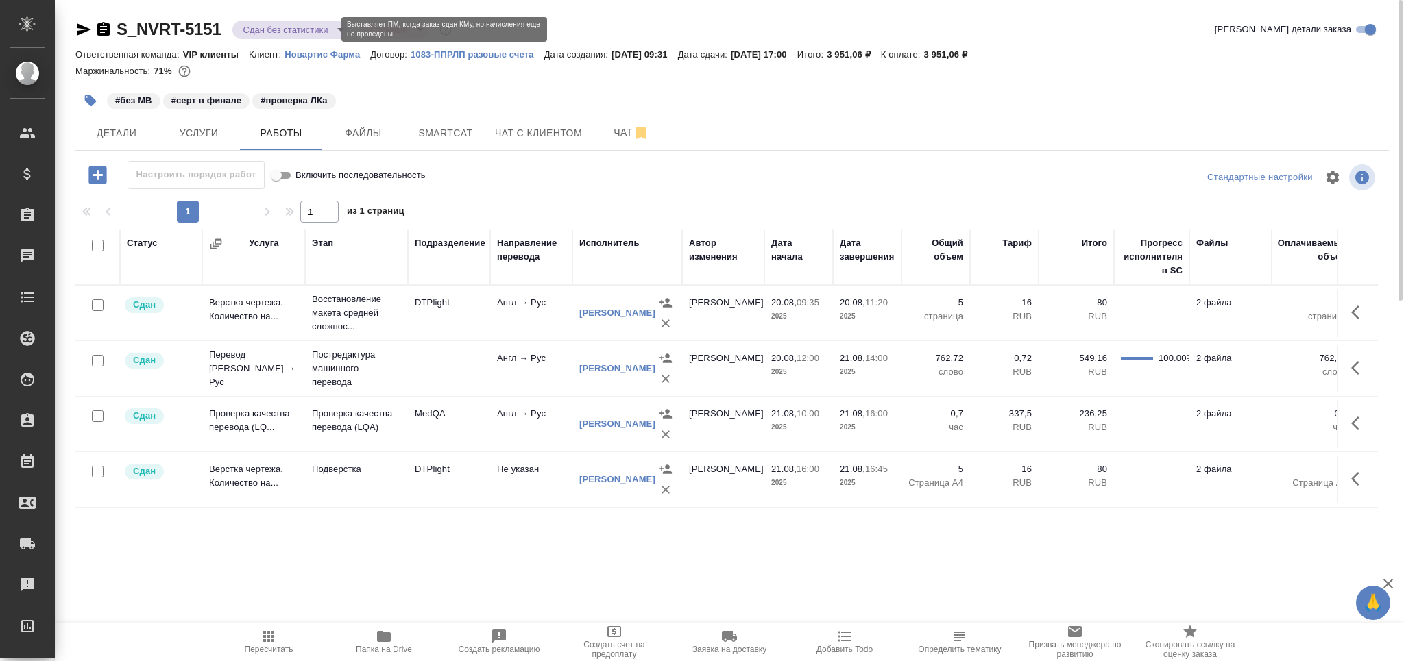
click at [276, 29] on body "🙏 .cls-1 fill:#fff; AWATERA Grabko Mariya Клиенты Спецификации Заказы 0 Чаты To…" at bounding box center [702, 386] width 1404 height 772
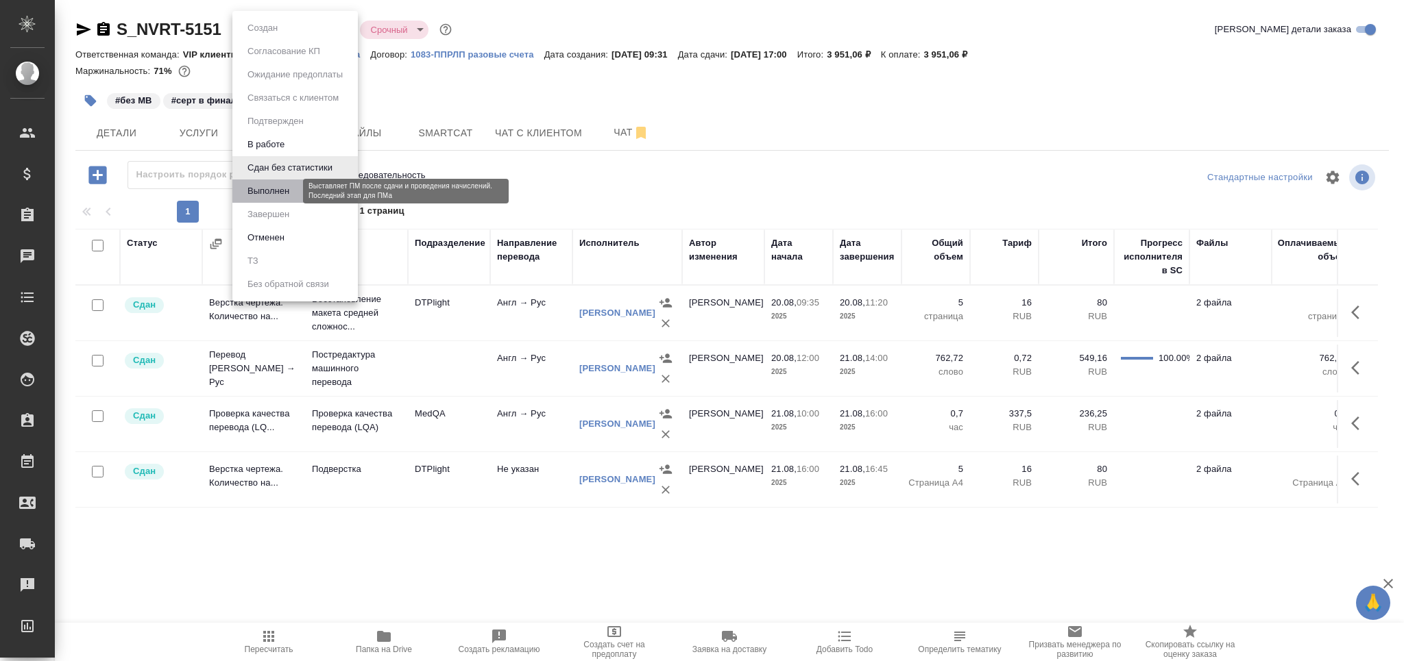
click at [271, 185] on button "Выполнен" at bounding box center [268, 191] width 50 height 15
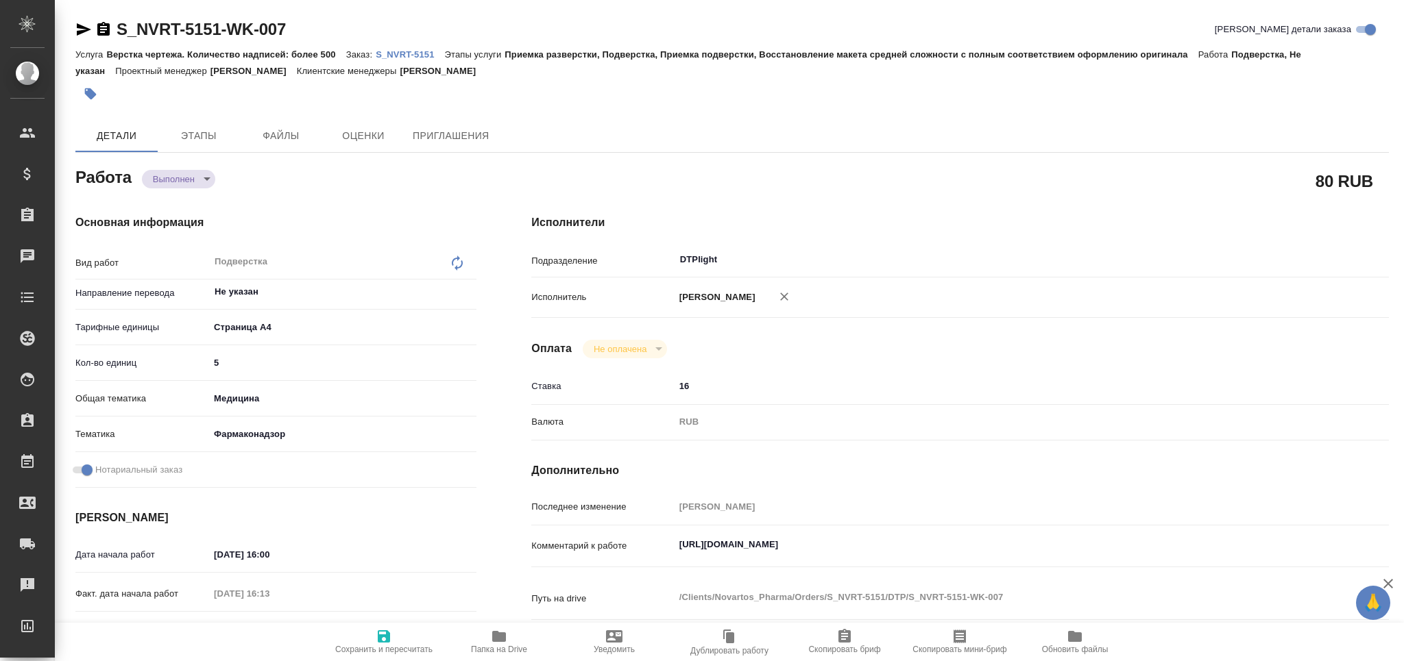
type textarea "x"
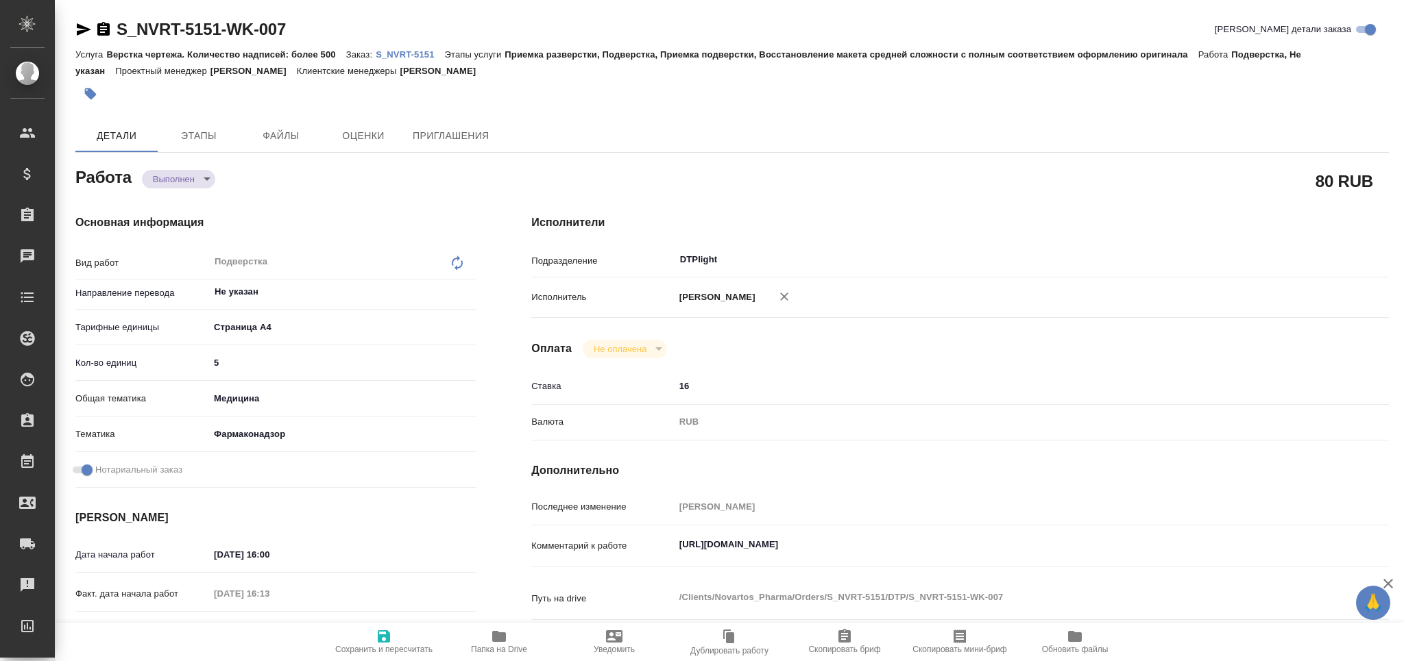
type textarea "x"
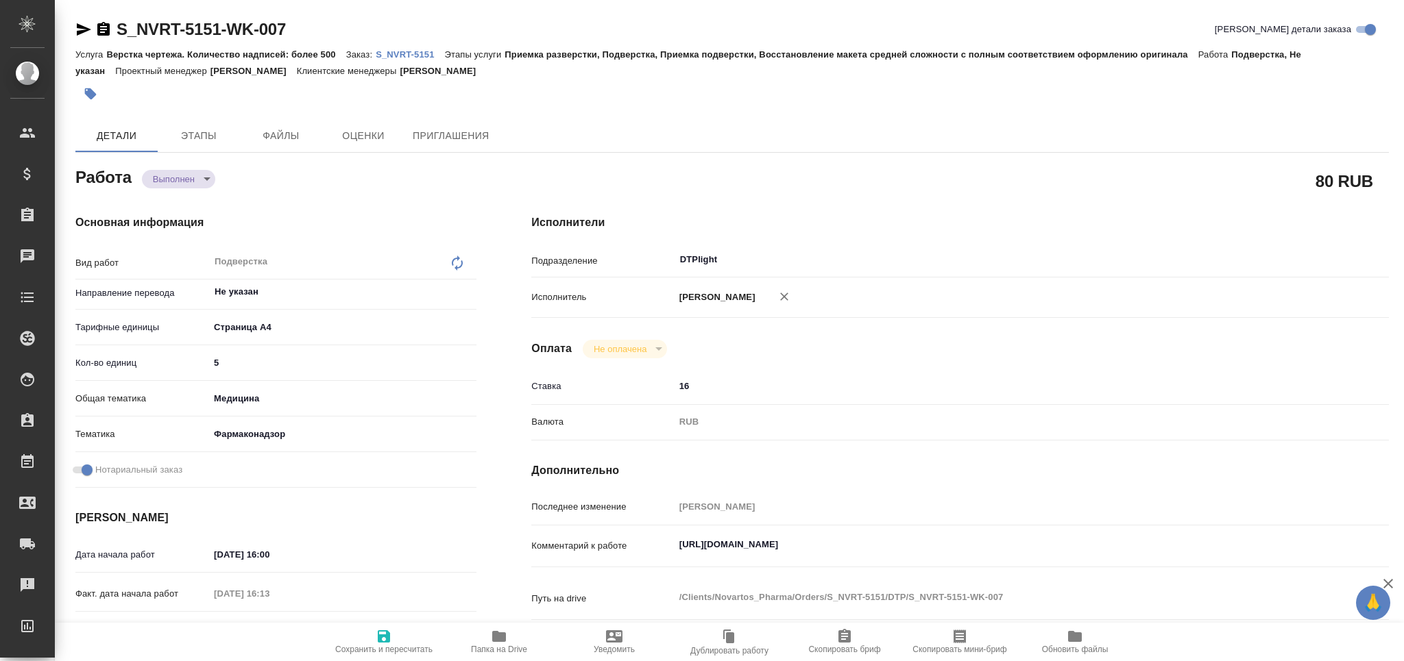
type textarea "x"
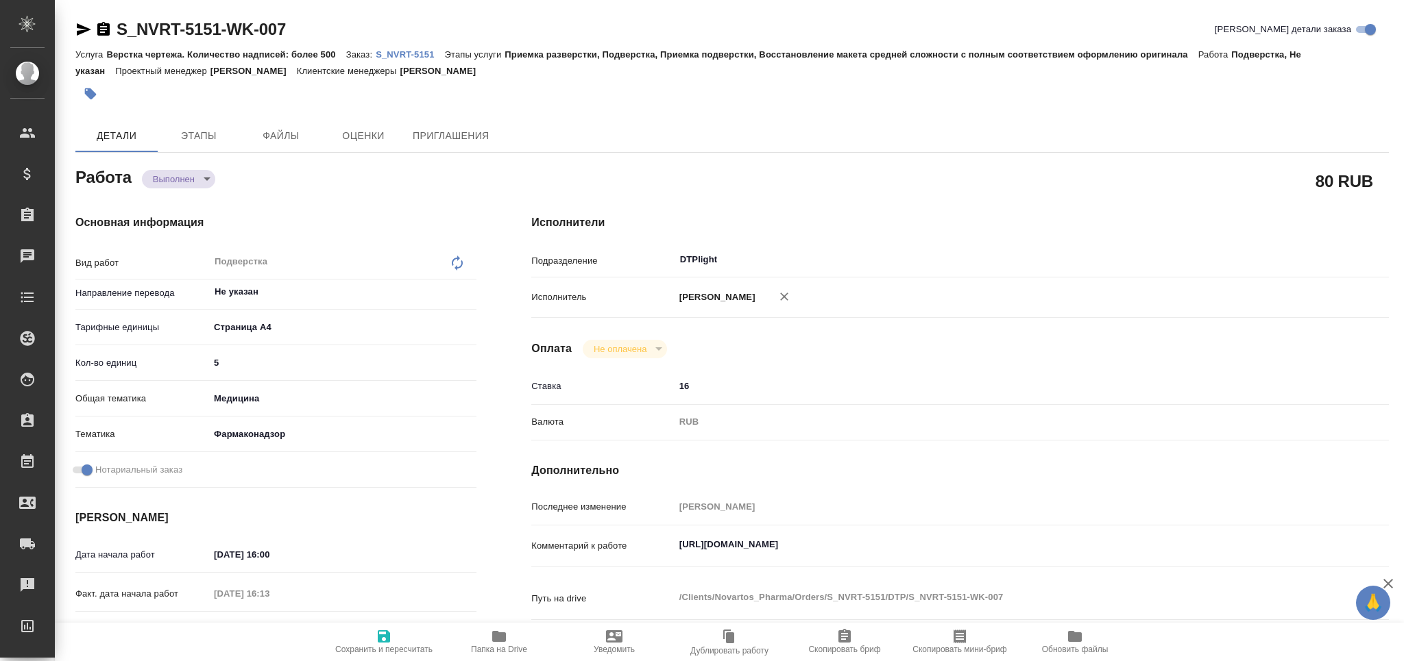
type textarea "x"
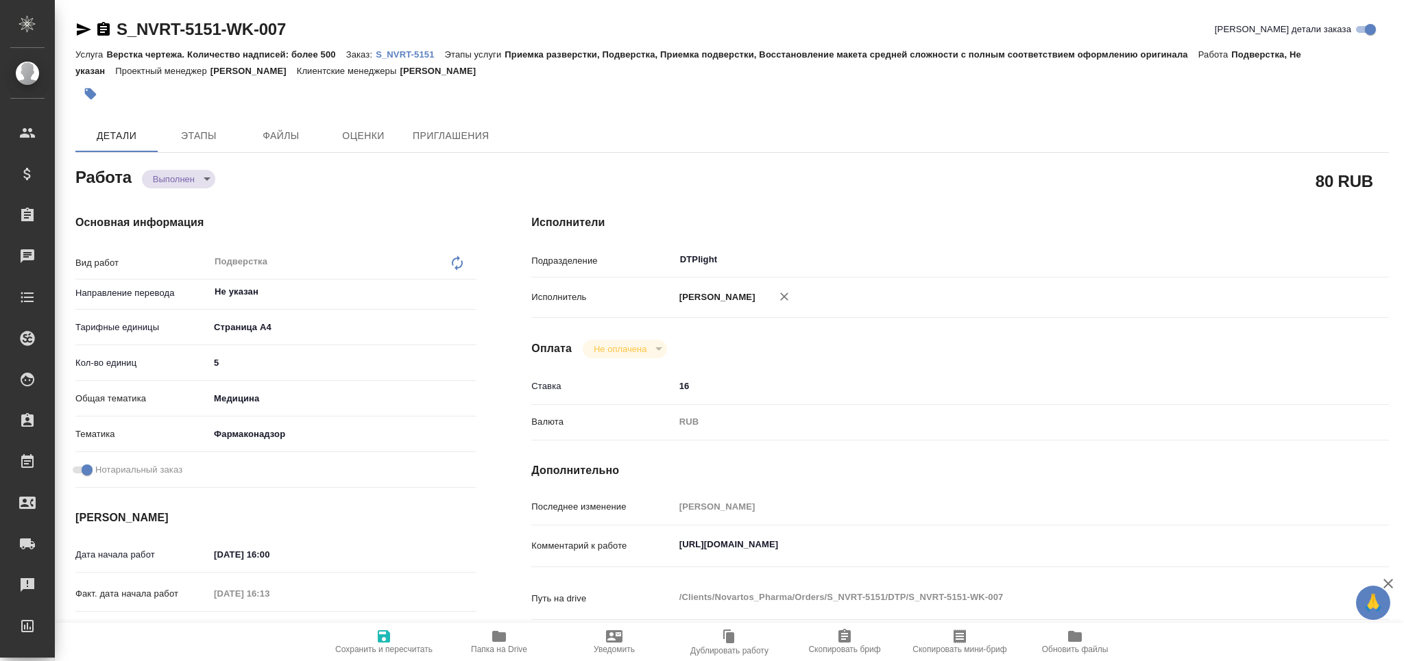
type textarea "x"
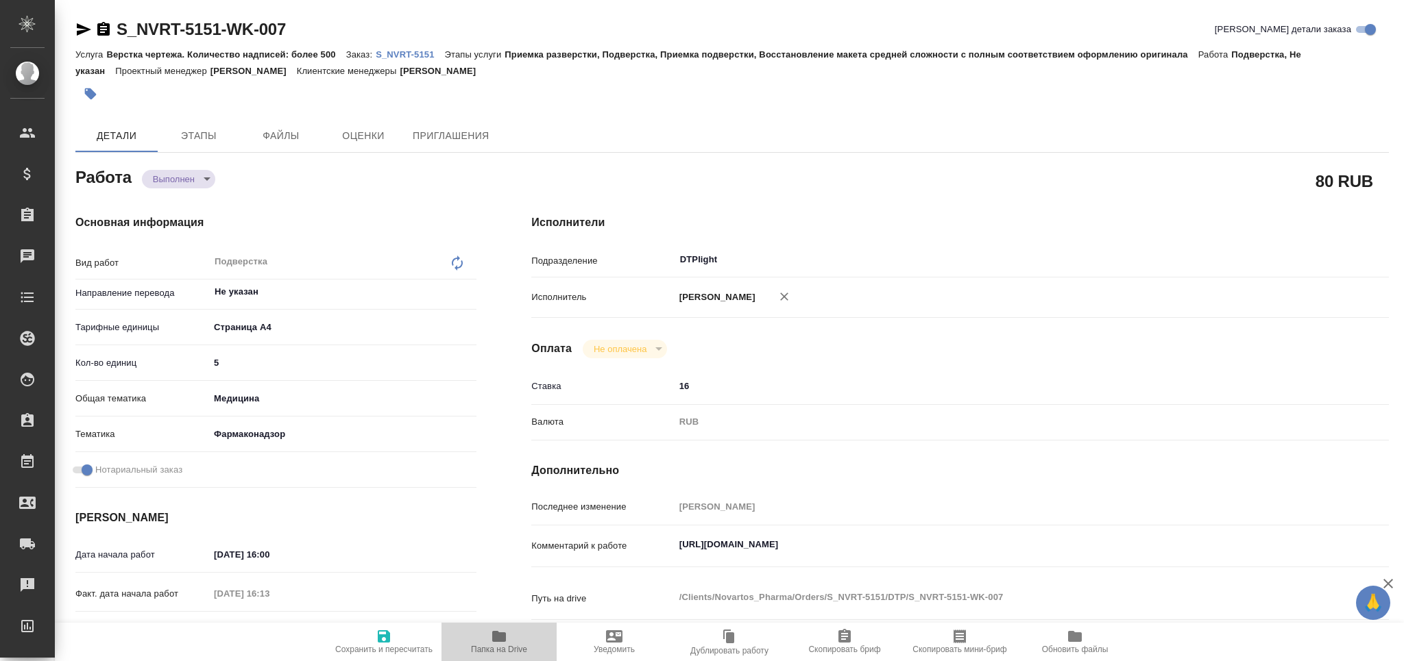
click at [509, 652] on span "Папка на Drive" at bounding box center [499, 650] width 56 height 10
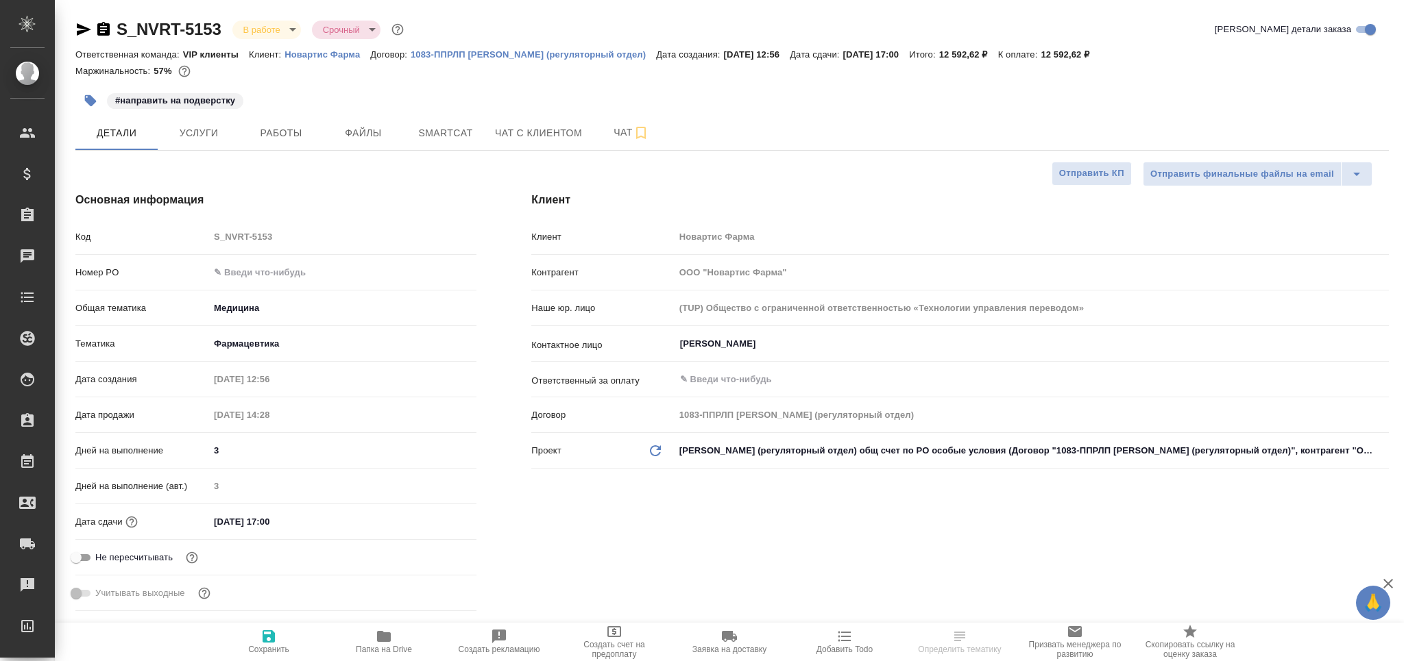
select select "RU"
type textarea "x"
click at [456, 125] on span "Smartcat" at bounding box center [446, 133] width 66 height 17
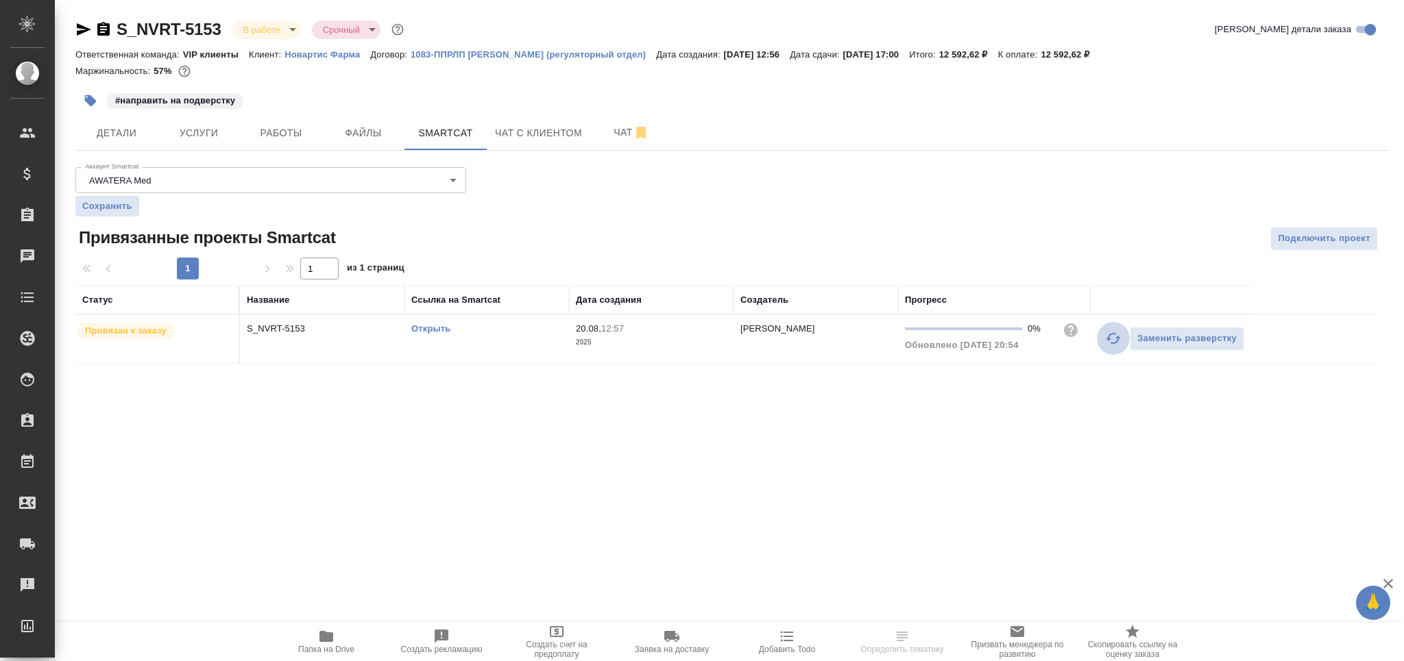
click at [1113, 334] on icon "button" at bounding box center [1113, 338] width 15 height 11
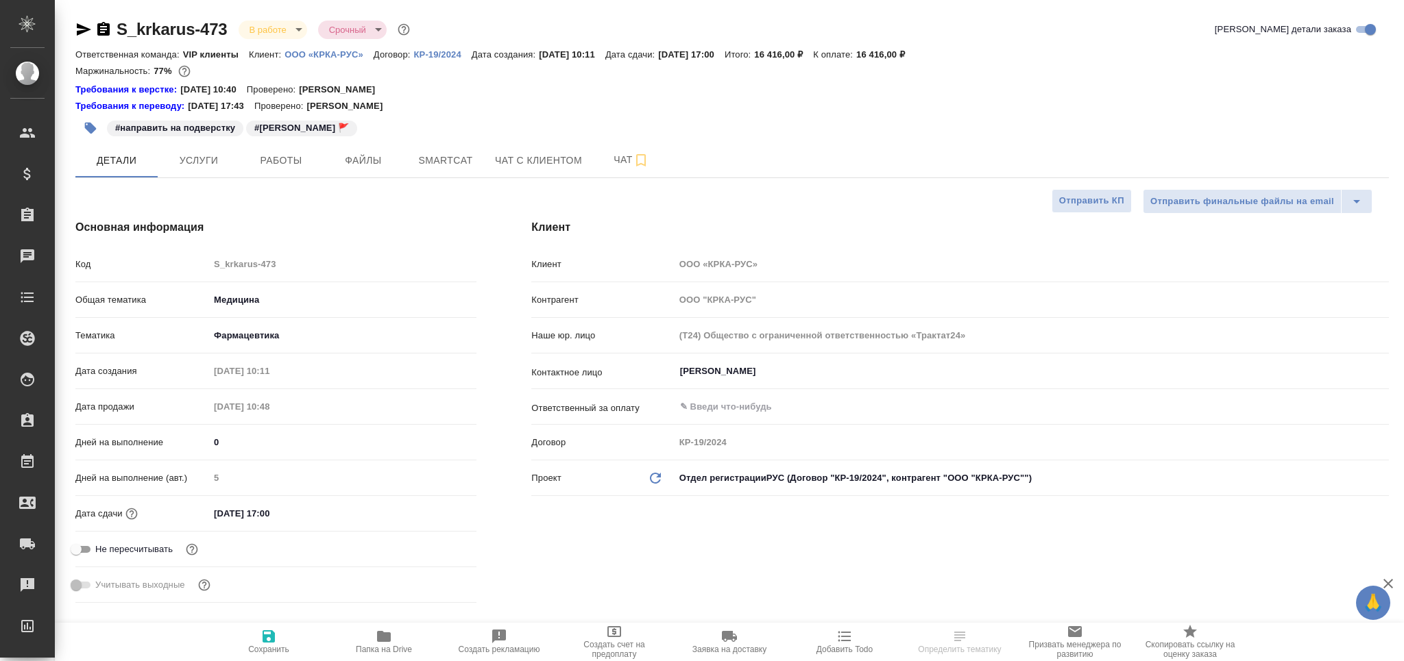
select select "RU"
click at [278, 167] on span "Работы" at bounding box center [281, 160] width 66 height 17
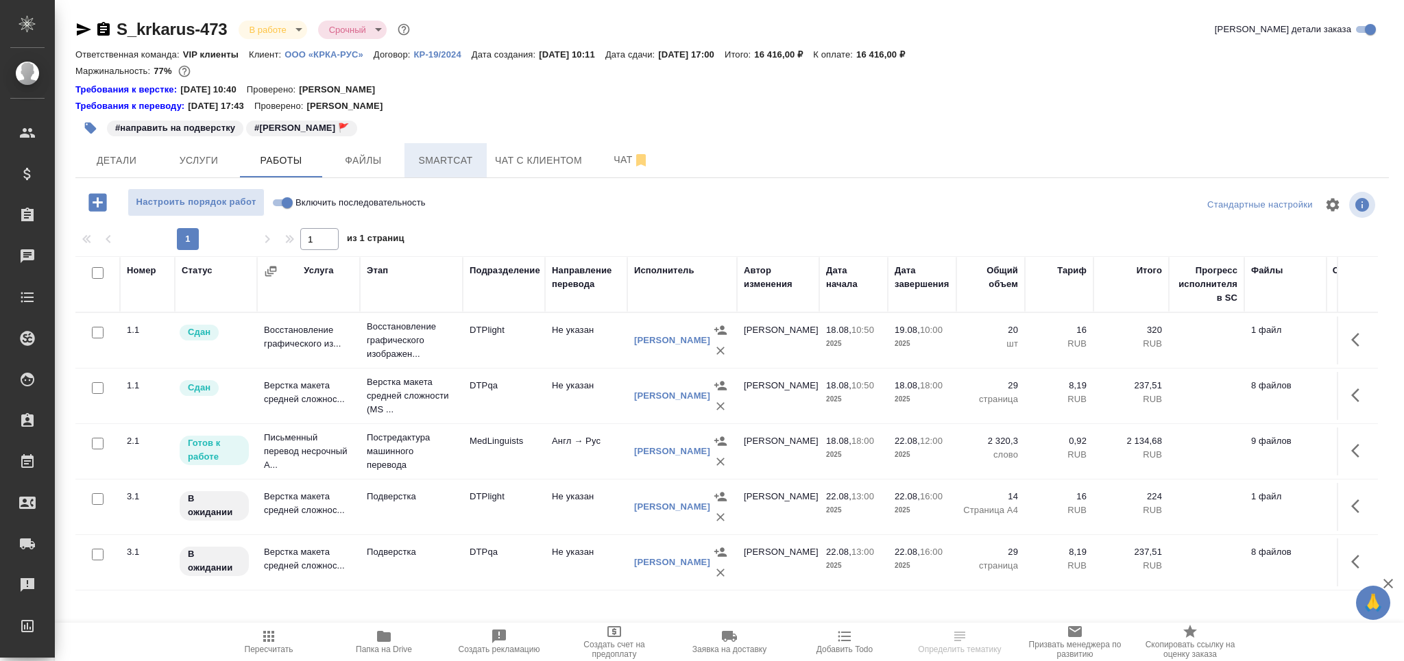
click at [465, 152] on span "Smartcat" at bounding box center [446, 160] width 66 height 17
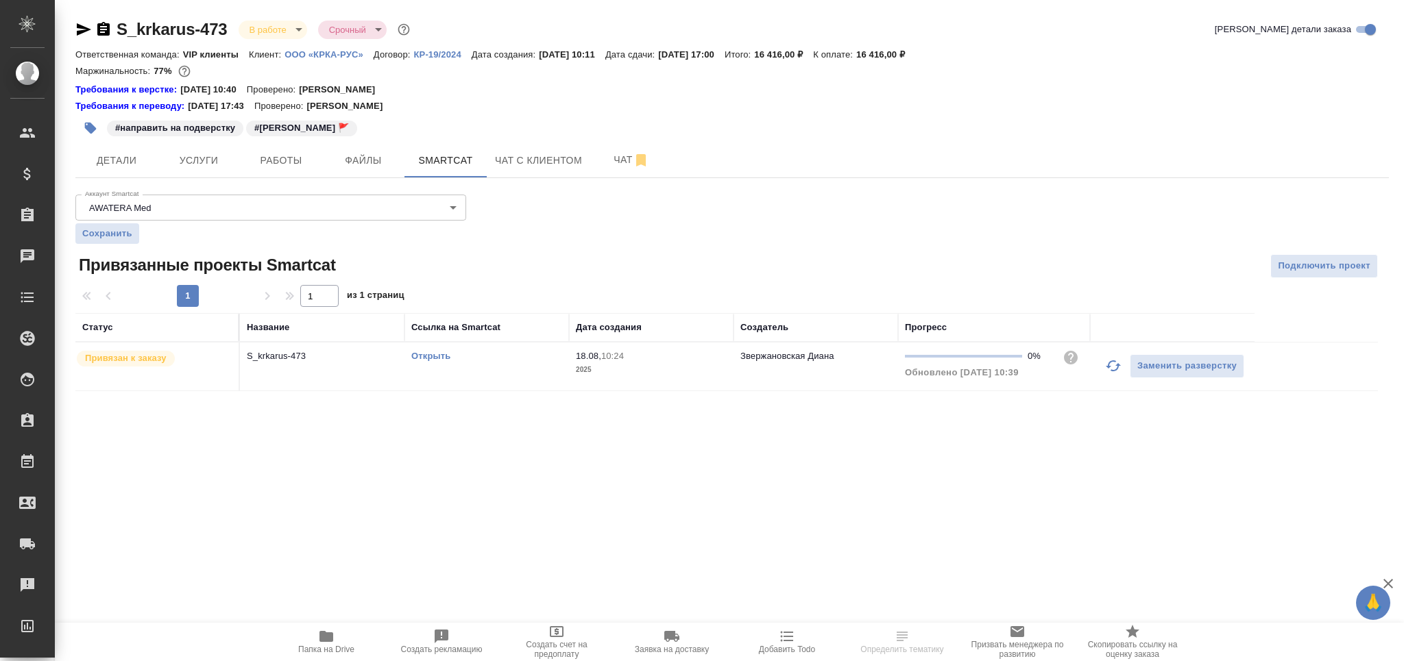
click at [1113, 367] on icon "button" at bounding box center [1113, 366] width 16 height 16
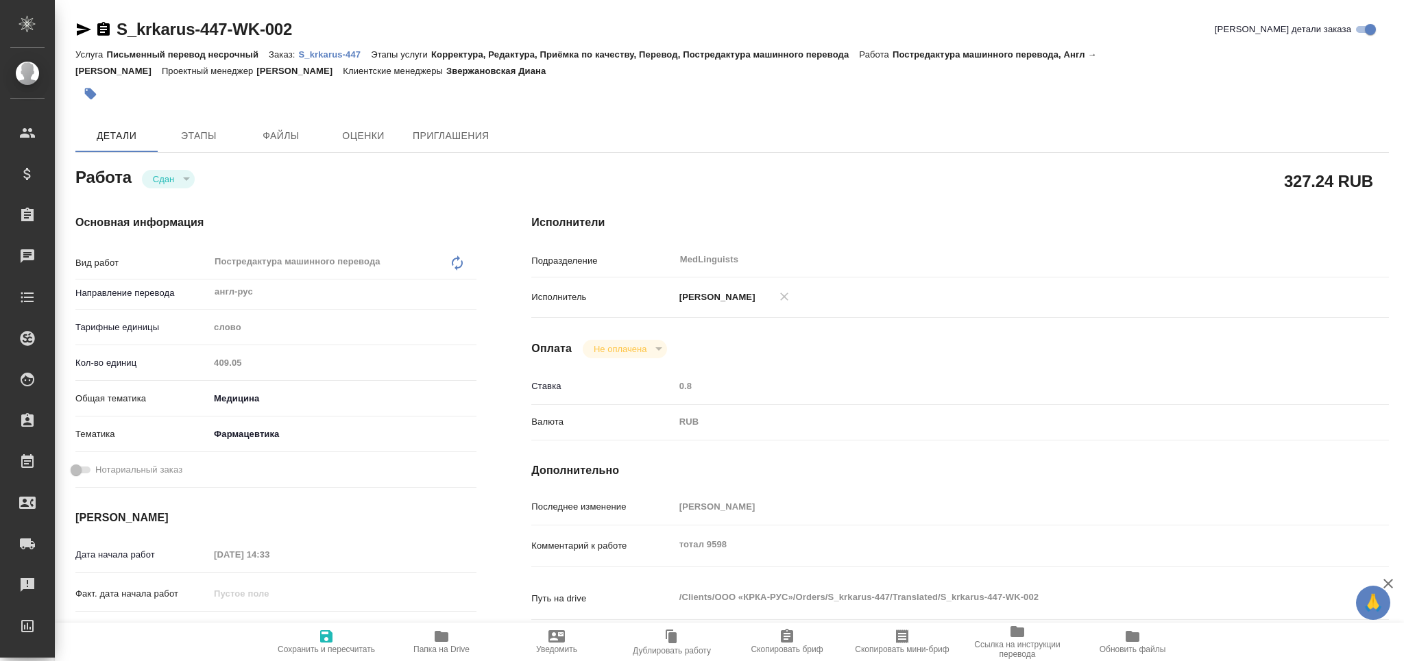
type textarea "x"
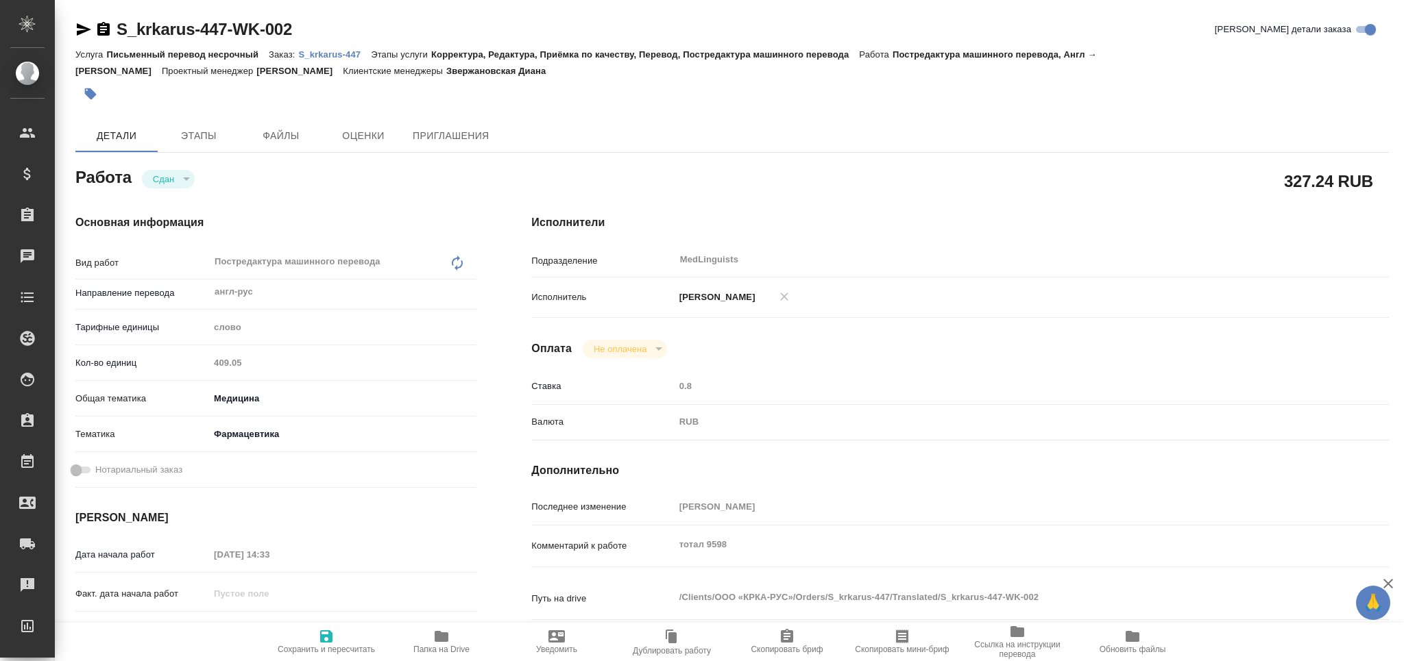
click at [329, 51] on p "S_krkarus-447" at bounding box center [334, 54] width 73 height 10
type textarea "x"
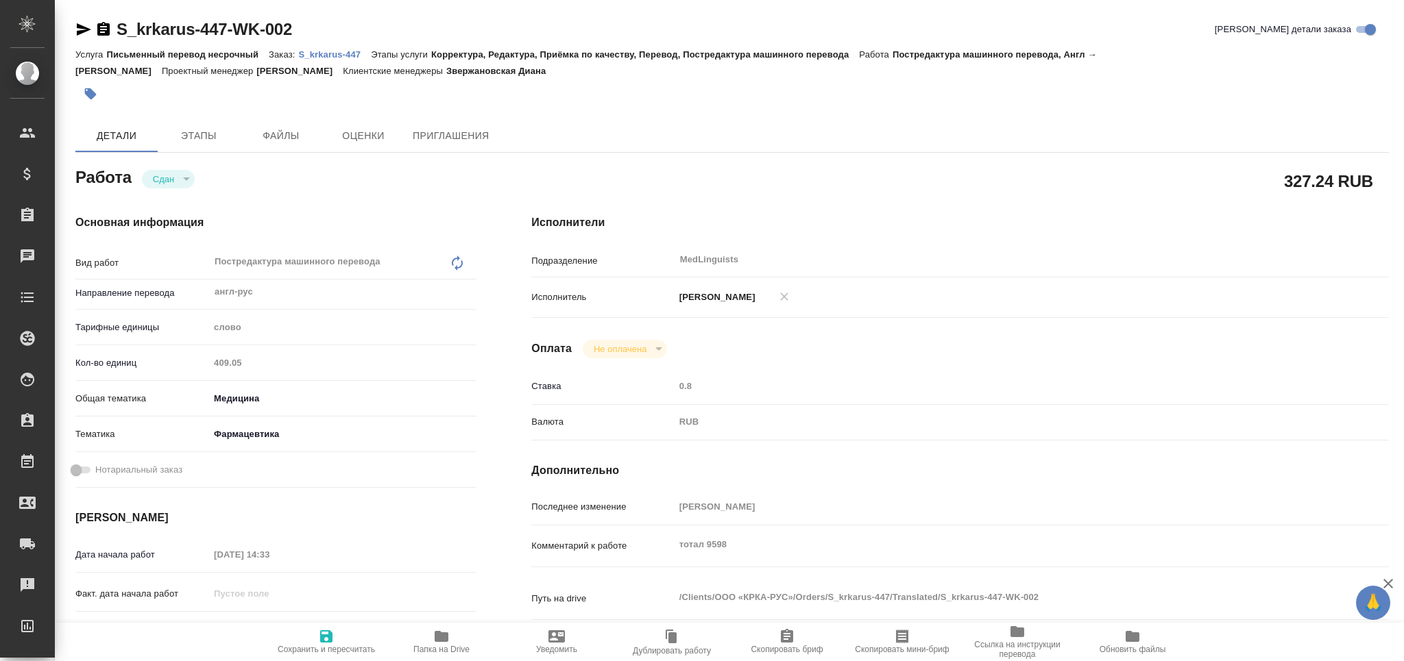
type textarea "x"
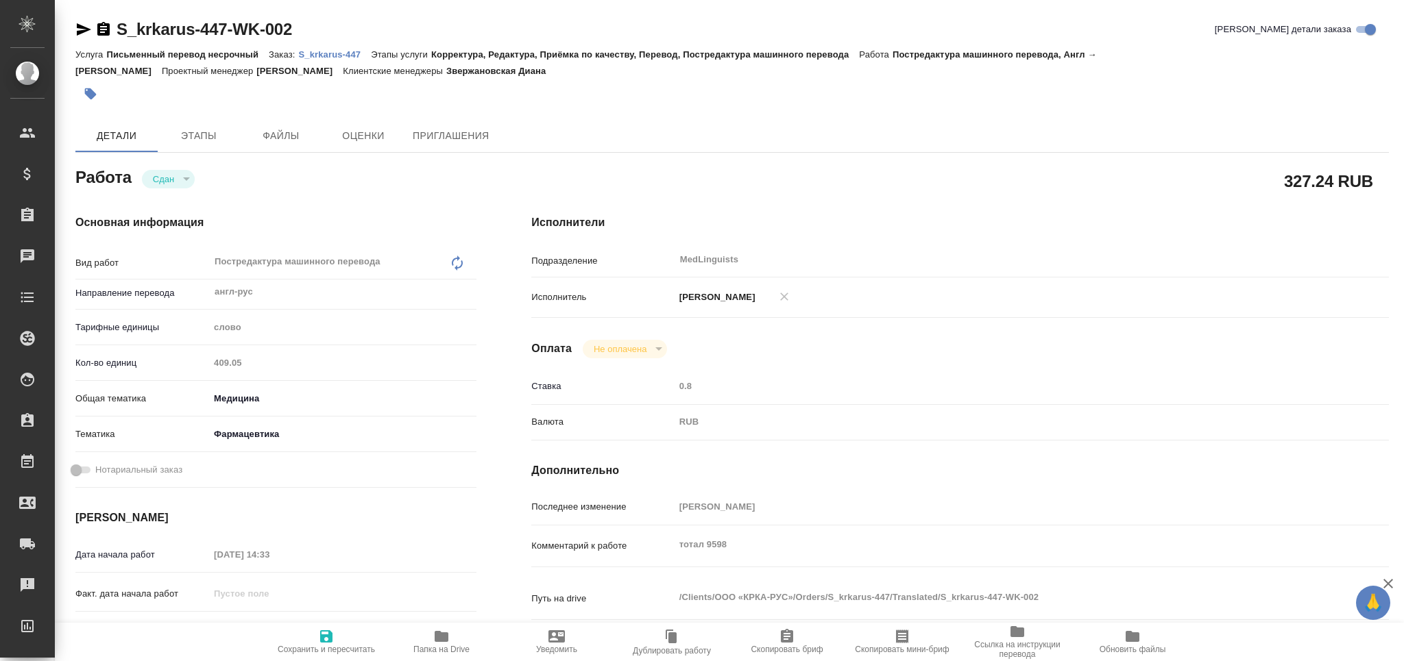
type textarea "x"
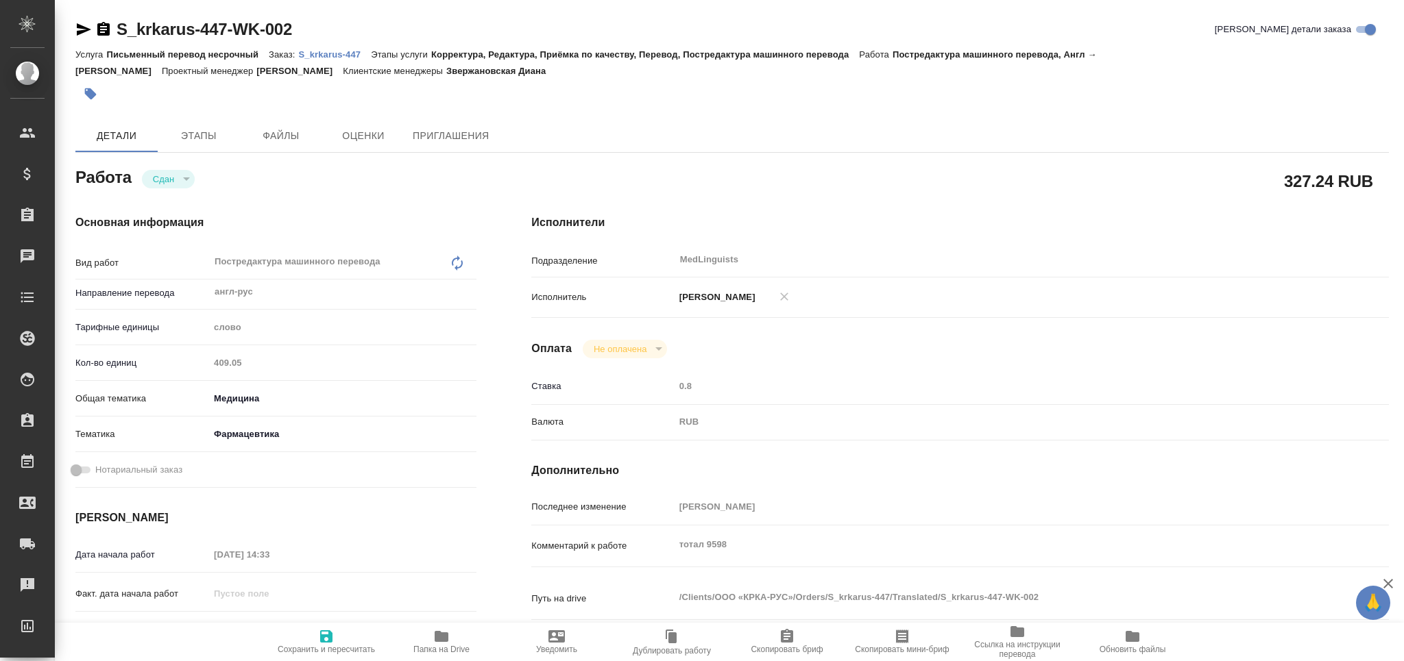
type textarea "x"
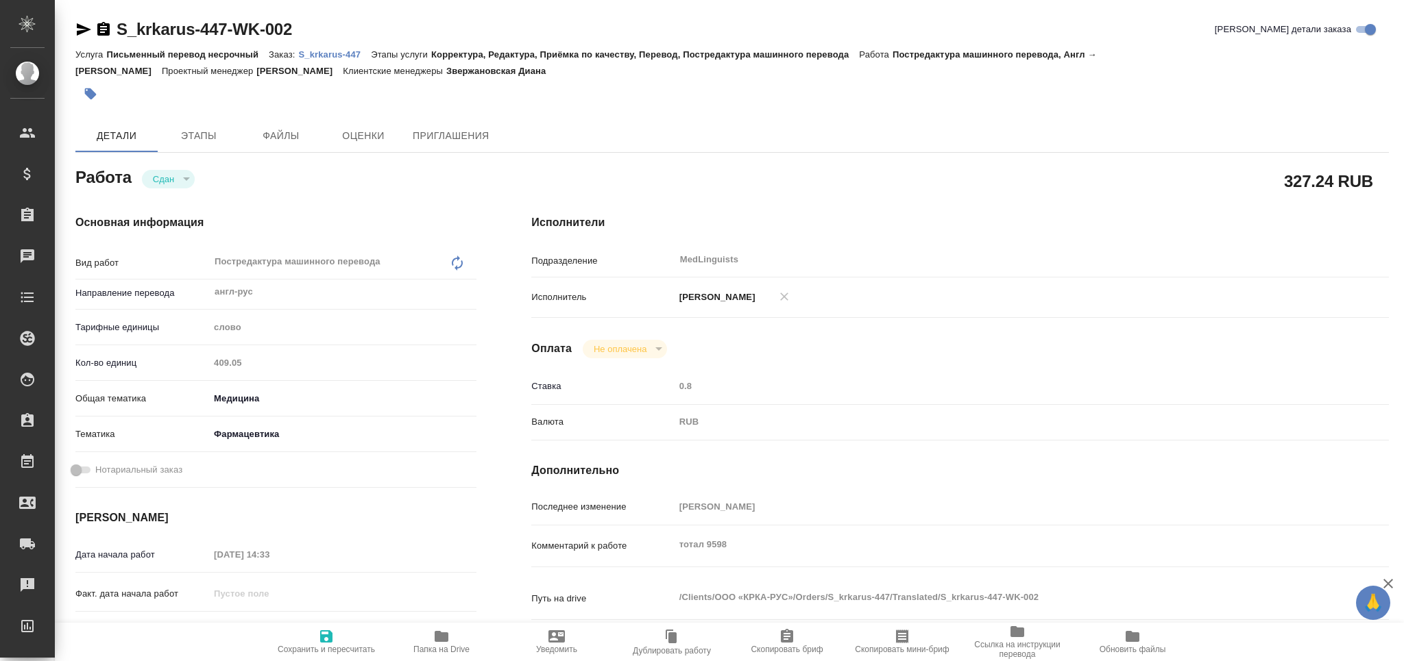
type textarea "x"
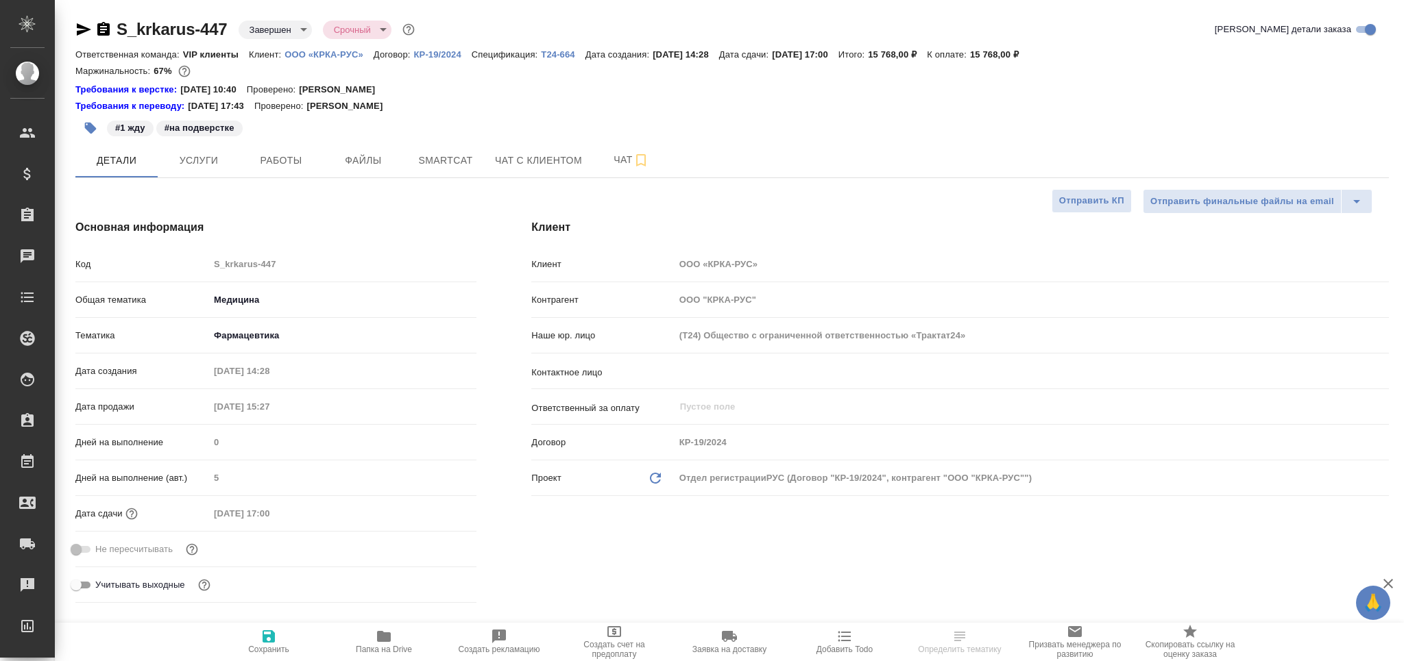
select select "RU"
click at [348, 55] on p "ООО «КРКА-РУС»" at bounding box center [328, 54] width 89 height 10
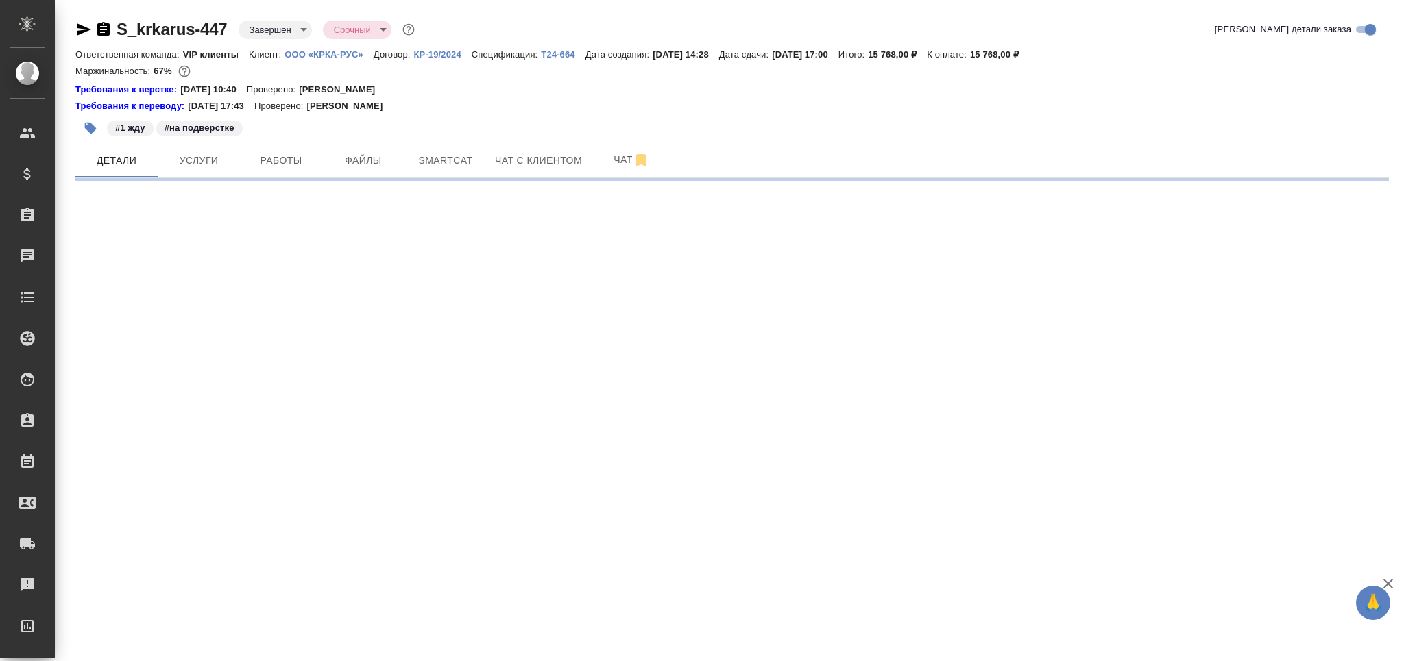
select select "RU"
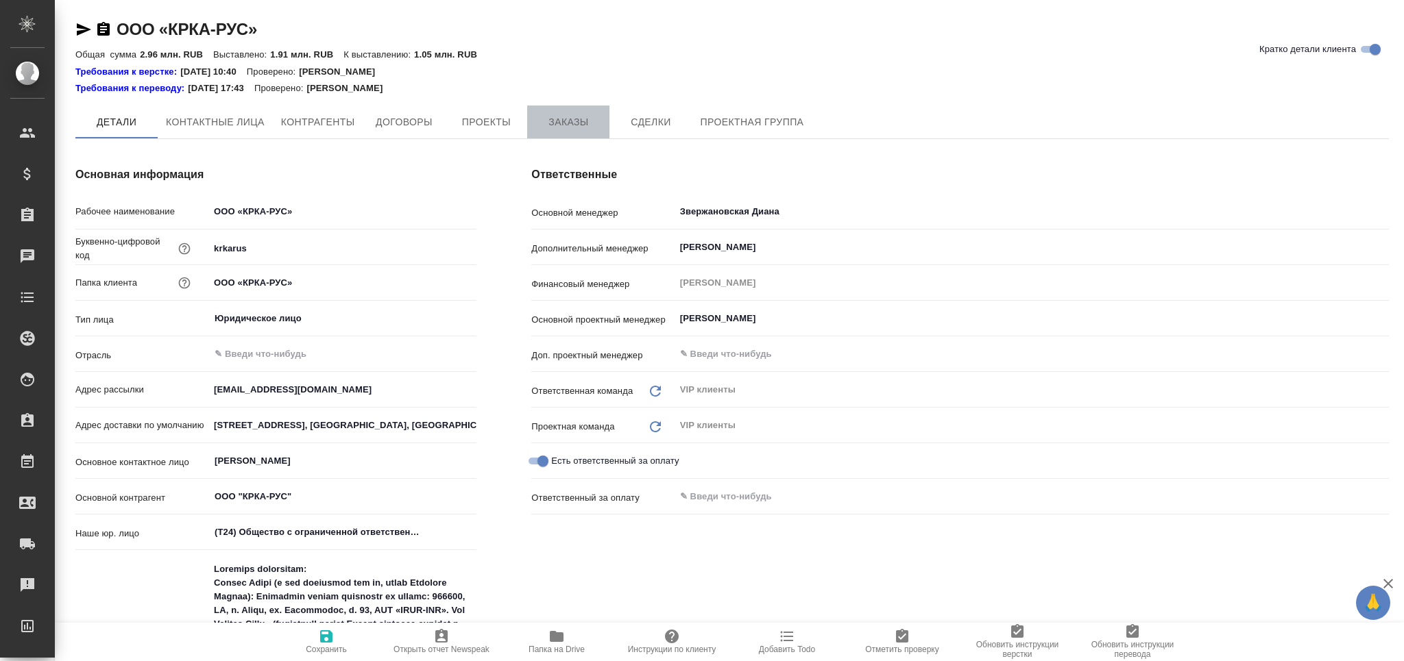
click at [549, 118] on span "Заказы" at bounding box center [568, 122] width 66 height 17
type textarea "x"
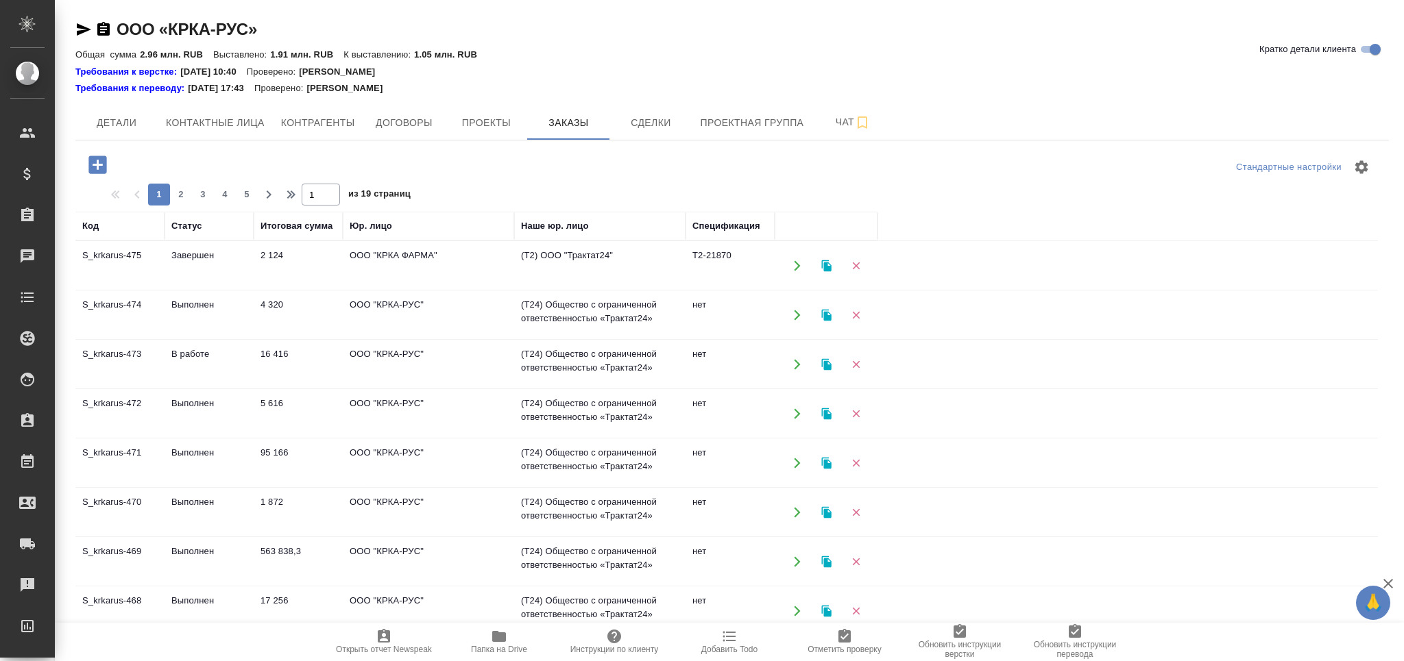
click at [143, 290] on td "S_krkarus-474" at bounding box center [119, 266] width 89 height 48
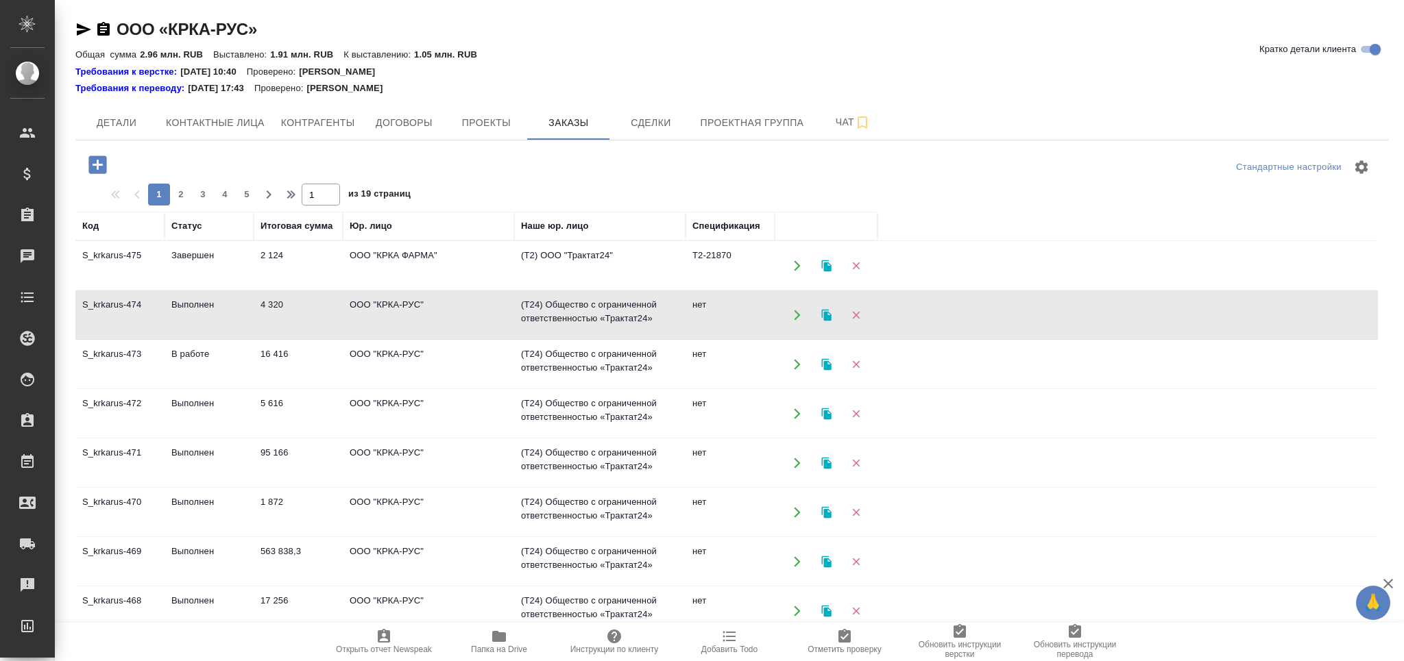
click at [143, 290] on td "S_krkarus-474" at bounding box center [119, 266] width 89 height 48
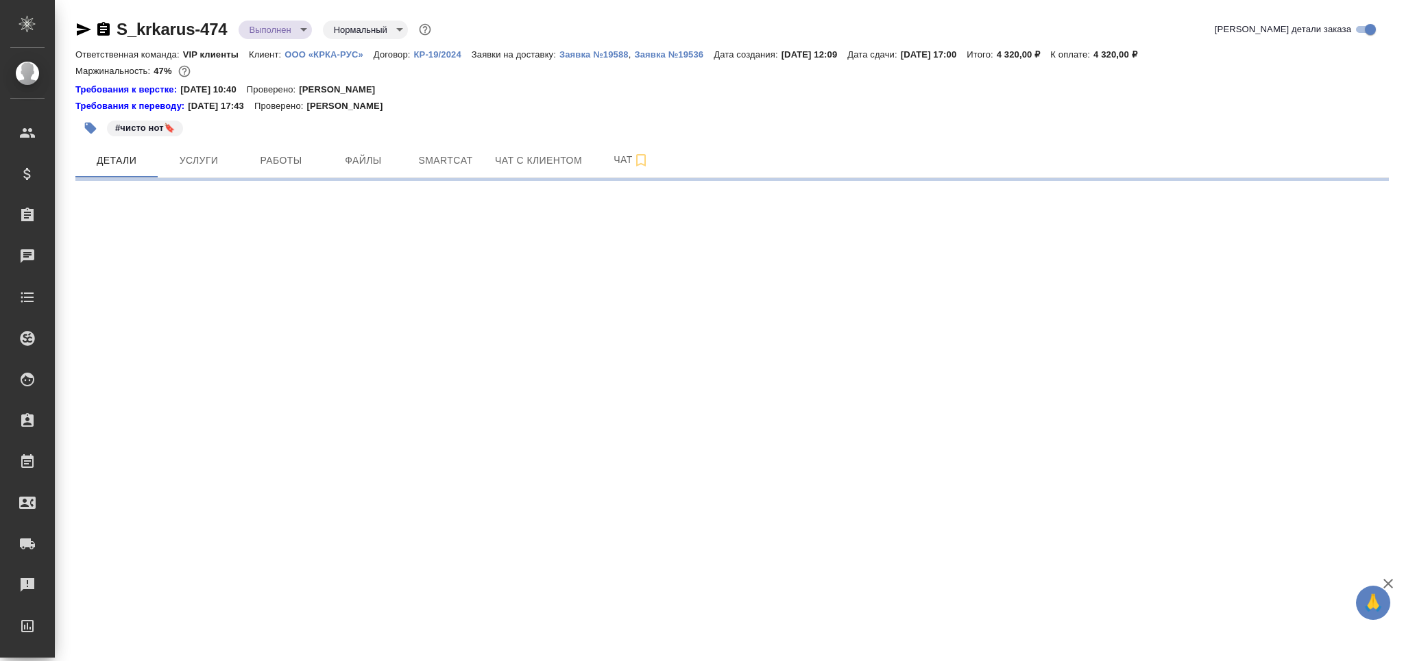
select select "RU"
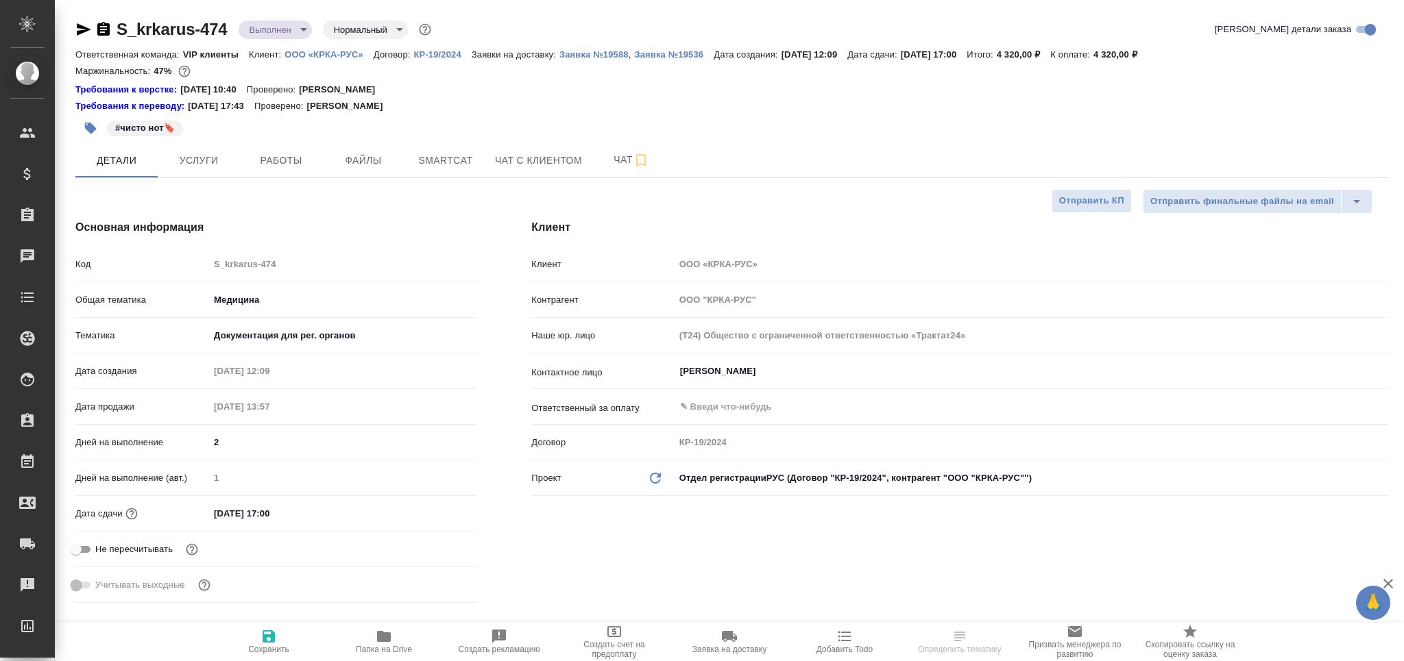
type textarea "x"
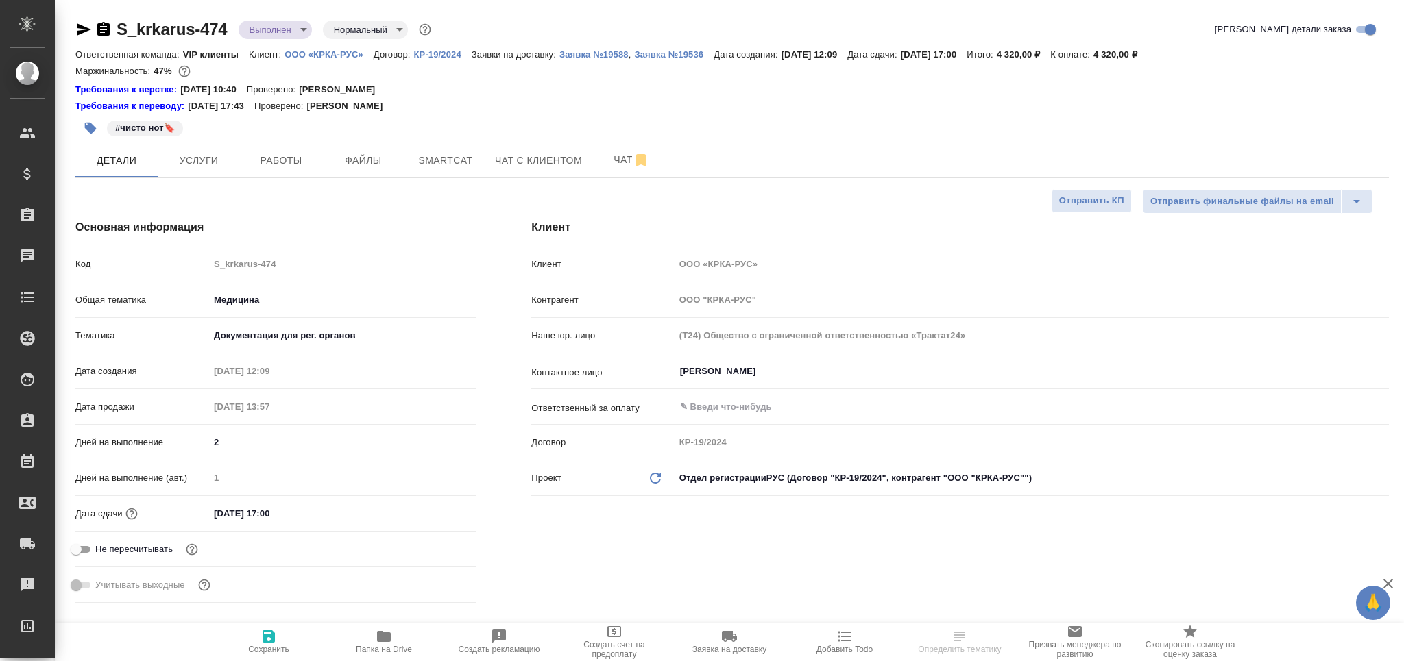
type textarea "x"
click at [78, 24] on icon "button" at bounding box center [84, 29] width 14 height 12
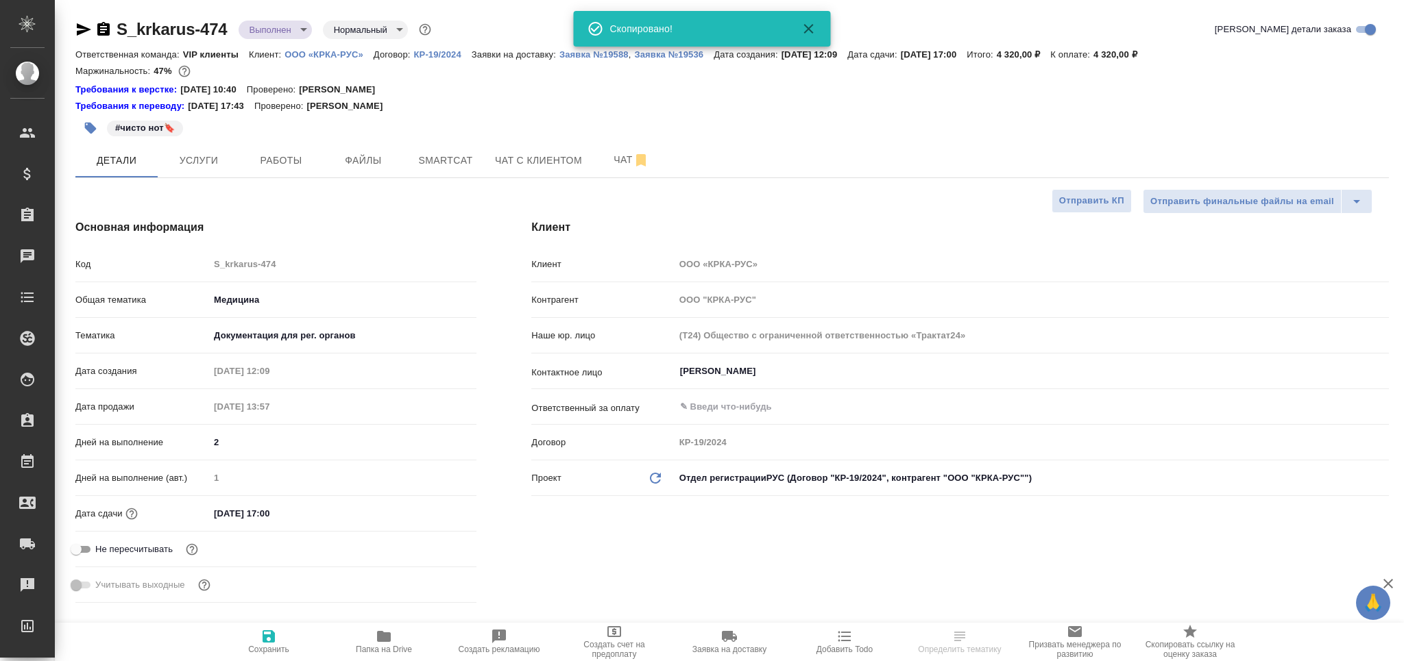
type textarea "x"
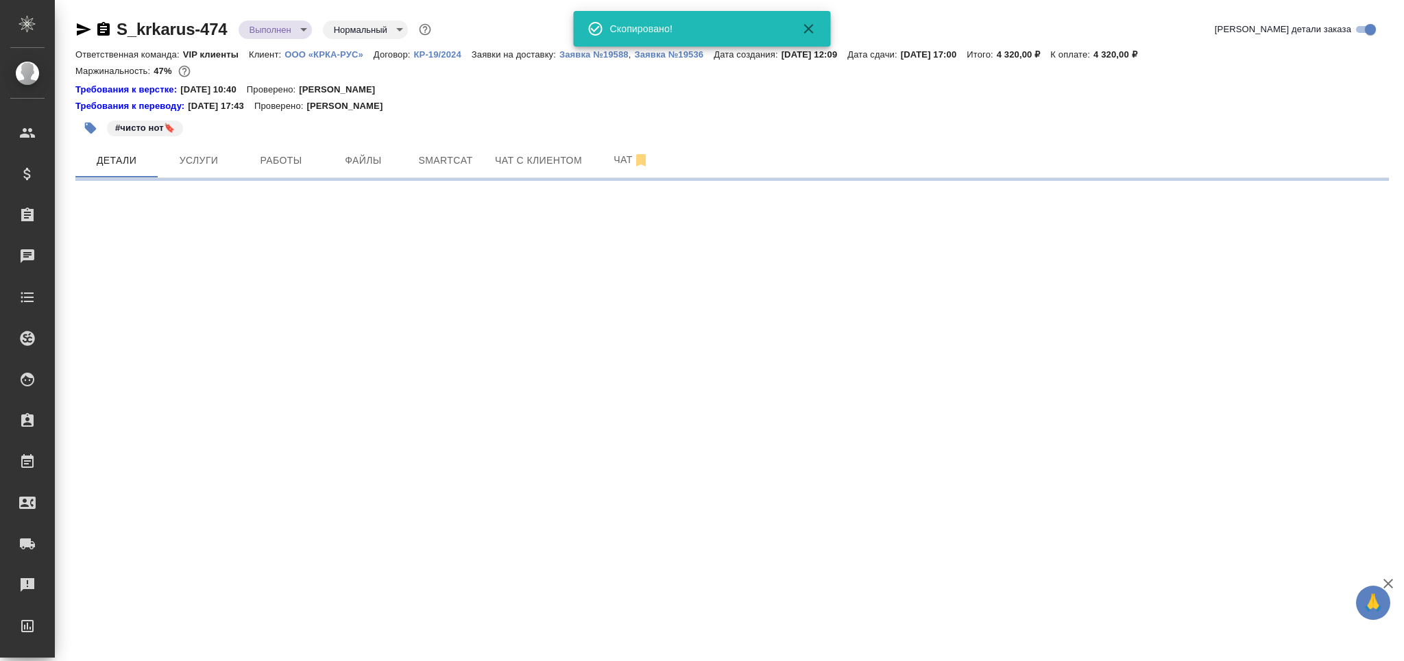
select select "RU"
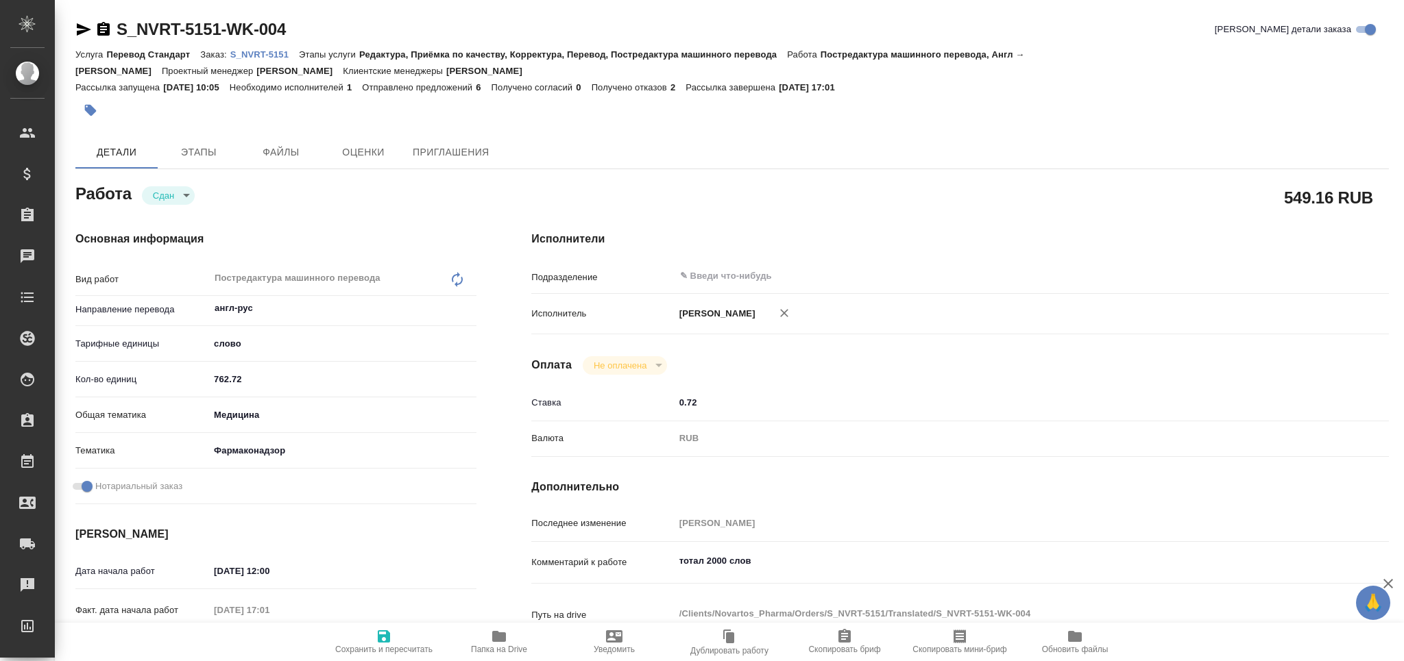
type textarea "x"
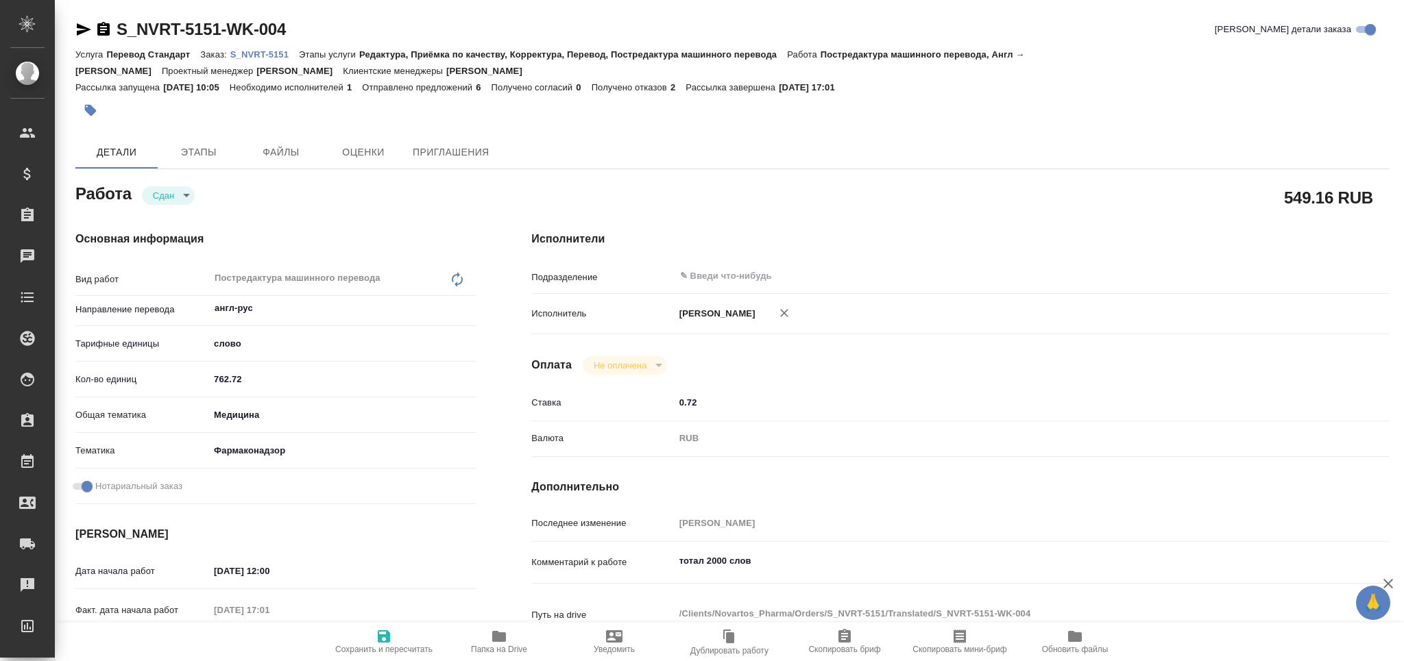
type textarea "x"
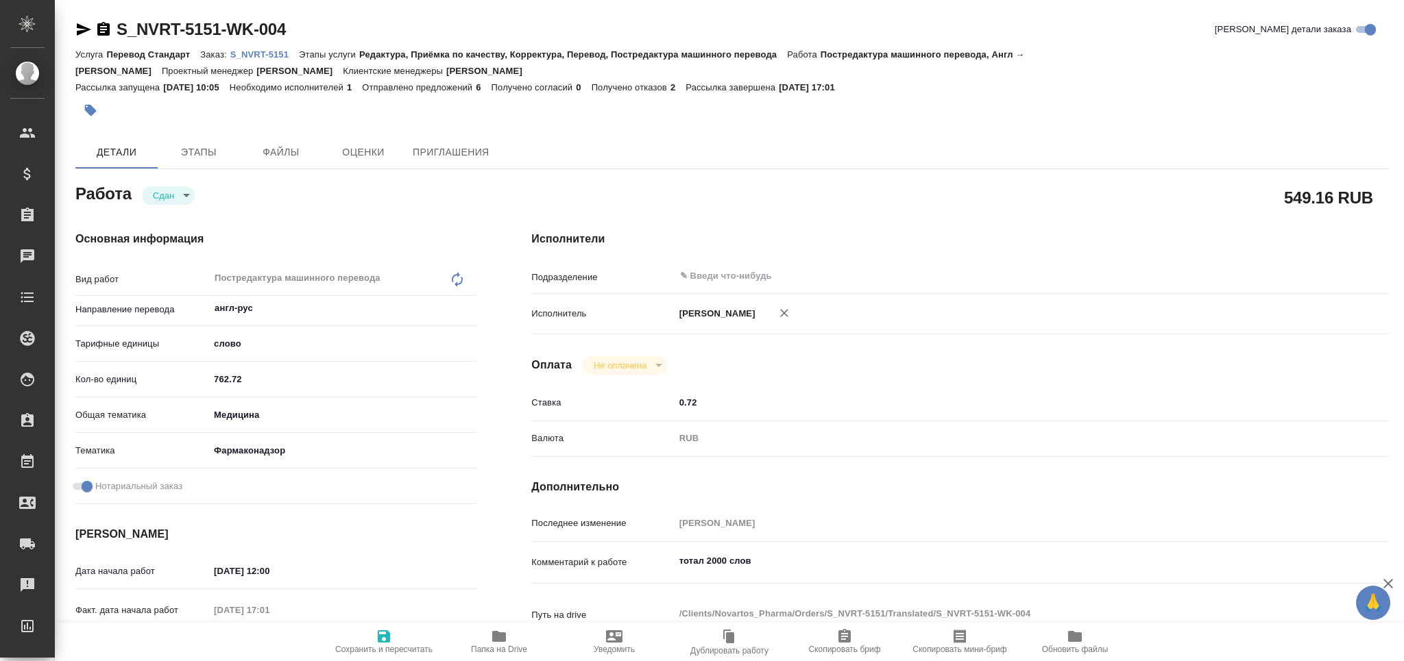
type textarea "x"
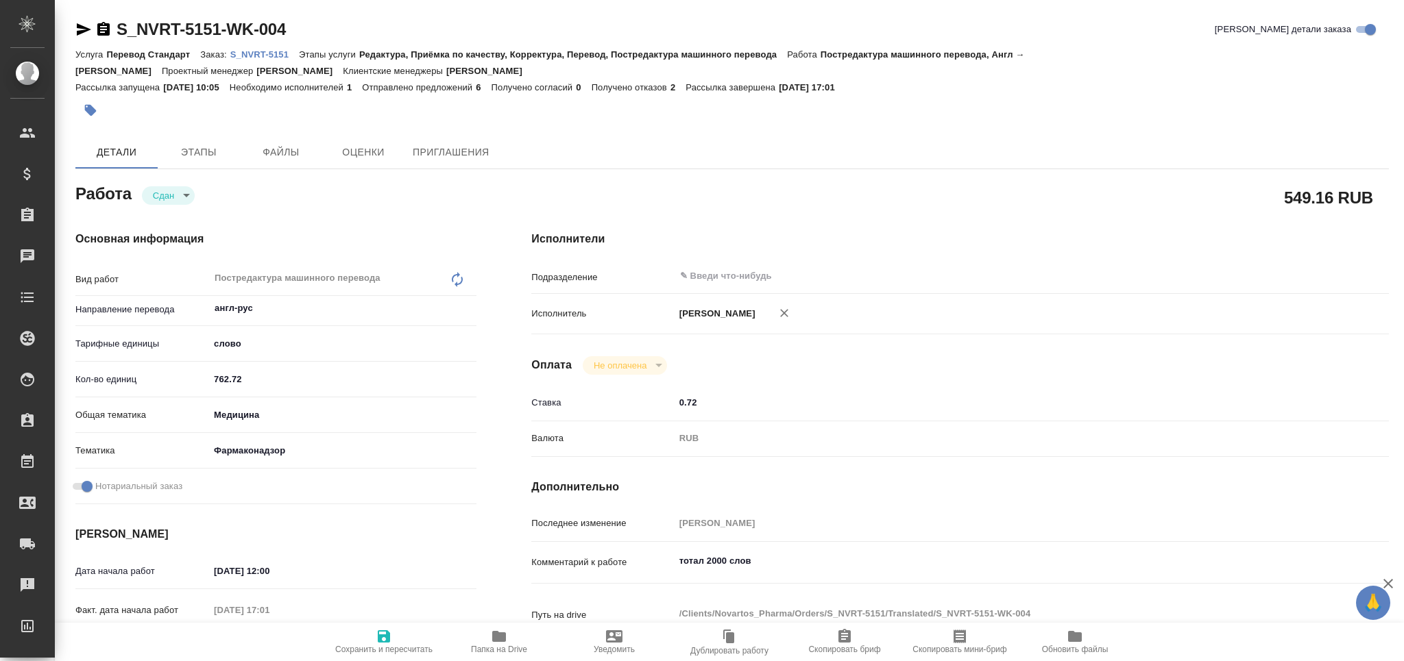
type textarea "x"
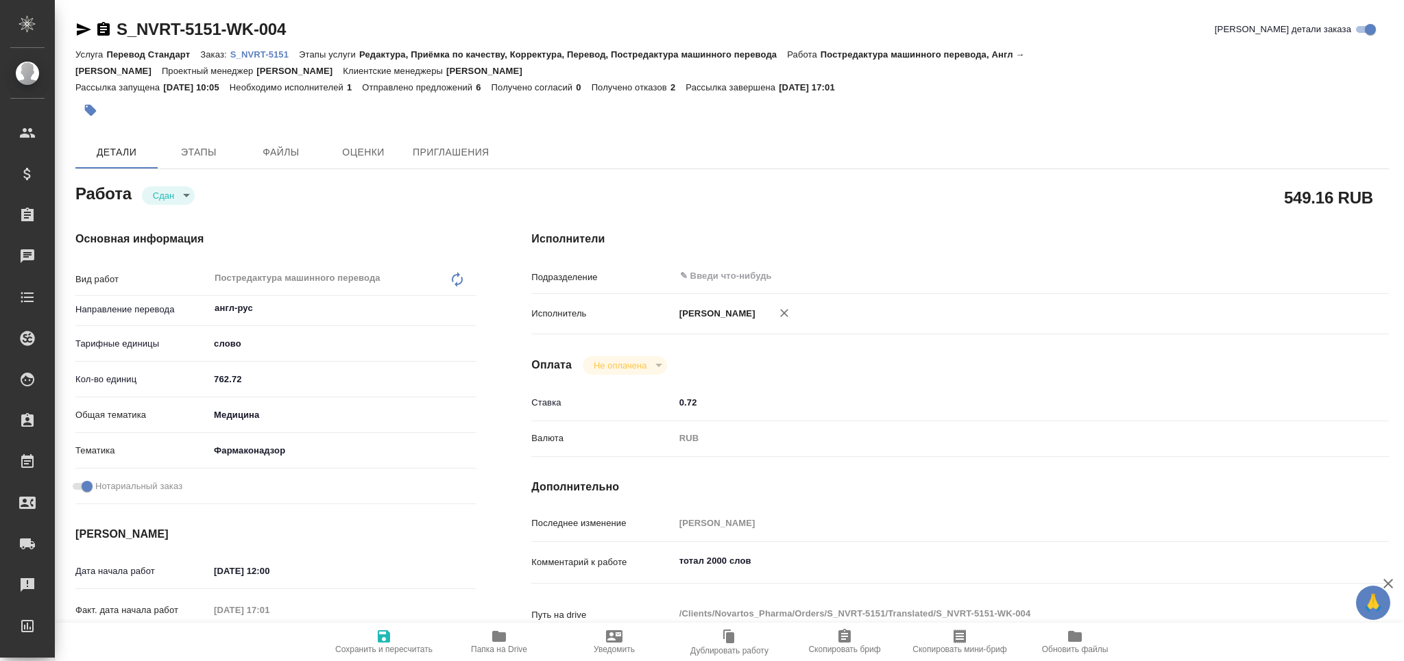
click at [261, 49] on p "S_NVRT-5151" at bounding box center [264, 54] width 69 height 10
type textarea "x"
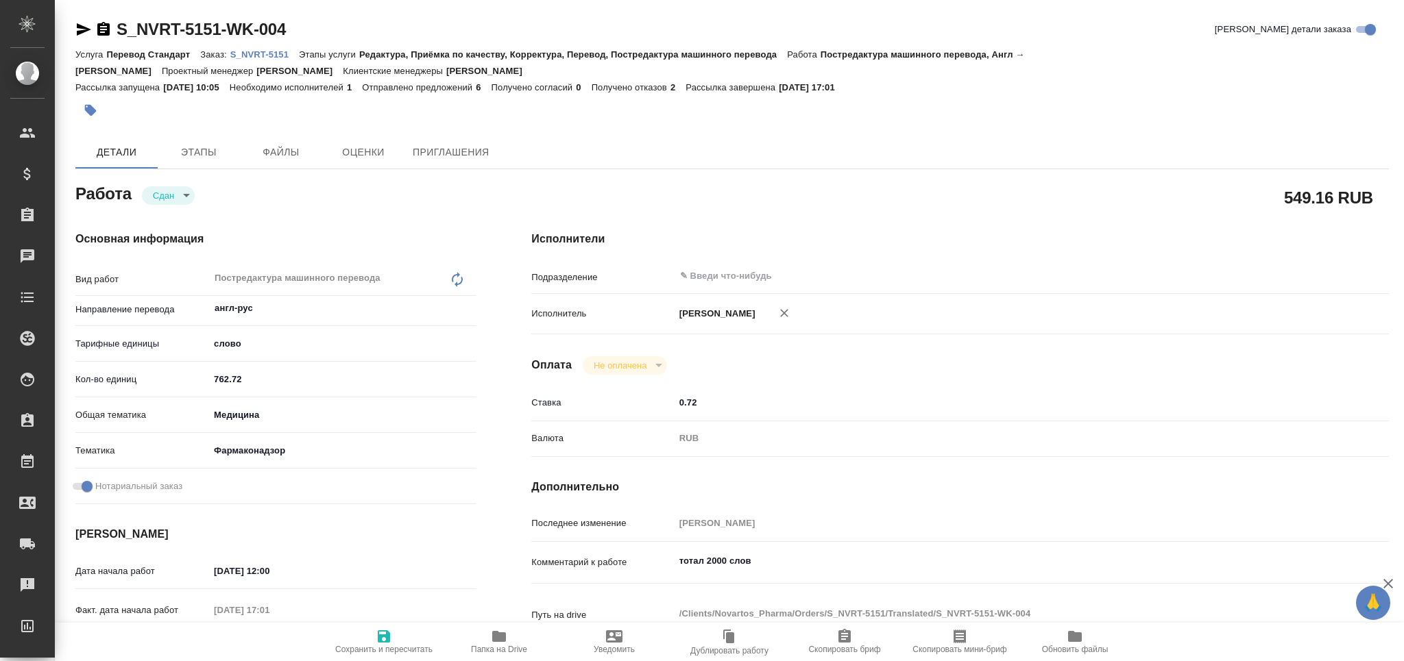
type textarea "x"
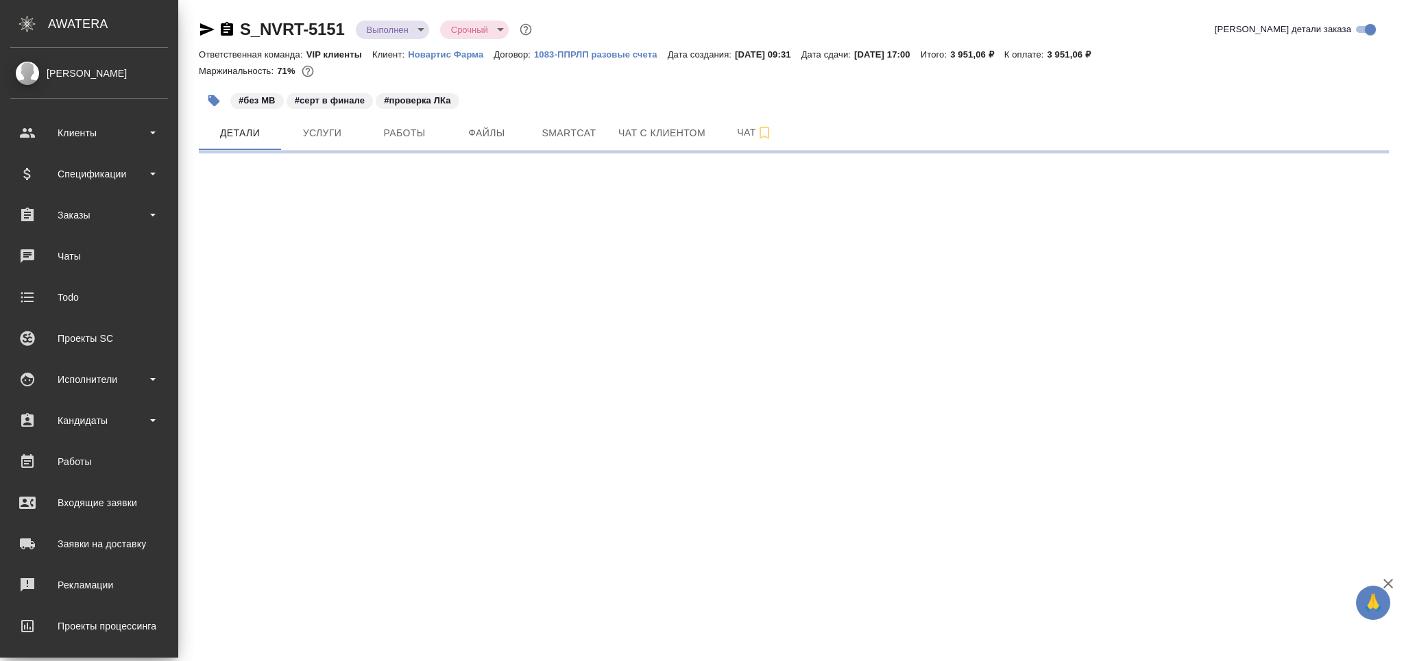
select select "RU"
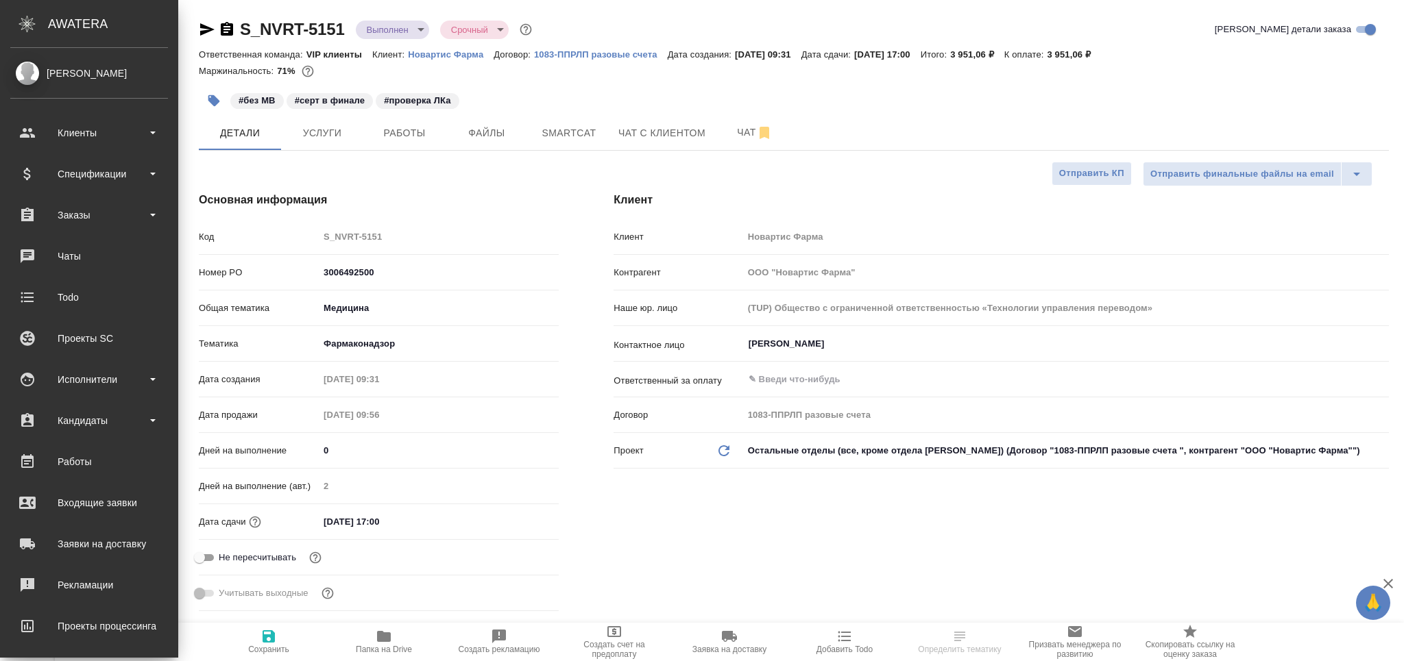
type textarea "x"
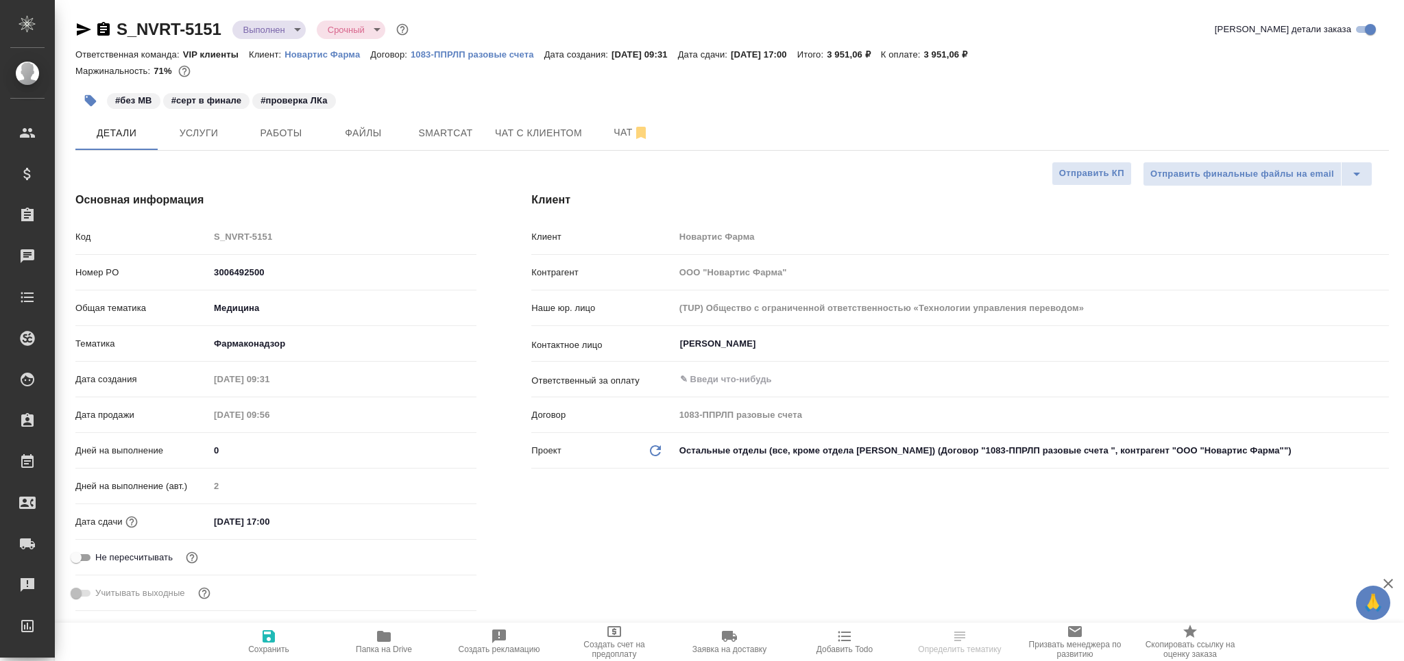
click at [79, 29] on icon "button" at bounding box center [83, 29] width 16 height 16
type textarea "x"
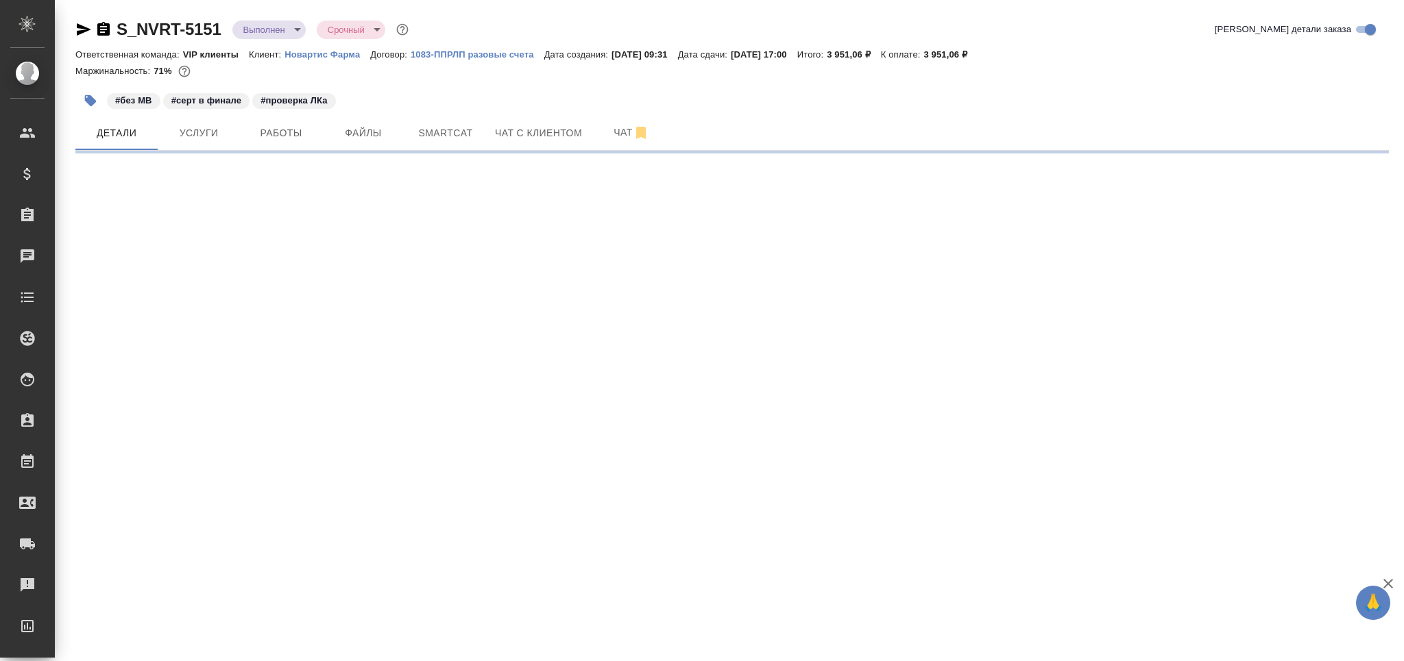
select select "RU"
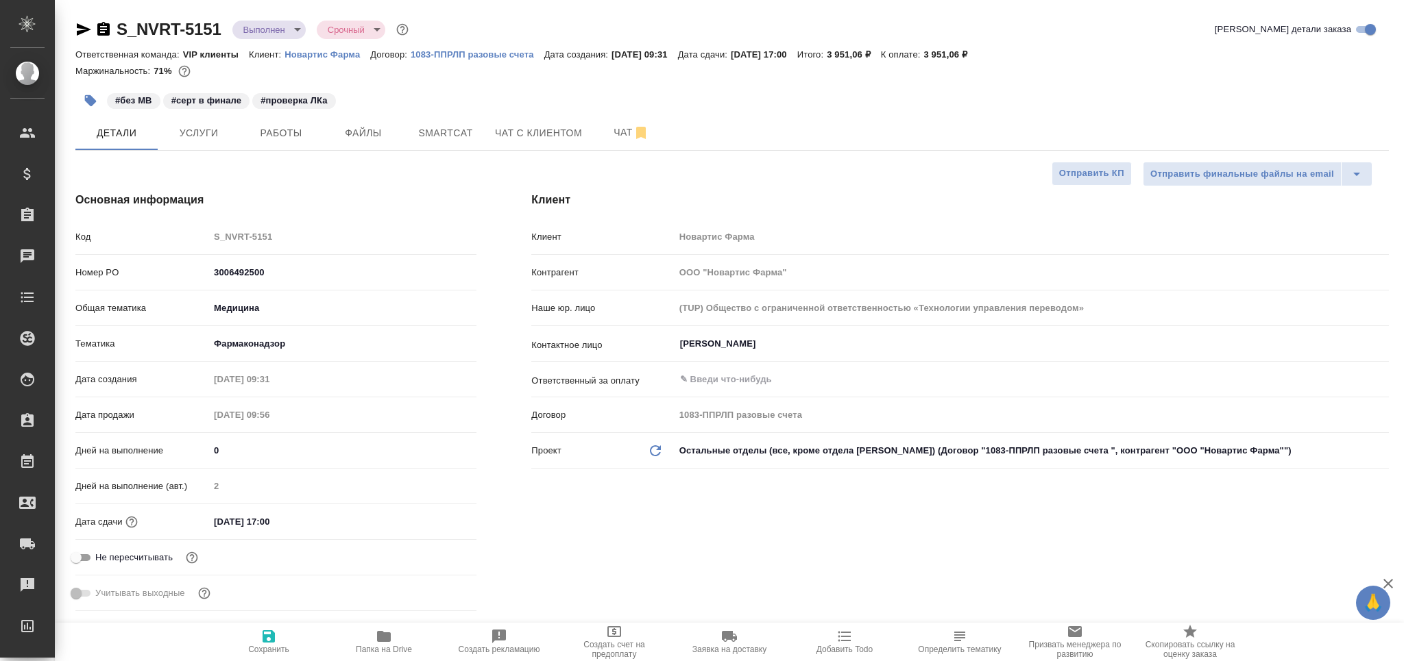
type textarea "x"
